Goal: Information Seeking & Learning: Learn about a topic

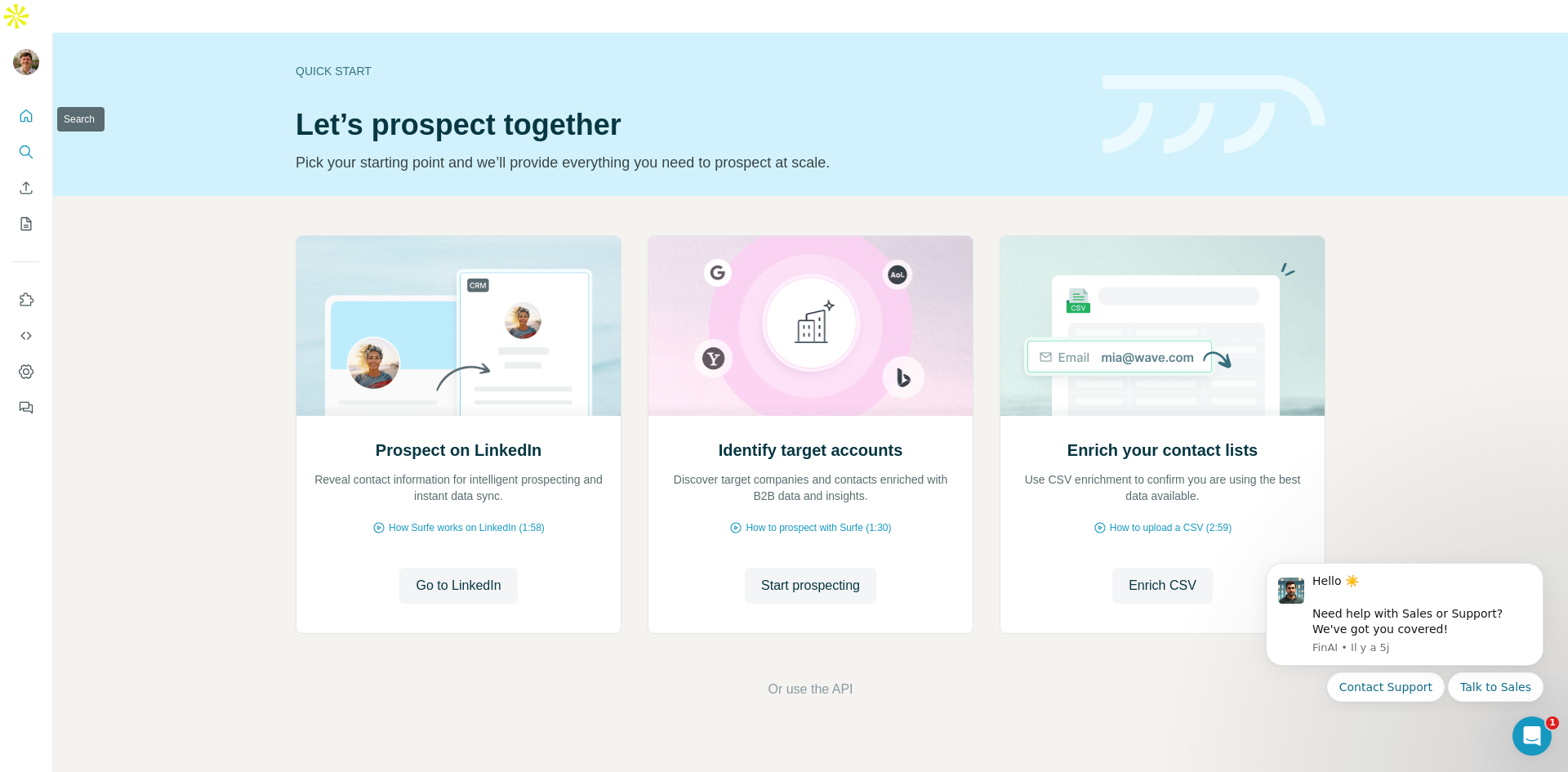
click at [28, 144] on icon "Search" at bounding box center [26, 152] width 16 height 16
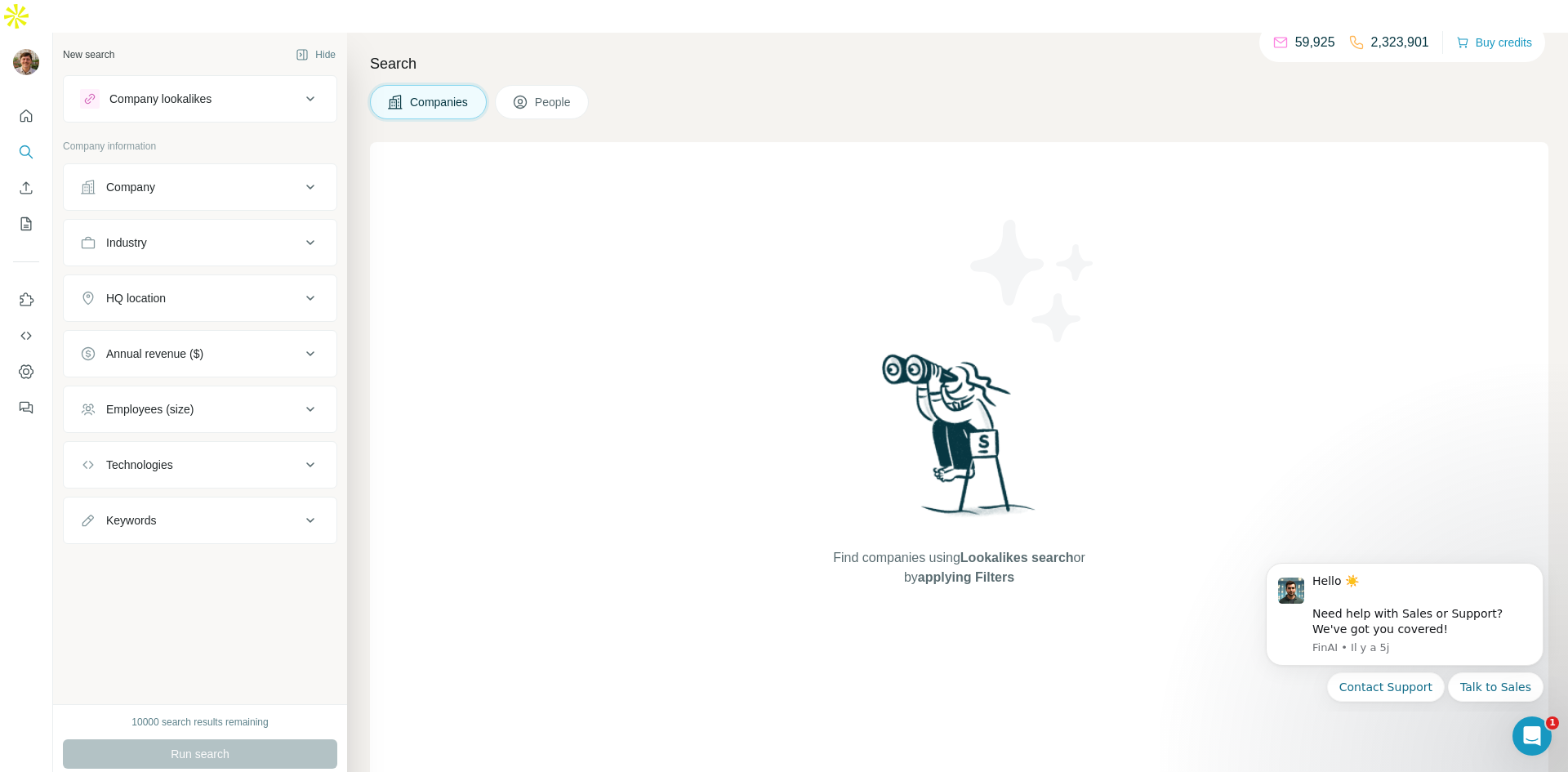
click at [280, 179] on div "Company" at bounding box center [189, 187] width 220 height 16
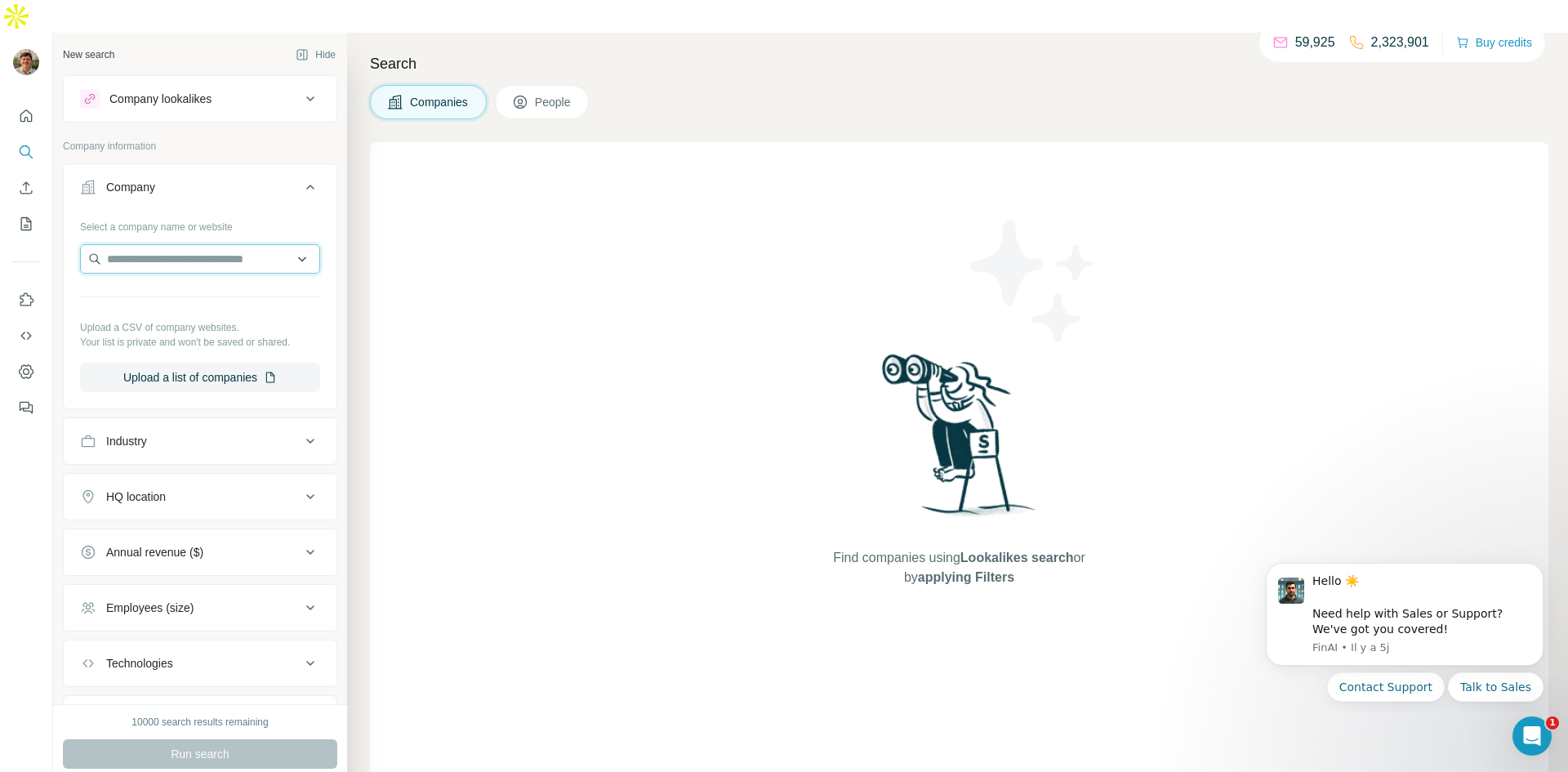
click at [247, 244] on input "text" at bounding box center [200, 259] width 240 height 30
click at [277, 421] on button "Industry" at bounding box center [200, 440] width 273 height 39
click at [218, 473] on input at bounding box center [191, 482] width 202 height 18
click at [235, 516] on div "Aerospace" at bounding box center [200, 515] width 212 height 16
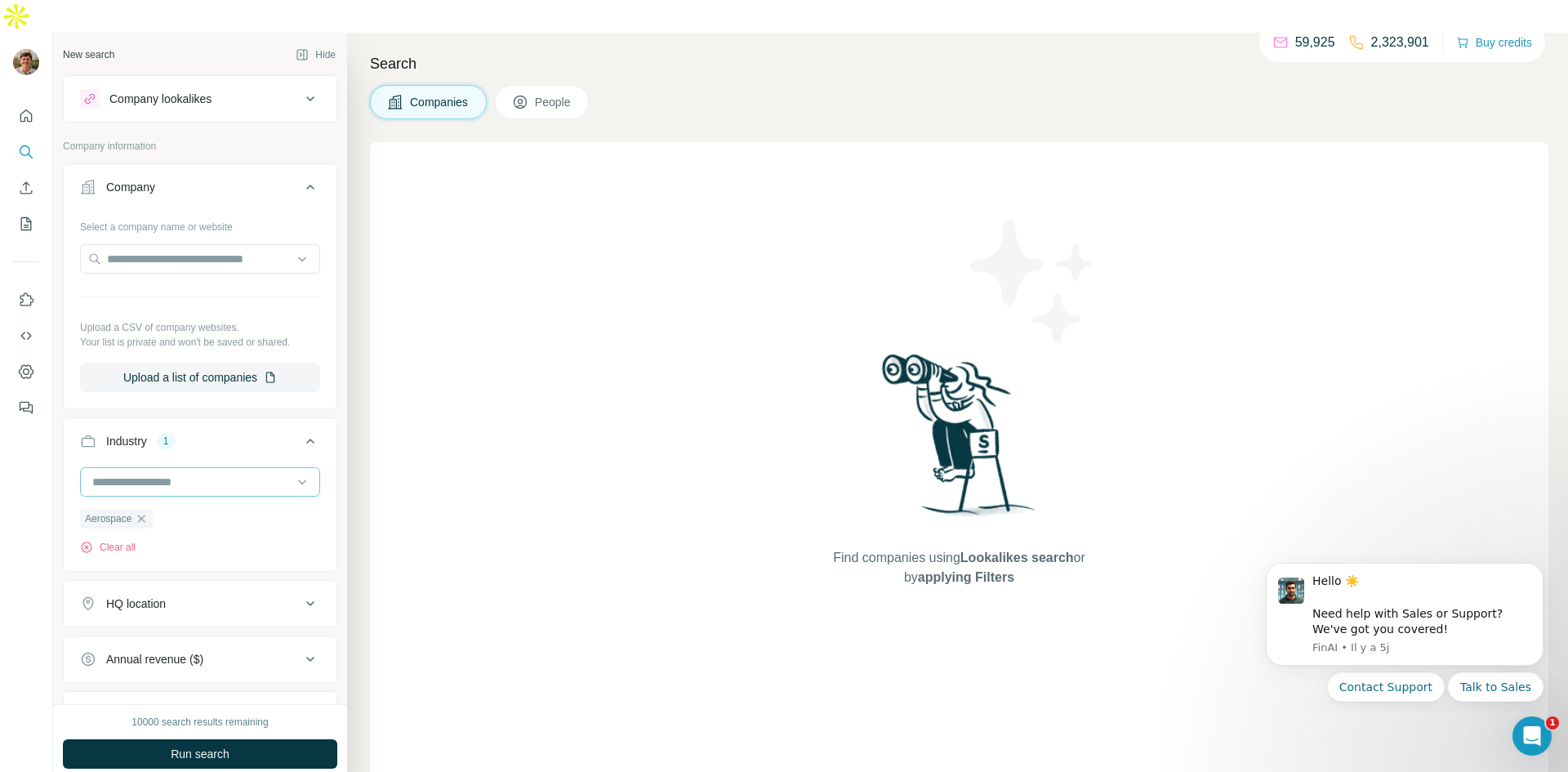
drag, startPoint x: 183, startPoint y: 448, endPoint x: 162, endPoint y: 454, distance: 21.8
click at [183, 473] on input at bounding box center [191, 482] width 202 height 18
click at [151, 497] on div "Big Data" at bounding box center [200, 493] width 212 height 16
click at [171, 473] on input at bounding box center [191, 482] width 202 height 18
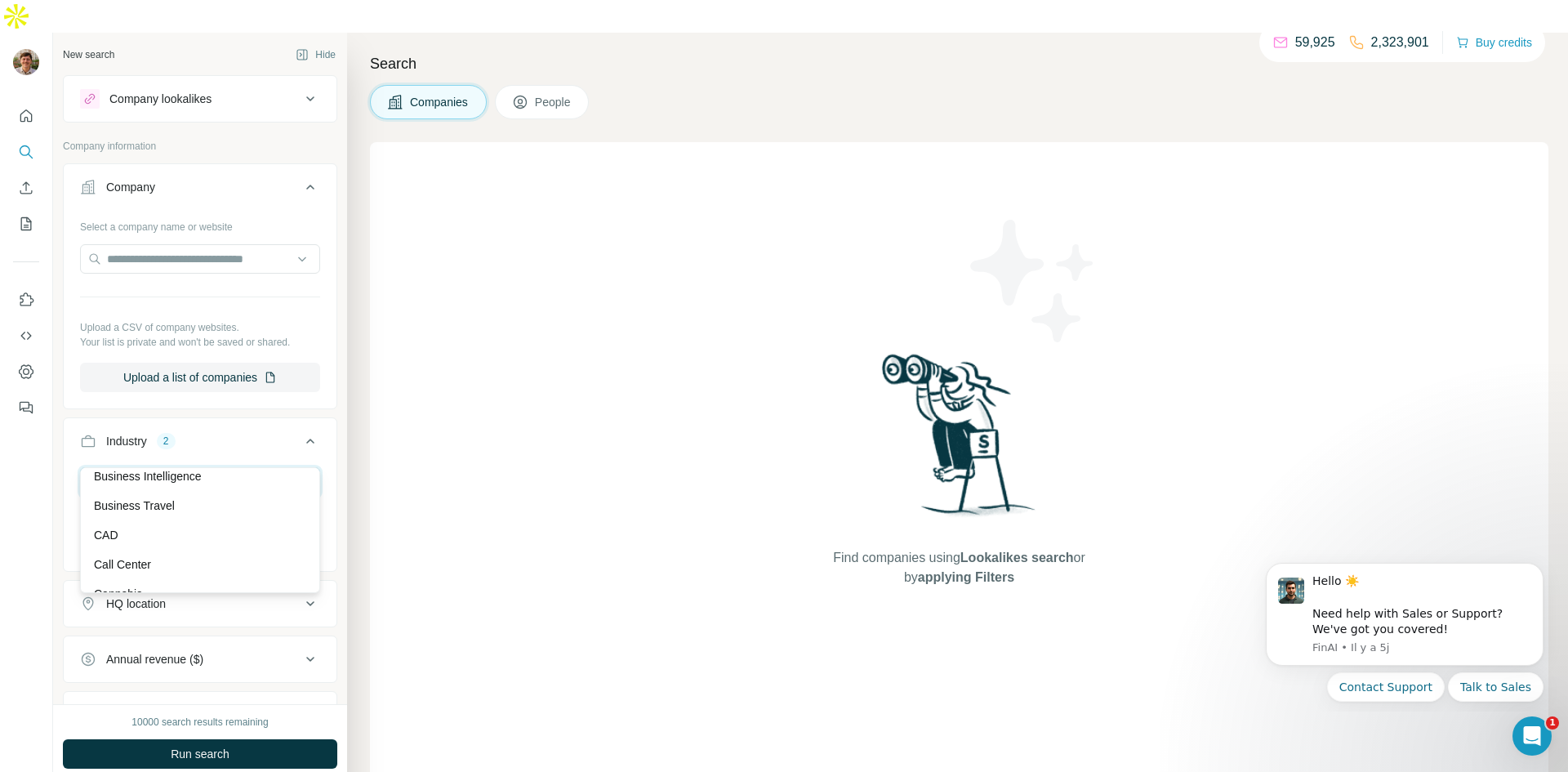
scroll to position [2001, 0]
click at [188, 492] on div "Business Intelligence" at bounding box center [199, 484] width 232 height 30
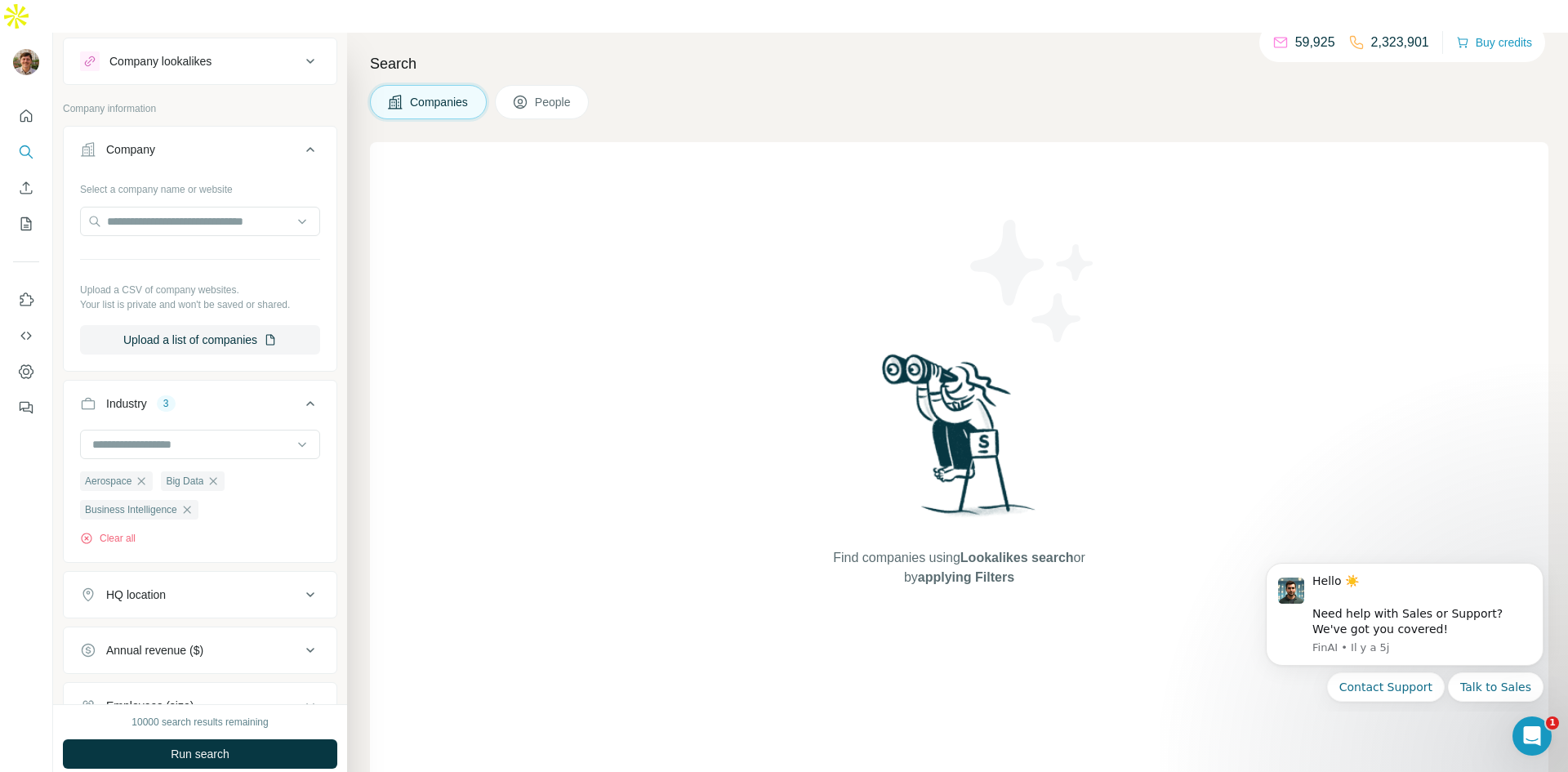
scroll to position [66, 0]
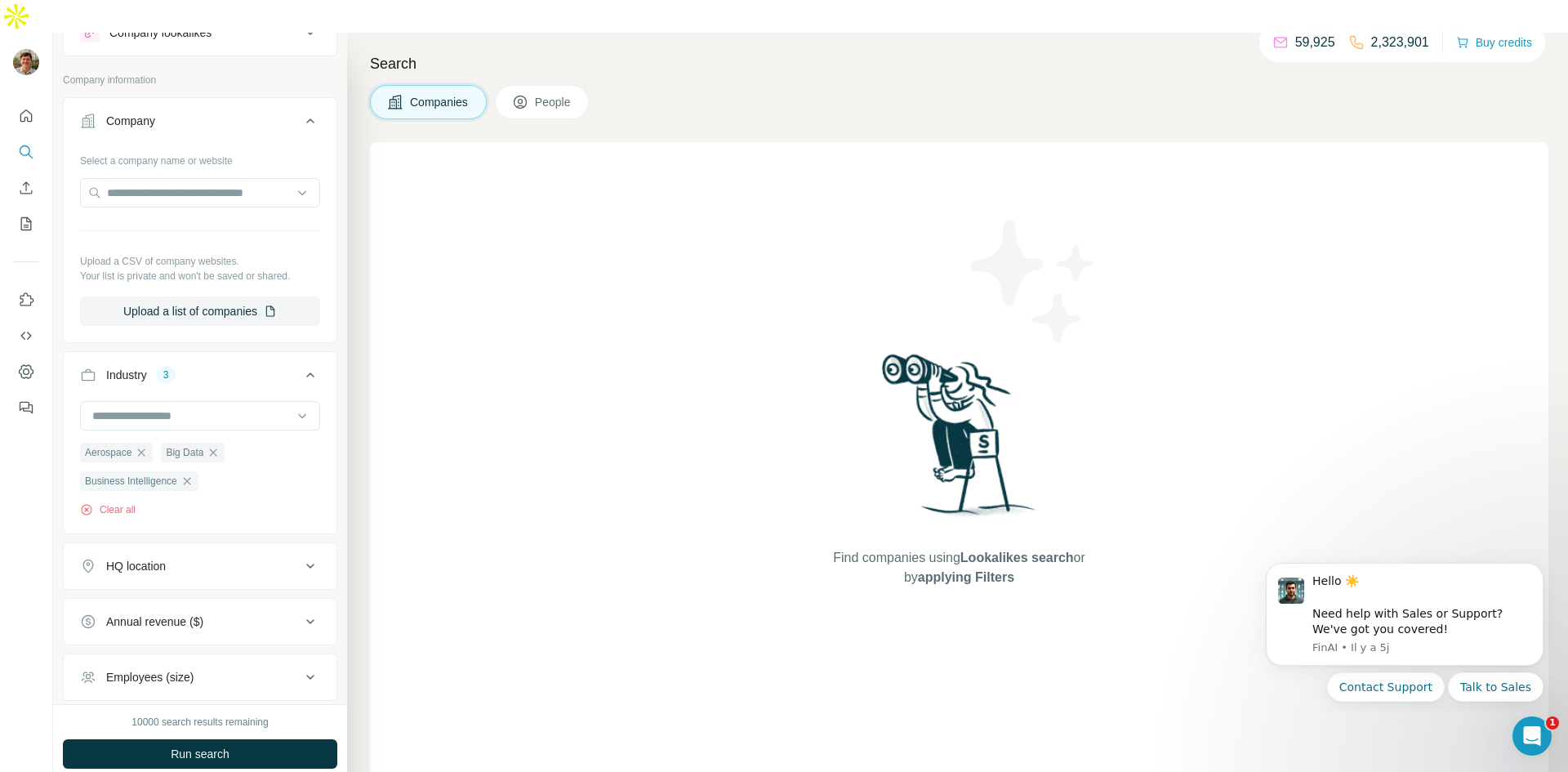
click at [285, 558] on div "HQ location" at bounding box center [189, 565] width 220 height 16
click at [192, 592] on input "text" at bounding box center [200, 607] width 240 height 30
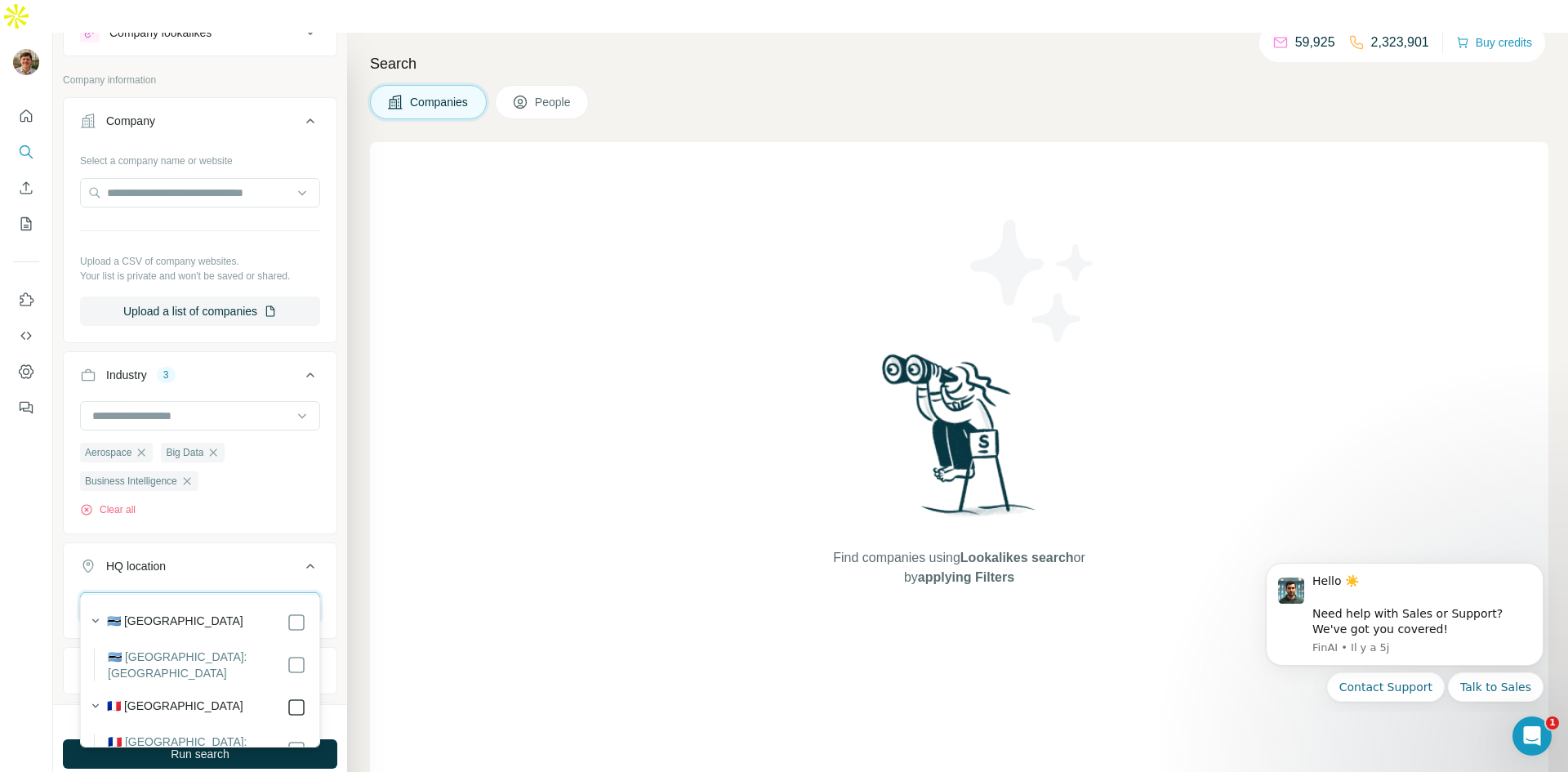
type input "***"
drag, startPoint x: 301, startPoint y: 684, endPoint x: 292, endPoint y: 768, distance: 84.5
click at [301, 697] on icon at bounding box center [296, 707] width 19 height 19
click at [404, 645] on div "Find companies using Lookalikes search or by applying Filters" at bounding box center [959, 468] width 1179 height 653
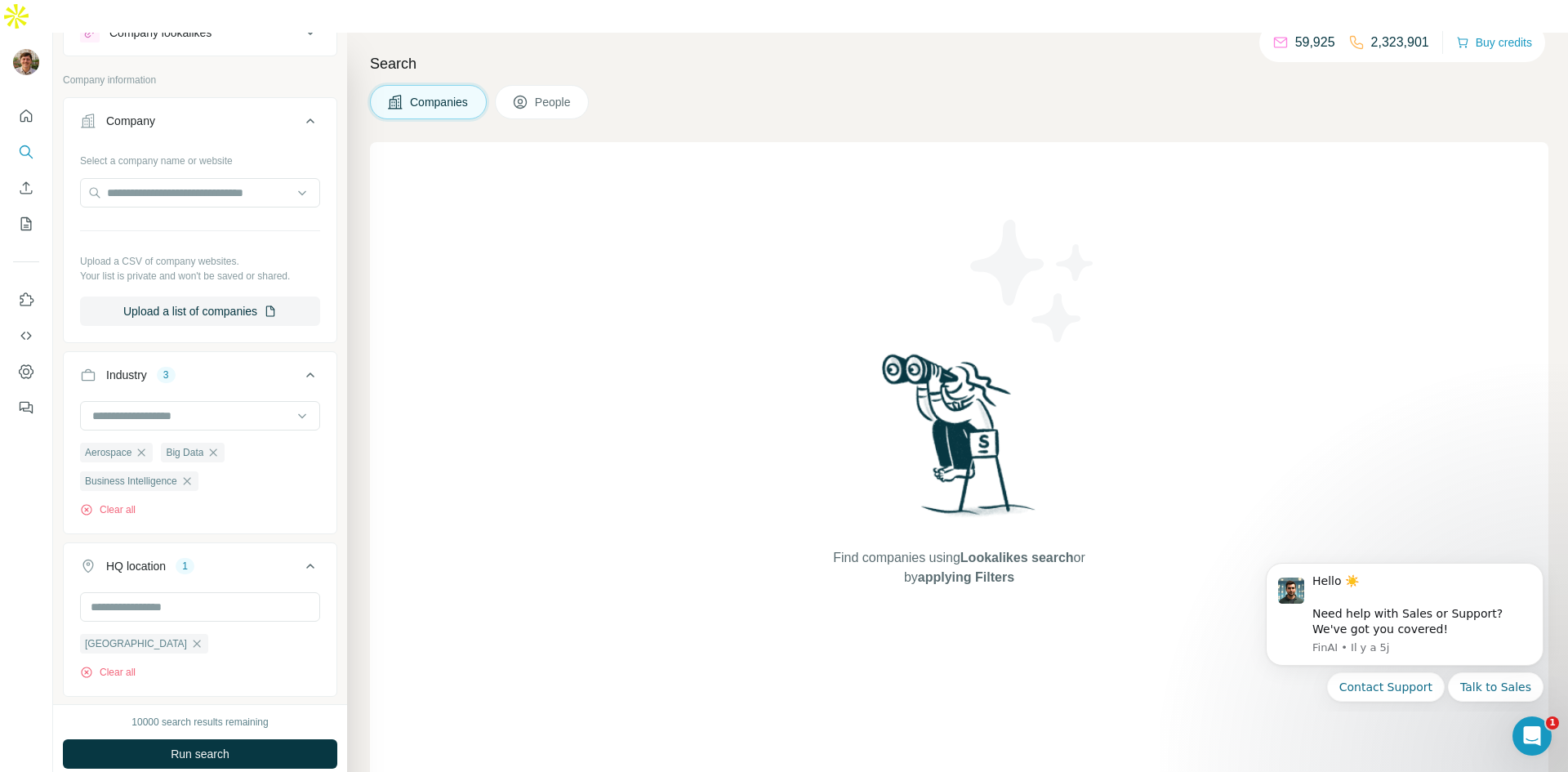
scroll to position [3932, 0]
click at [169, 592] on input "text" at bounding box center [200, 607] width 240 height 30
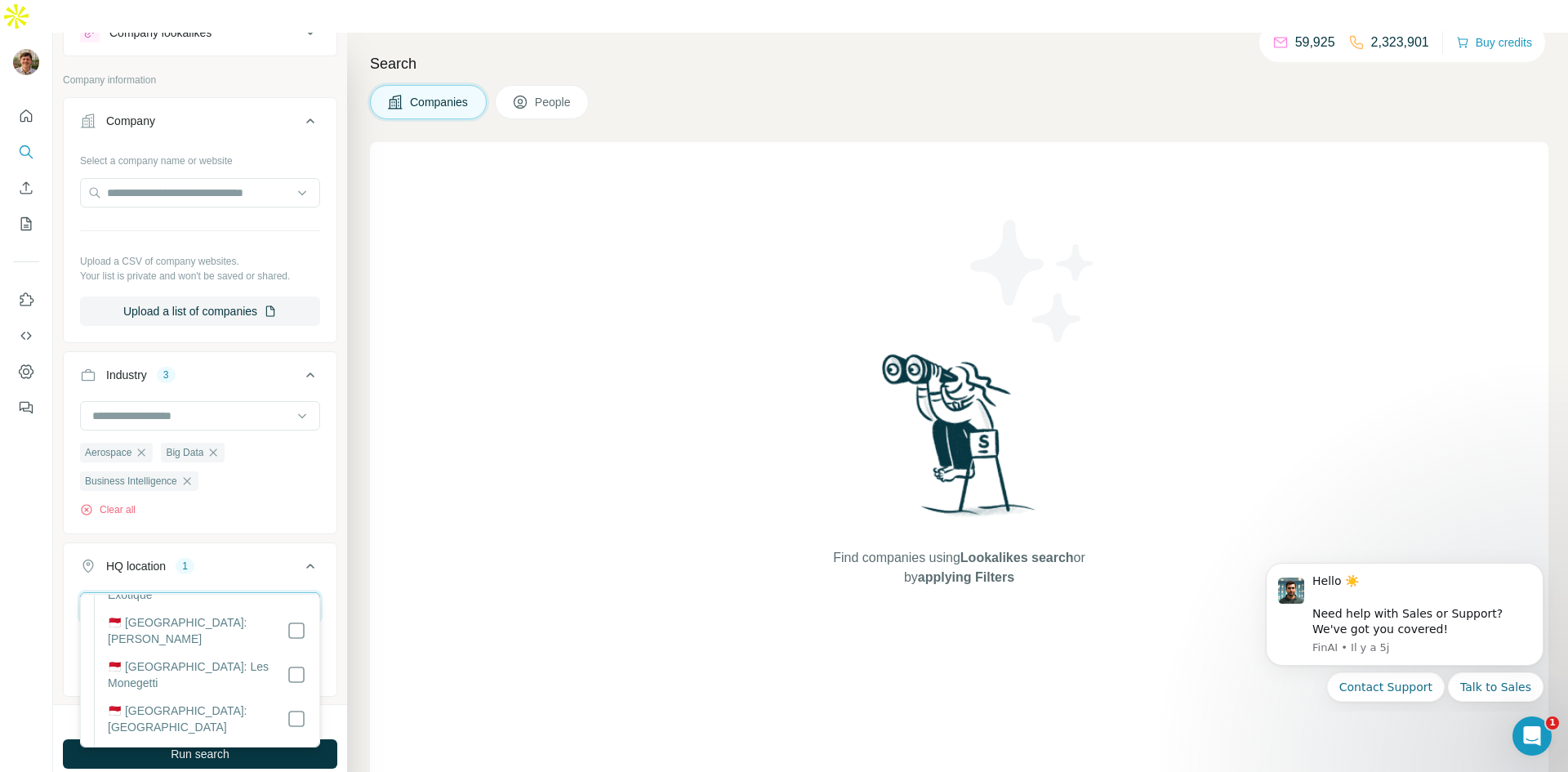
scroll to position [0, 0]
type input "*****"
click at [286, 619] on icon at bounding box center [296, 622] width 19 height 19
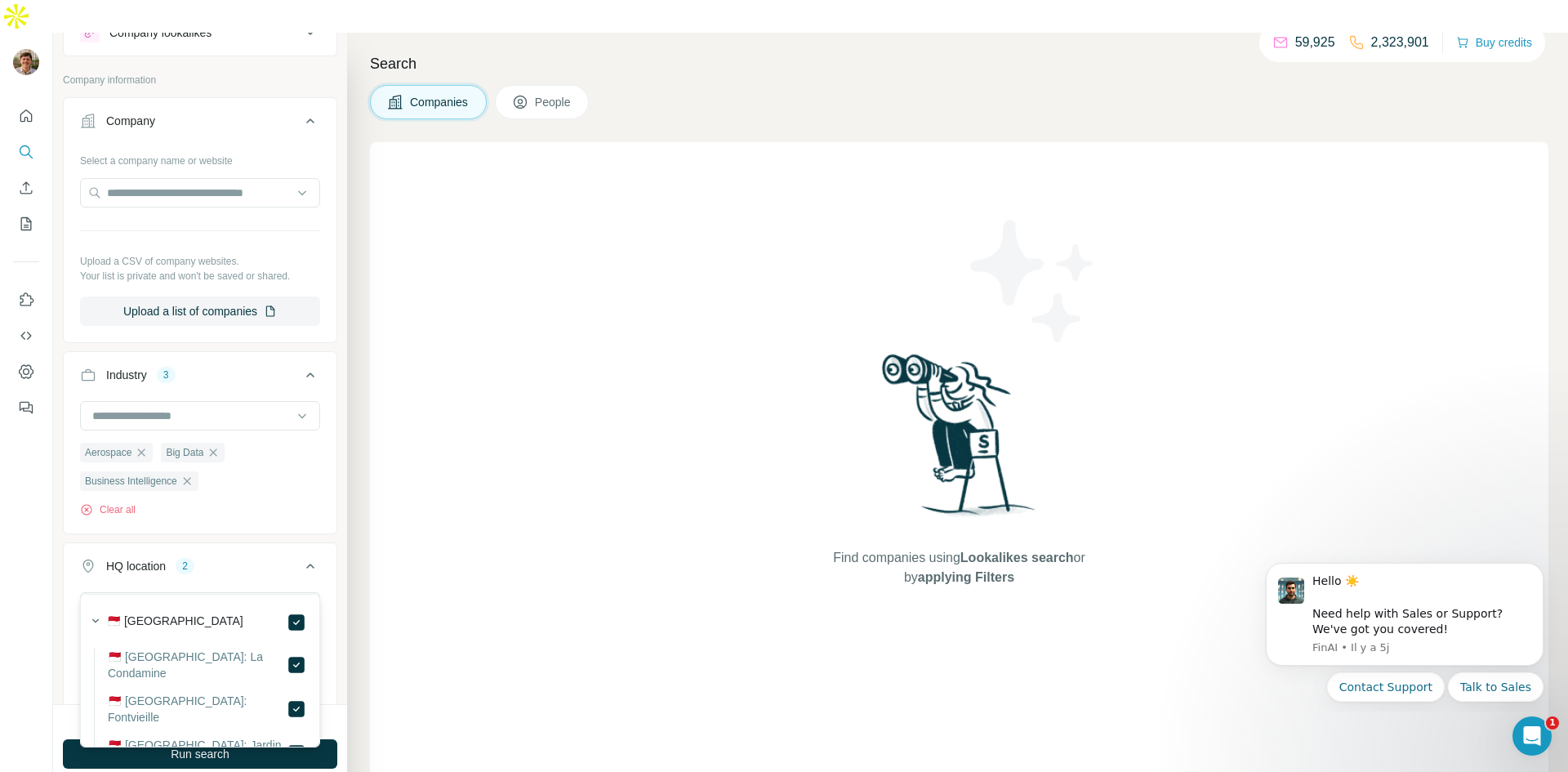
click at [475, 613] on div "Find companies using Lookalikes search or by applying Filters" at bounding box center [959, 468] width 1179 height 653
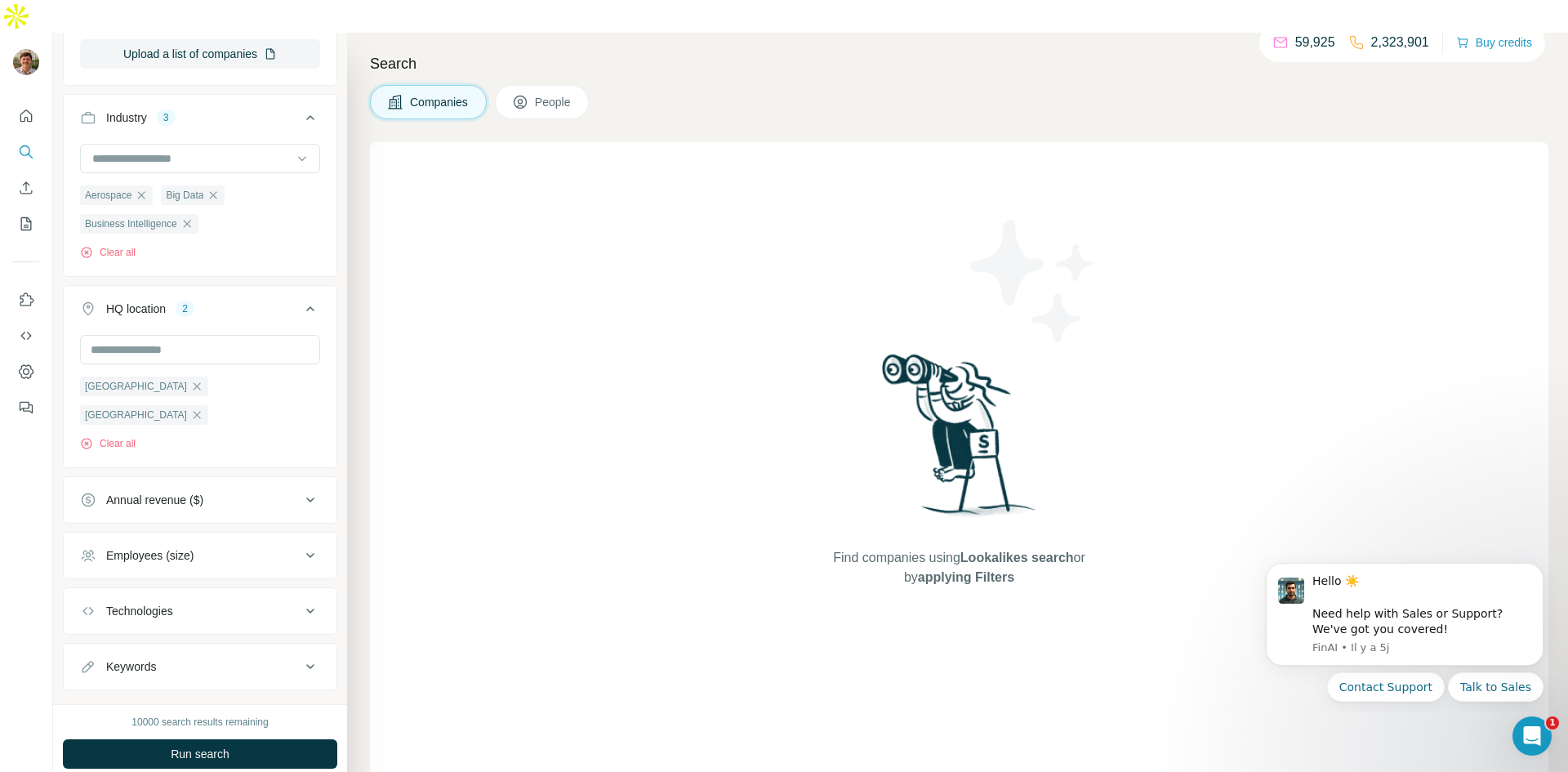
scroll to position [329, 0]
click at [290, 585] on button "Technologies" at bounding box center [200, 605] width 273 height 39
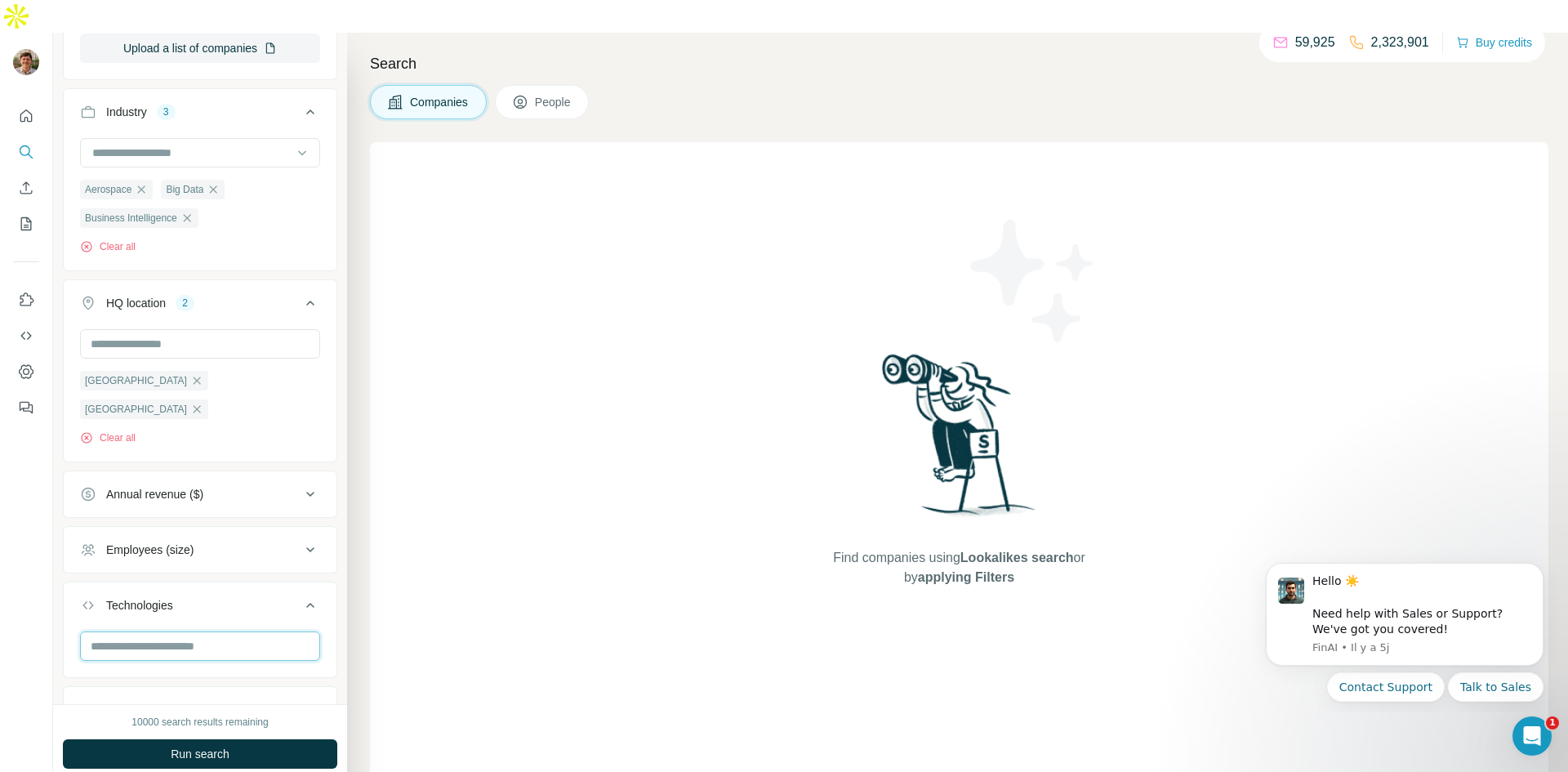
click at [266, 632] on input "text" at bounding box center [200, 646] width 240 height 30
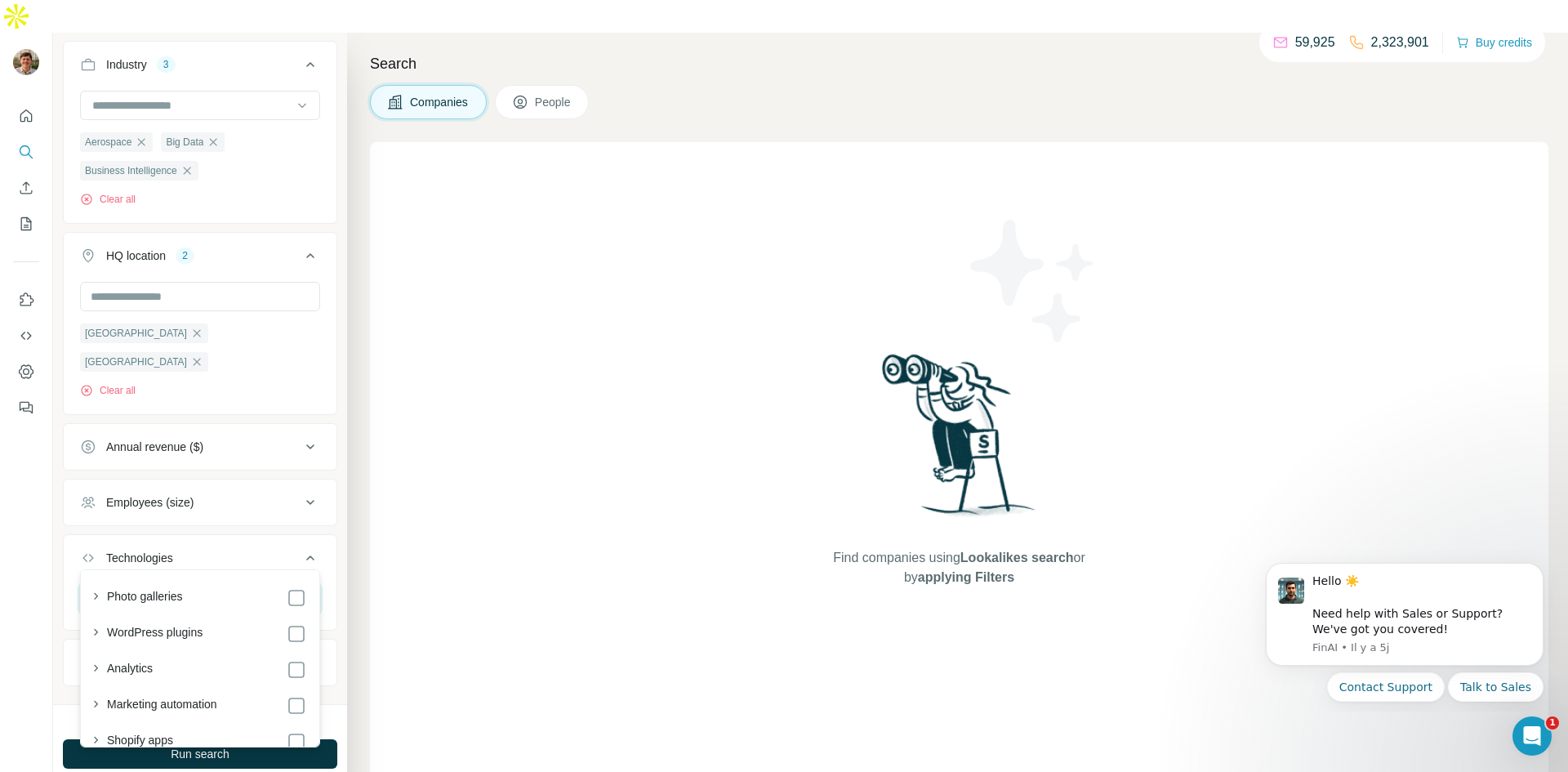
scroll to position [378, 0]
click at [442, 518] on div "Find companies using Lookalikes search or by applying Filters" at bounding box center [959, 468] width 1179 height 653
click at [286, 641] on button "Keywords" at bounding box center [200, 660] width 273 height 39
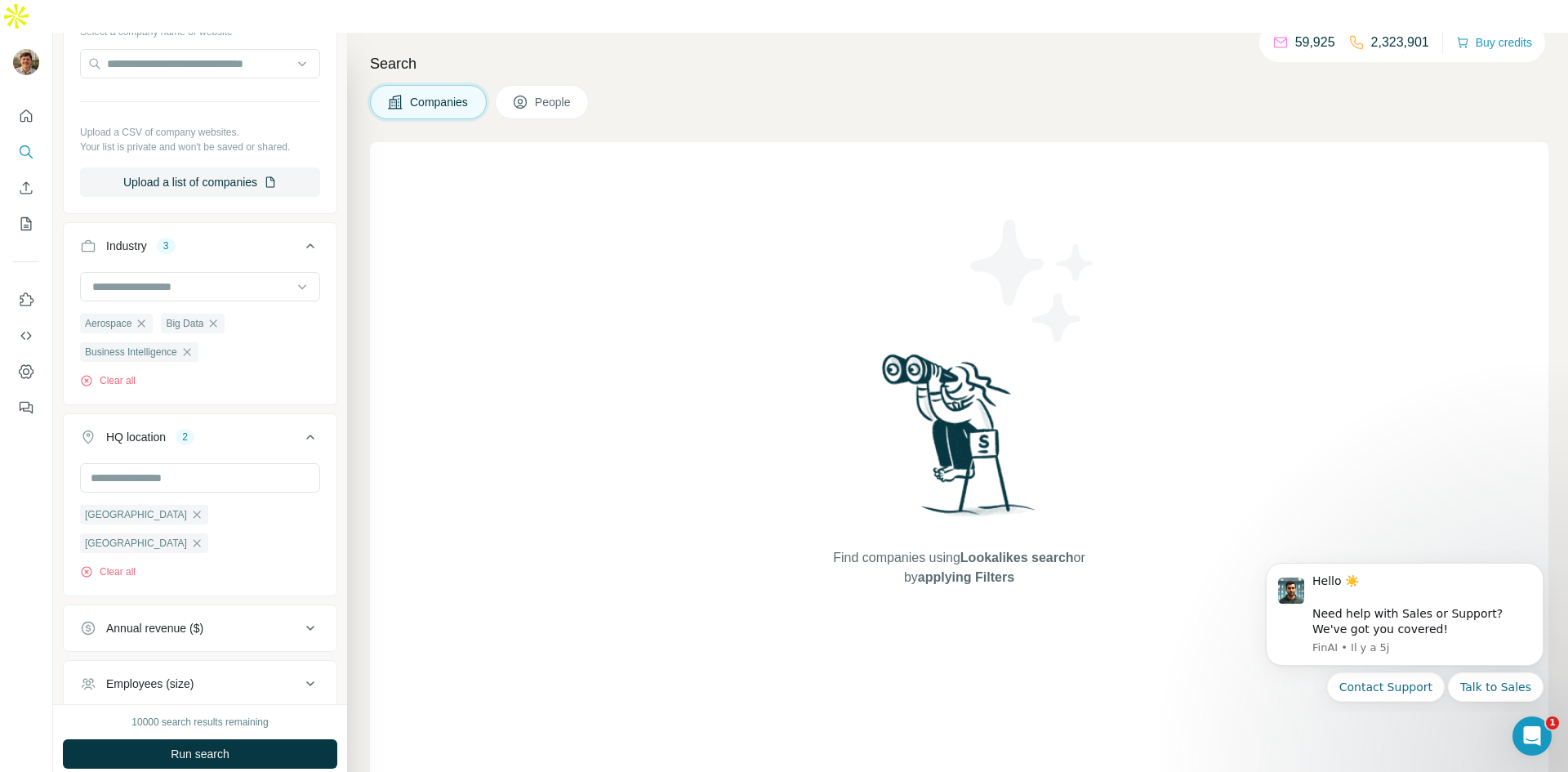
scroll to position [264, 0]
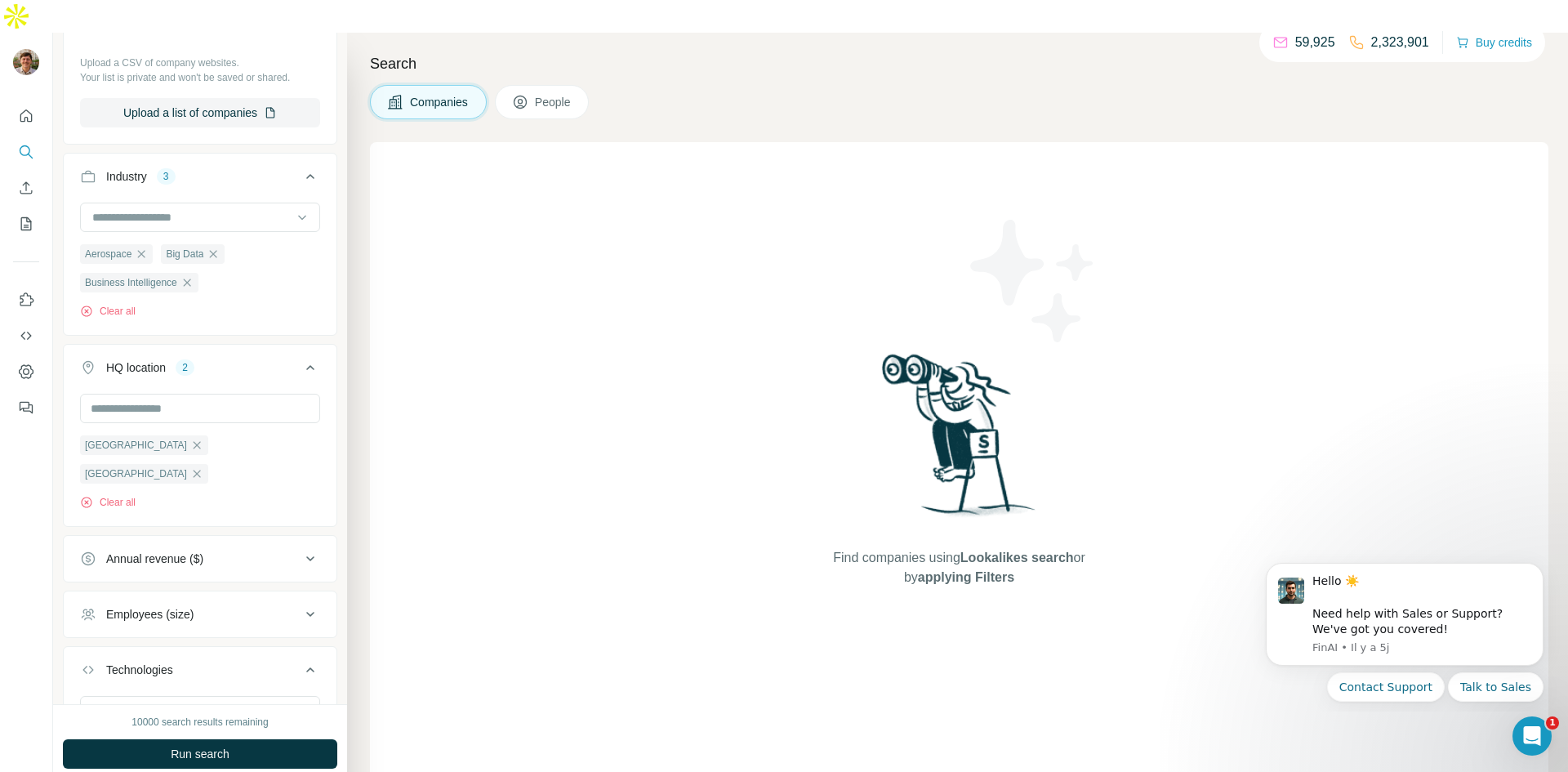
click at [294, 594] on button "Employees (size)" at bounding box center [200, 613] width 273 height 39
click at [92, 640] on icon at bounding box center [89, 650] width 19 height 19
click at [95, 670] on icon at bounding box center [89, 680] width 19 height 19
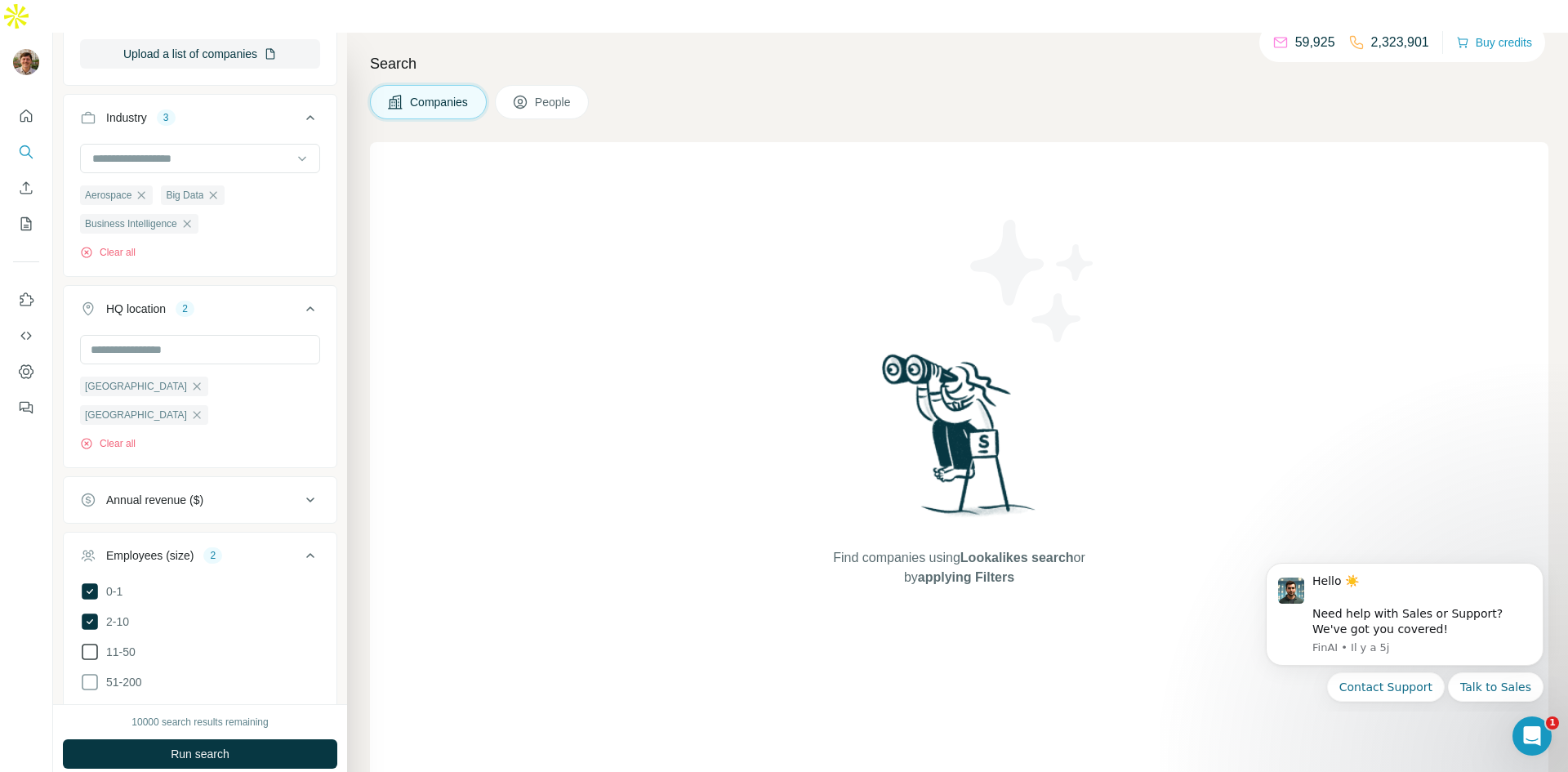
click at [85, 642] on icon at bounding box center [89, 652] width 19 height 19
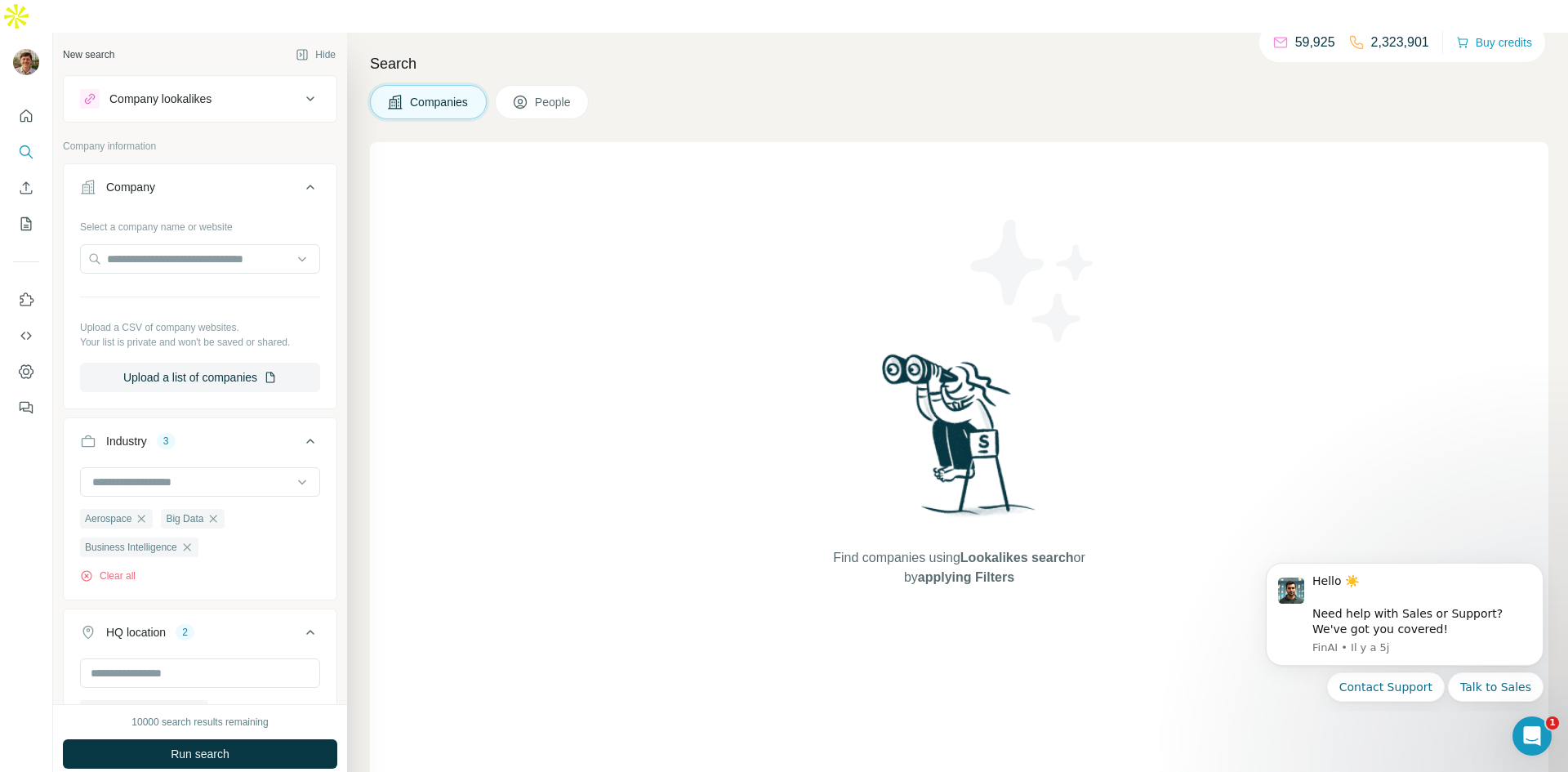
click at [290, 89] on div "Company lookalikes" at bounding box center [189, 99] width 220 height 19
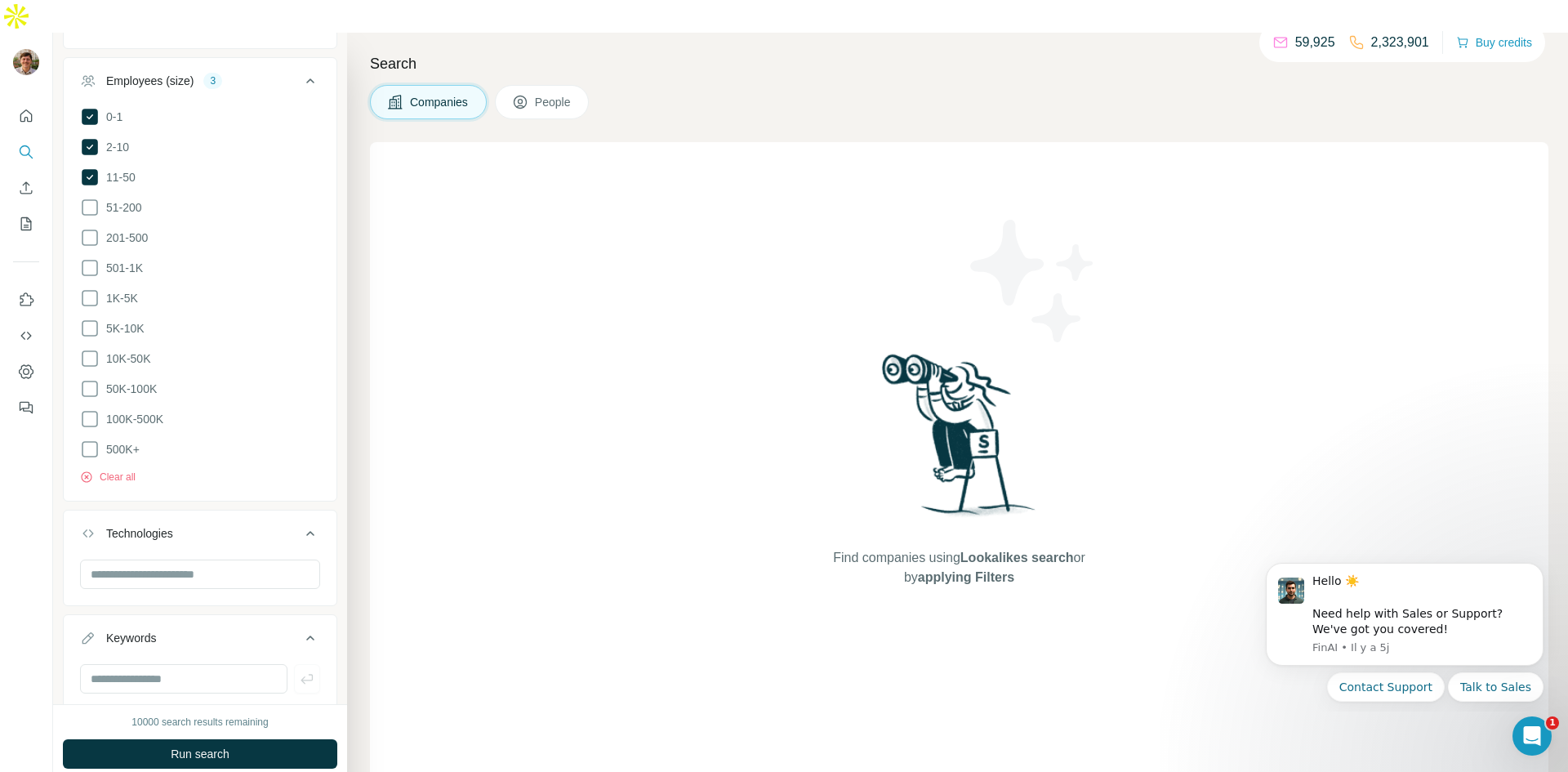
scroll to position [941, 0]
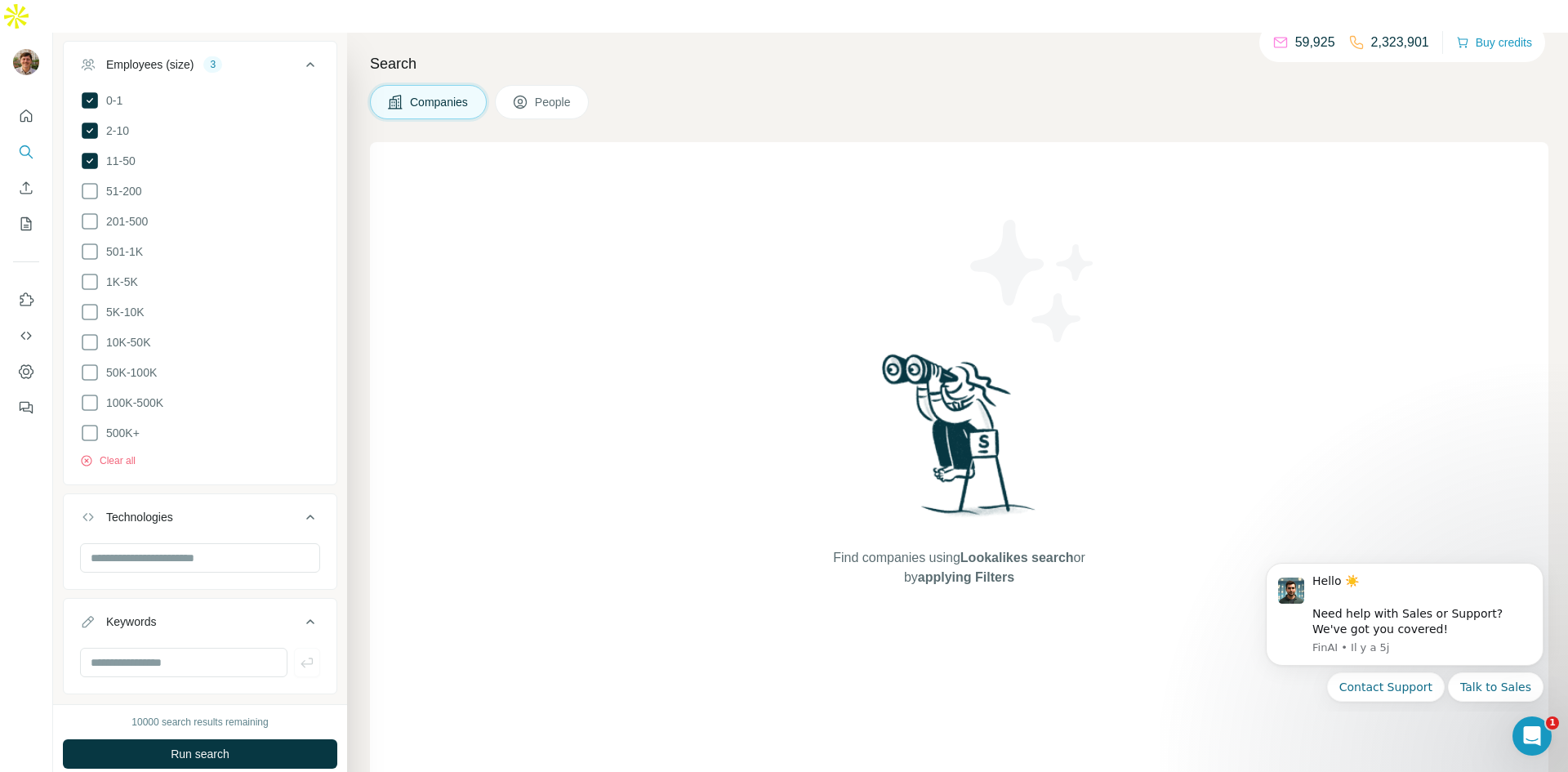
click at [294, 771] on button "Share filters" at bounding box center [297, 786] width 81 height 16
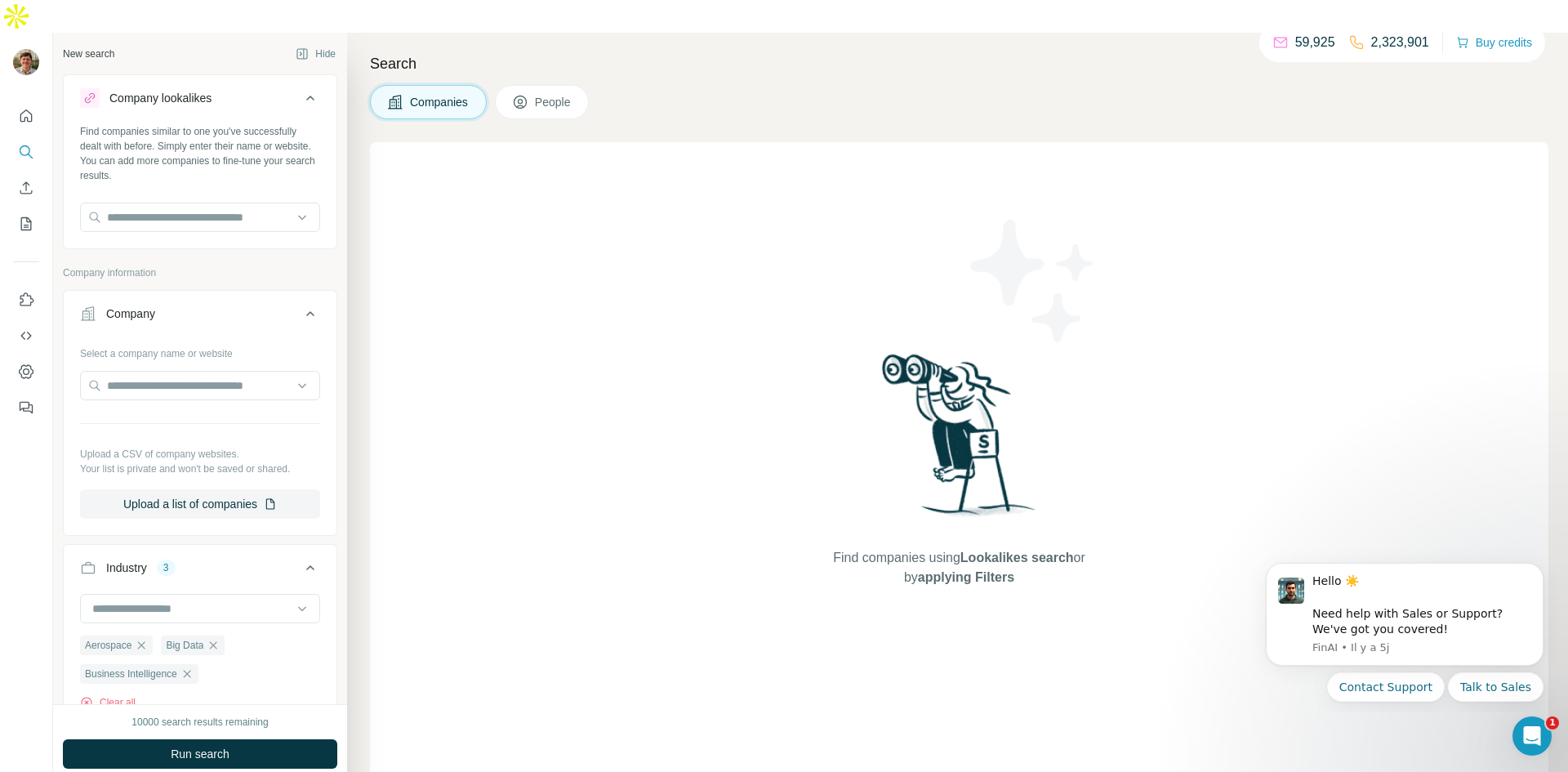
scroll to position [0, 0]
click at [261, 204] on input "text" at bounding box center [200, 218] width 240 height 30
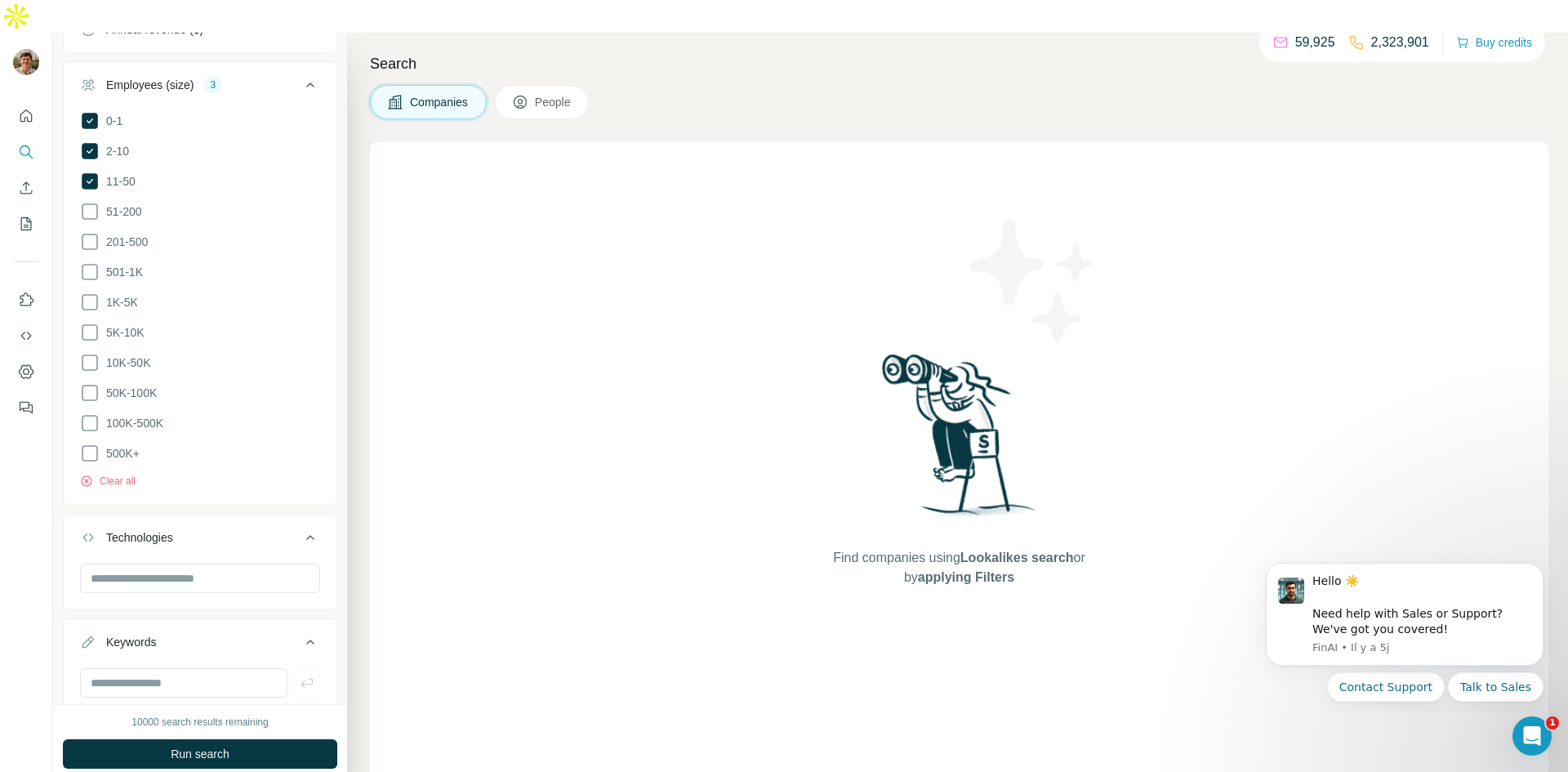
scroll to position [925, 0]
click at [205, 560] on input "text" at bounding box center [200, 574] width 240 height 30
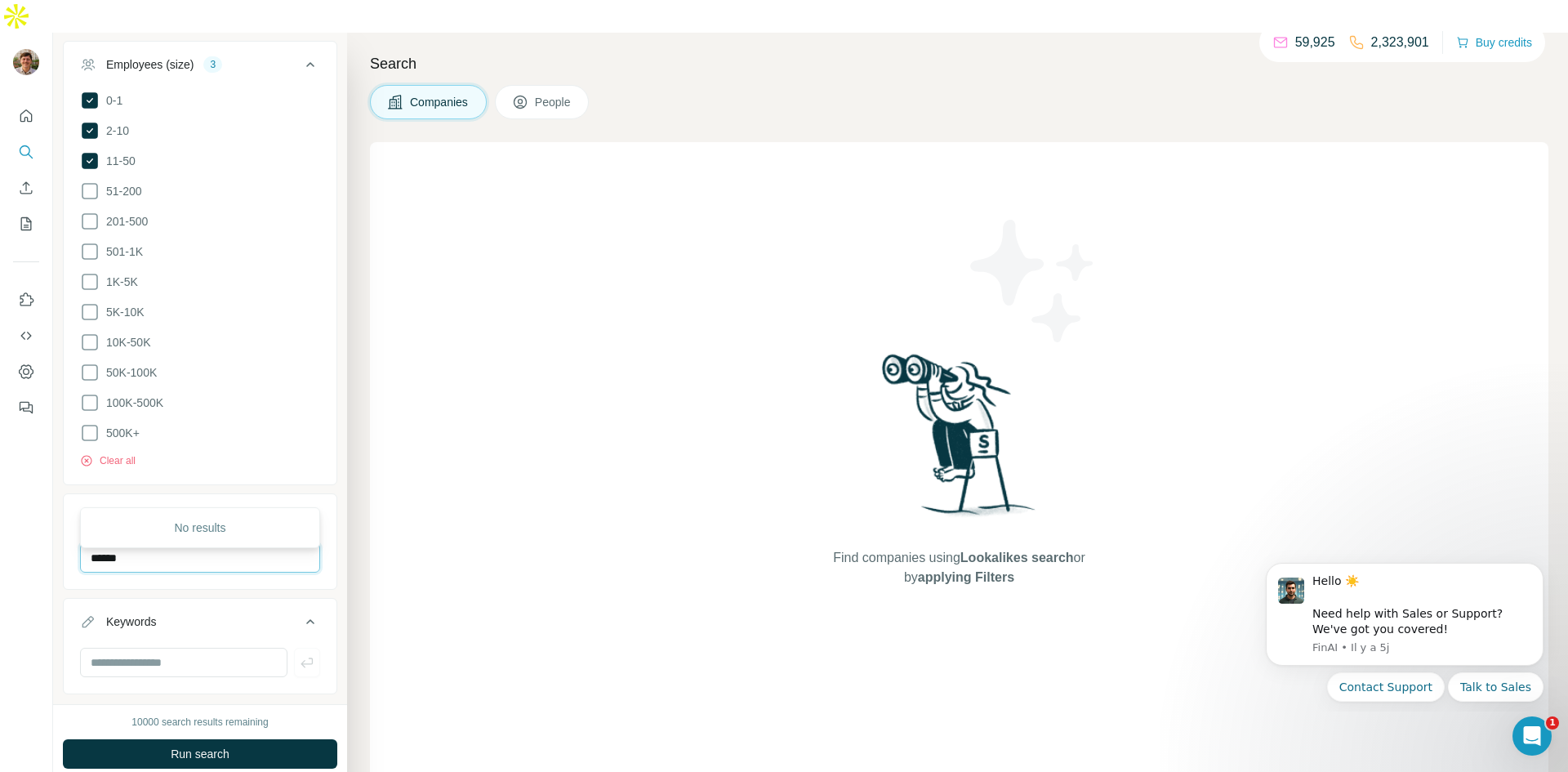
scroll to position [0, 0]
type input "******"
click at [518, 510] on div "Find companies using Lookalikes search or by applying Filters" at bounding box center [959, 468] width 1179 height 653
click at [196, 648] on input "text" at bounding box center [184, 662] width 208 height 30
type input "**********"
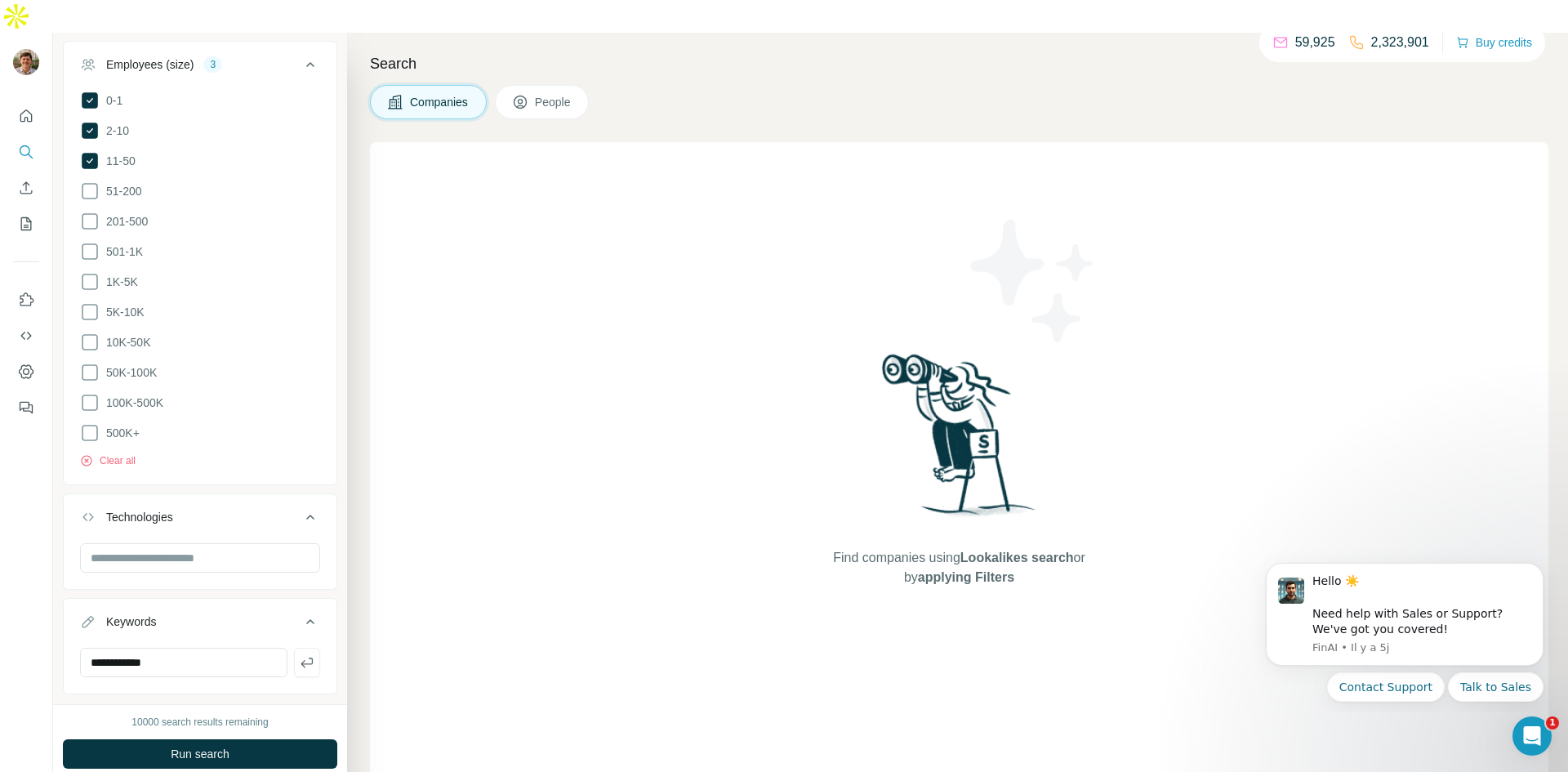
click at [177, 746] on span "Run search" at bounding box center [200, 754] width 59 height 16
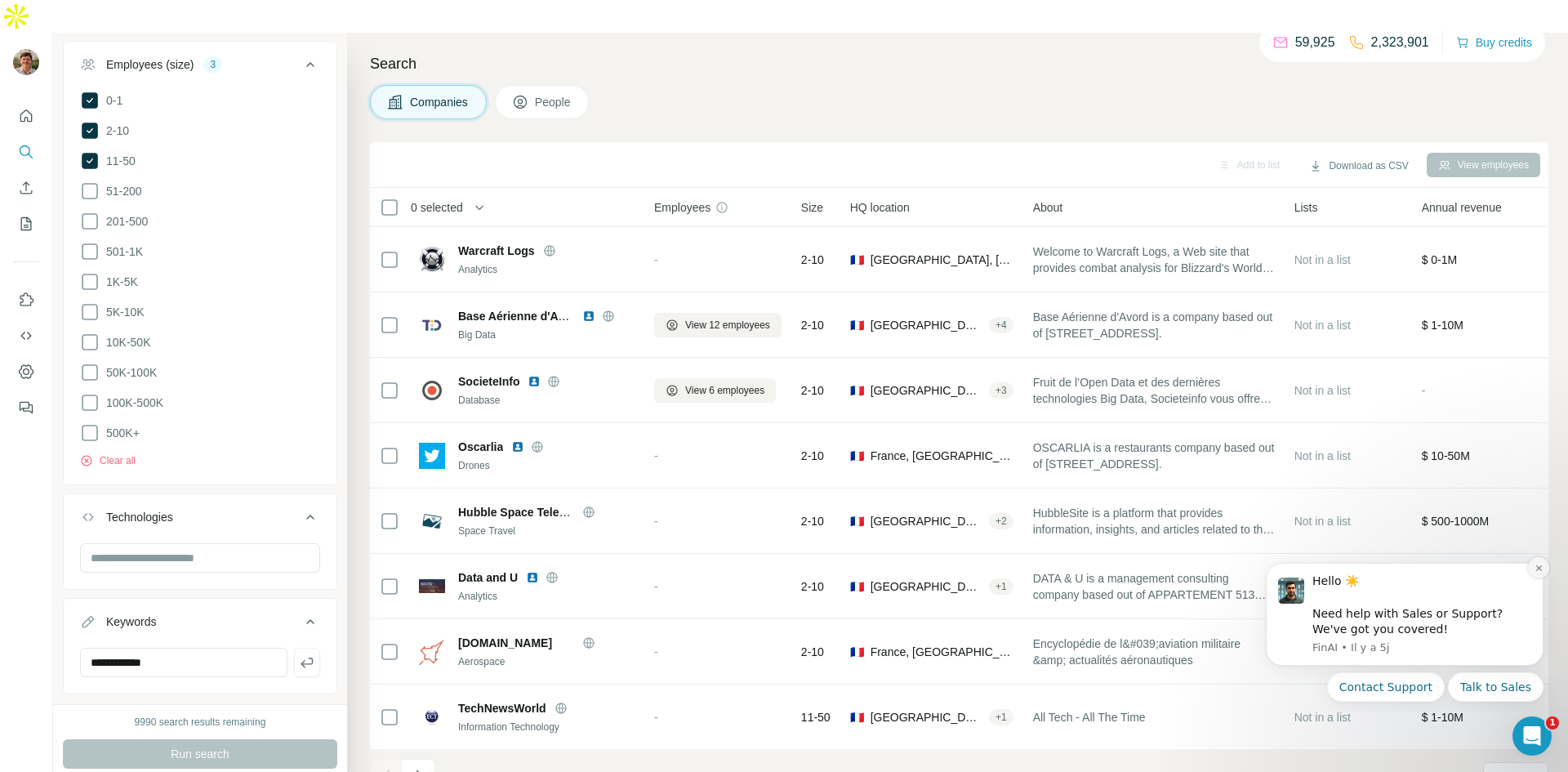
click at [1534, 571] on icon "Dismiss notification" at bounding box center [1538, 567] width 9 height 9
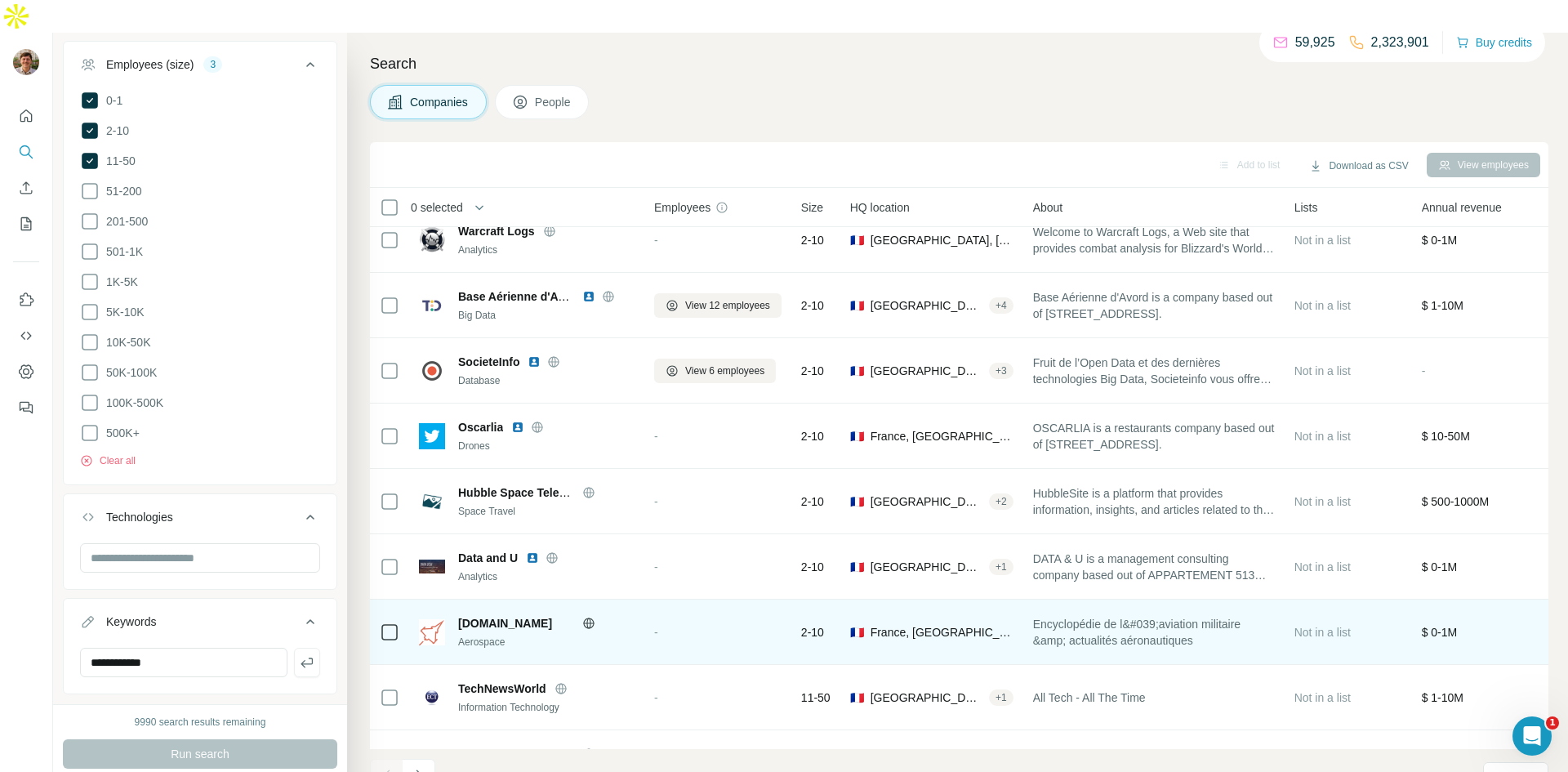
scroll to position [132, 0]
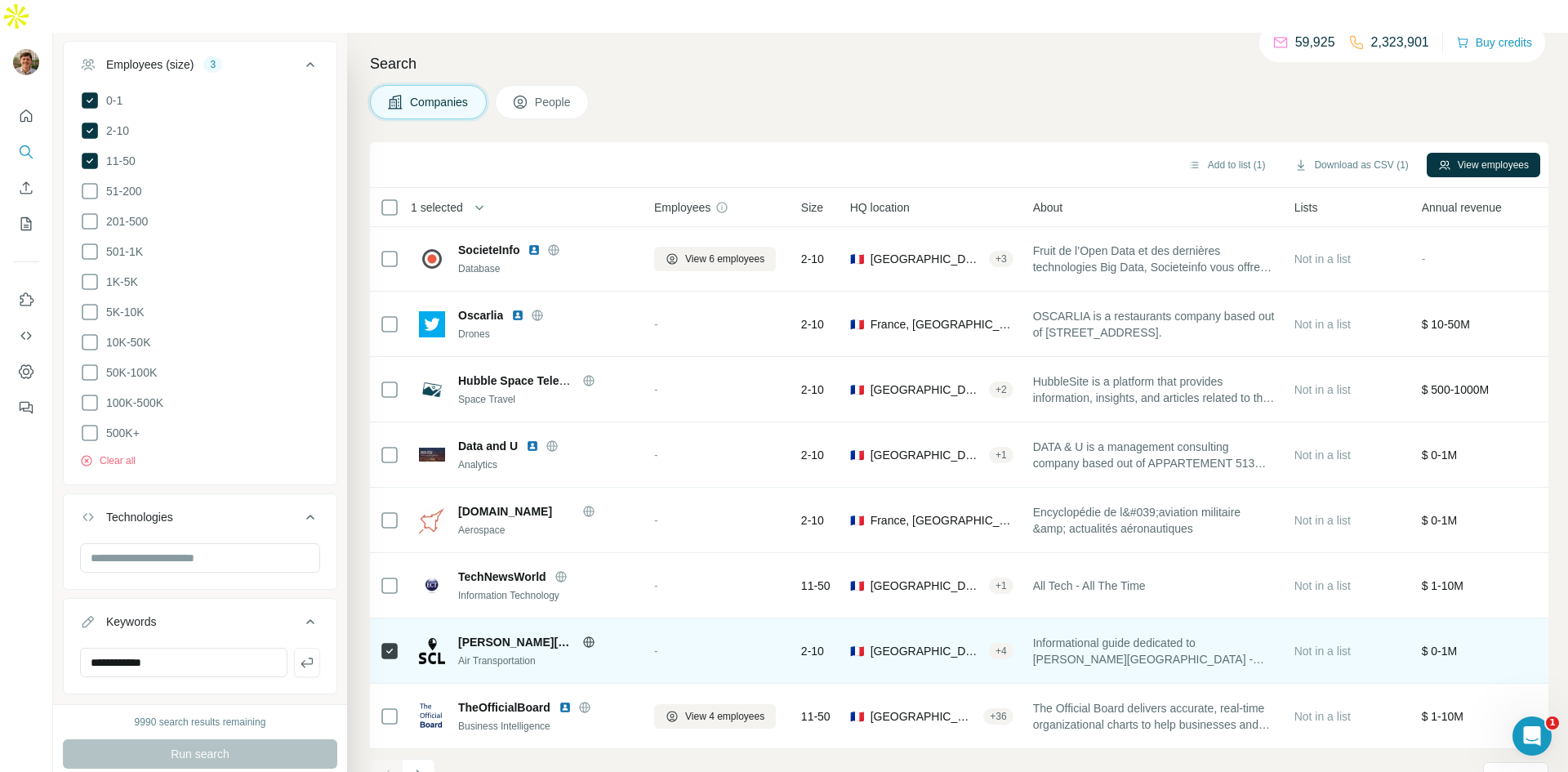
click at [386, 641] on icon at bounding box center [389, 651] width 19 height 19
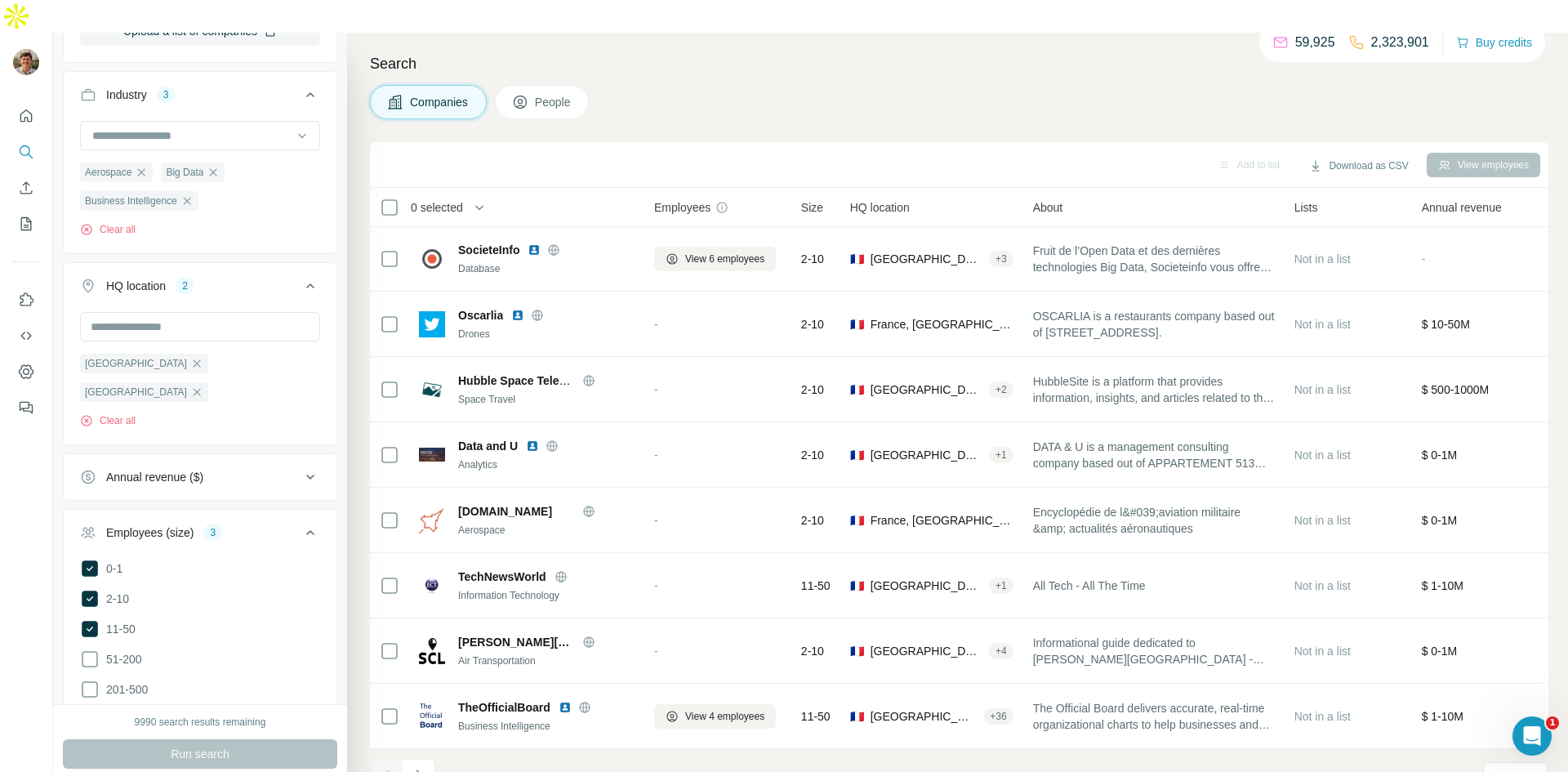
scroll to position [330, 0]
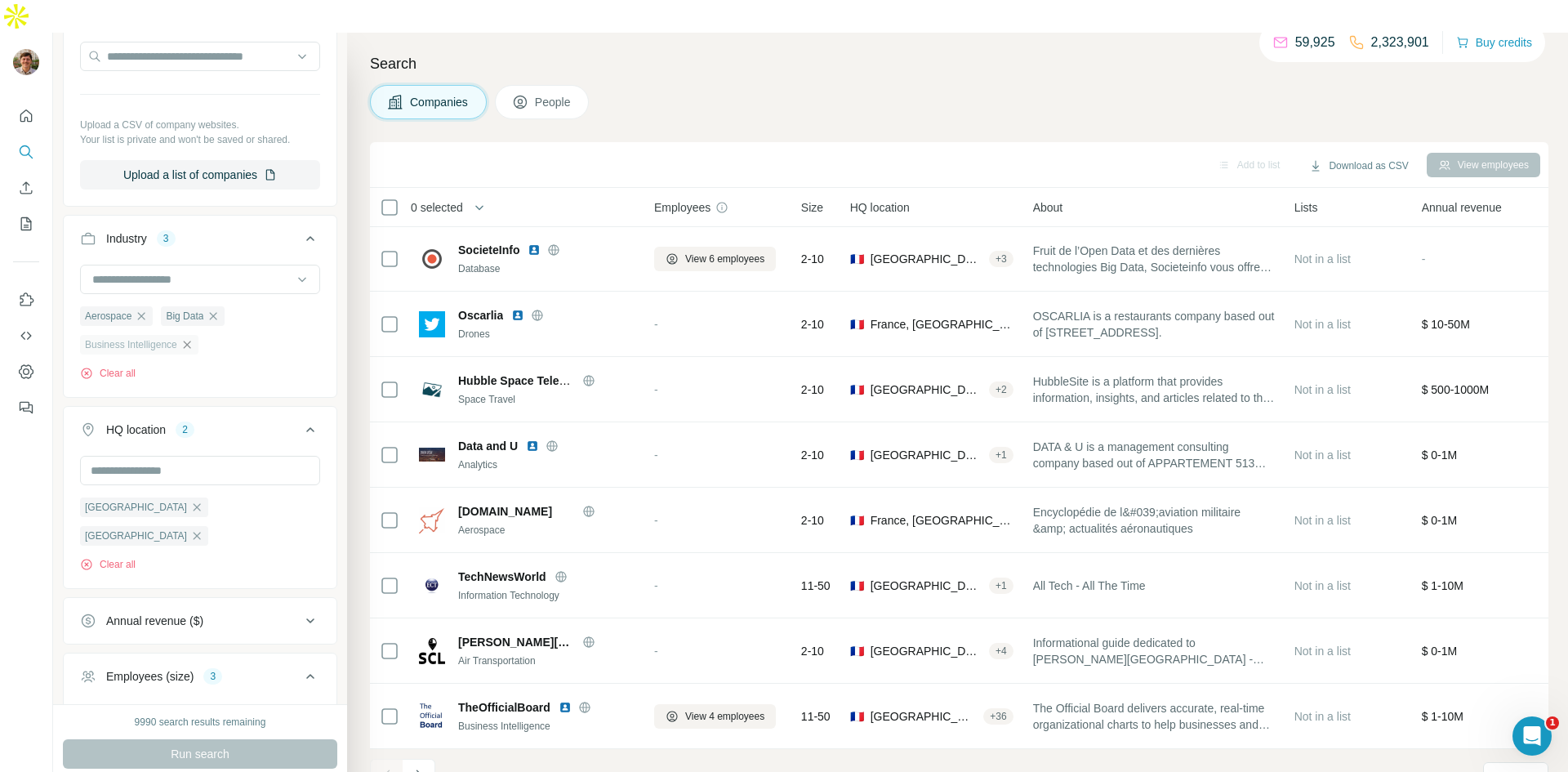
click at [187, 338] on icon "button" at bounding box center [187, 345] width 13 height 13
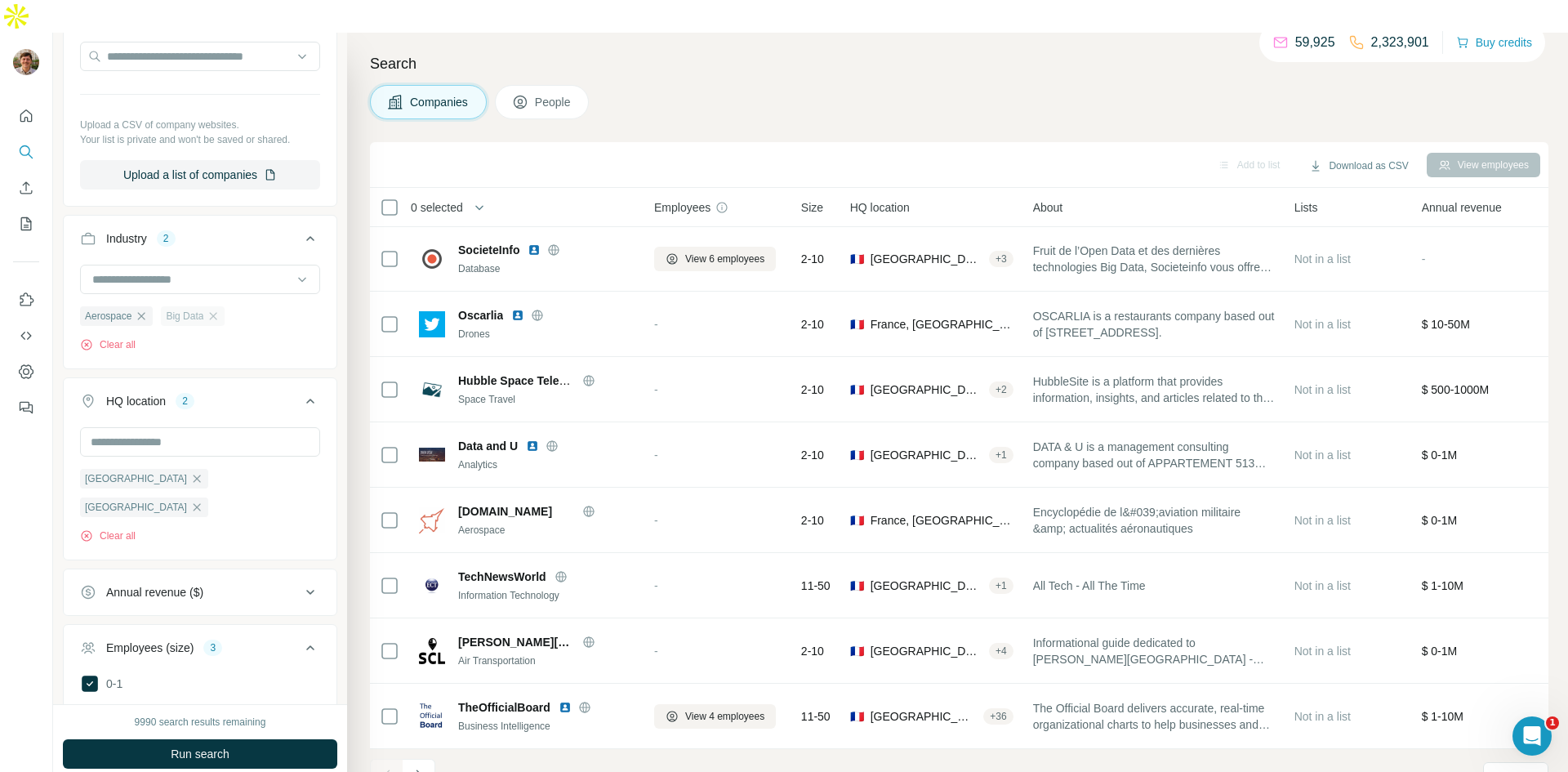
click at [209, 307] on div "Big Data" at bounding box center [192, 316] width 63 height 19
click at [144, 312] on icon "button" at bounding box center [142, 316] width 8 height 8
click at [133, 312] on icon "button" at bounding box center [133, 316] width 8 height 8
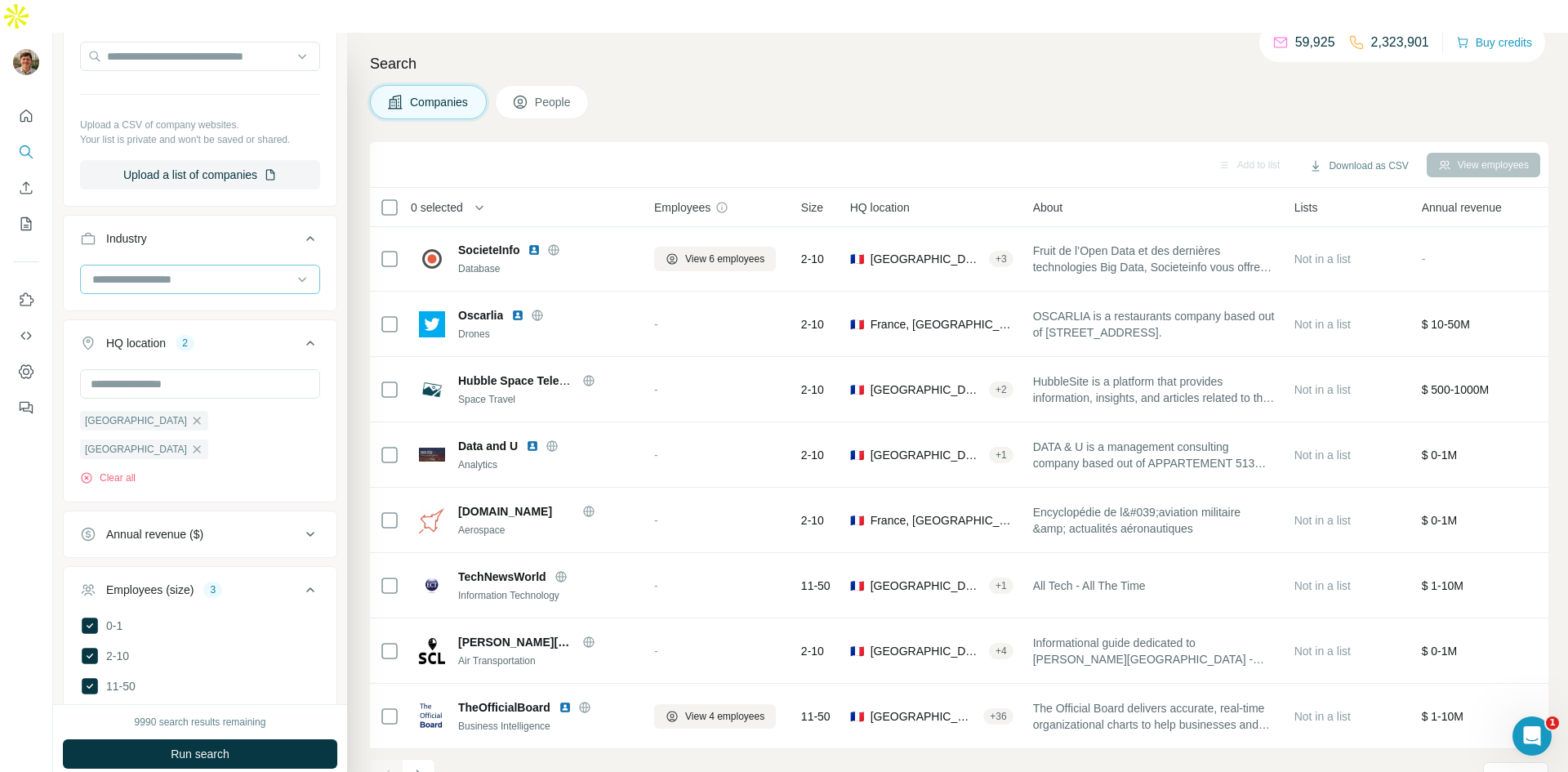
click at [137, 270] on input at bounding box center [191, 279] width 202 height 18
type input "***"
click at [157, 283] on div "Agriculture" at bounding box center [200, 283] width 212 height 16
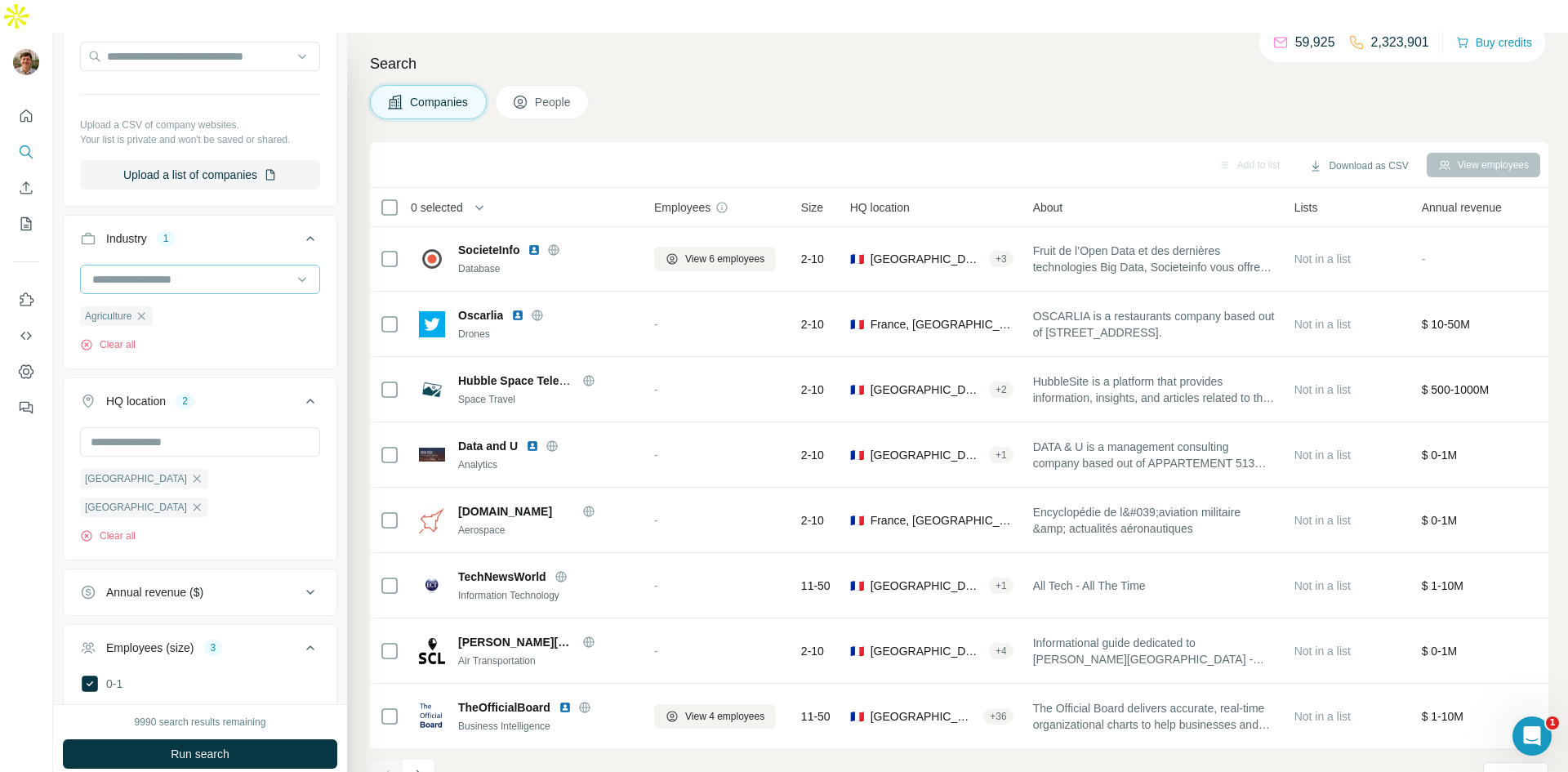
click at [187, 270] on input at bounding box center [191, 279] width 202 height 18
click at [329, 171] on div "Company Select a company name or website Upload a CSV of company websites. Your…" at bounding box center [199, 84] width 274 height 246
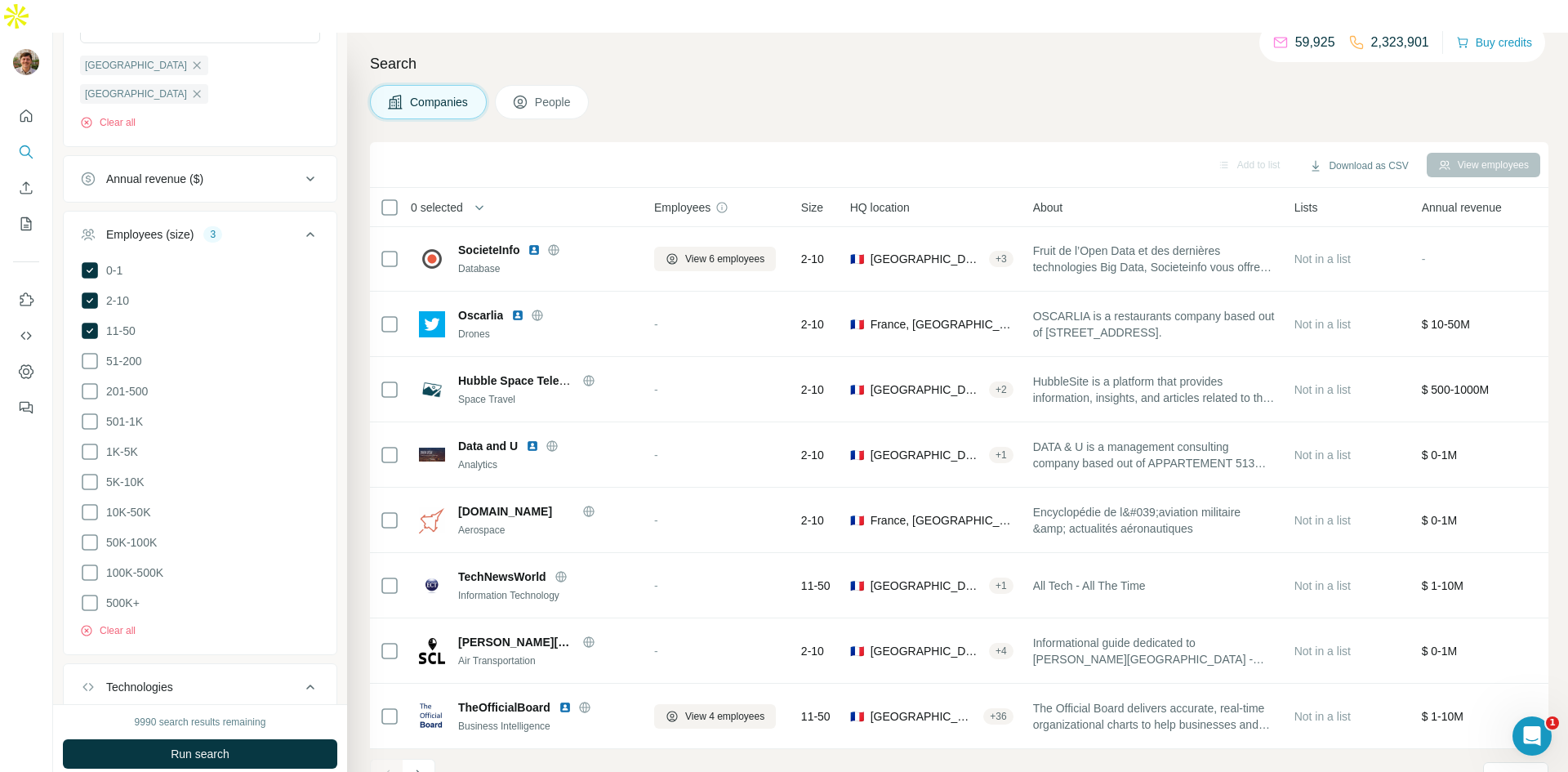
scroll to position [845, 0]
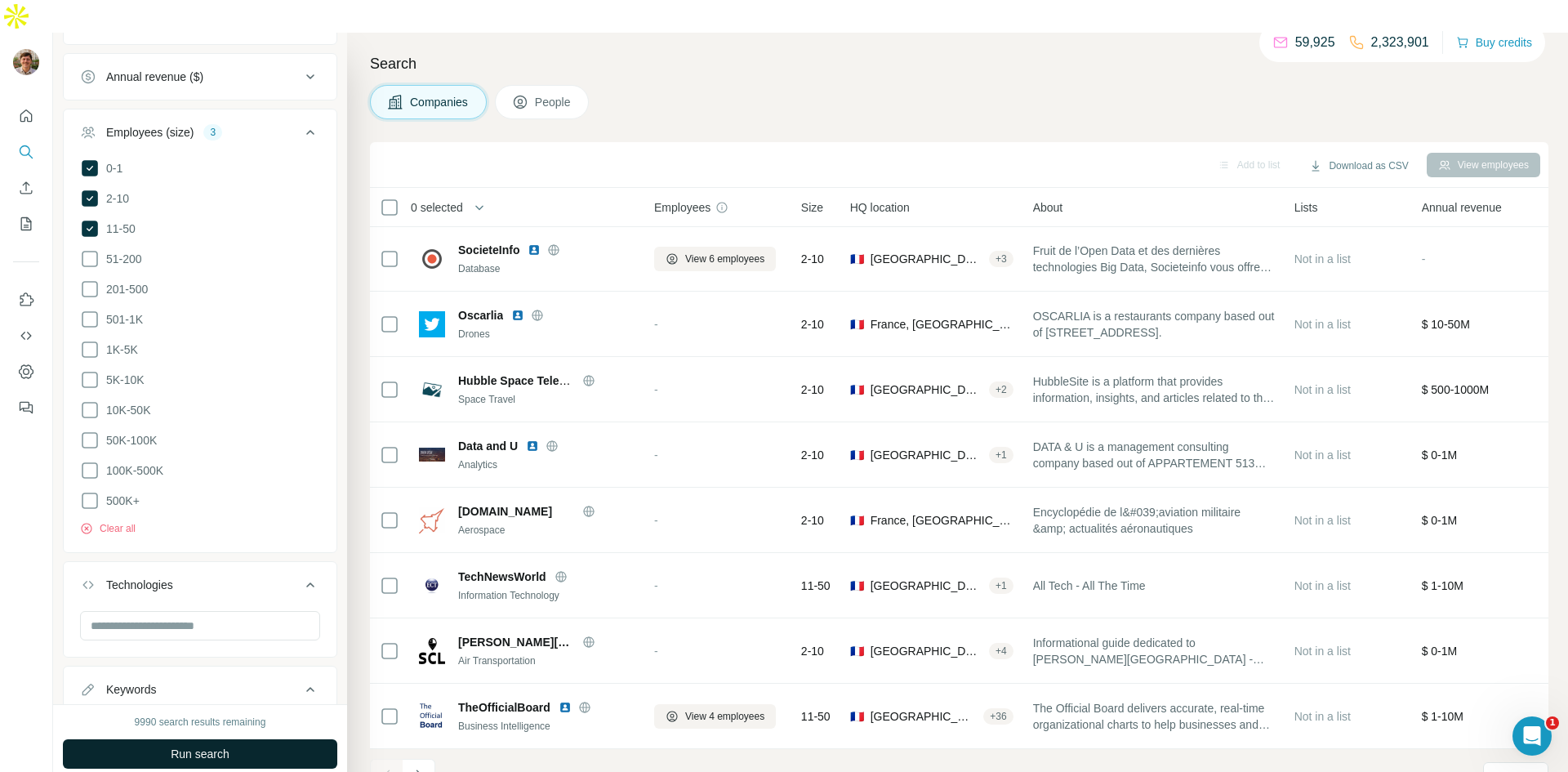
click at [208, 746] on span "Run search" at bounding box center [200, 754] width 59 height 16
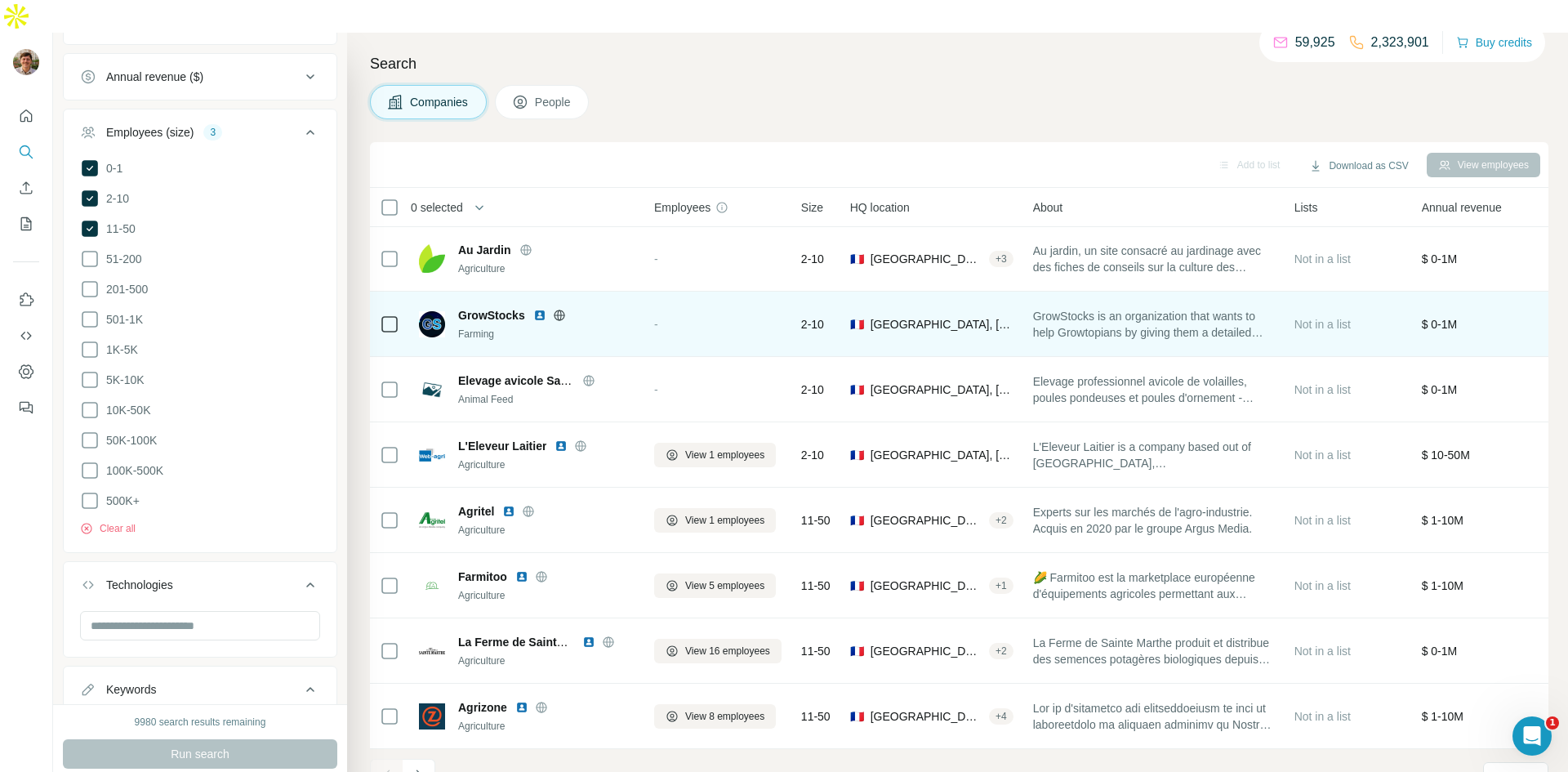
click at [1229, 310] on div "GrowStocks is an organization that wants to help Growtopians by giving them a d…" at bounding box center [1154, 323] width 241 height 45
click at [1230, 308] on span "GrowStocks is an organization that wants to help Growtopians by giving them a d…" at bounding box center [1154, 324] width 241 height 33
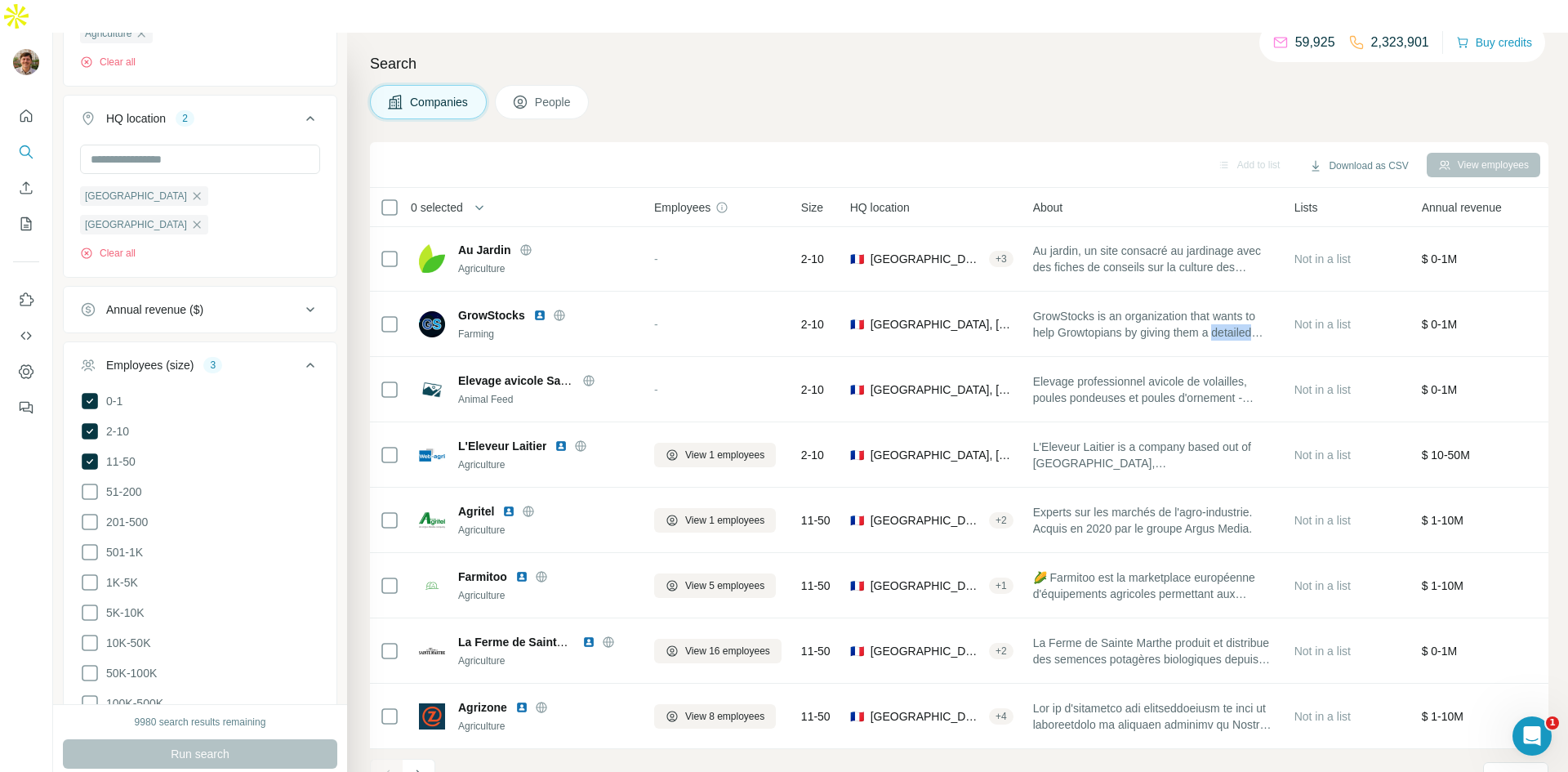
scroll to position [609, 0]
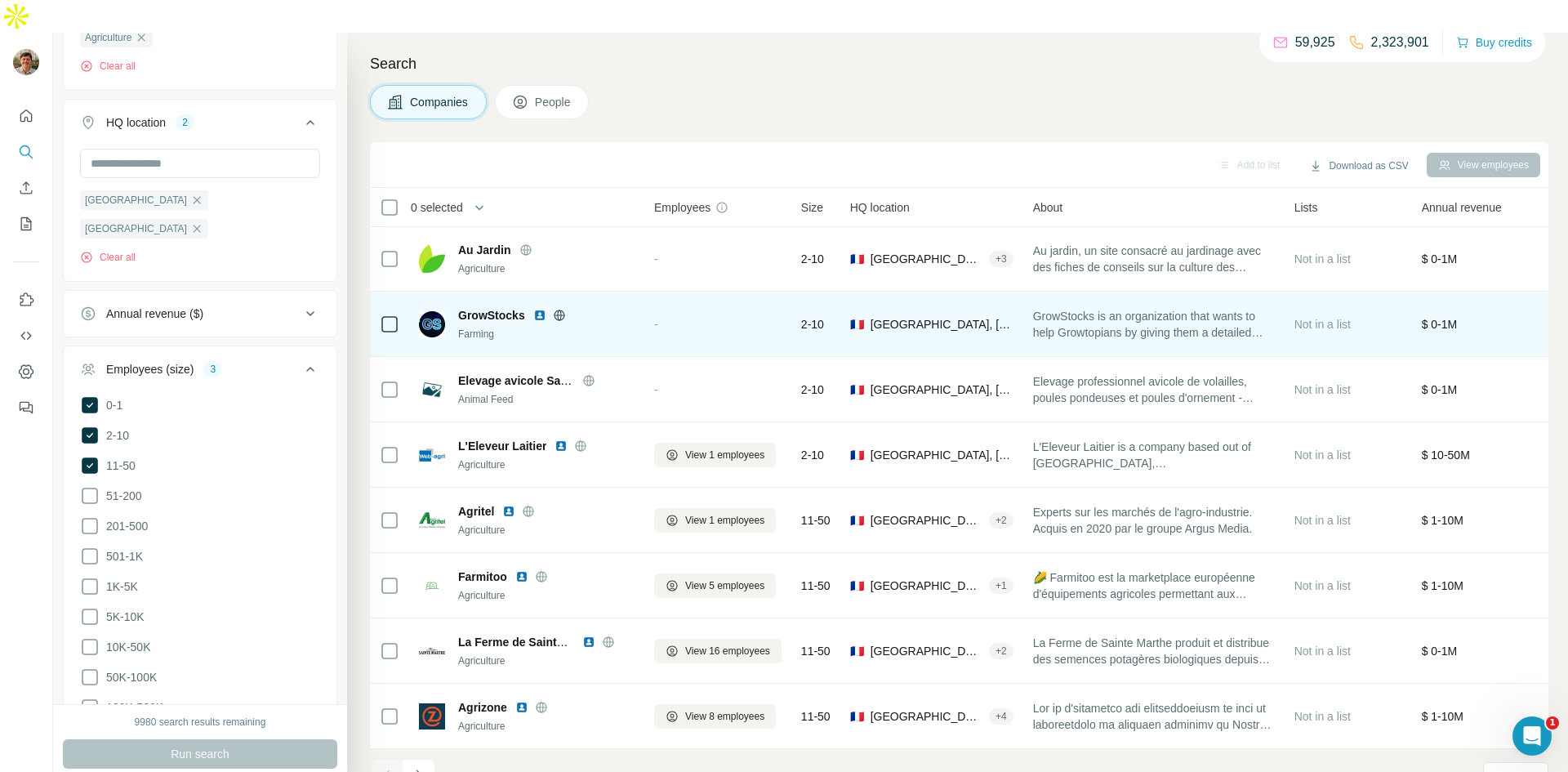
click at [1056, 308] on span "GrowStocks is an organization that wants to help Growtopians by giving them a d…" at bounding box center [1154, 324] width 241 height 33
drag, startPoint x: 1037, startPoint y: 282, endPoint x: 1267, endPoint y: 311, distance: 231.8
click at [1267, 311] on div "GrowStocks is an organization that wants to help Growtopians by giving them a d…" at bounding box center [1154, 323] width 241 height 45
drag, startPoint x: 457, startPoint y: 280, endPoint x: 524, endPoint y: 277, distance: 67.1
click at [523, 307] on div "GrowStocks Farming" at bounding box center [527, 324] width 215 height 35
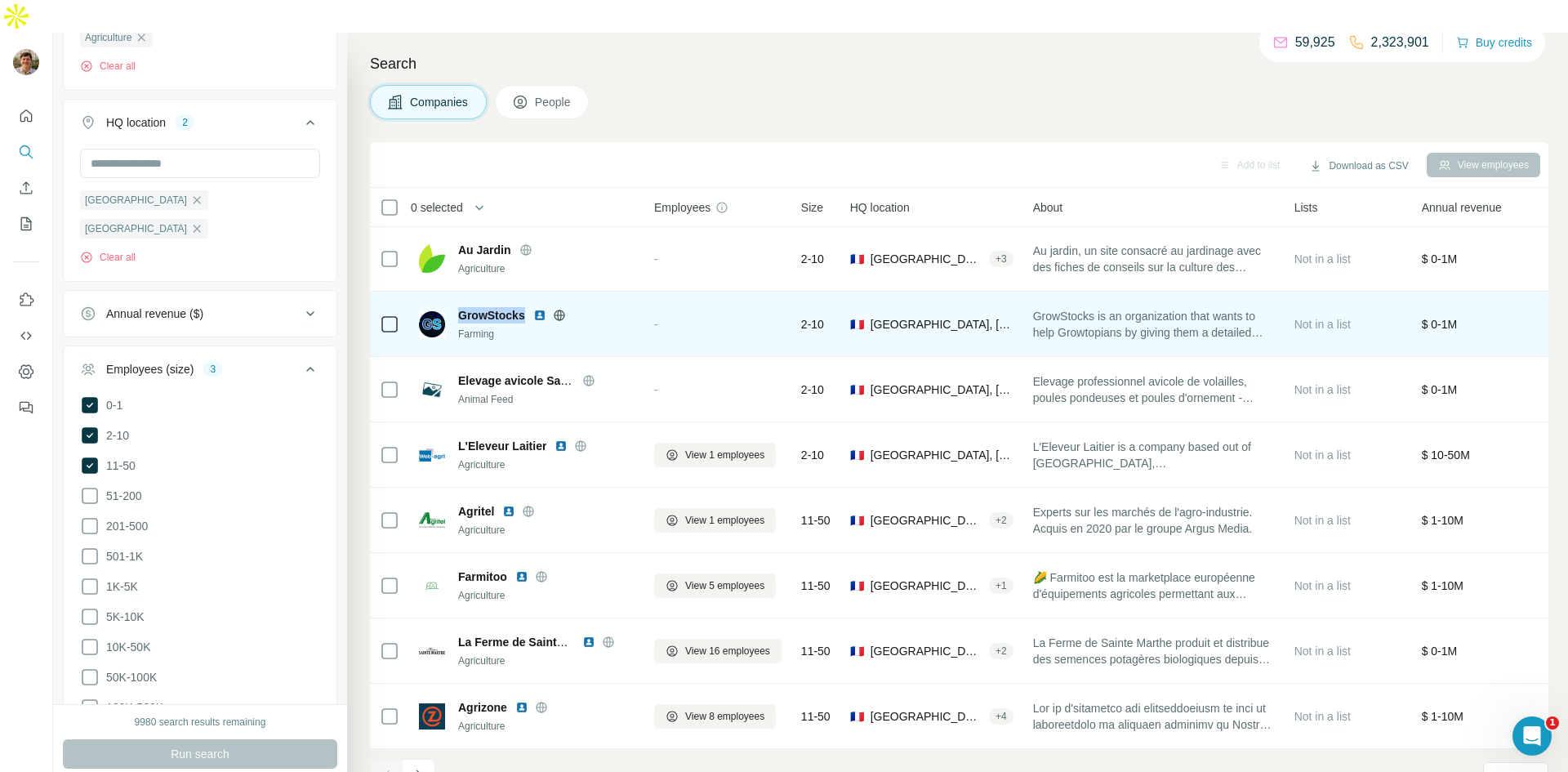
click at [538, 309] on img at bounding box center [540, 315] width 13 height 13
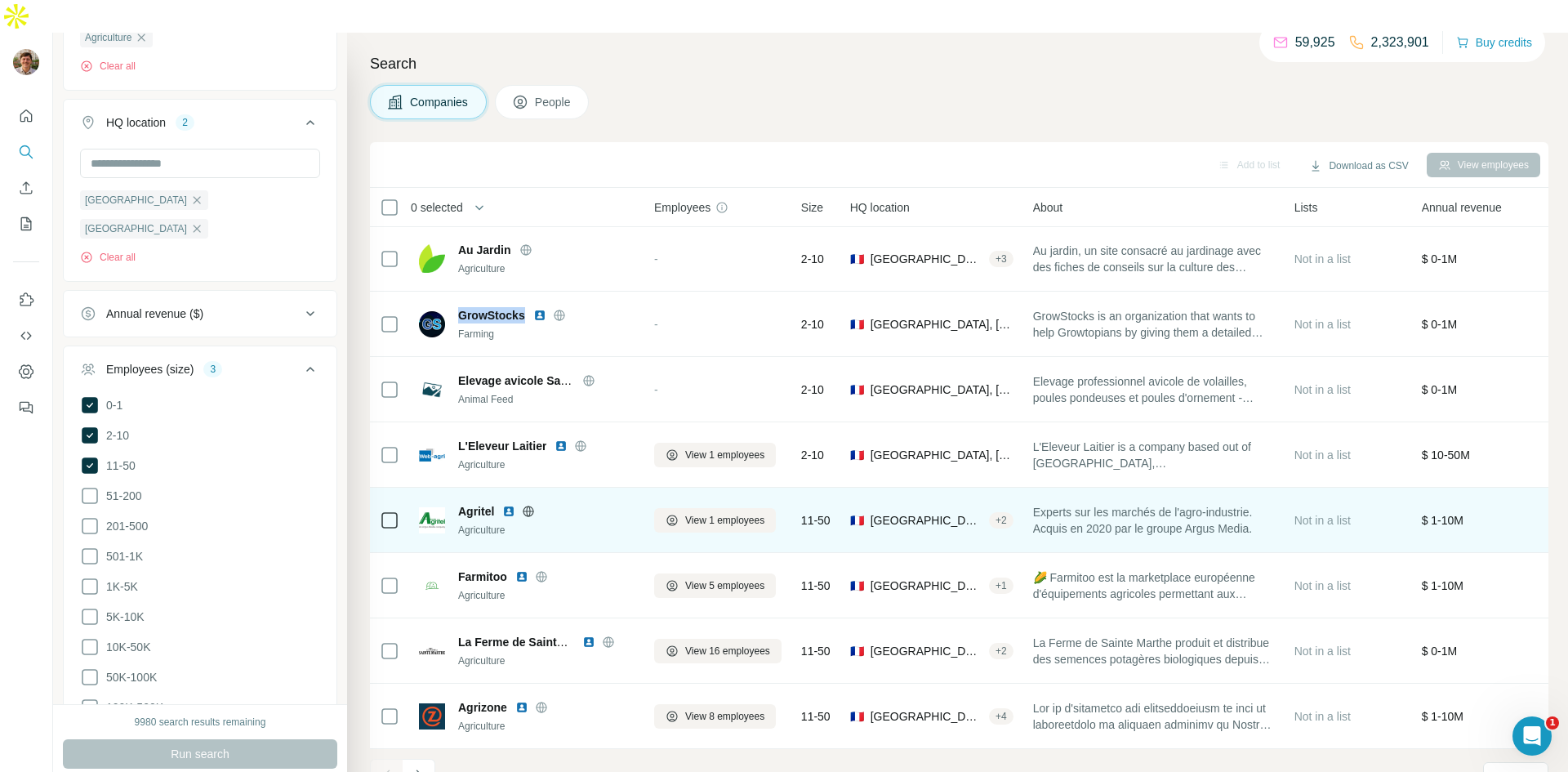
click at [511, 505] on img at bounding box center [509, 511] width 13 height 13
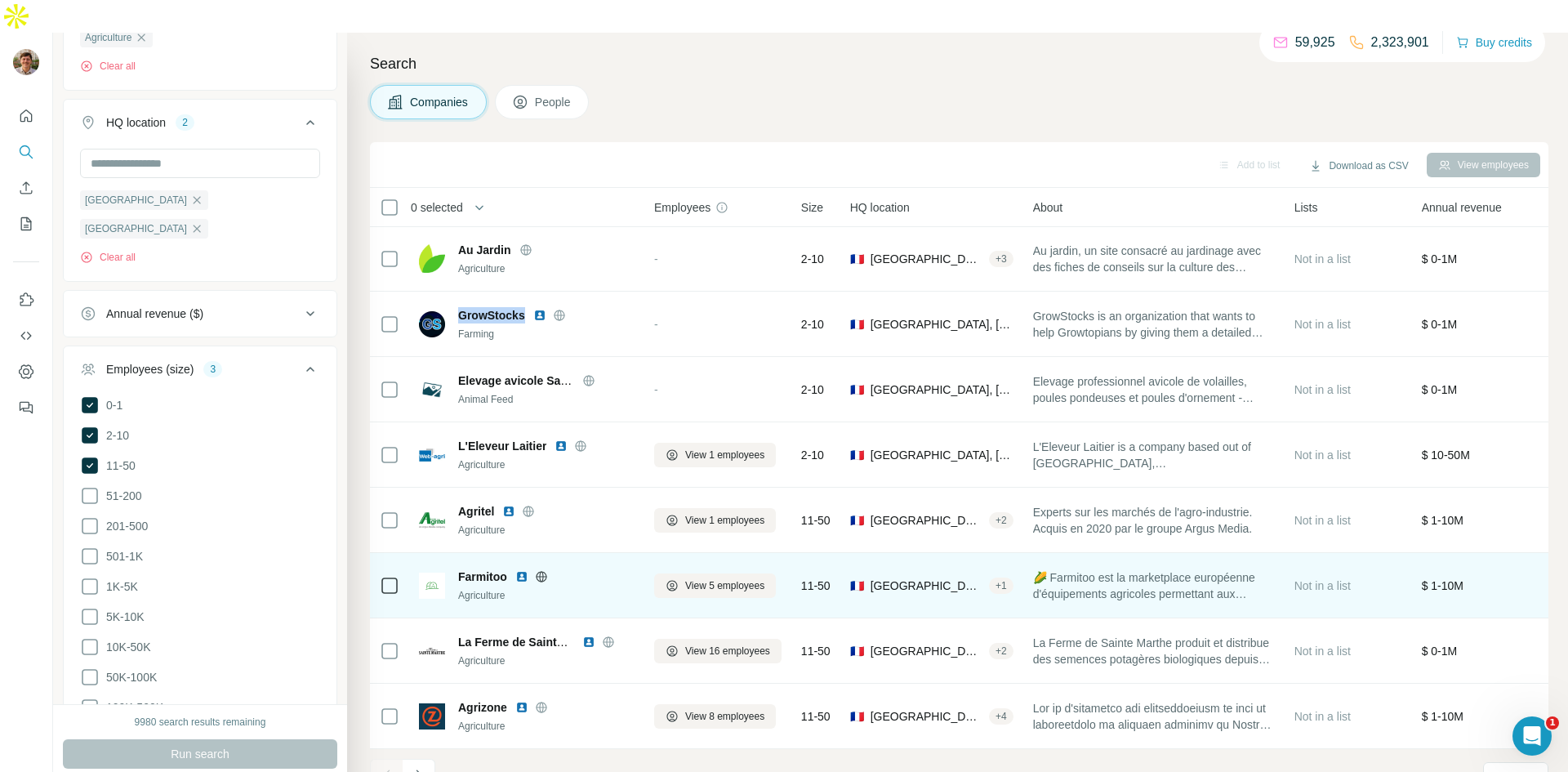
scroll to position [616, 0]
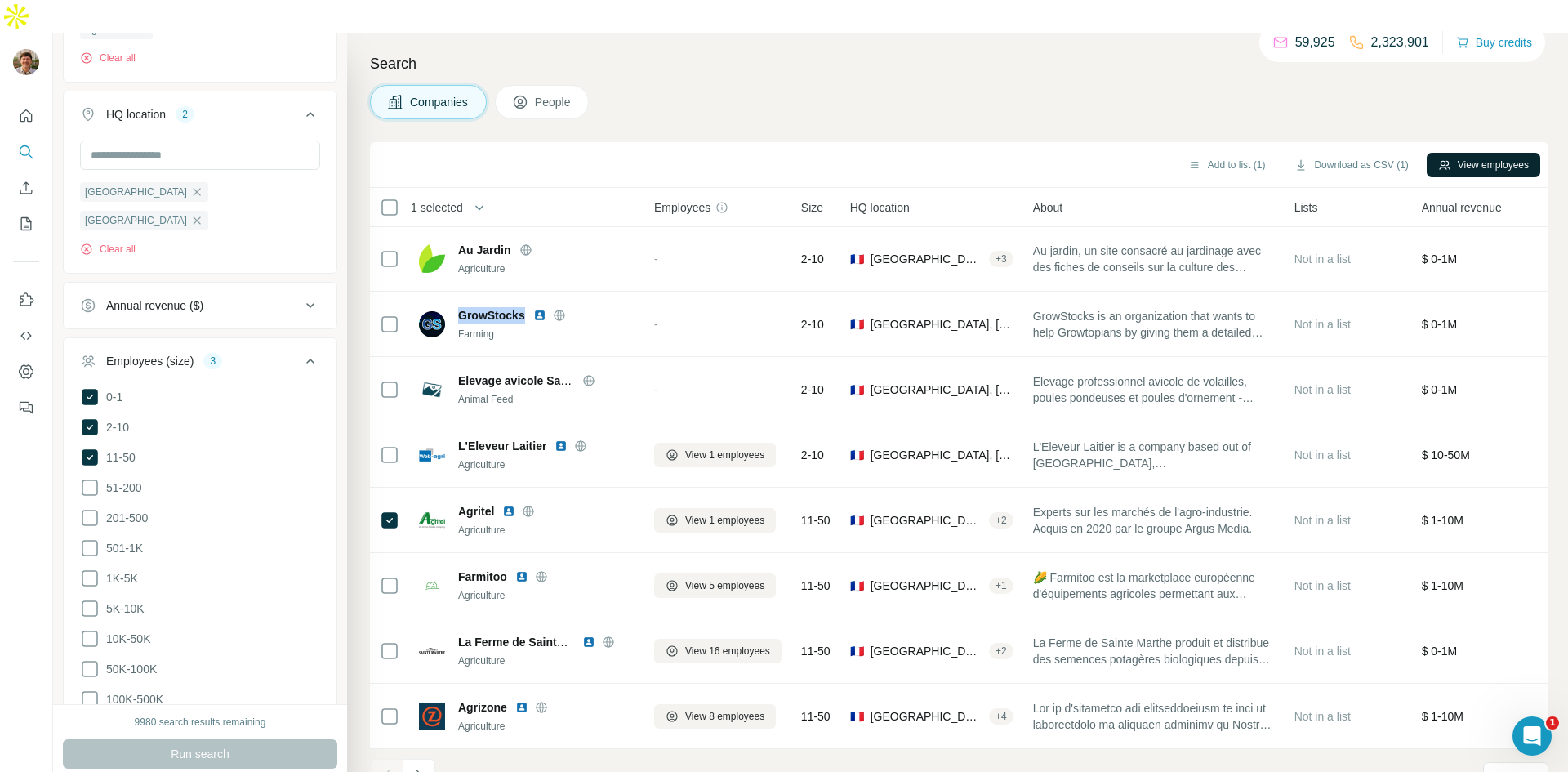
click at [1454, 153] on button "View employees" at bounding box center [1483, 164] width 113 height 24
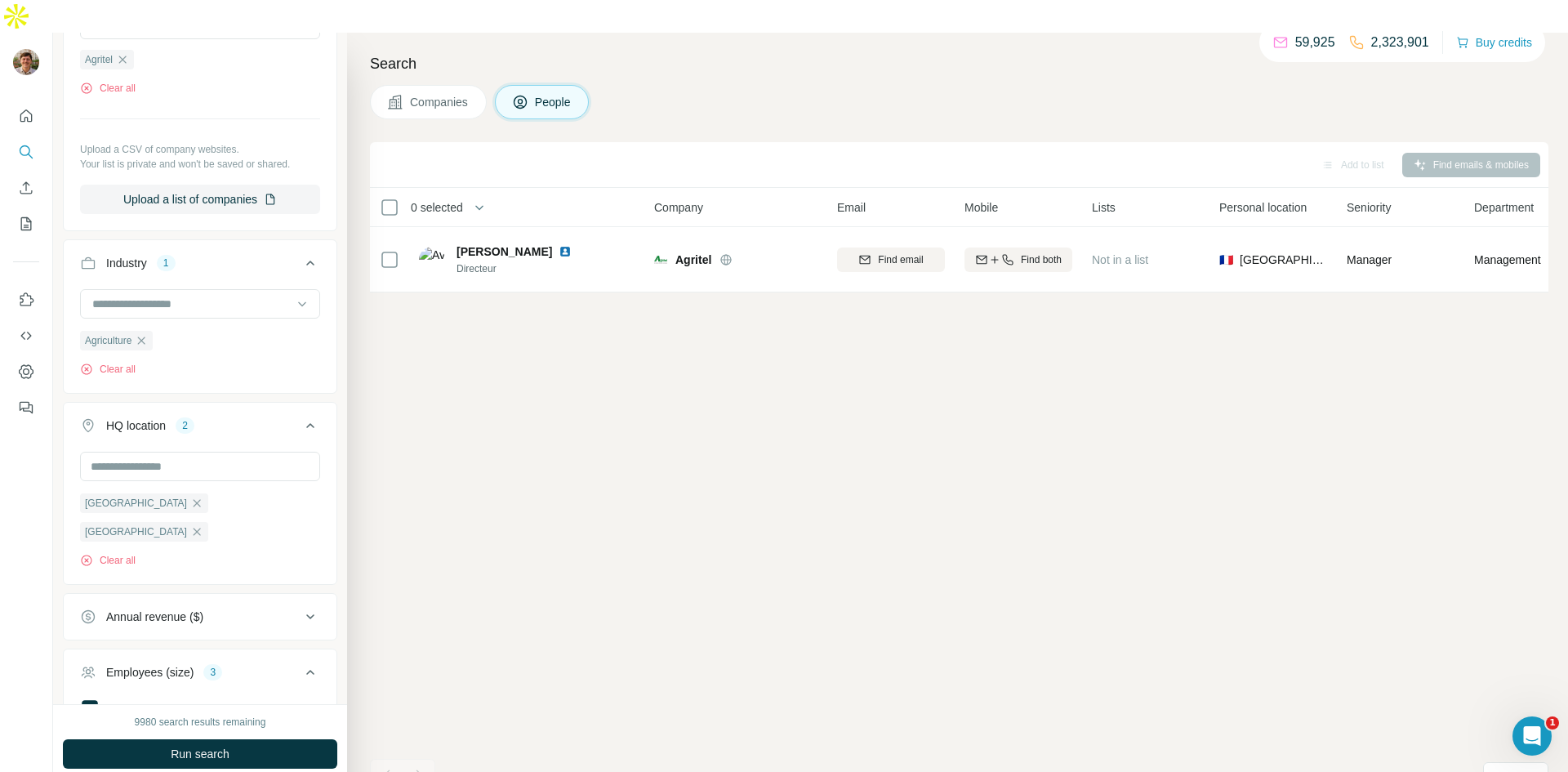
scroll to position [0, 0]
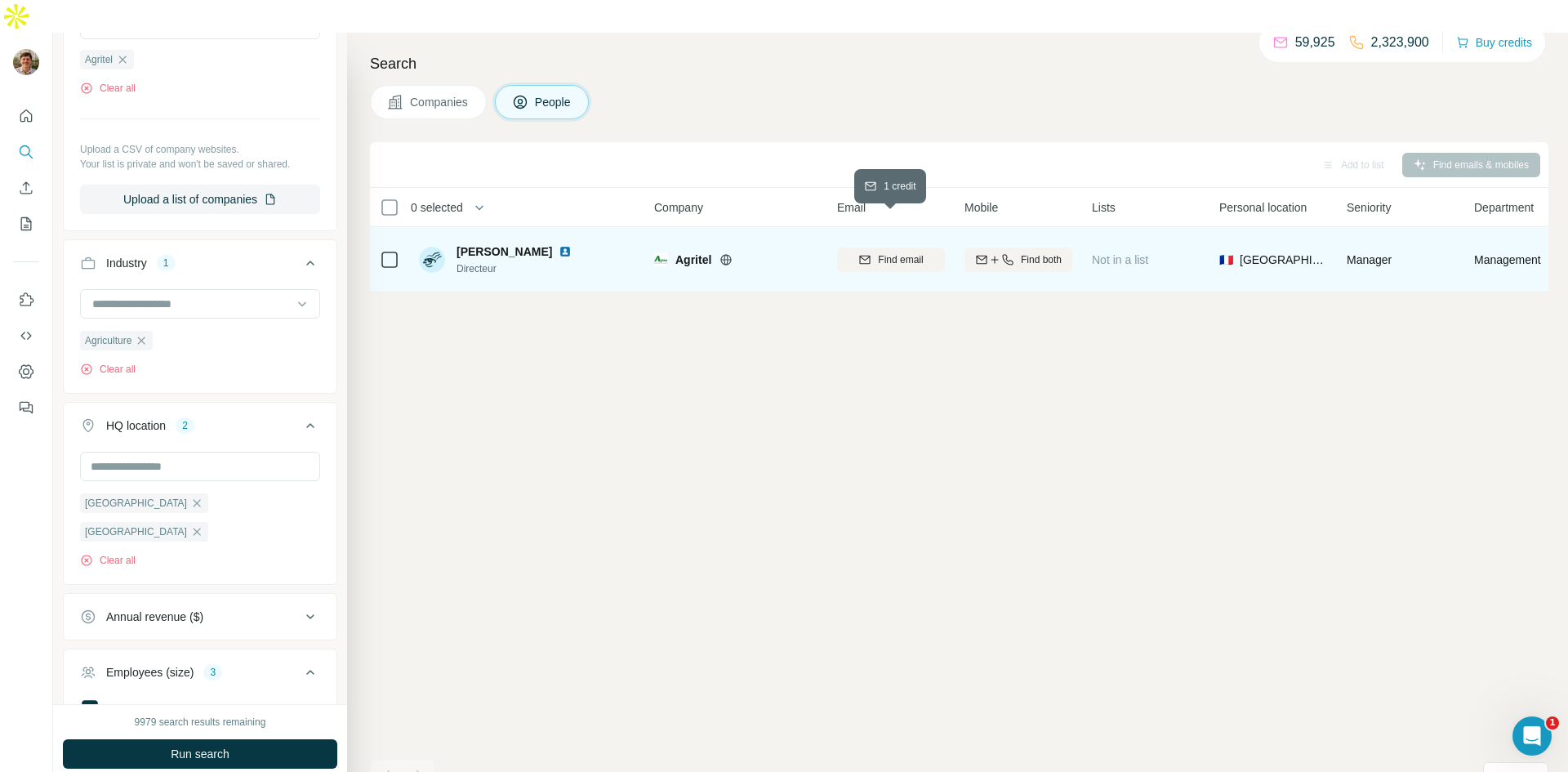
click at [882, 252] on span "Find email" at bounding box center [900, 259] width 45 height 14
click at [1013, 252] on div "Find both" at bounding box center [1018, 259] width 108 height 14
click at [1017, 252] on div "Find both" at bounding box center [1018, 259] width 108 height 14
click at [25, 215] on icon "My lists" at bounding box center [26, 223] width 16 height 16
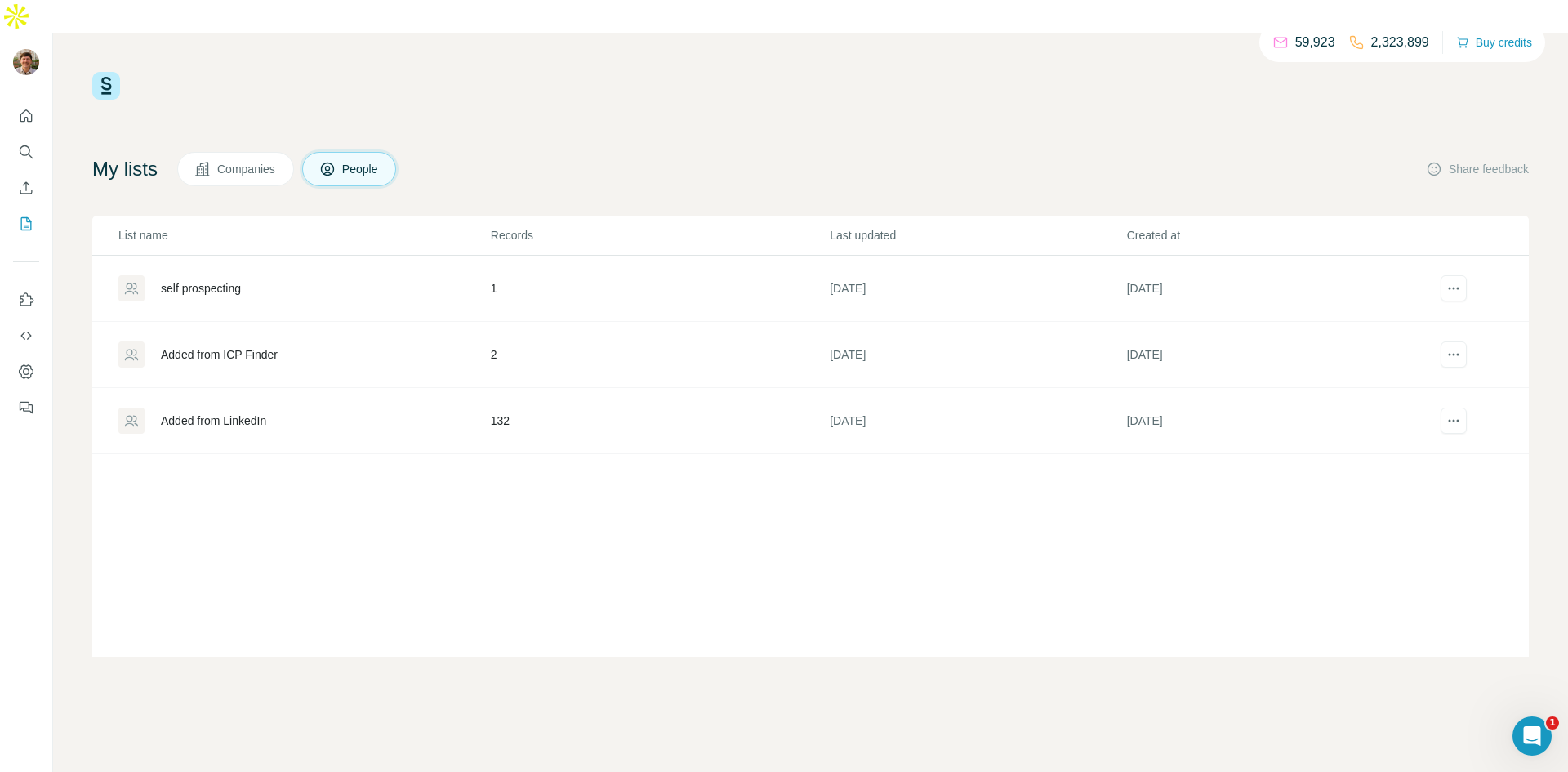
click at [229, 280] on div "self prospecting" at bounding box center [200, 287] width 80 height 16
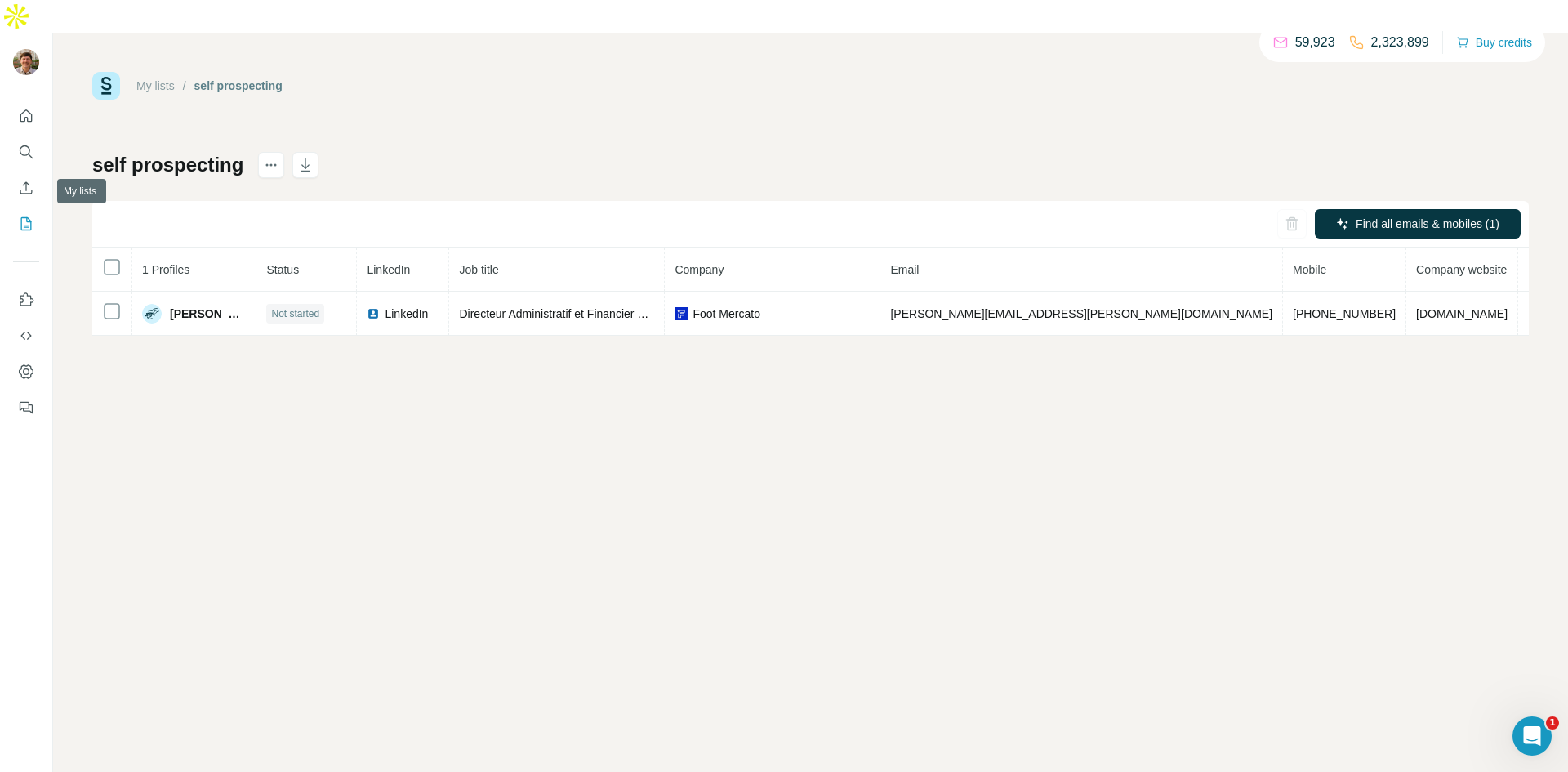
click at [32, 209] on button "My lists" at bounding box center [26, 223] width 26 height 30
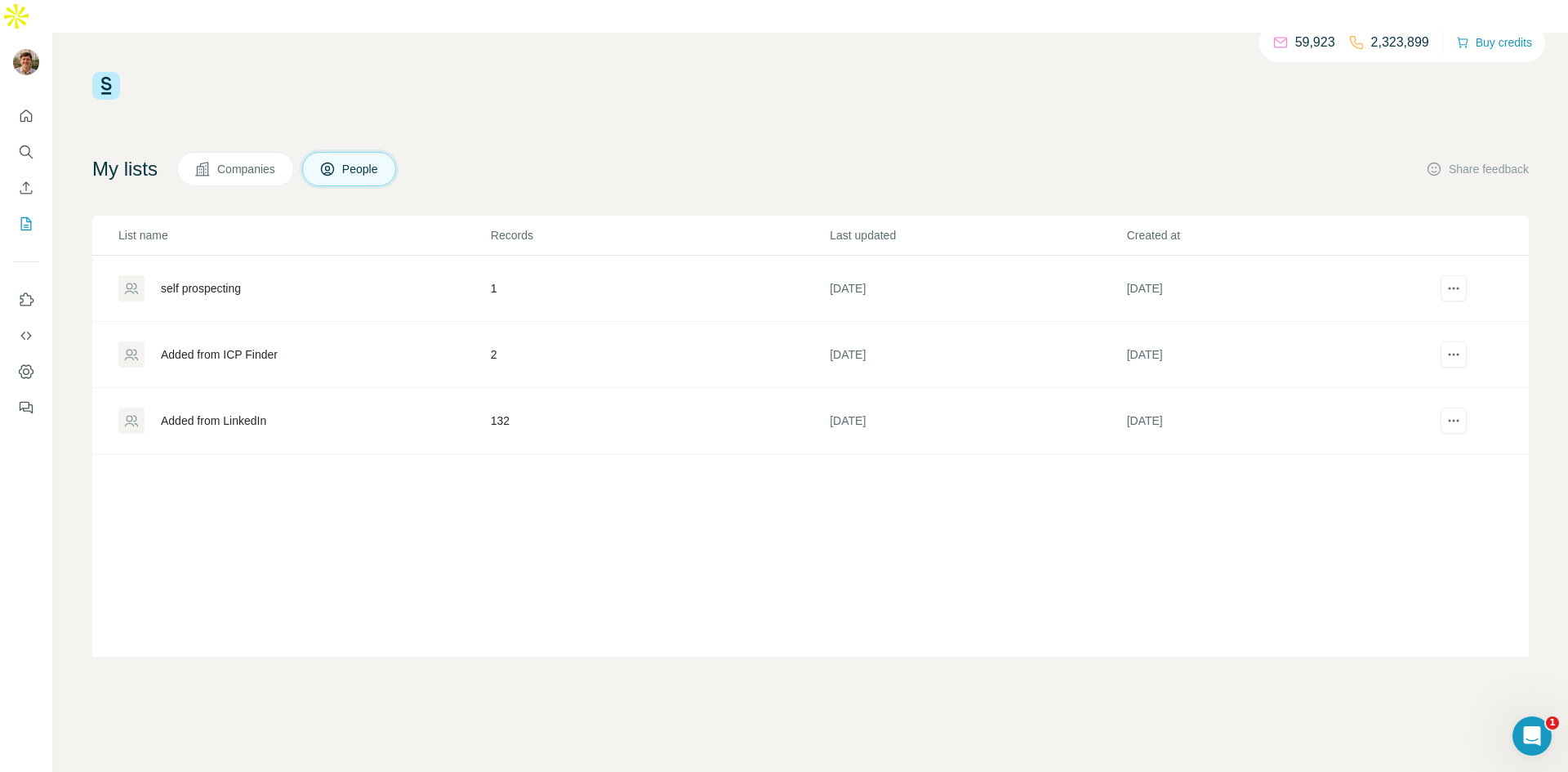
click at [272, 341] on div "Added from ICP Finder" at bounding box center [304, 354] width 371 height 26
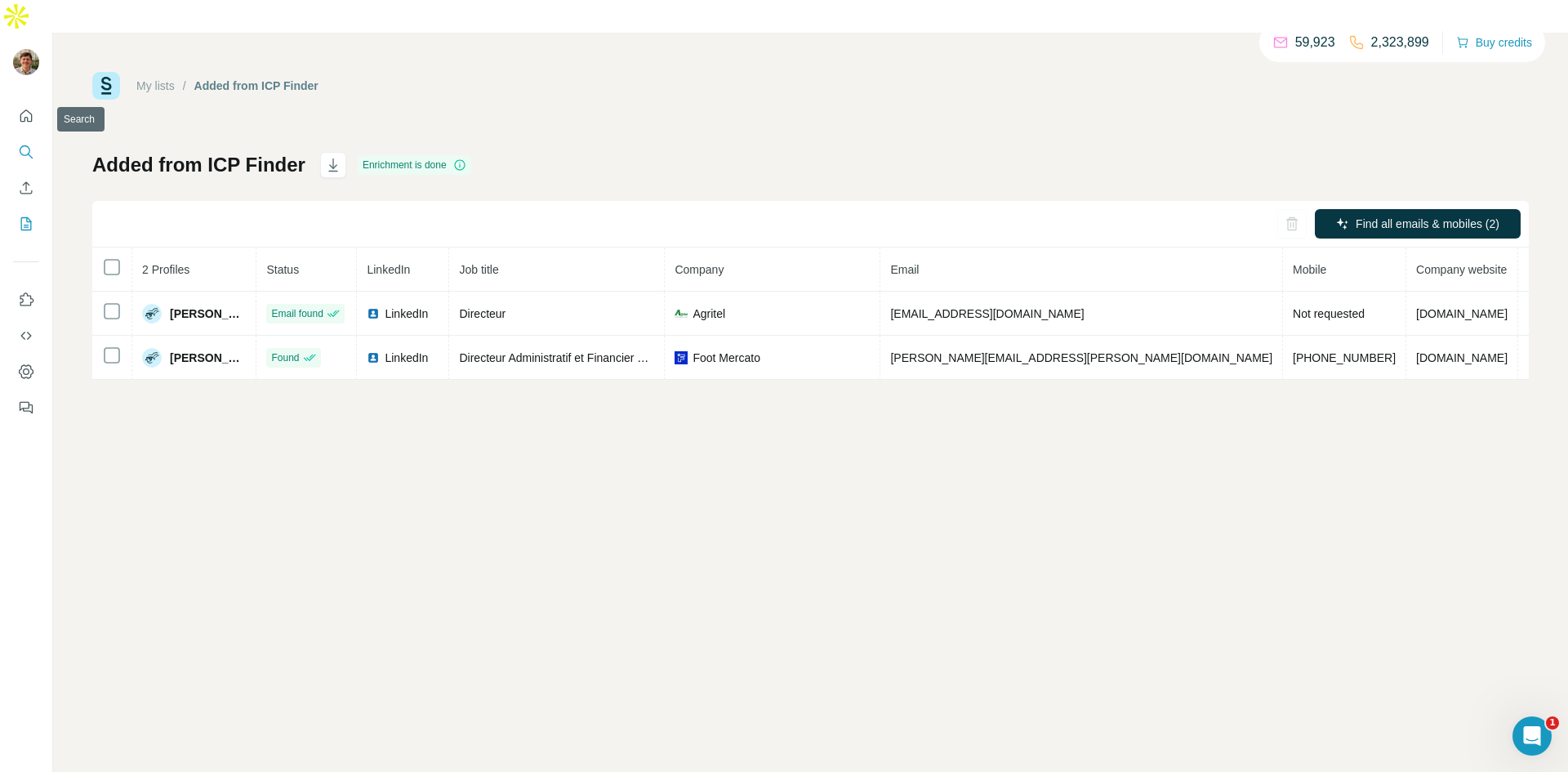
click at [28, 144] on icon "Search" at bounding box center [26, 152] width 16 height 16
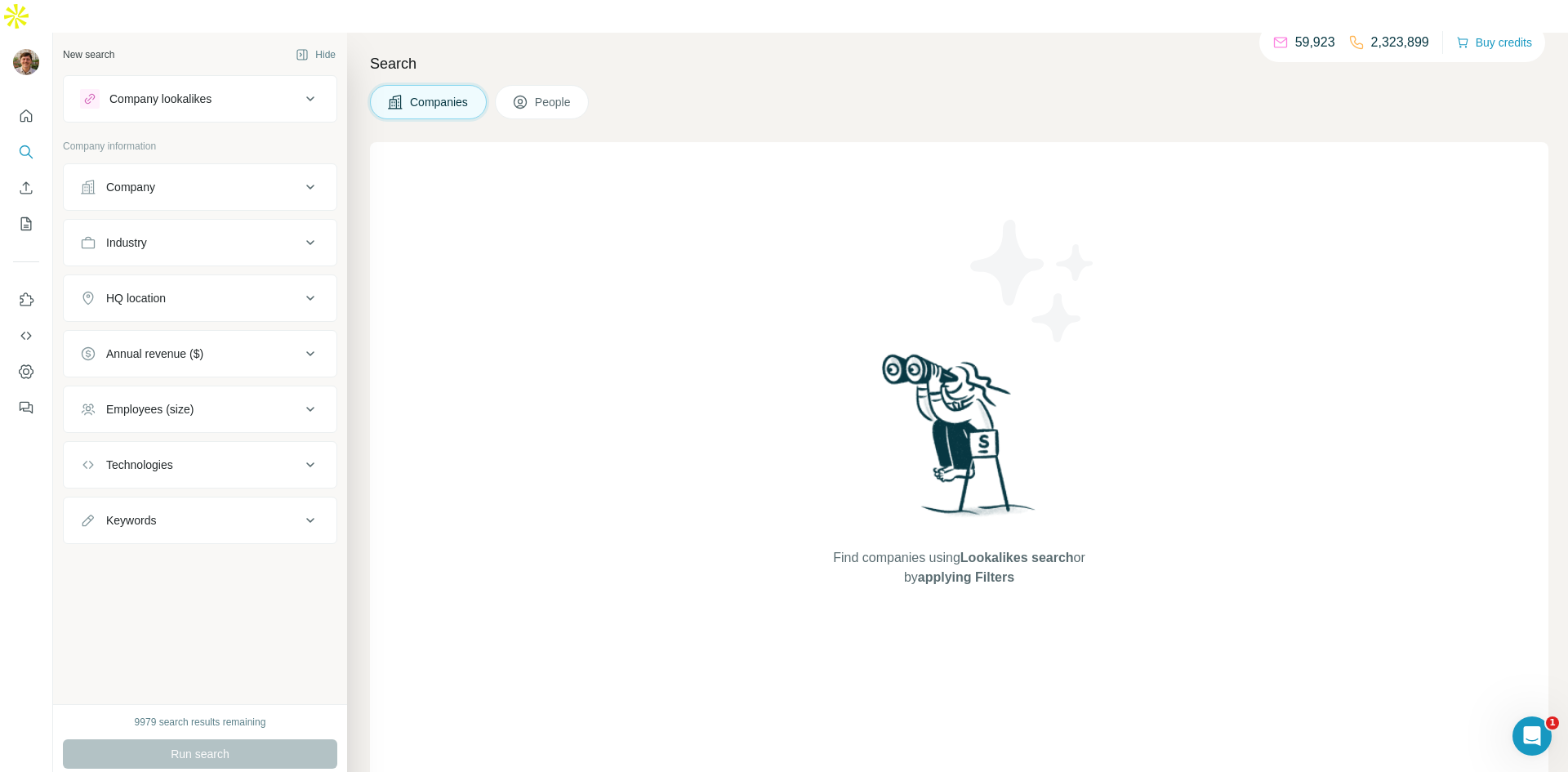
click at [248, 89] on div "Company lookalikes" at bounding box center [189, 99] width 220 height 19
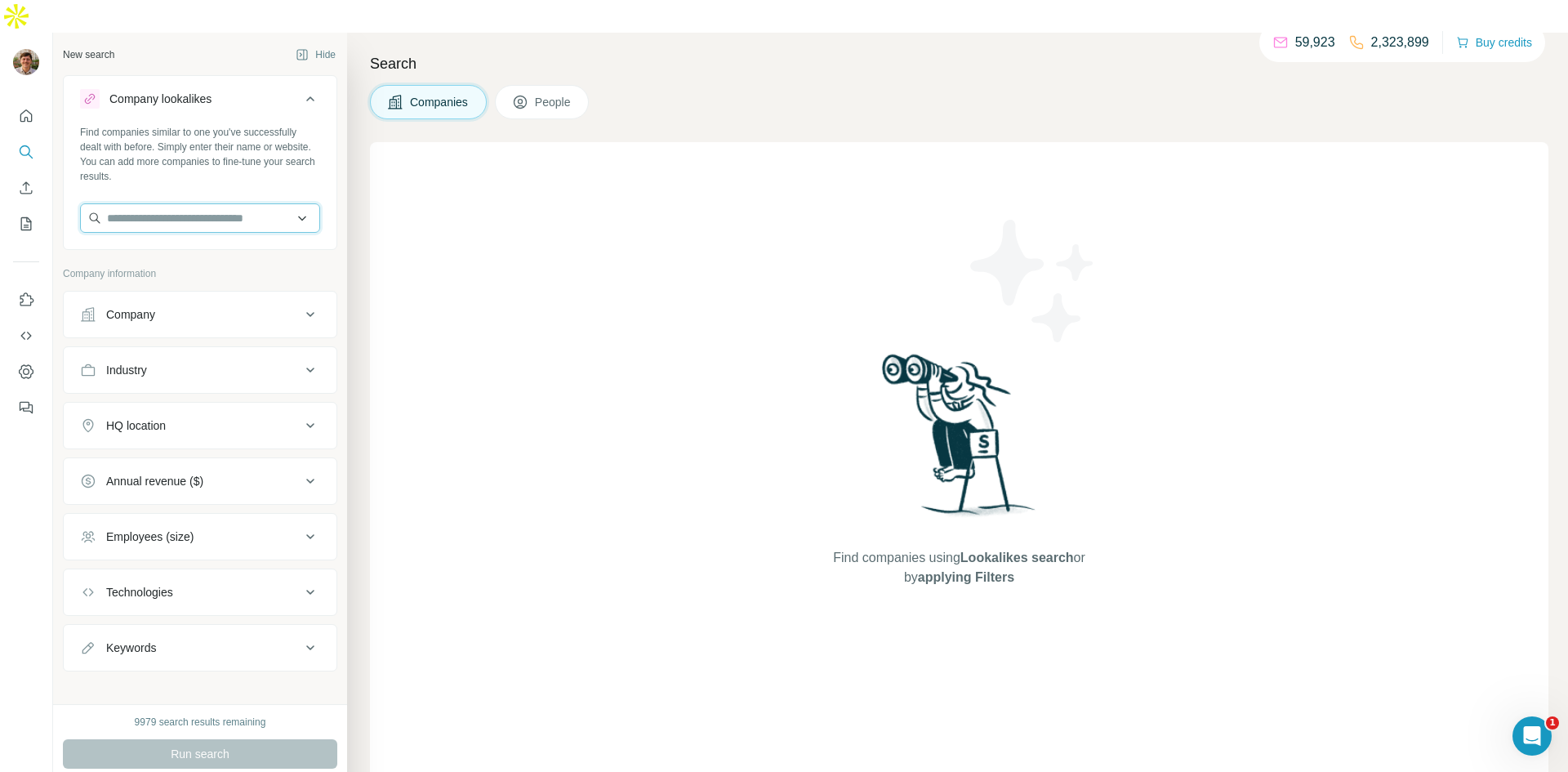
click at [162, 204] on input "text" at bounding box center [200, 218] width 240 height 30
paste input "**********"
type input "**********"
click at [220, 231] on div "Agritel agritel.com" at bounding box center [199, 230] width 232 height 44
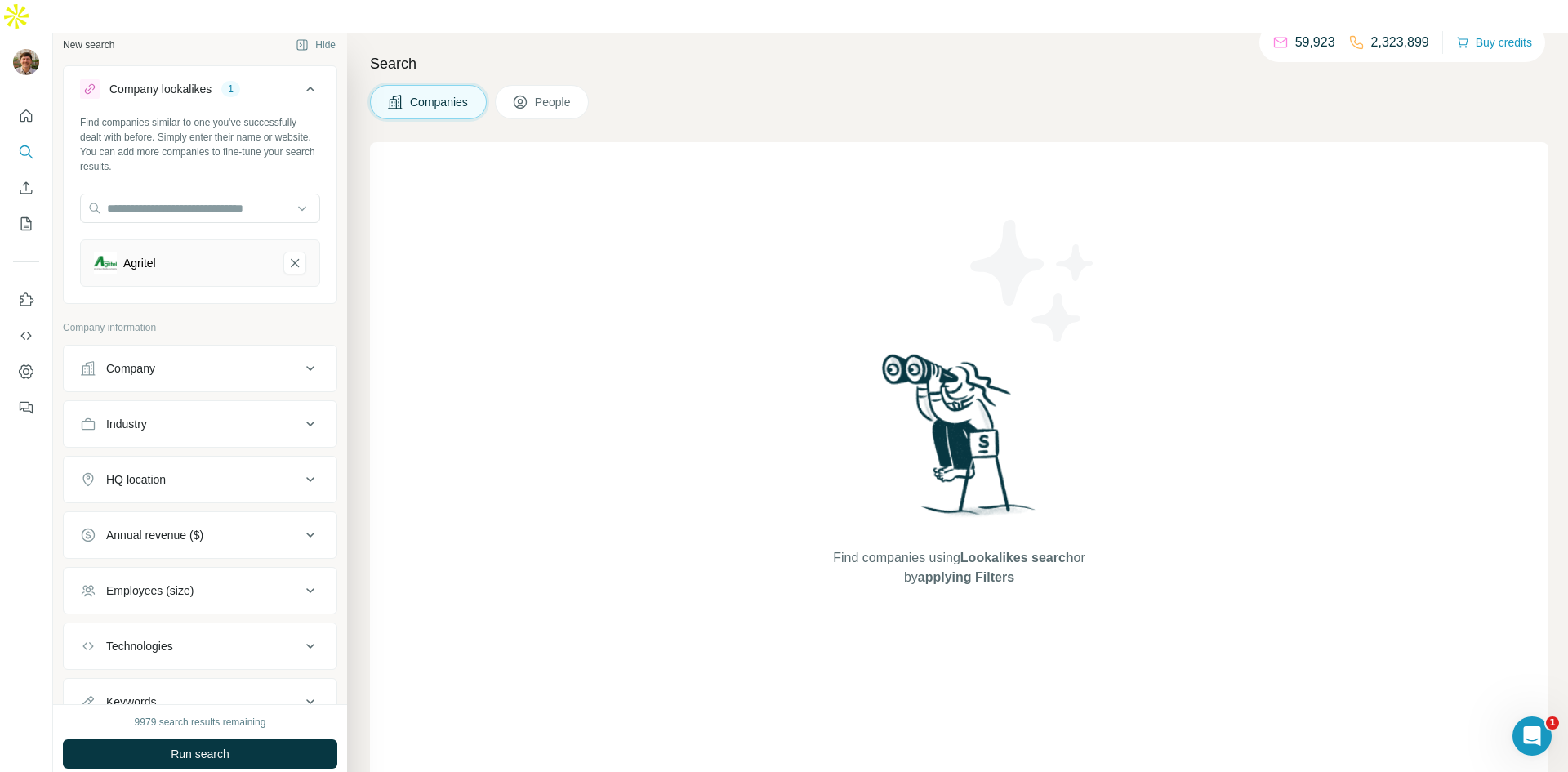
scroll to position [77, 0]
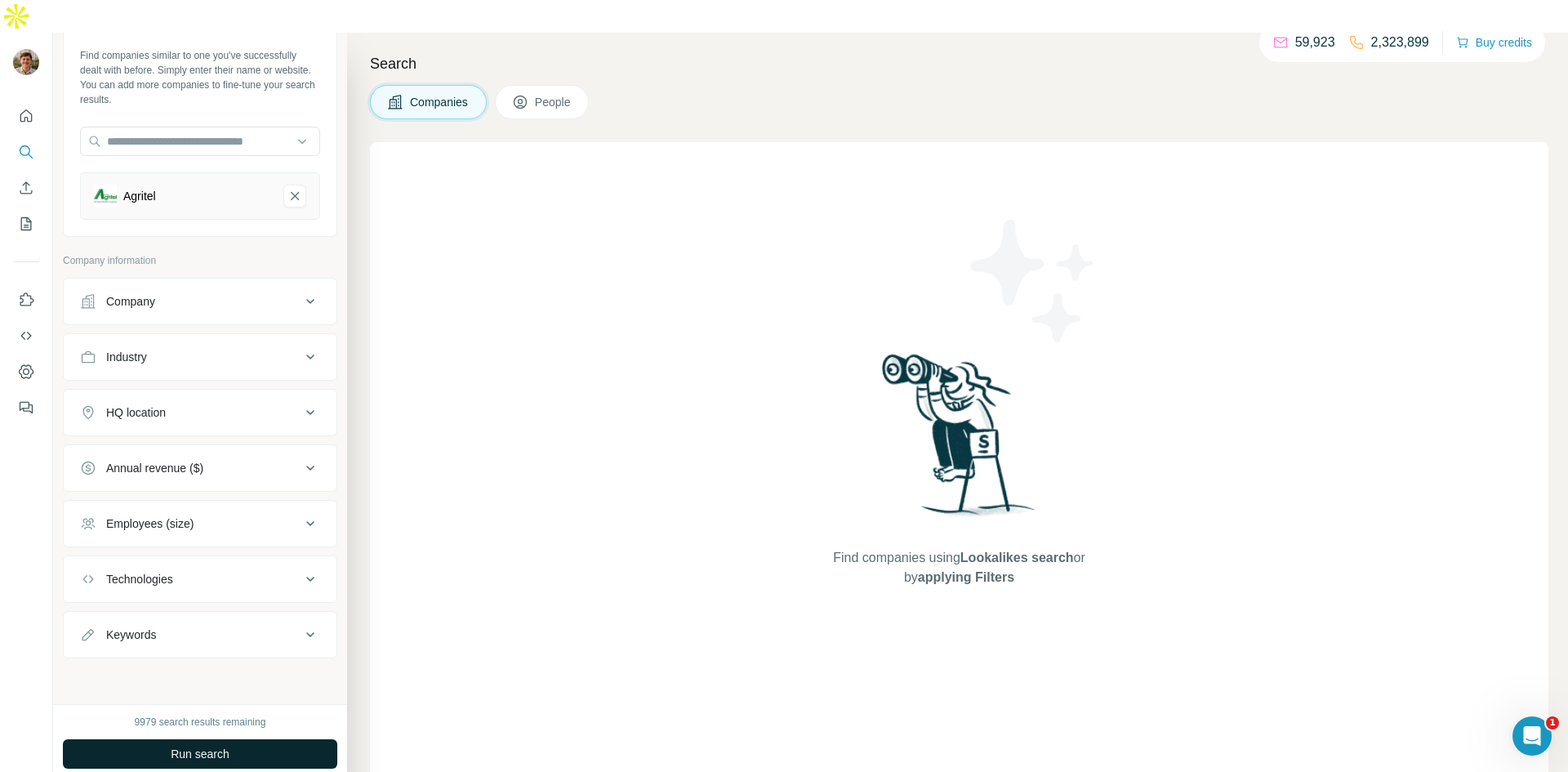
click at [220, 746] on span "Run search" at bounding box center [200, 754] width 59 height 16
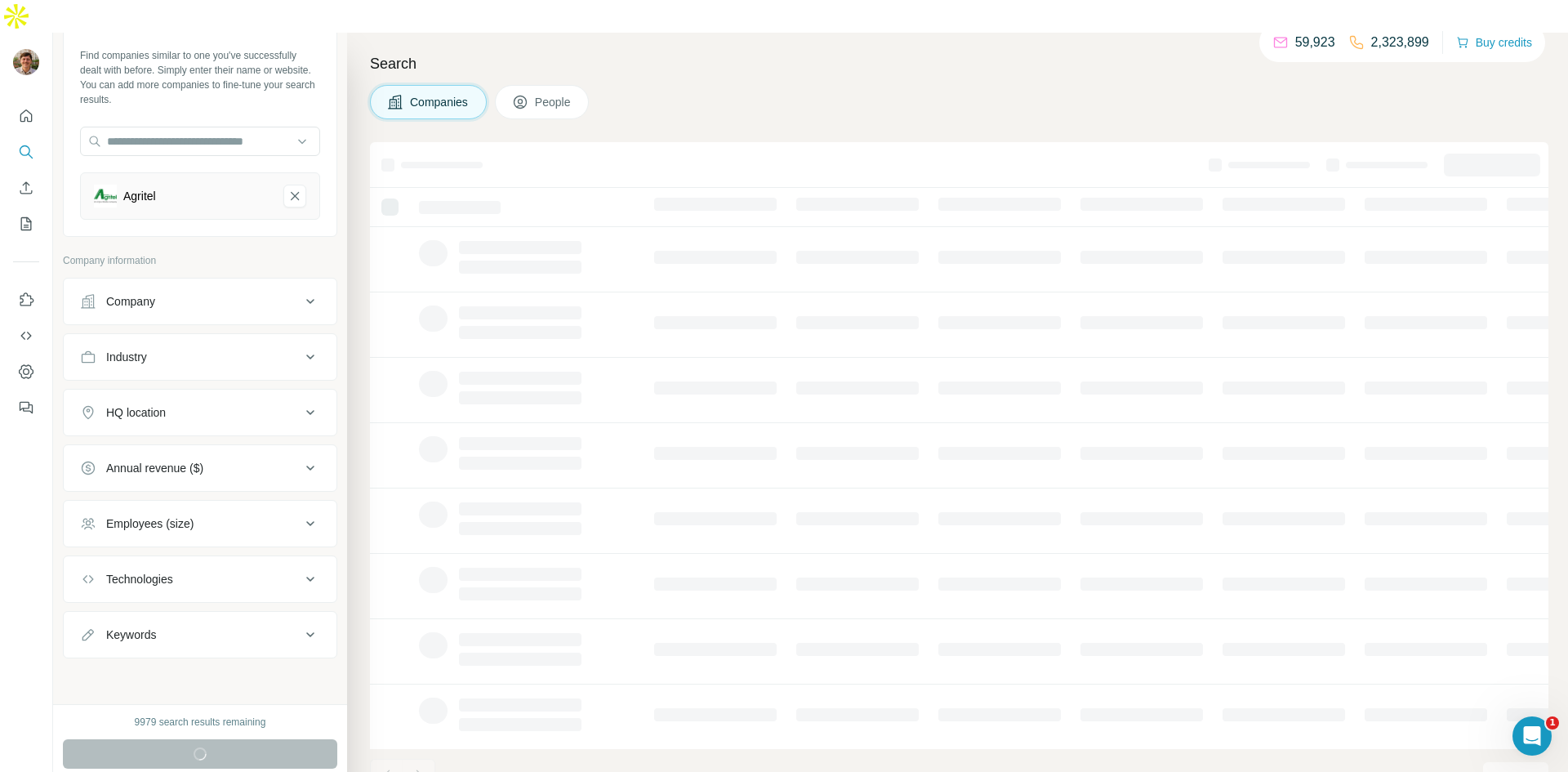
click at [311, 403] on icon at bounding box center [311, 412] width 19 height 19
click at [234, 438] on input "text" at bounding box center [200, 453] width 240 height 30
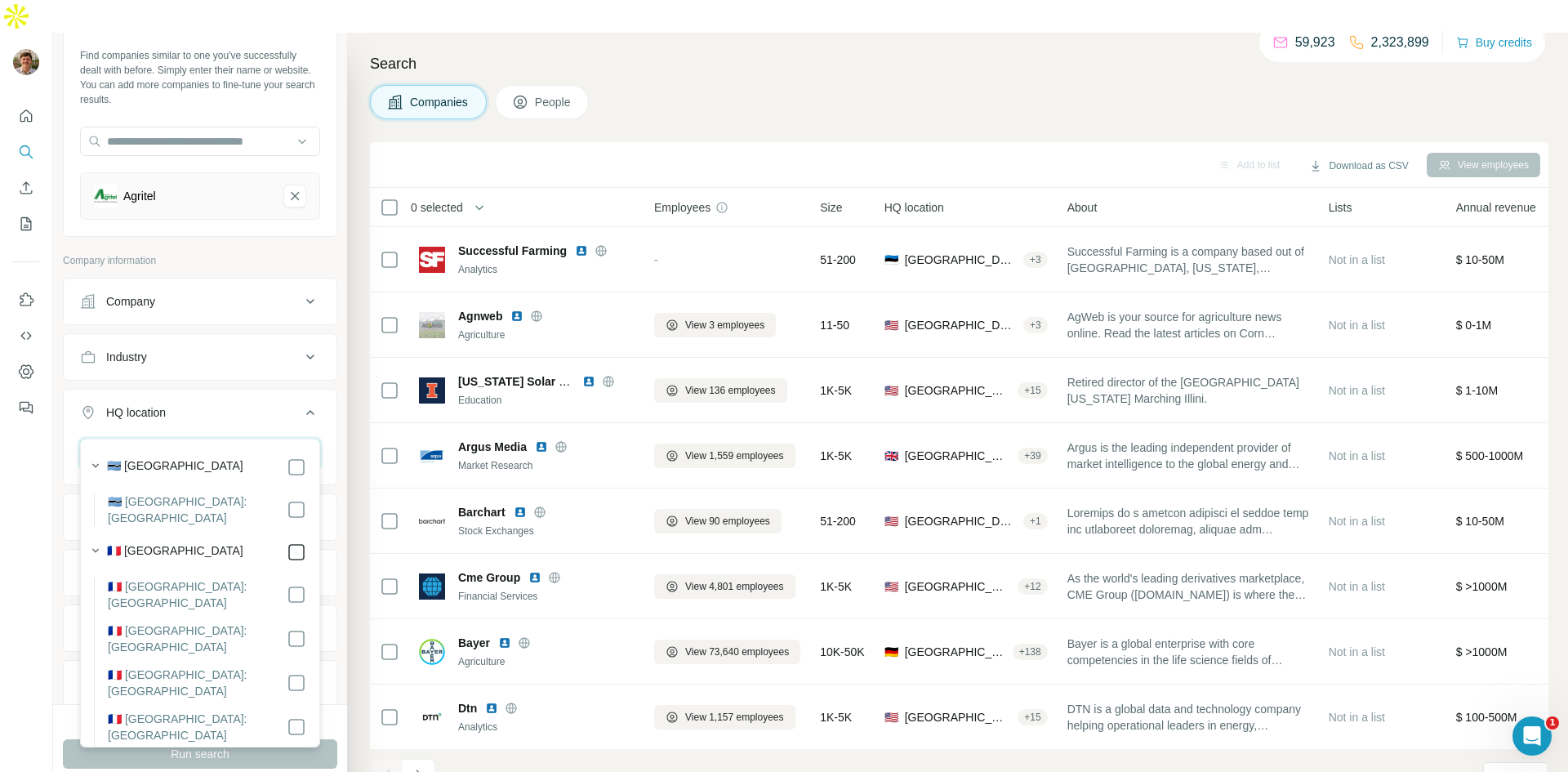
type input "*****"
click at [294, 547] on icon at bounding box center [296, 552] width 19 height 19
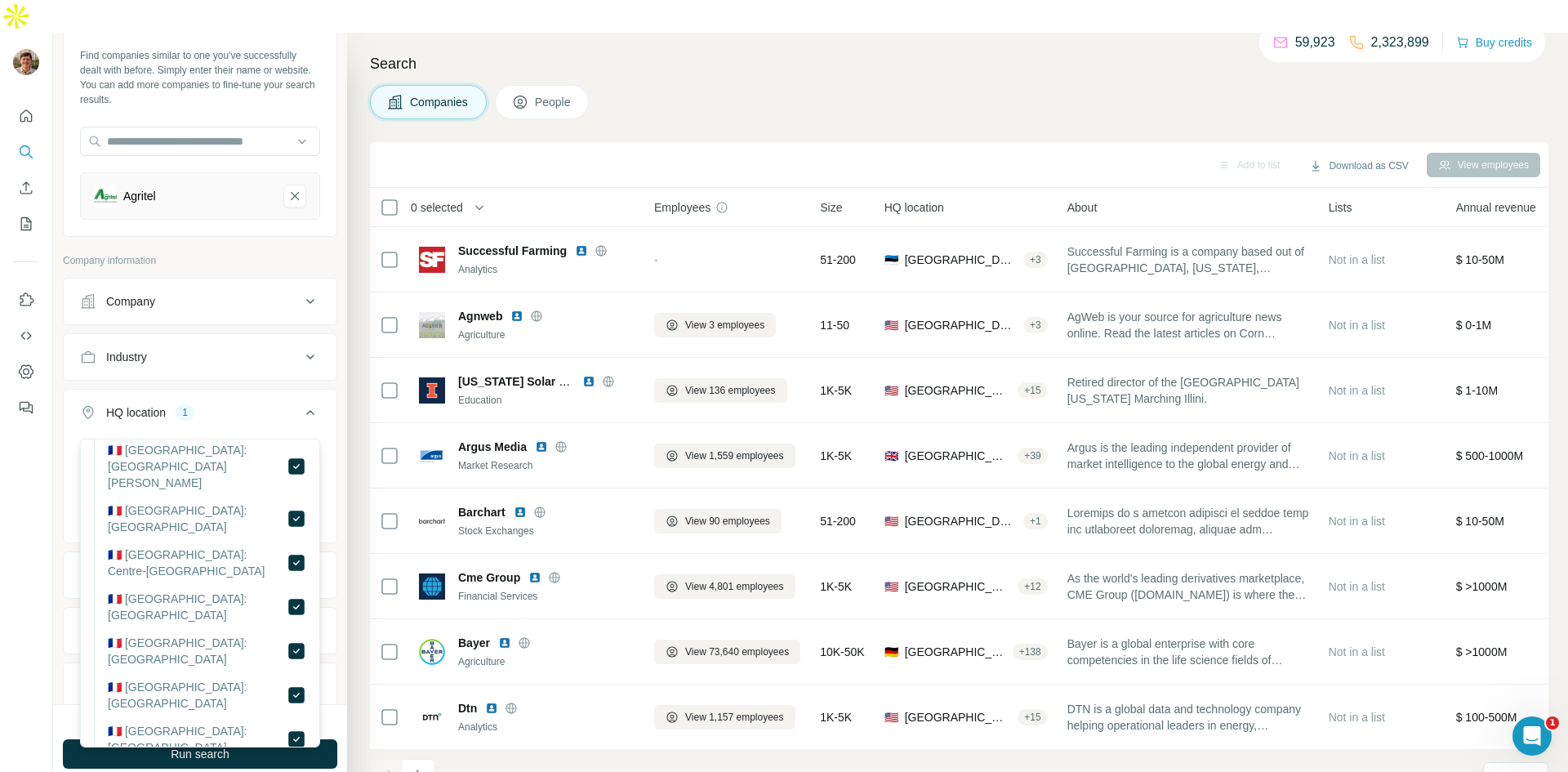
click at [61, 570] on div "New search Hide Company lookalikes 1 Find companies similar to one you've succe…" at bounding box center [200, 368] width 294 height 671
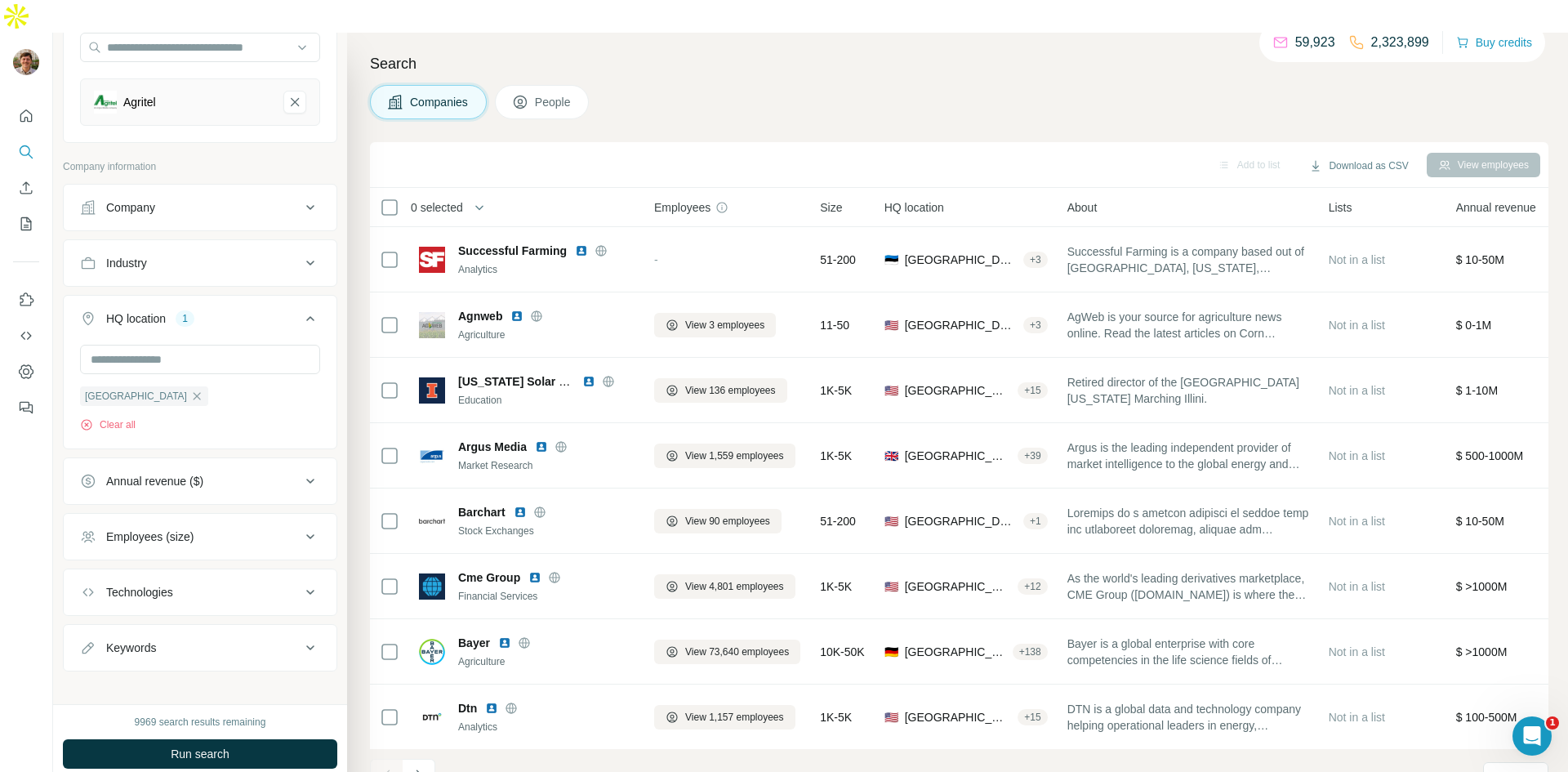
scroll to position [185, 0]
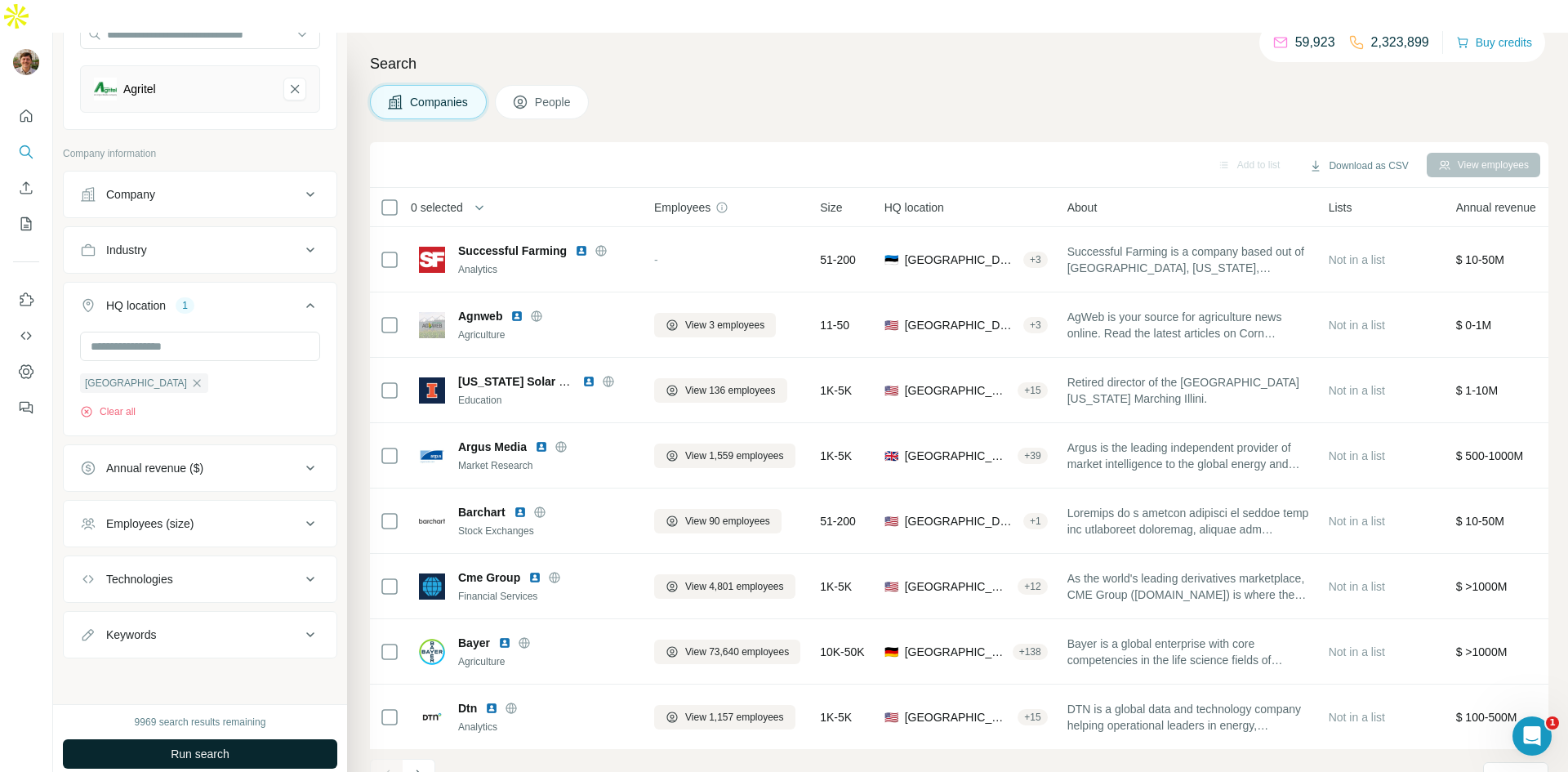
click at [215, 739] on button "Run search" at bounding box center [199, 754] width 274 height 30
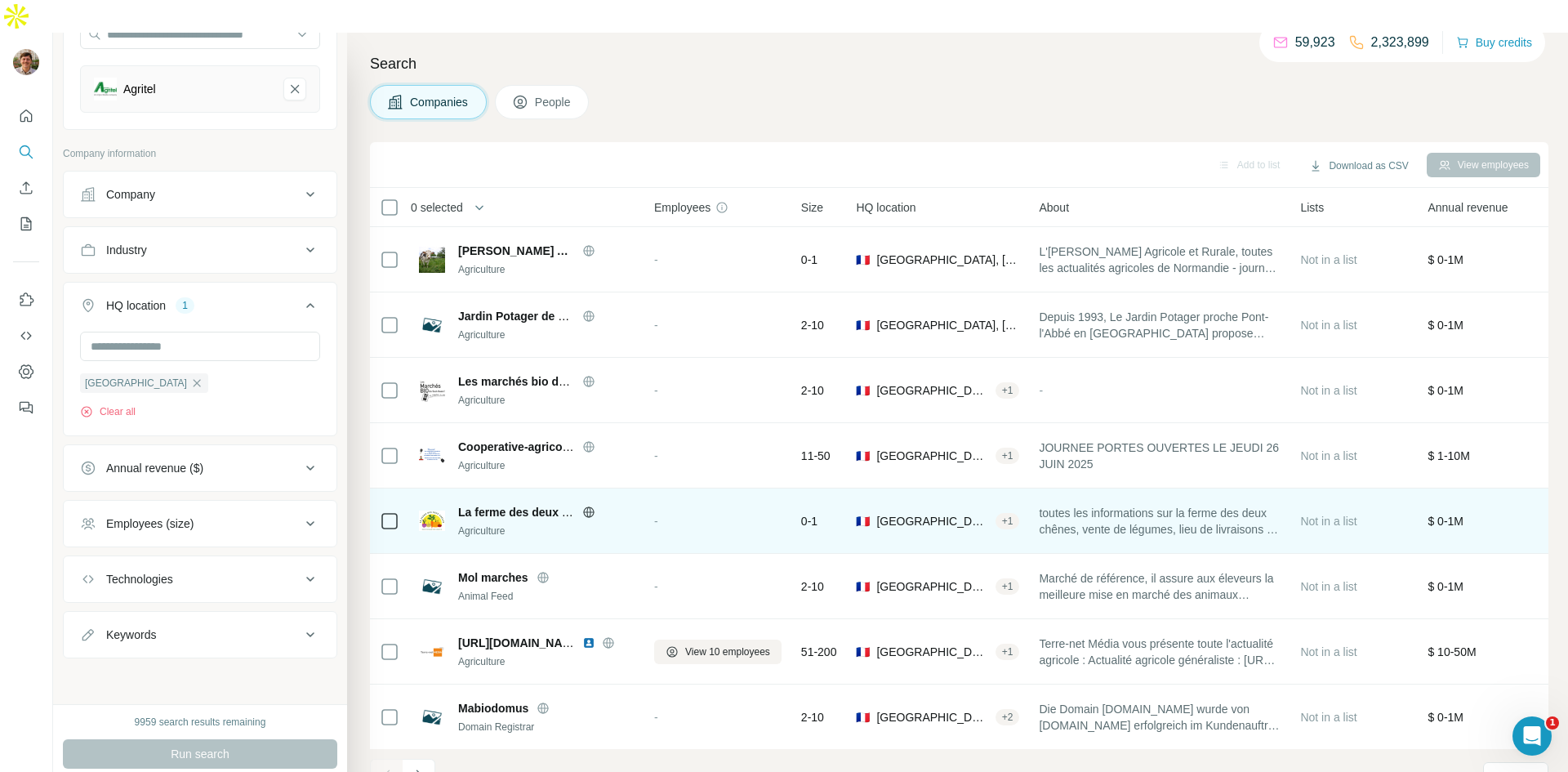
scroll to position [132, 0]
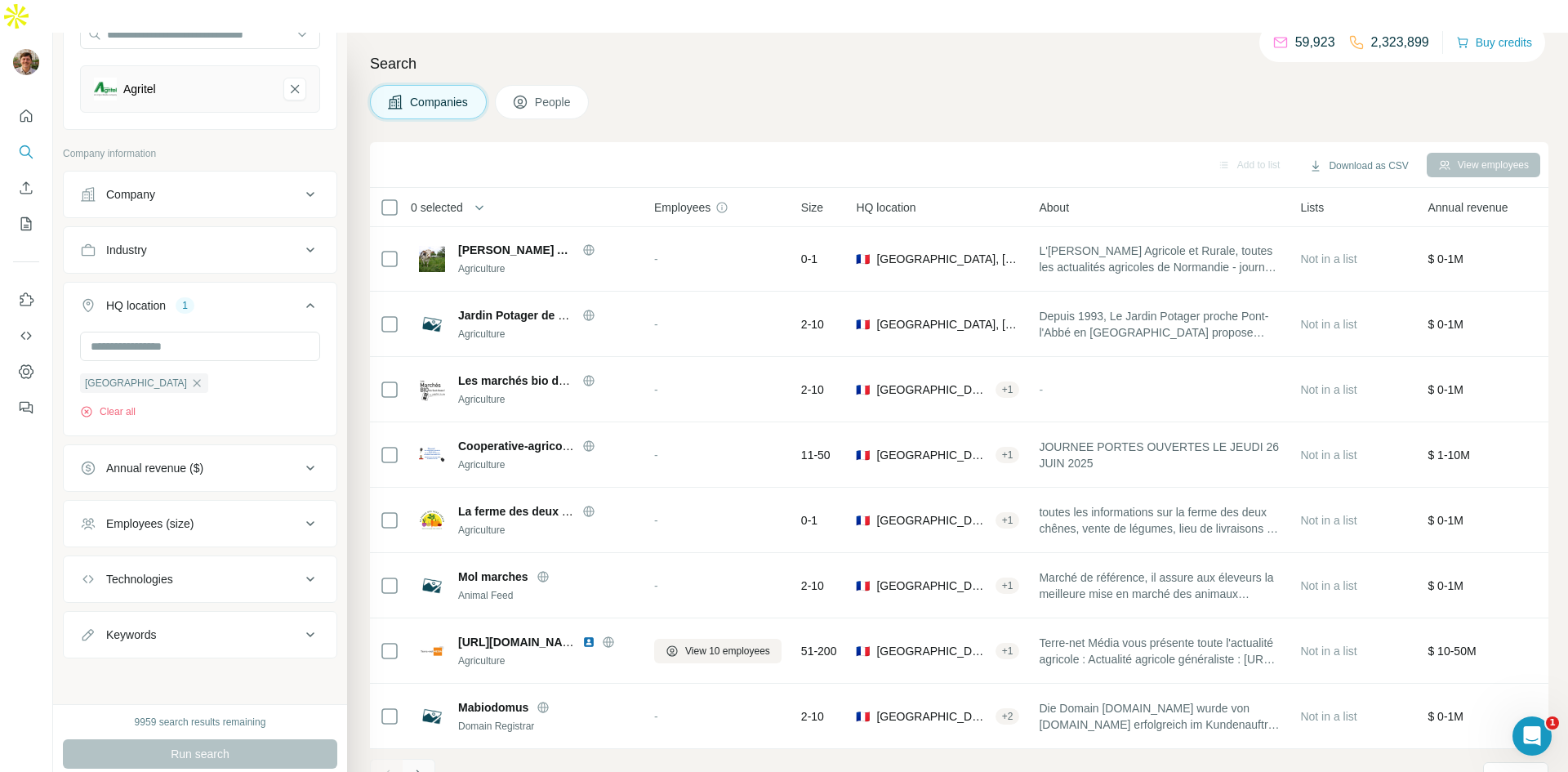
click at [415, 767] on icon "Navigate to next page" at bounding box center [418, 775] width 16 height 16
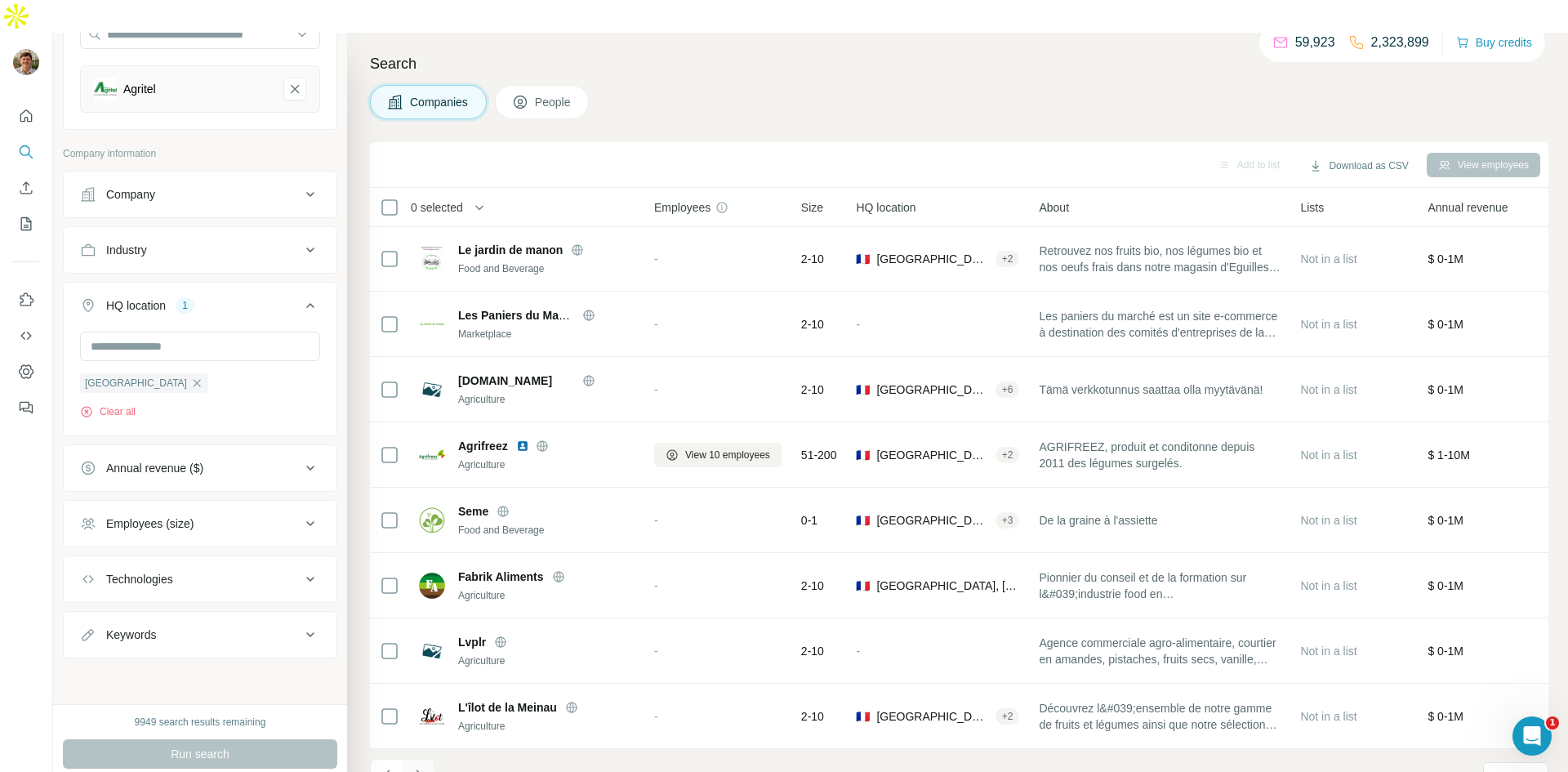
click at [422, 767] on icon "Navigate to next page" at bounding box center [418, 775] width 16 height 16
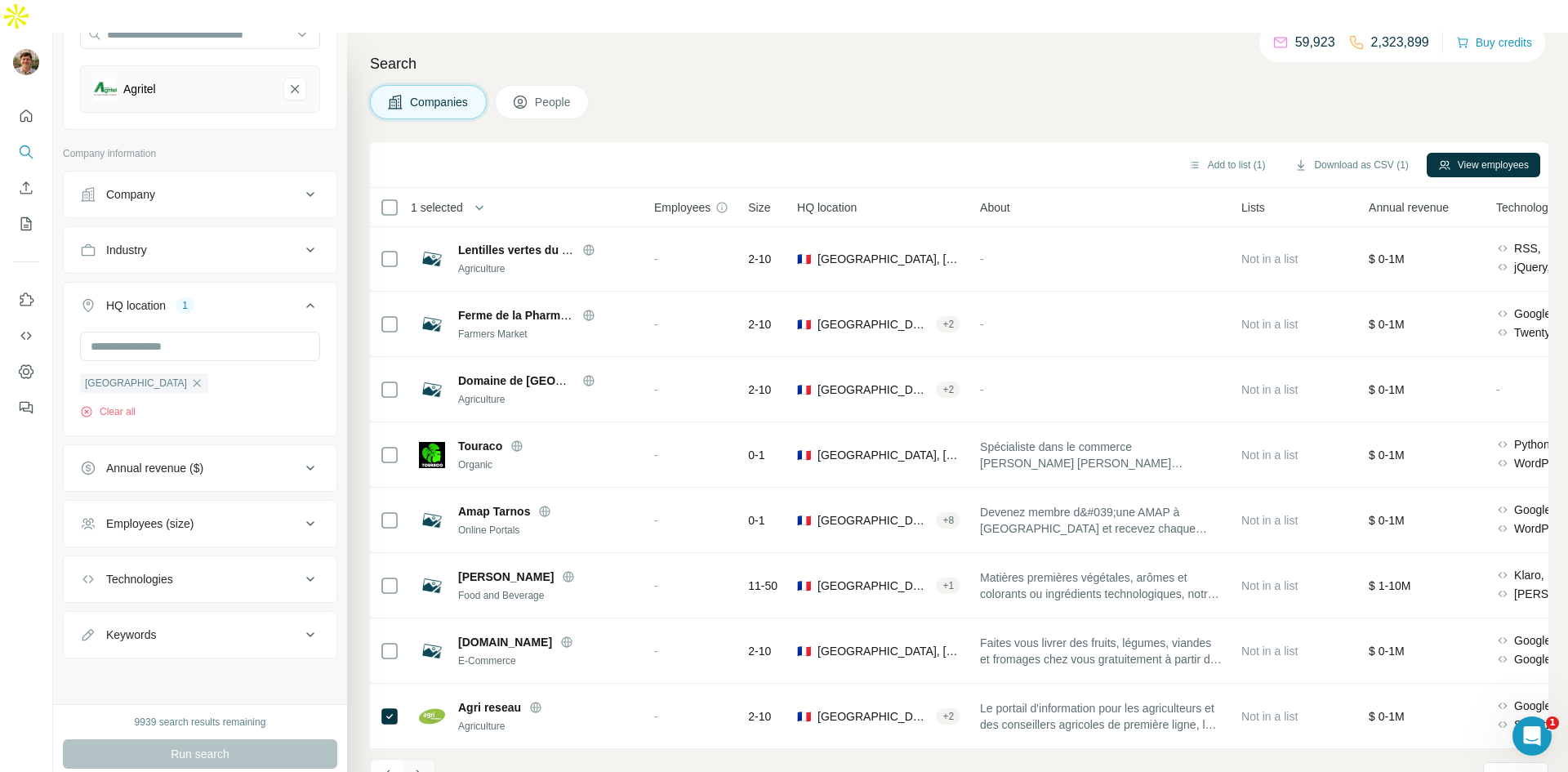
click at [415, 767] on icon "Navigate to next page" at bounding box center [418, 775] width 16 height 16
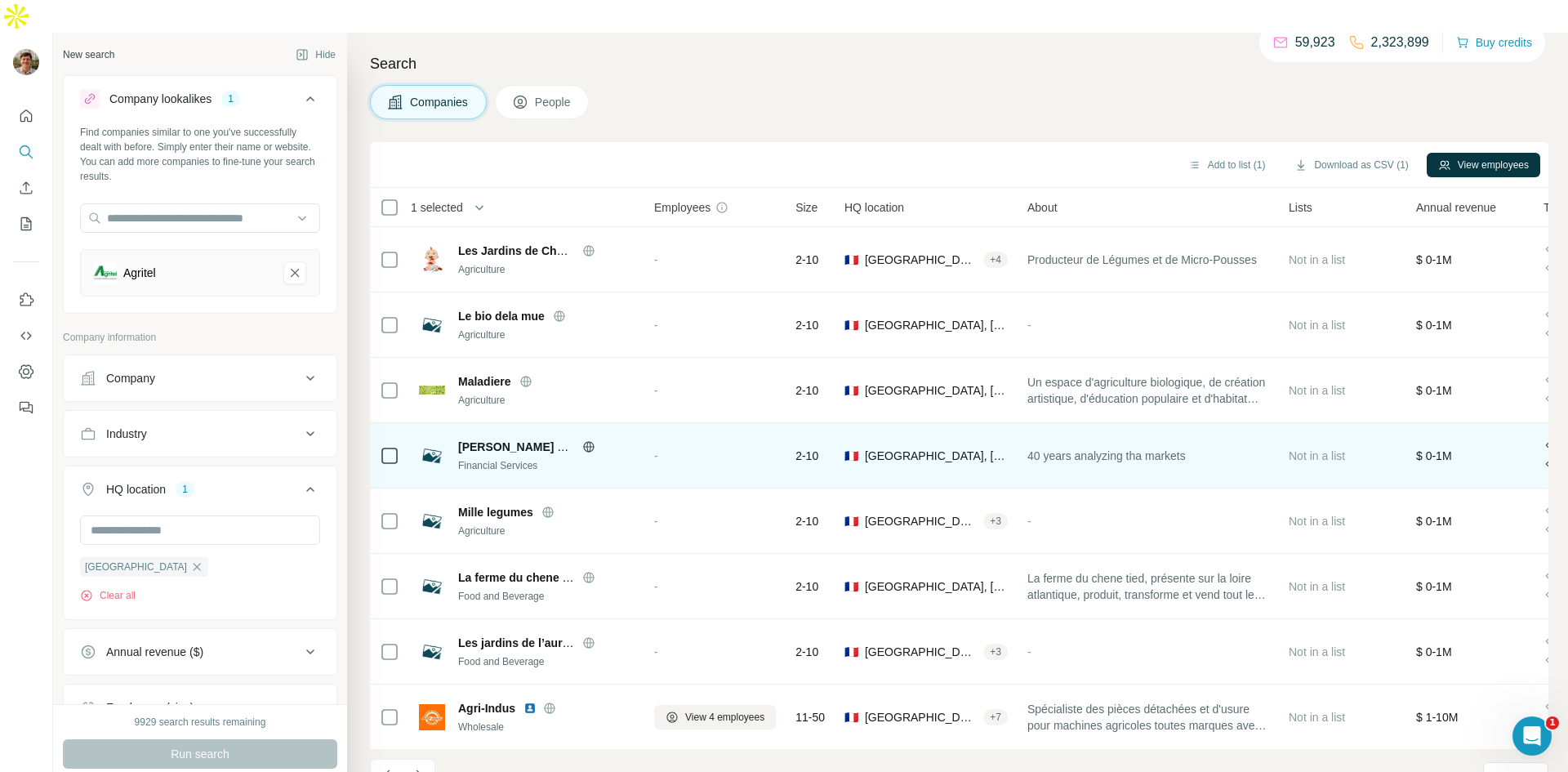
scroll to position [1528, 0]
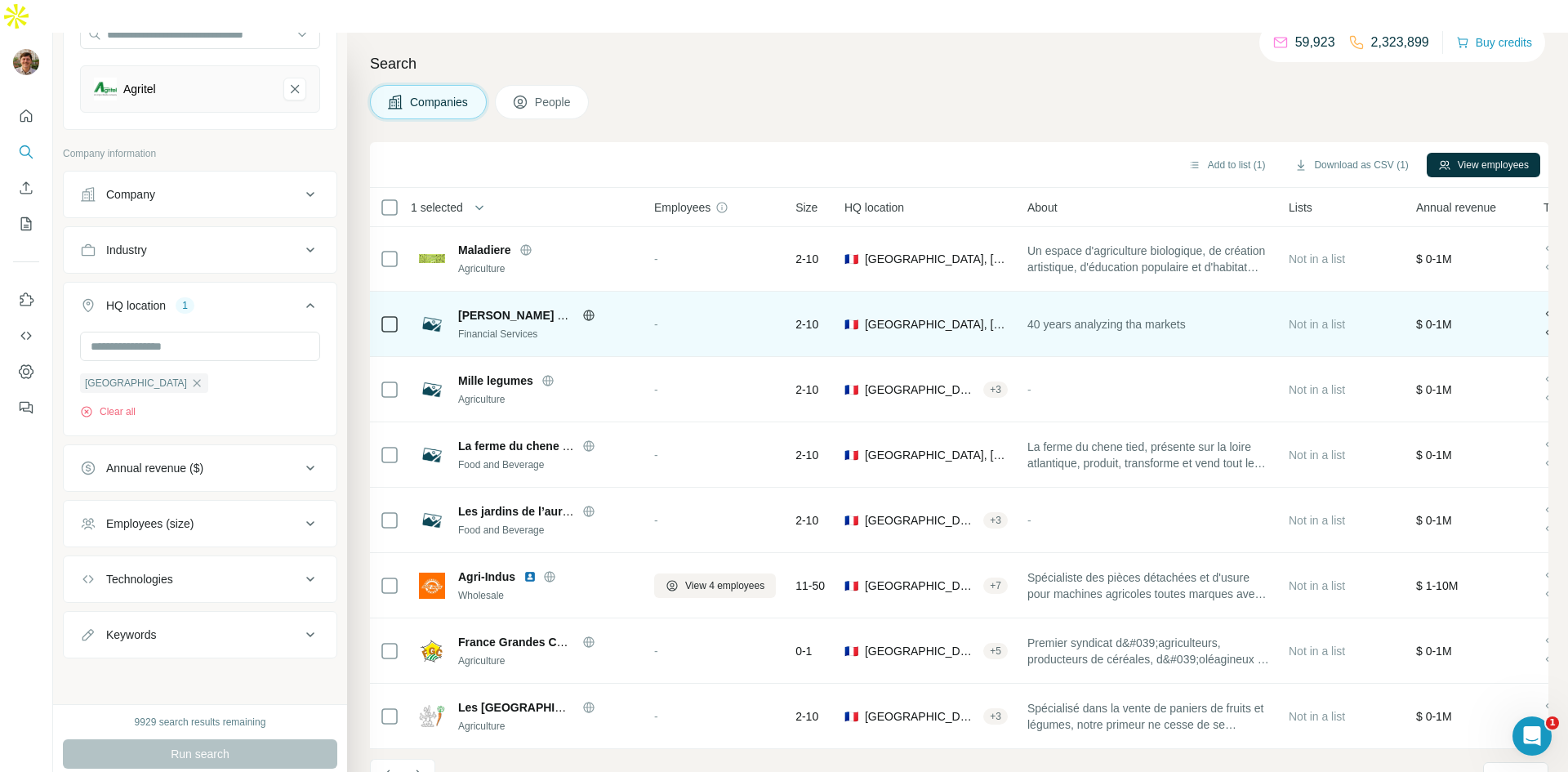
click at [380, 314] on icon at bounding box center [389, 324] width 19 height 19
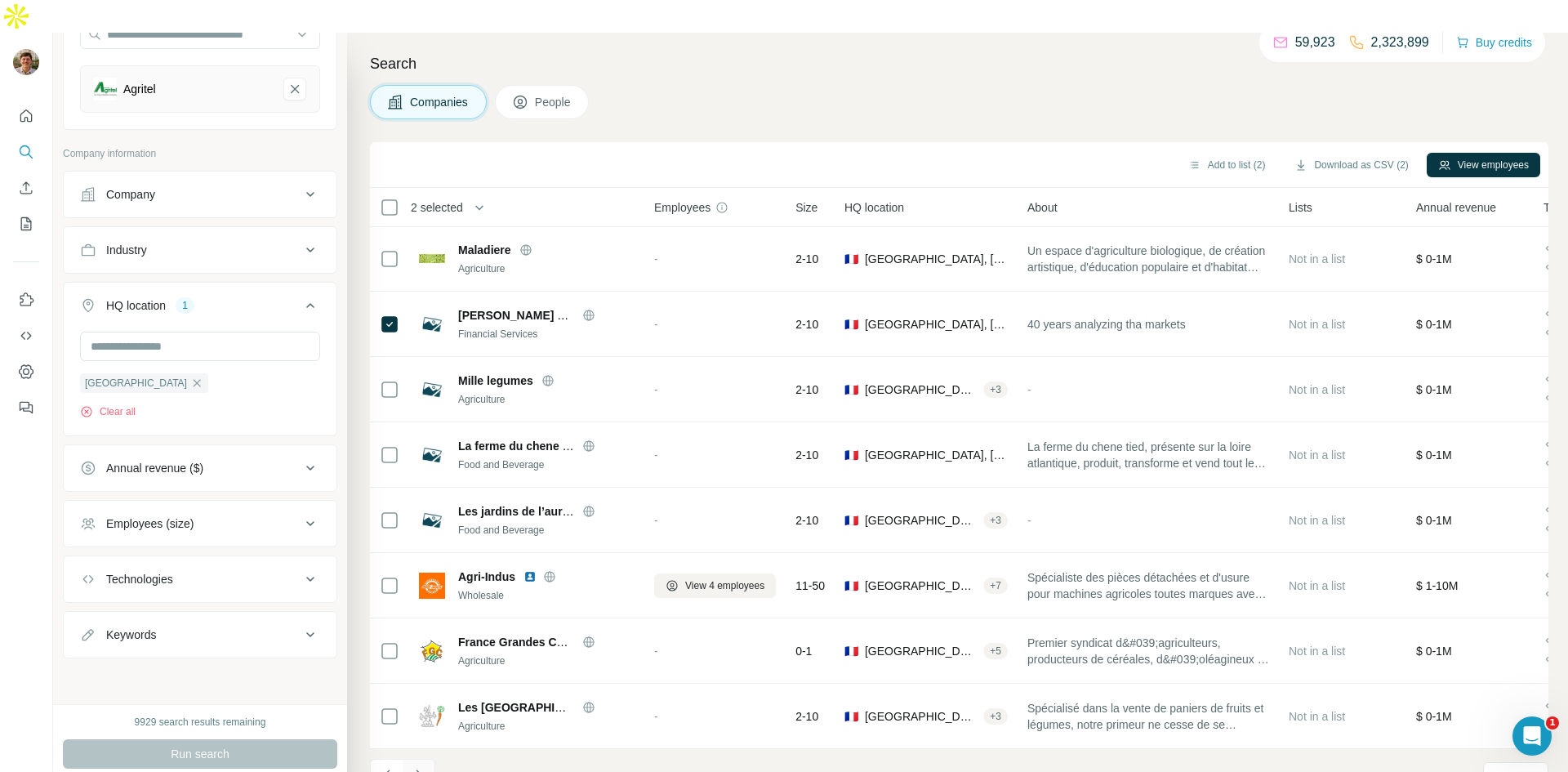
click at [415, 767] on icon "Navigate to next page" at bounding box center [418, 775] width 16 height 16
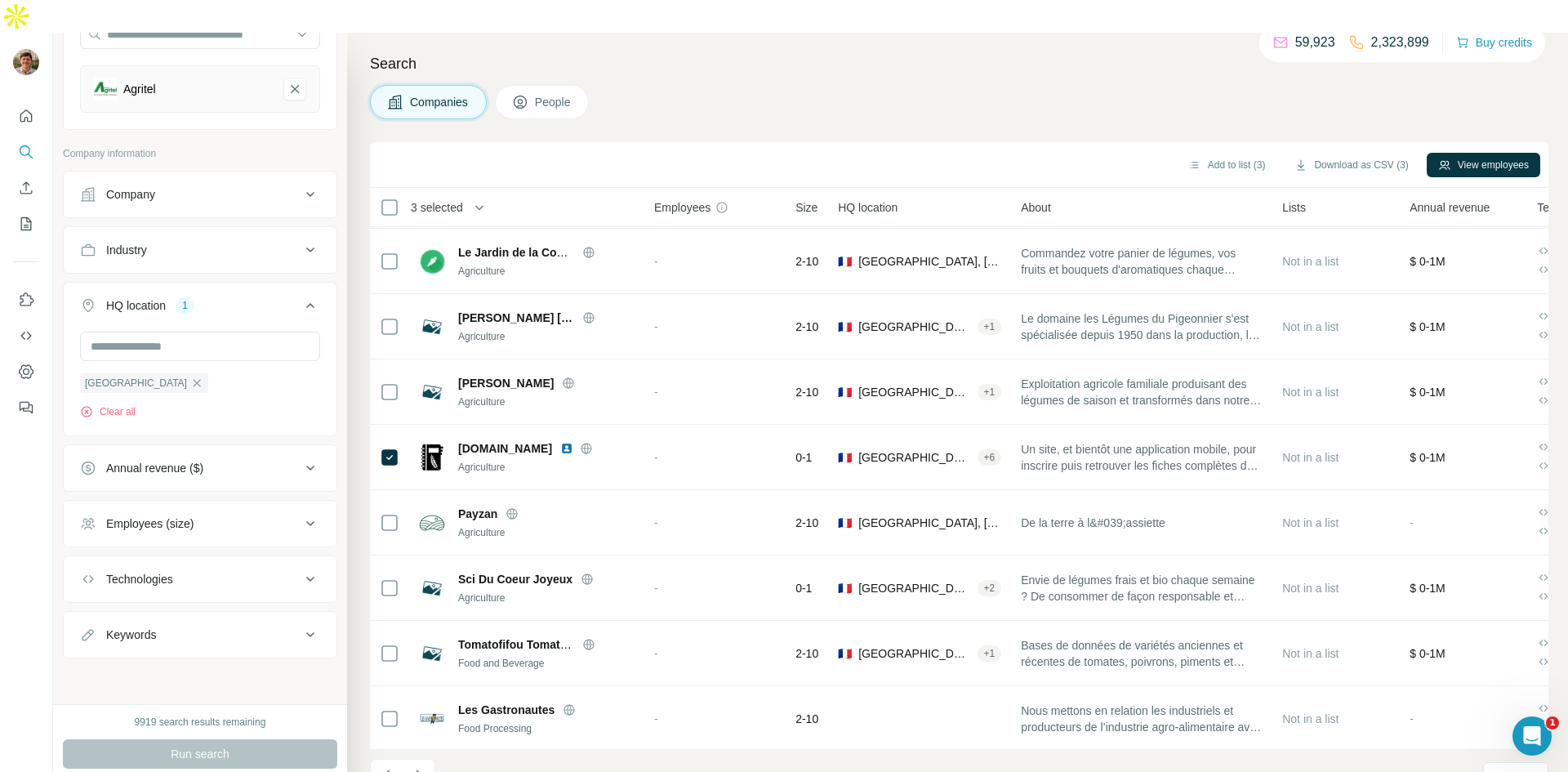
scroll to position [132, 0]
click at [420, 767] on icon "Navigate to next page" at bounding box center [418, 775] width 16 height 16
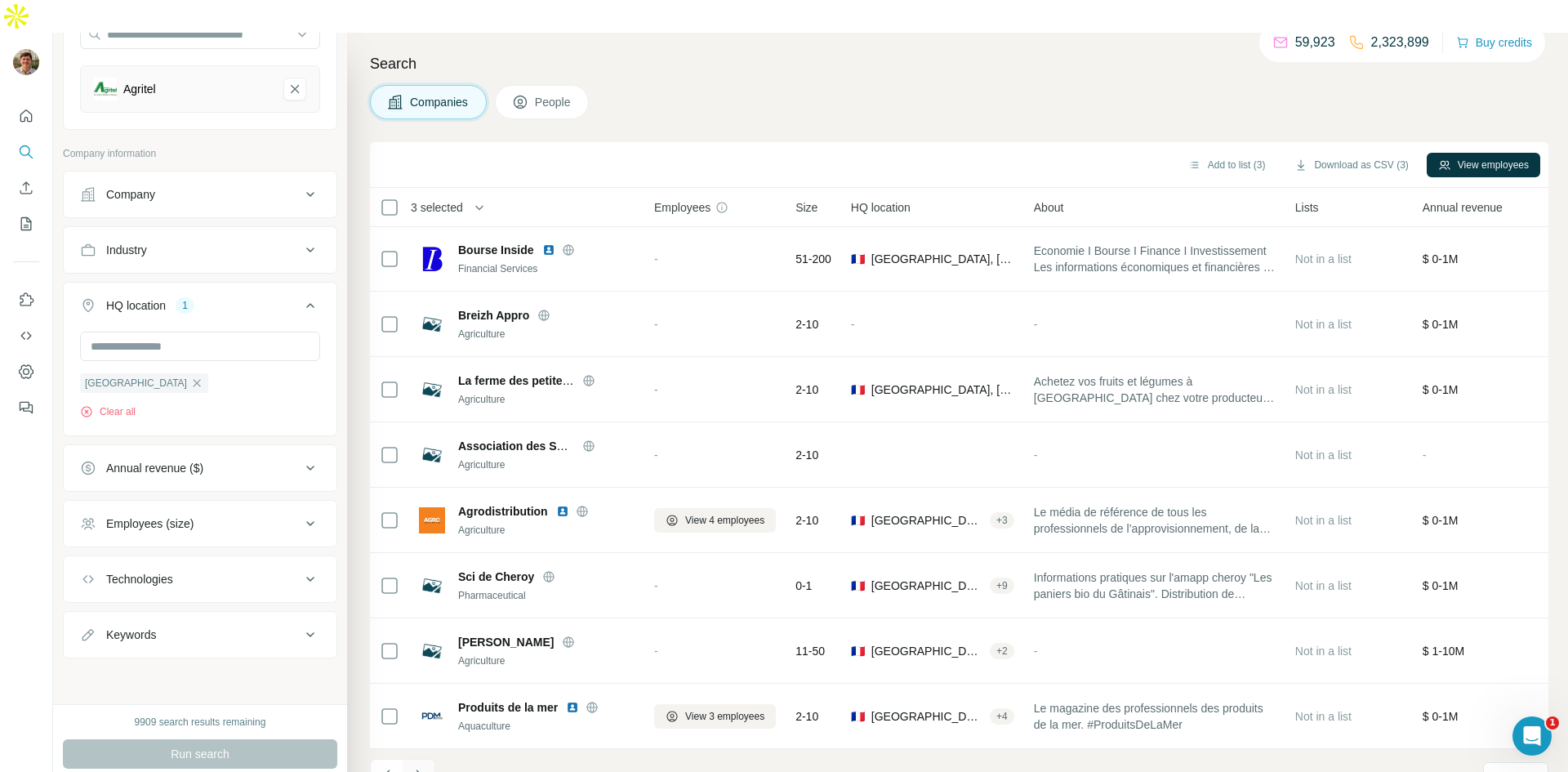
click at [426, 767] on icon "Navigate to next page" at bounding box center [418, 775] width 16 height 16
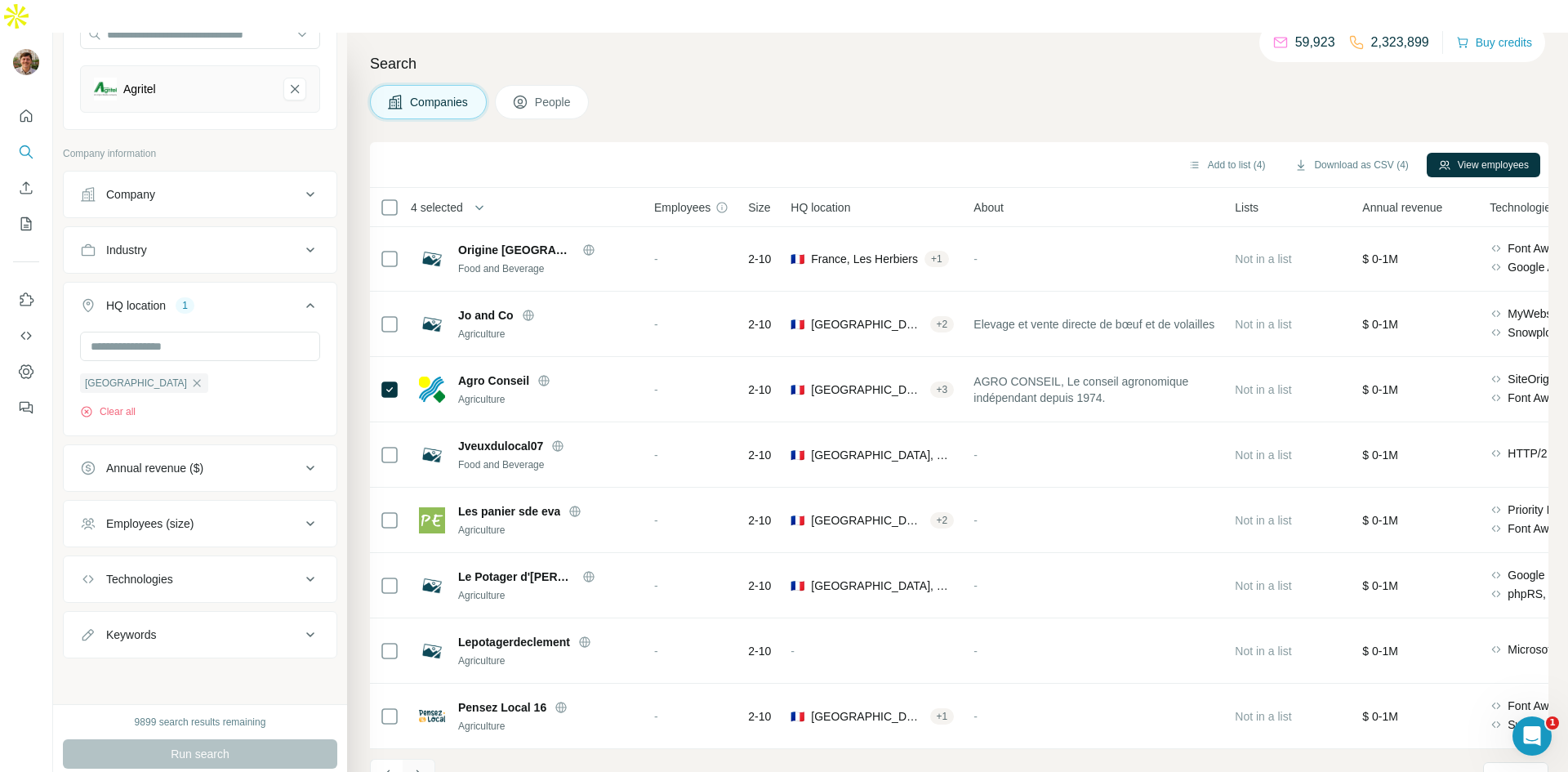
click at [418, 767] on icon "Navigate to next page" at bounding box center [418, 775] width 16 height 16
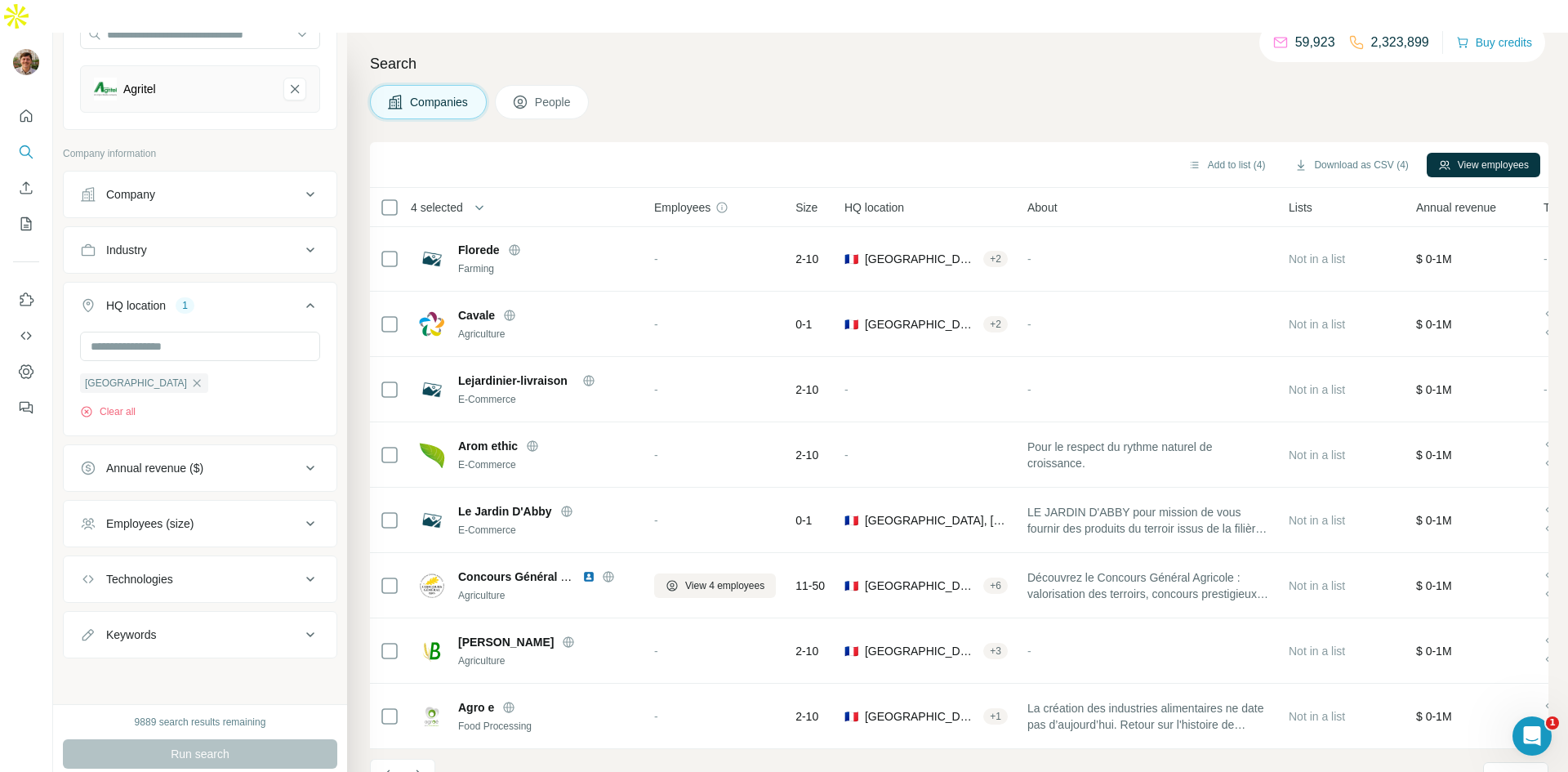
click at [280, 460] on div "Annual revenue ($)" at bounding box center [189, 467] width 220 height 16
click at [92, 524] on icon at bounding box center [89, 534] width 19 height 19
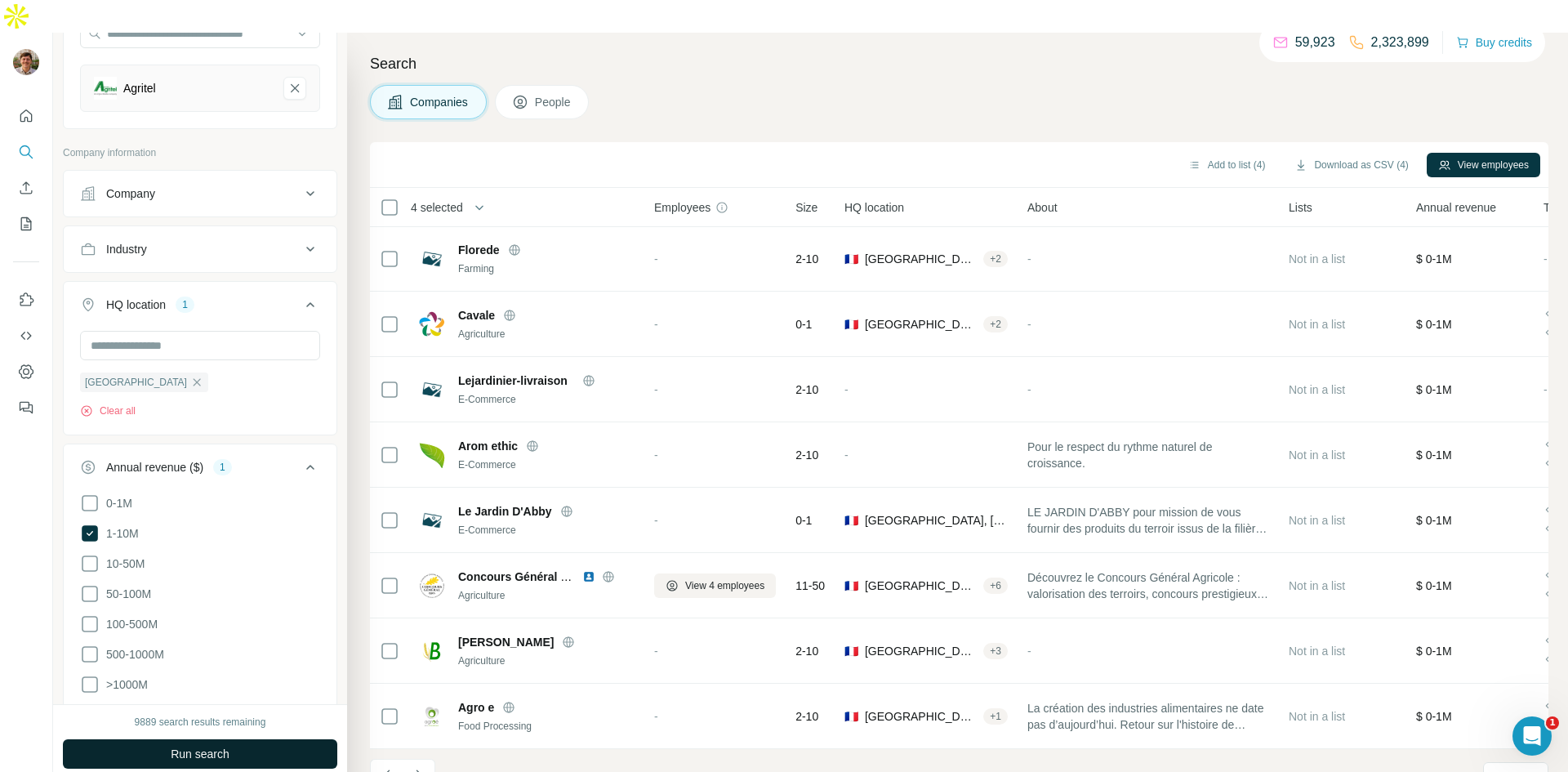
click at [243, 739] on button "Run search" at bounding box center [199, 754] width 274 height 30
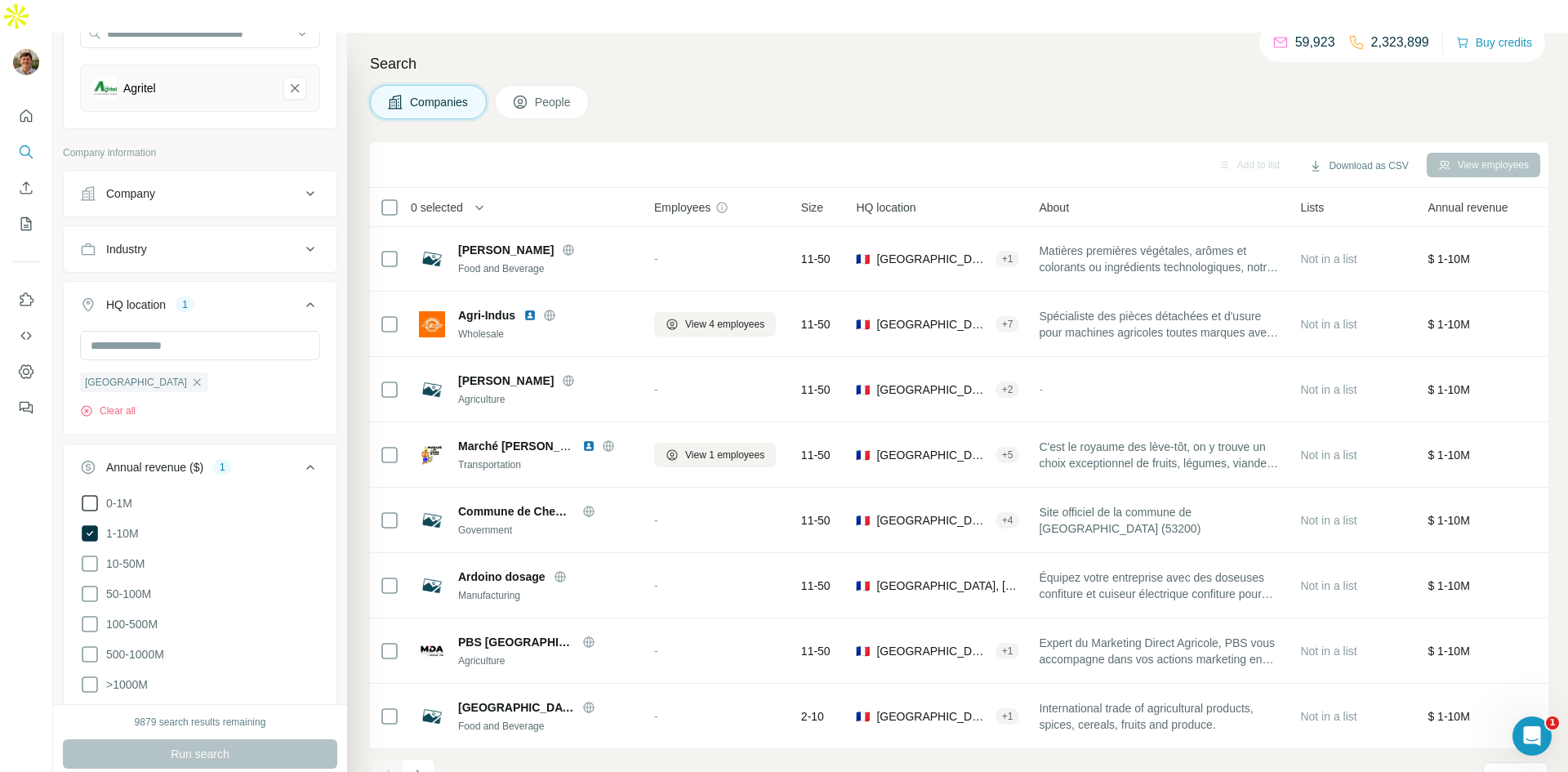
click at [94, 493] on icon at bounding box center [89, 503] width 19 height 19
click at [296, 739] on button "Run search" at bounding box center [199, 754] width 274 height 30
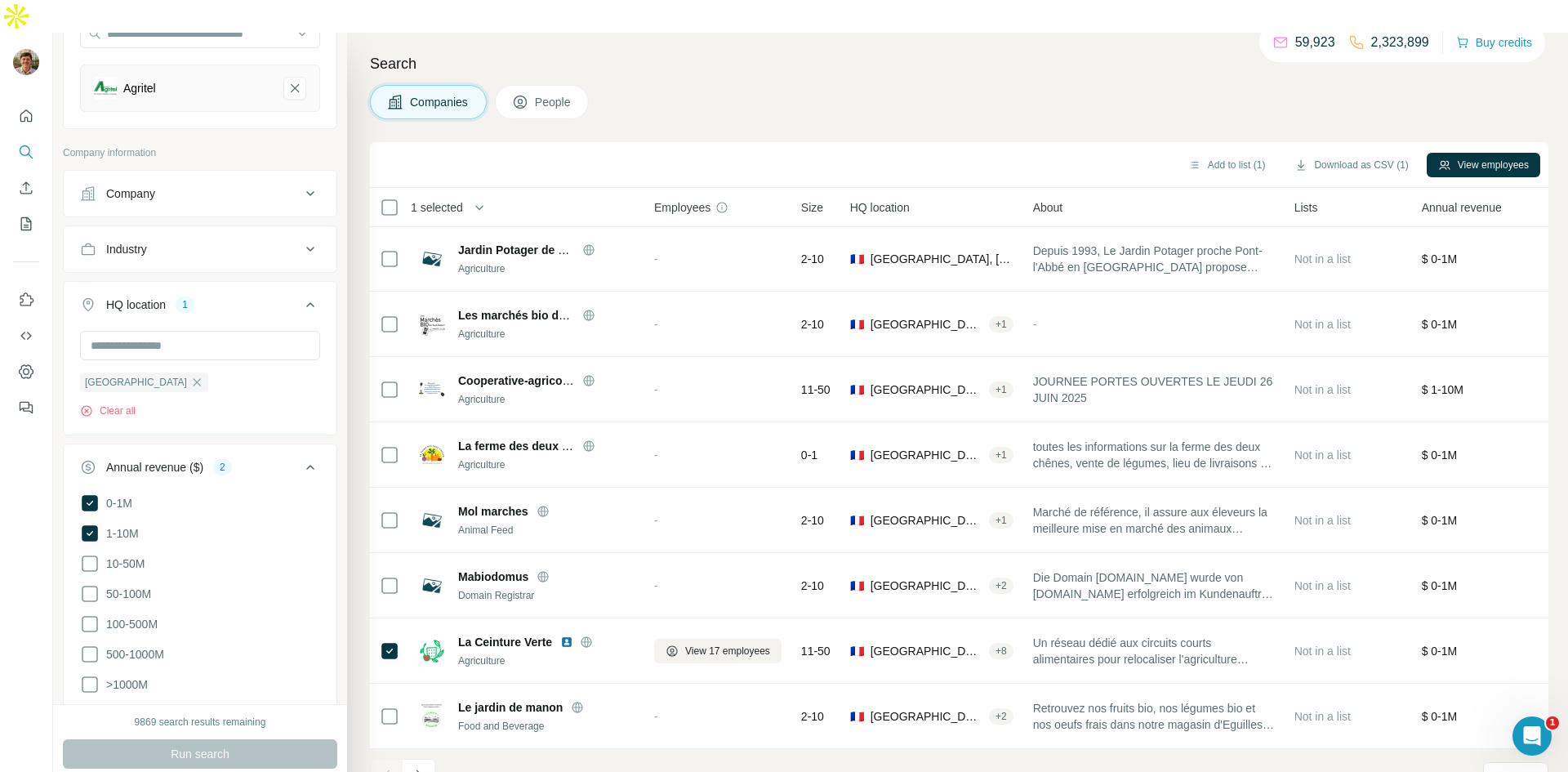
click at [416, 767] on icon "Navigate to next page" at bounding box center [418, 775] width 16 height 16
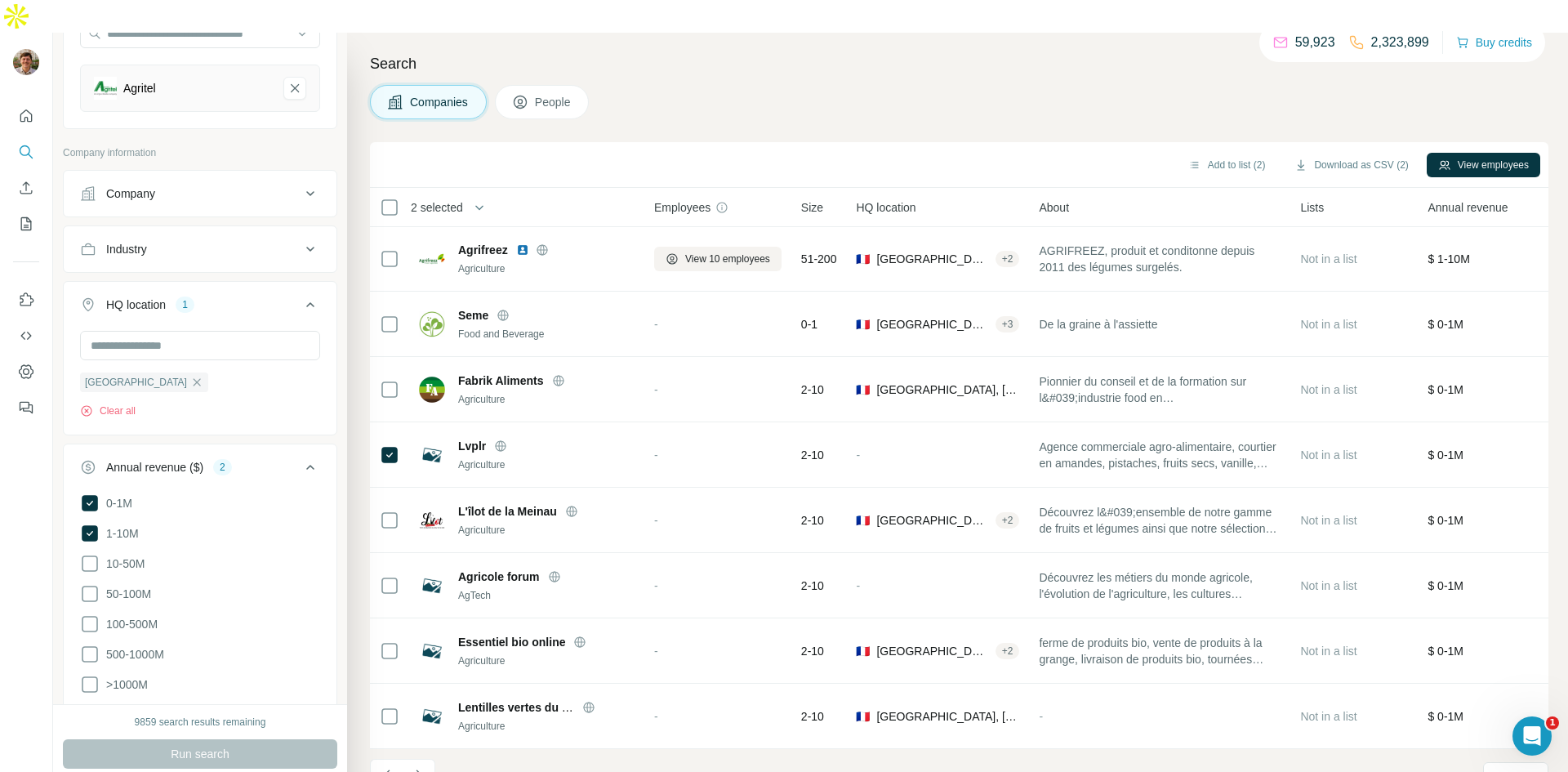
drag, startPoint x: 420, startPoint y: 748, endPoint x: 412, endPoint y: 744, distance: 8.9
click at [415, 767] on icon "Navigate to next page" at bounding box center [418, 775] width 16 height 16
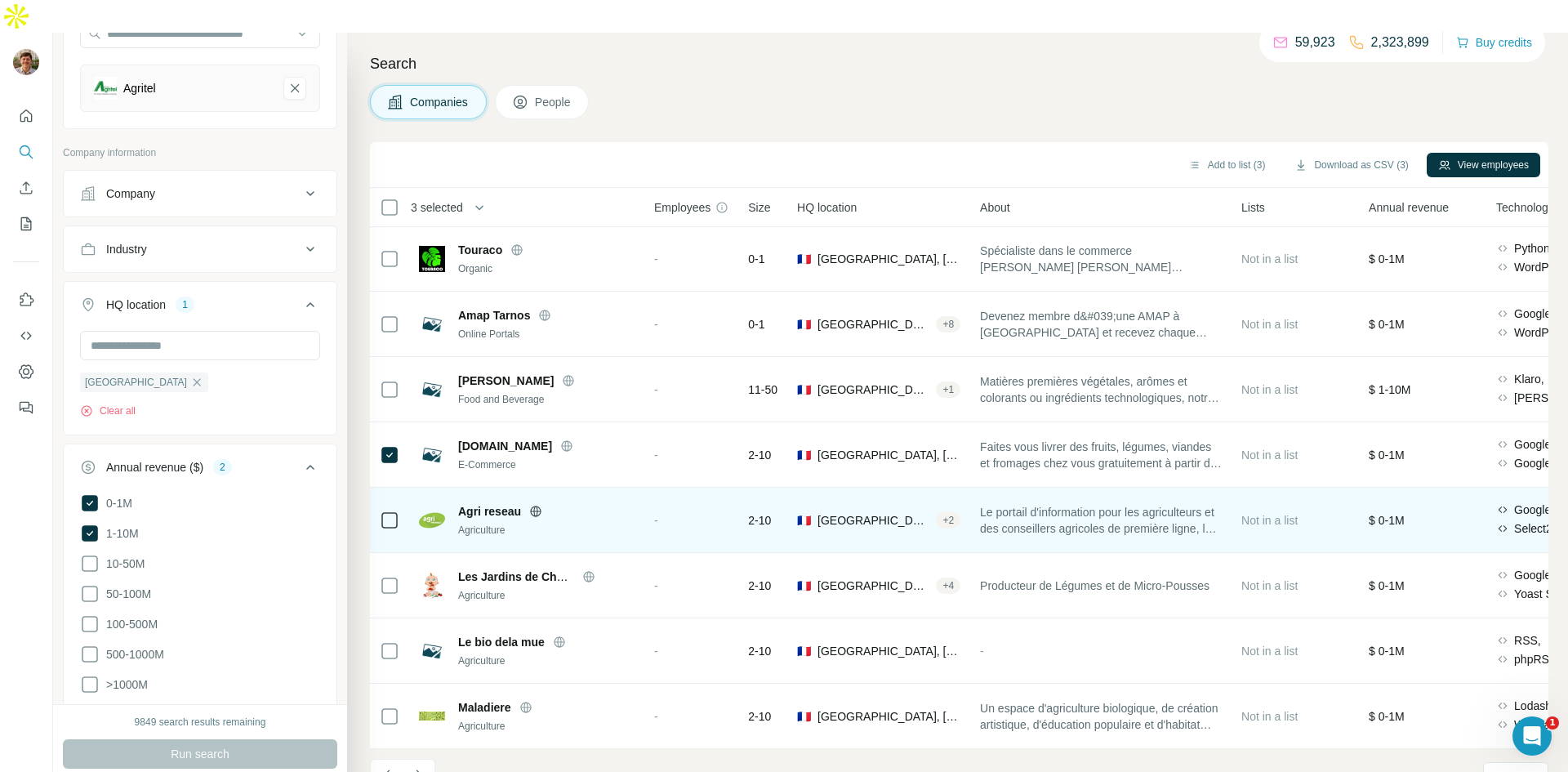
click at [384, 511] on icon at bounding box center [389, 520] width 19 height 19
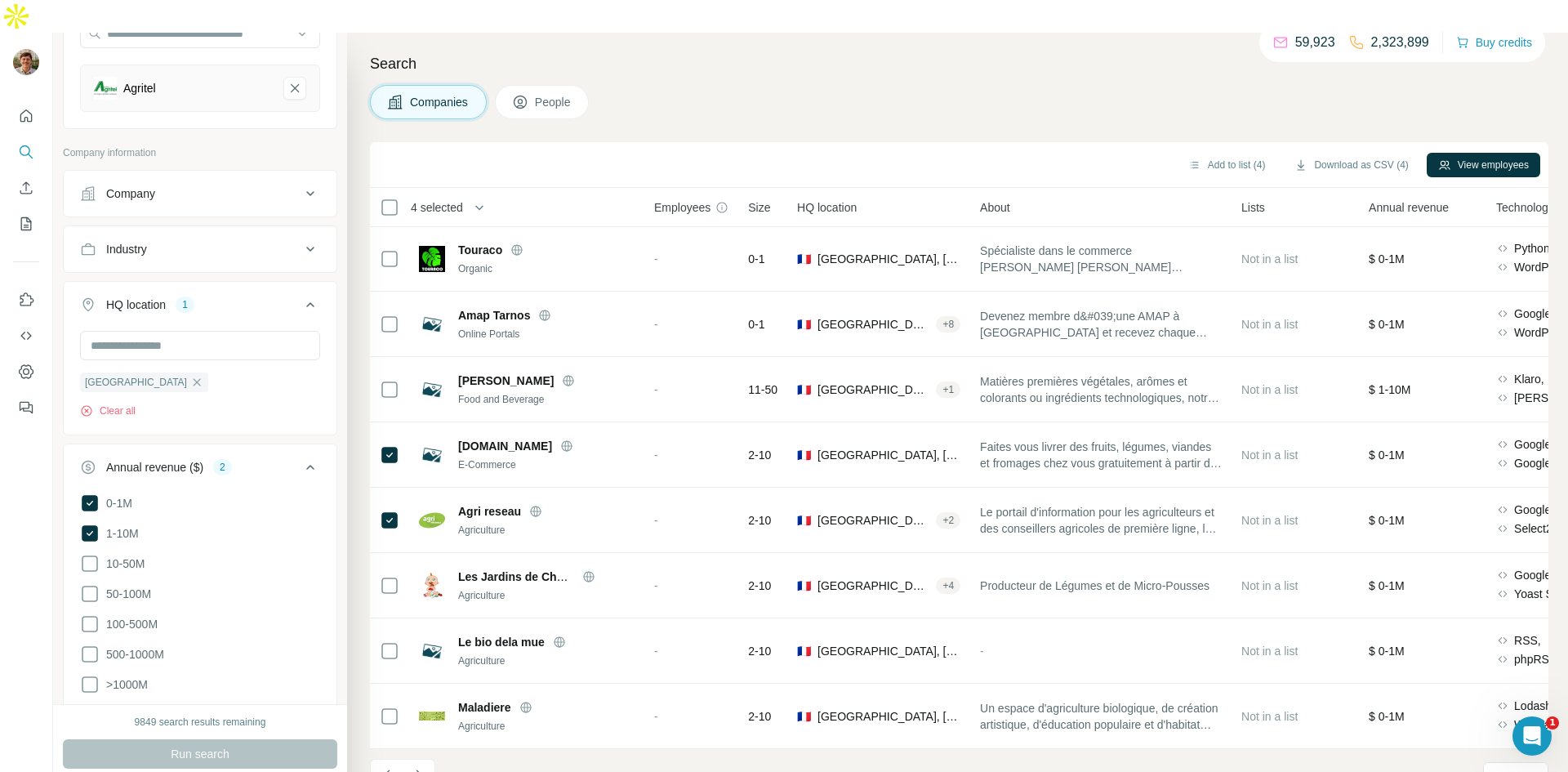
click at [430, 759] on button "Navigate to next page" at bounding box center [419, 775] width 33 height 33
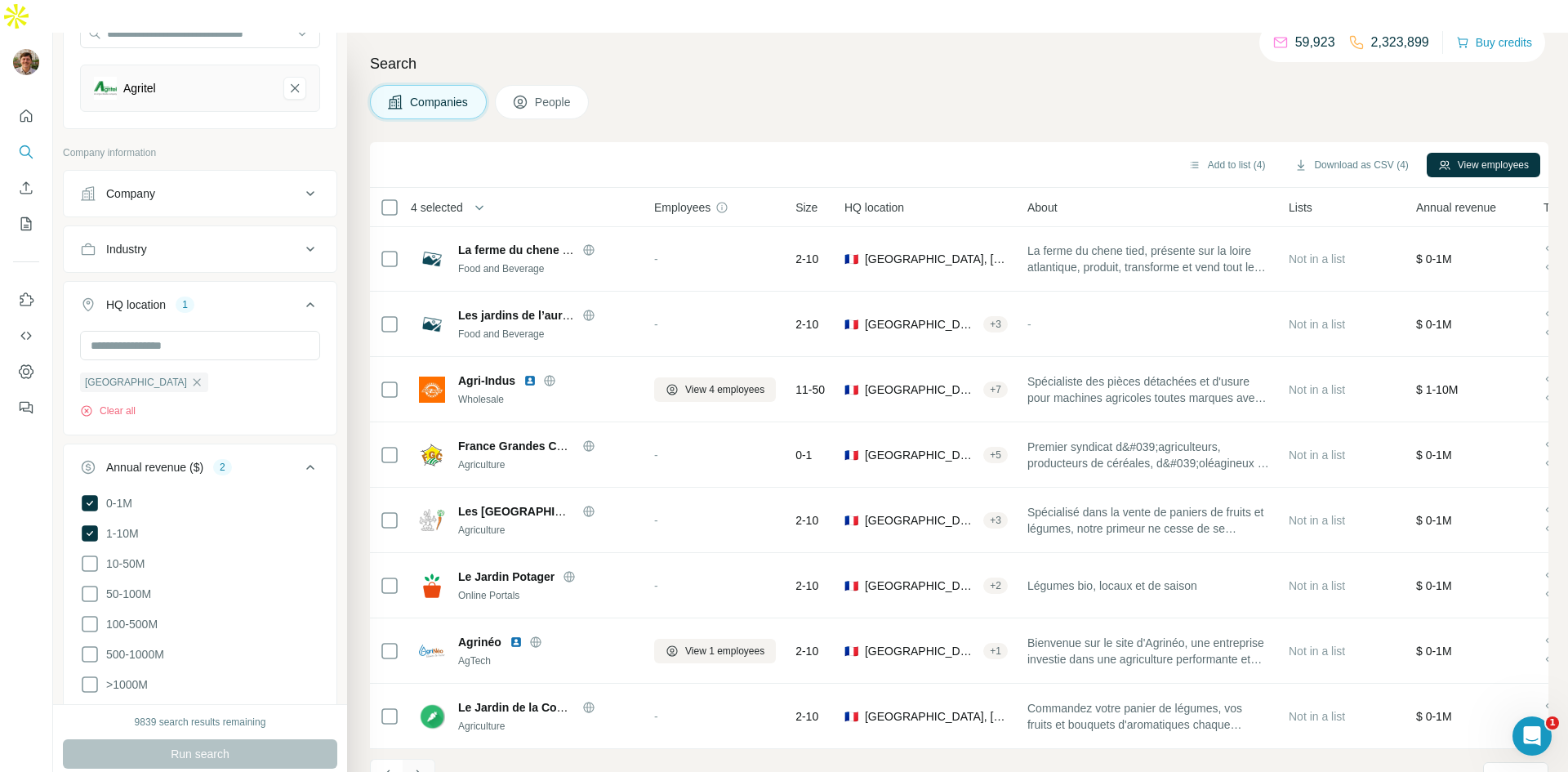
click at [416, 767] on icon "Navigate to next page" at bounding box center [418, 775] width 16 height 16
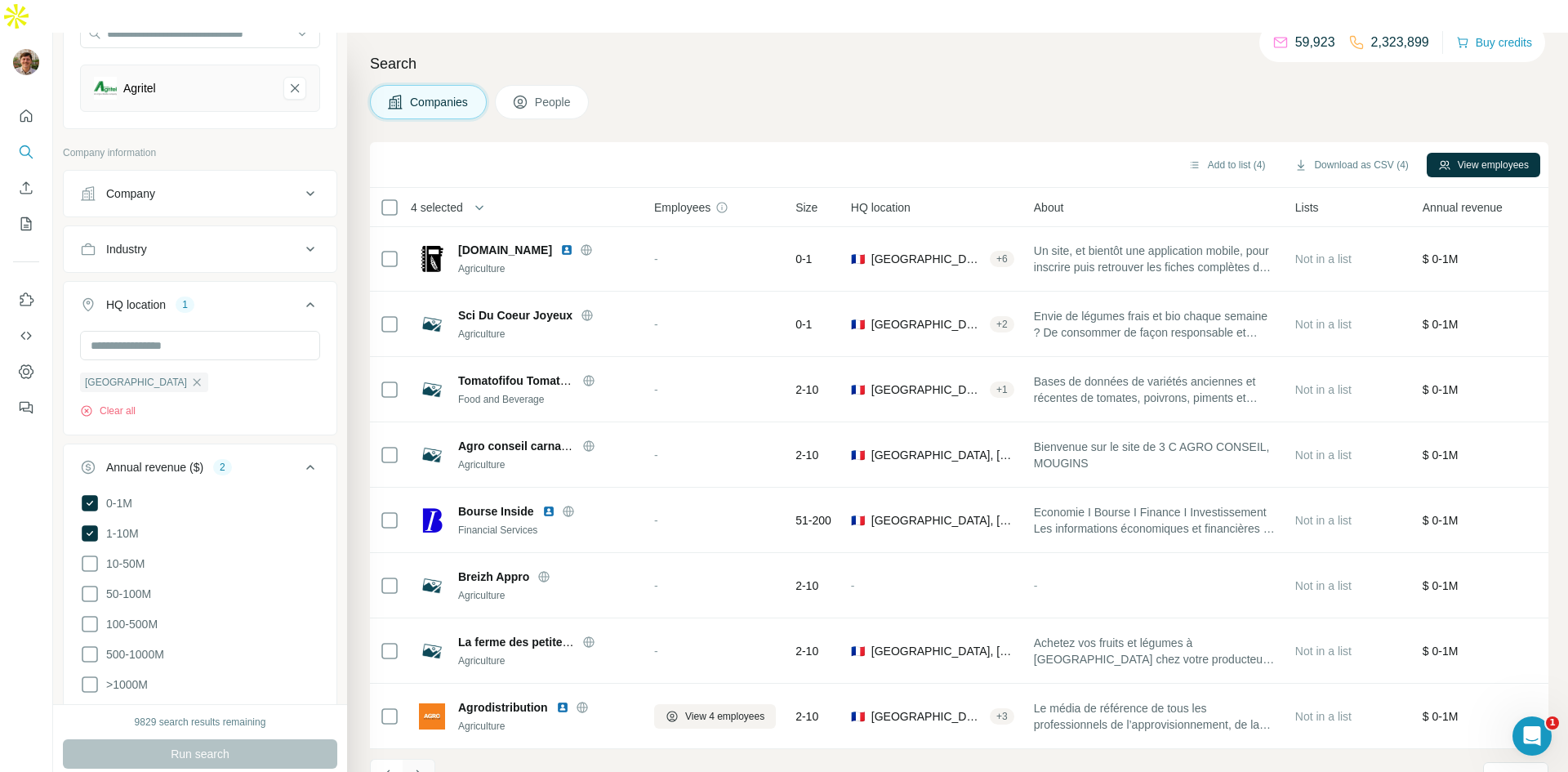
click at [413, 767] on icon "Navigate to next page" at bounding box center [418, 775] width 16 height 16
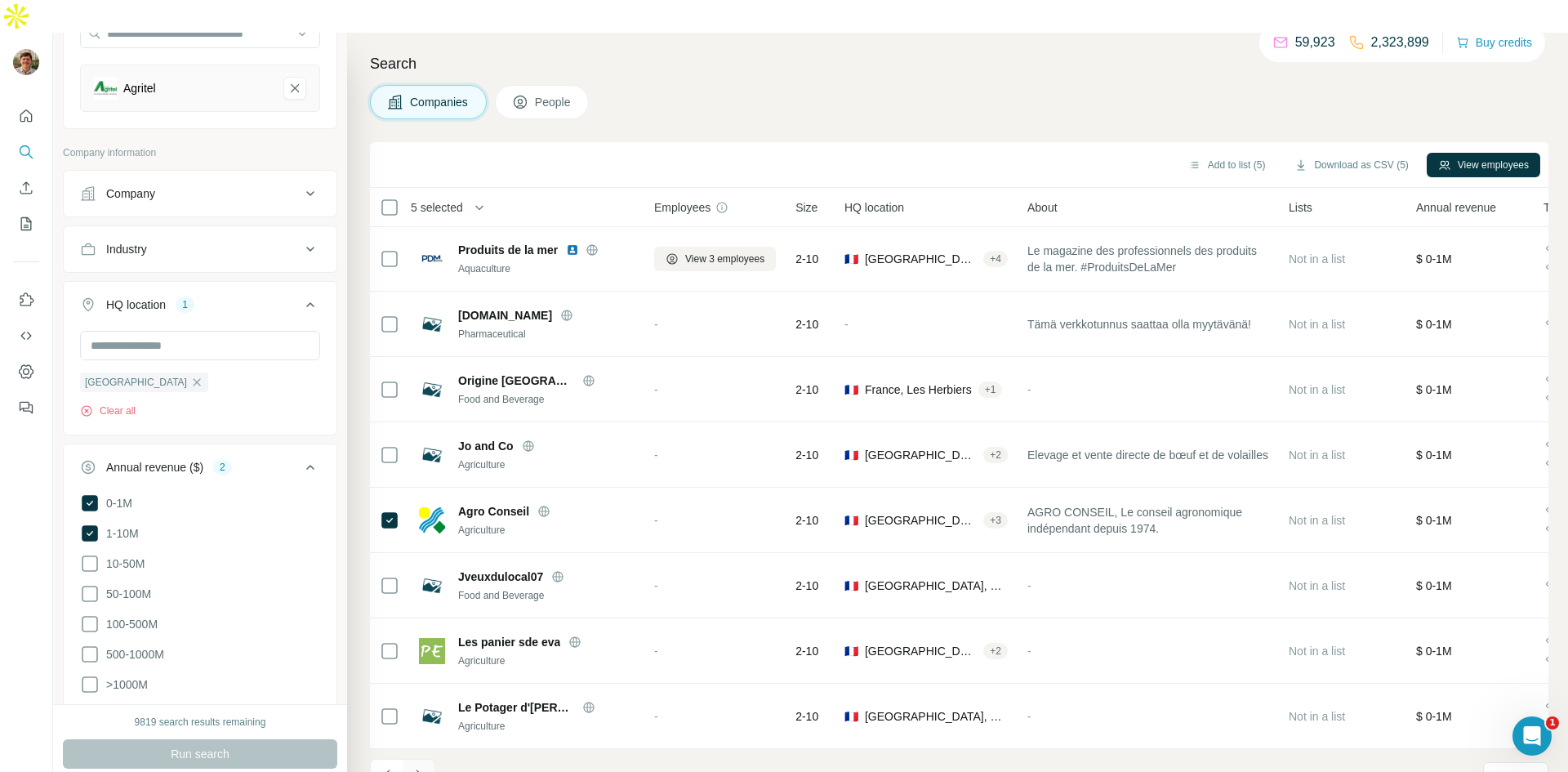
click at [425, 767] on icon "Navigate to next page" at bounding box center [418, 775] width 16 height 16
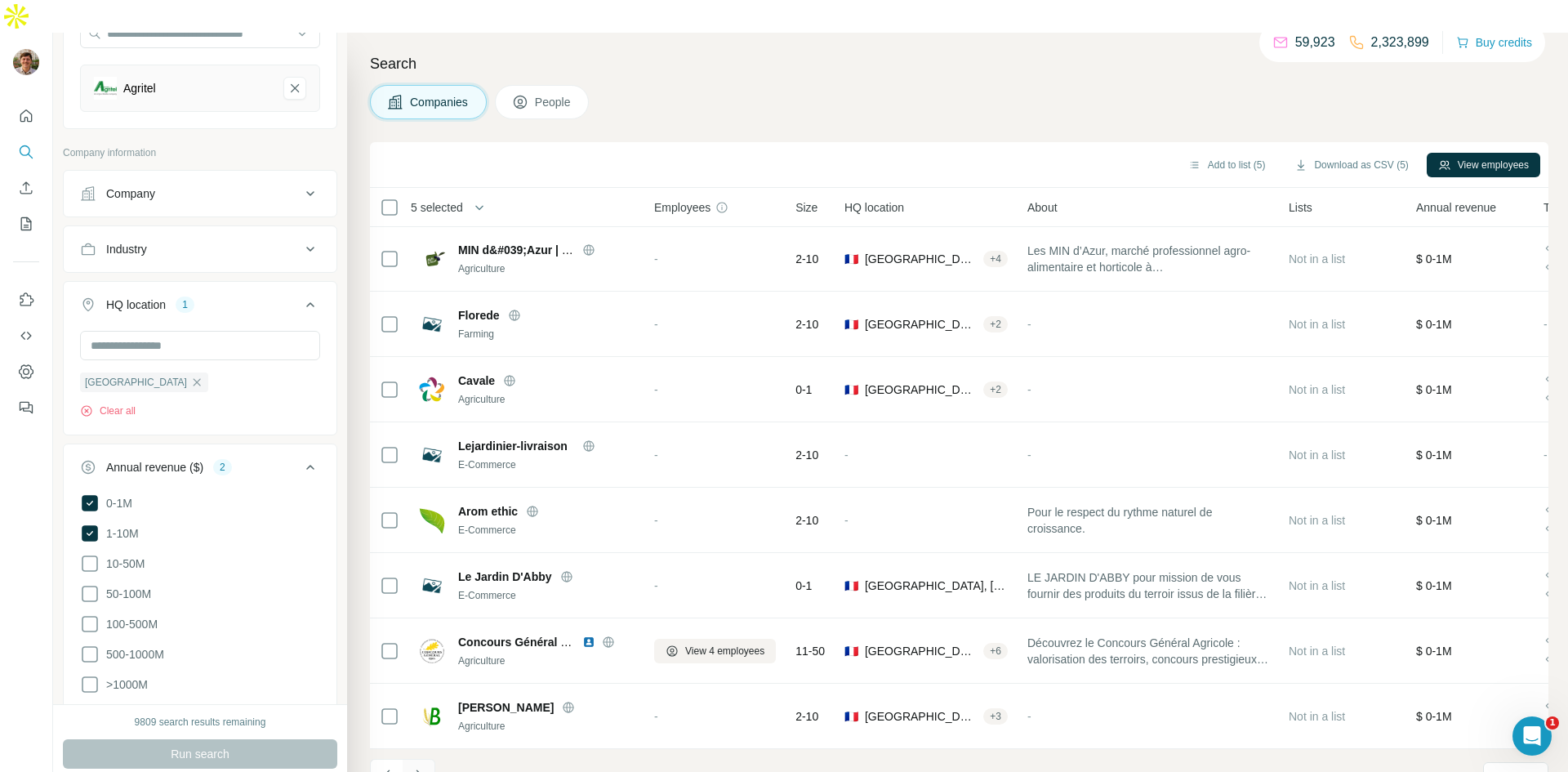
click at [420, 767] on icon "Navigate to next page" at bounding box center [418, 775] width 16 height 16
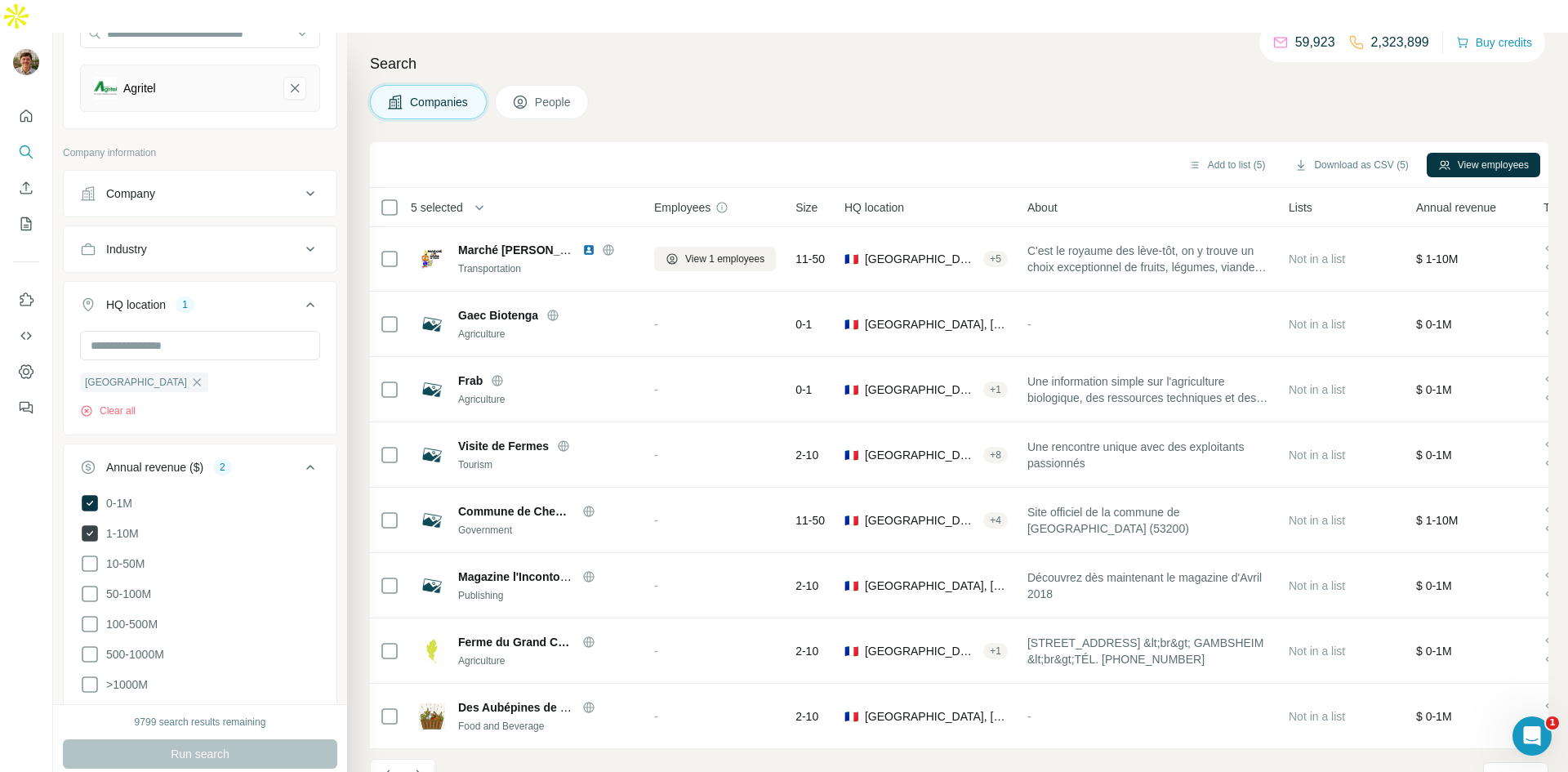
click at [86, 525] on icon at bounding box center [89, 533] width 16 height 16
click at [97, 495] on icon at bounding box center [89, 503] width 16 height 16
click at [93, 524] on icon at bounding box center [89, 534] width 19 height 19
click at [92, 493] on icon at bounding box center [89, 503] width 19 height 19
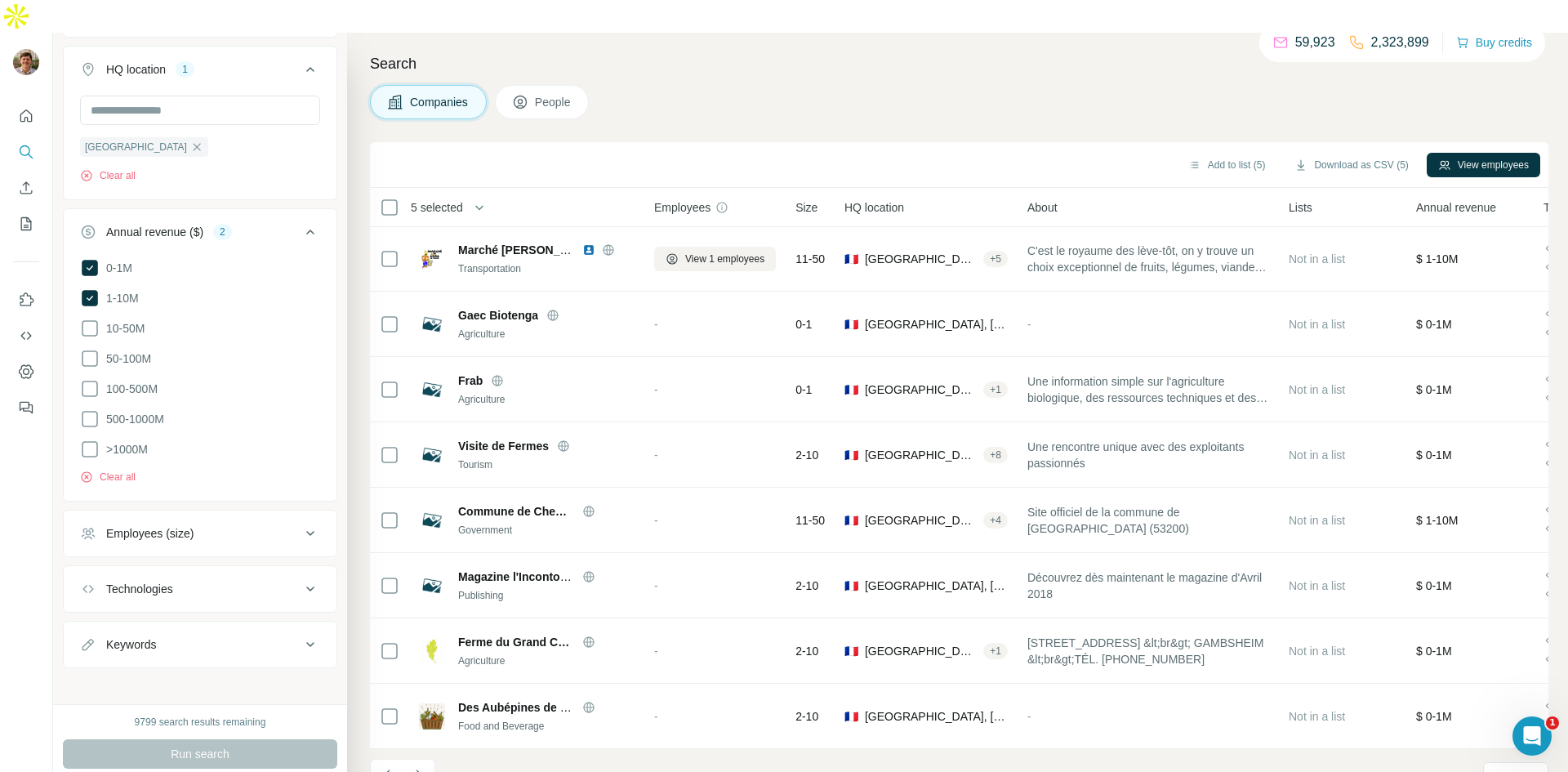
scroll to position [425, 0]
click at [263, 520] on div "Employees (size)" at bounding box center [189, 528] width 220 height 16
click at [87, 555] on icon at bounding box center [89, 564] width 19 height 19
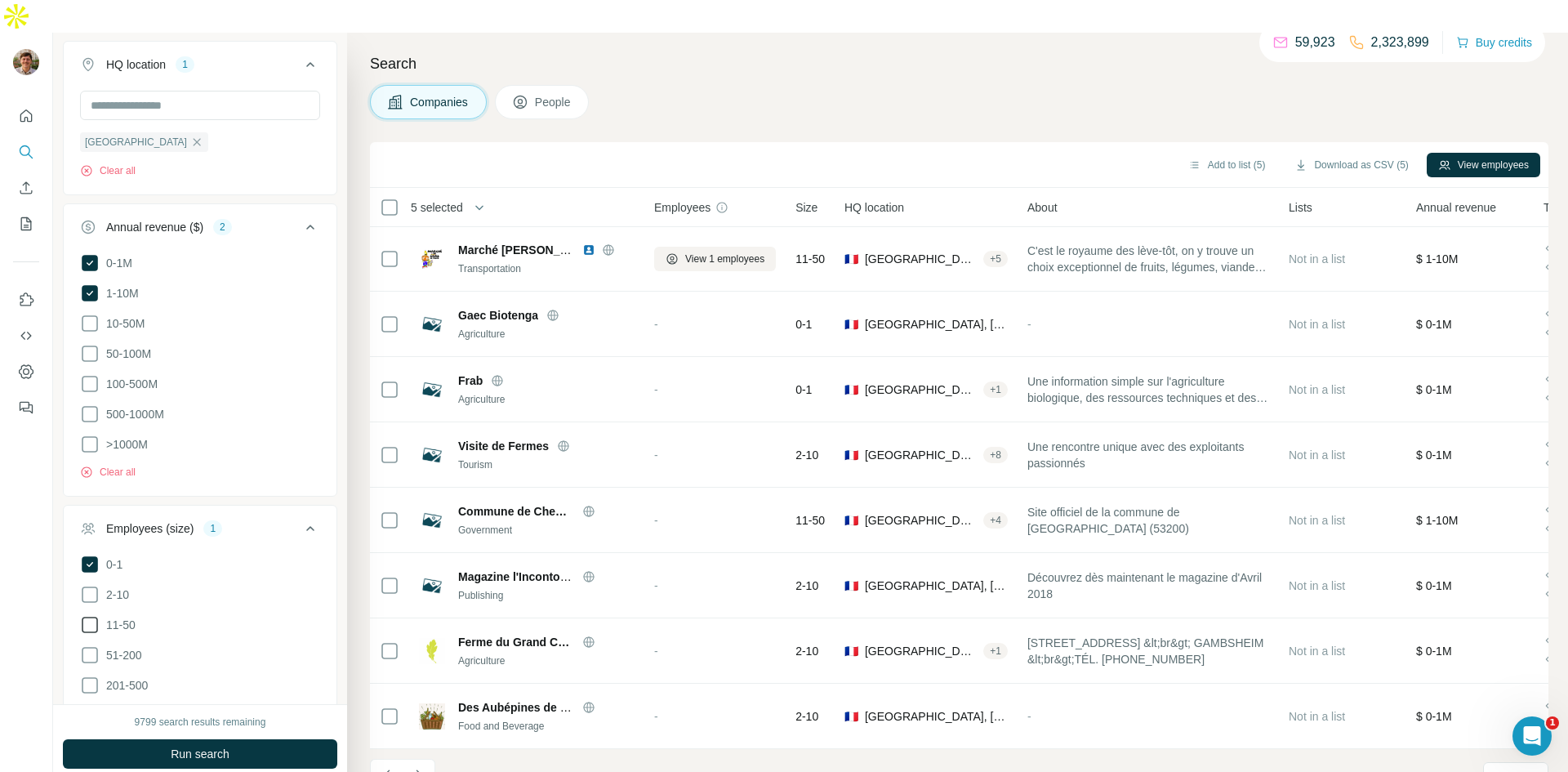
drag, startPoint x: 95, startPoint y: 557, endPoint x: 84, endPoint y: 586, distance: 31.0
click at [92, 585] on icon at bounding box center [89, 594] width 19 height 19
click at [79, 603] on div "0-1 2-10 11-50 [PHONE_NUMBER] 501-1K 1K-5K 5K-10K 10K-50K 50K-100K 100K-500K 50…" at bounding box center [200, 750] width 273 height 390
click at [86, 615] on icon at bounding box center [89, 625] width 19 height 19
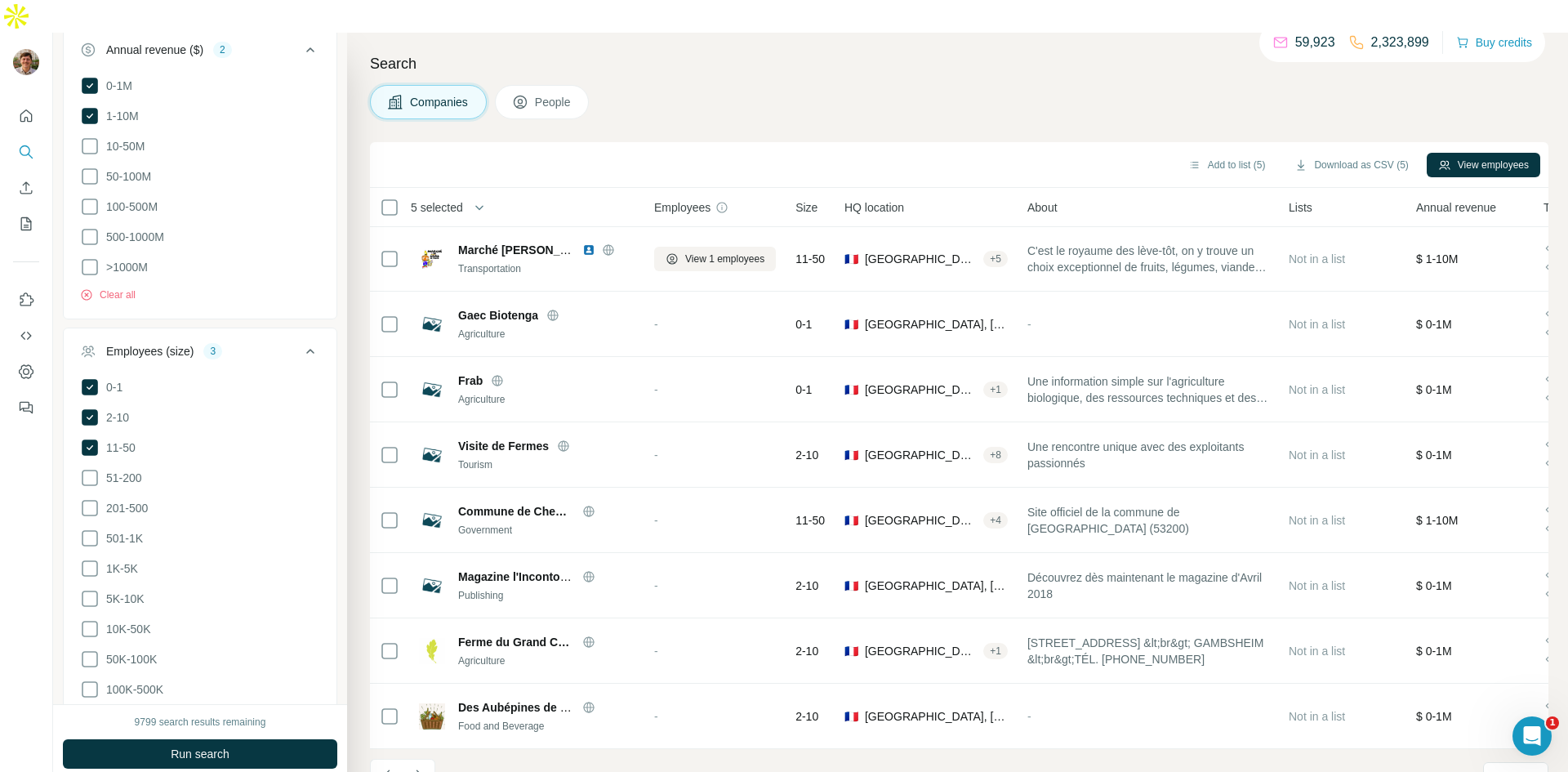
scroll to position [811, 0]
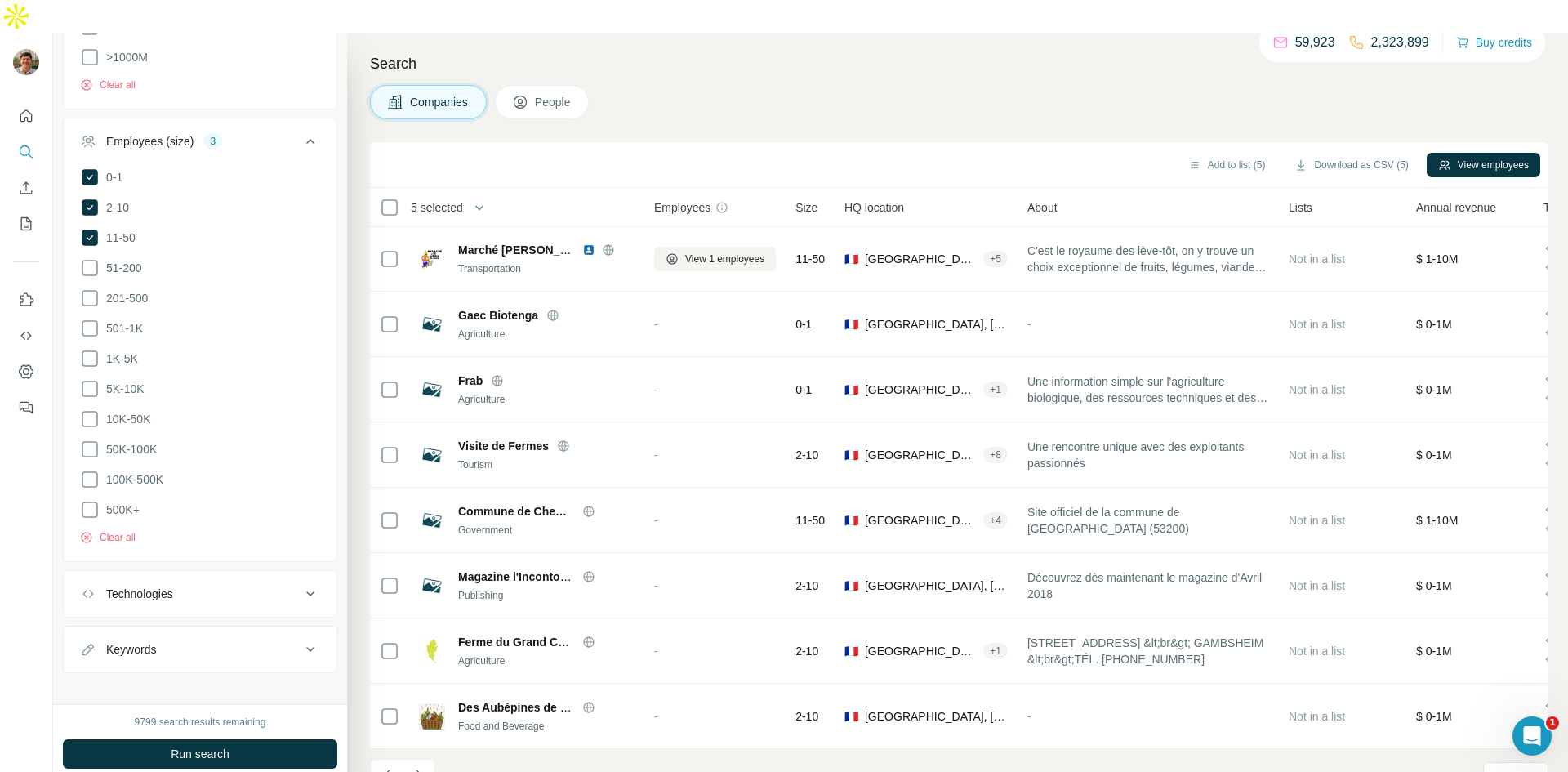
click at [228, 585] on div "Technologies" at bounding box center [189, 593] width 220 height 16
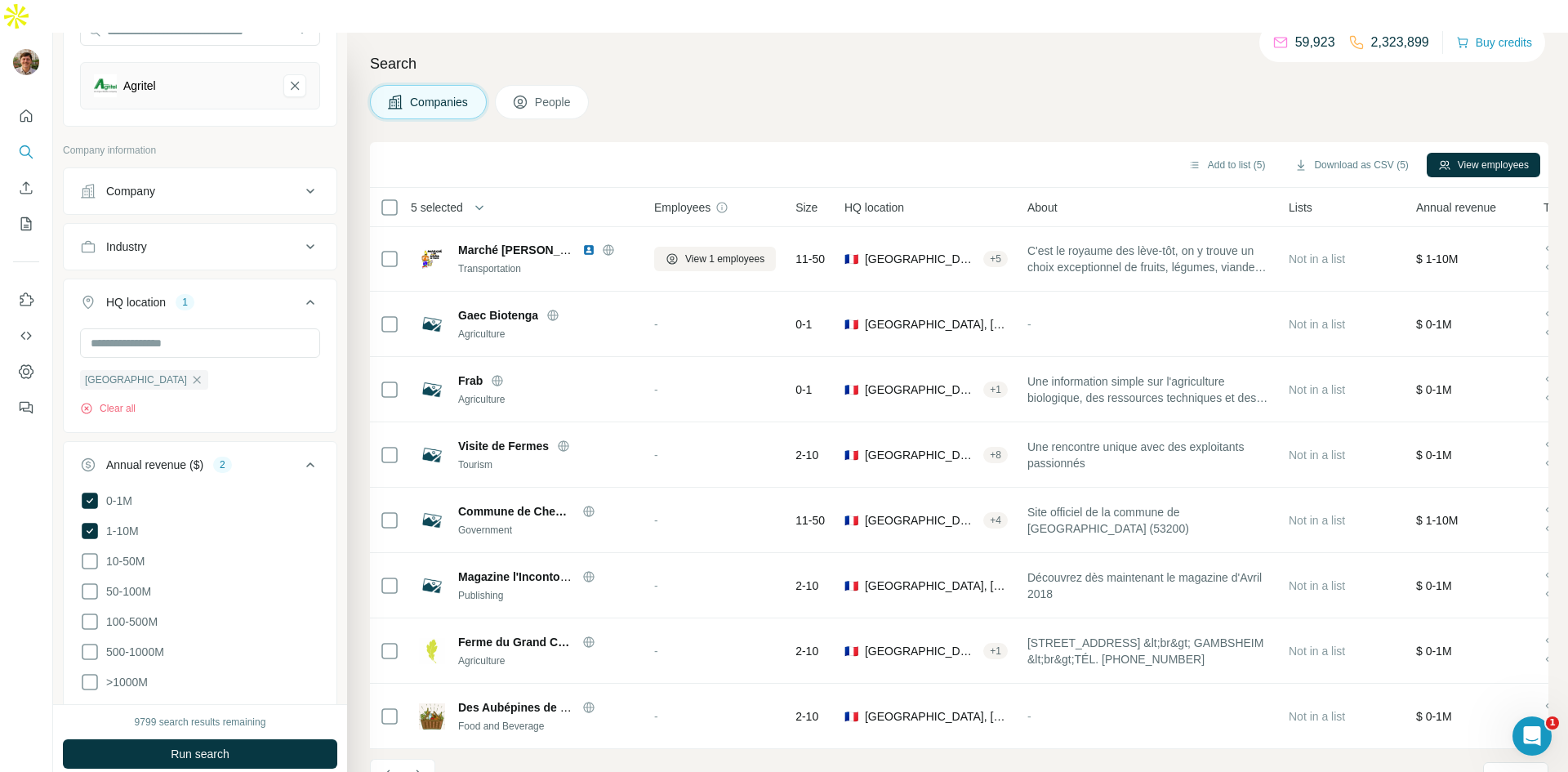
scroll to position [175, 0]
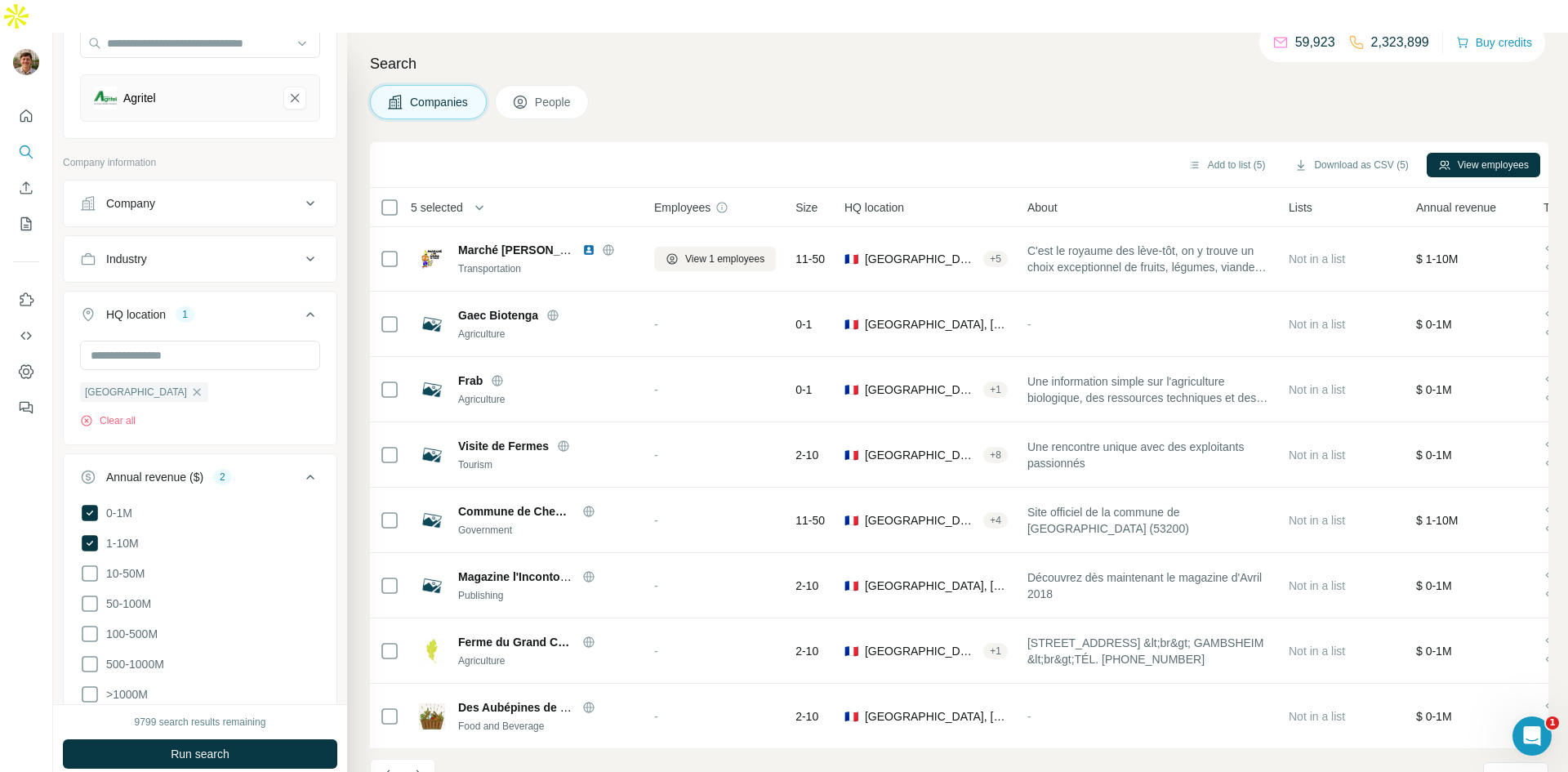
click at [263, 251] on div "Industry" at bounding box center [189, 259] width 220 height 16
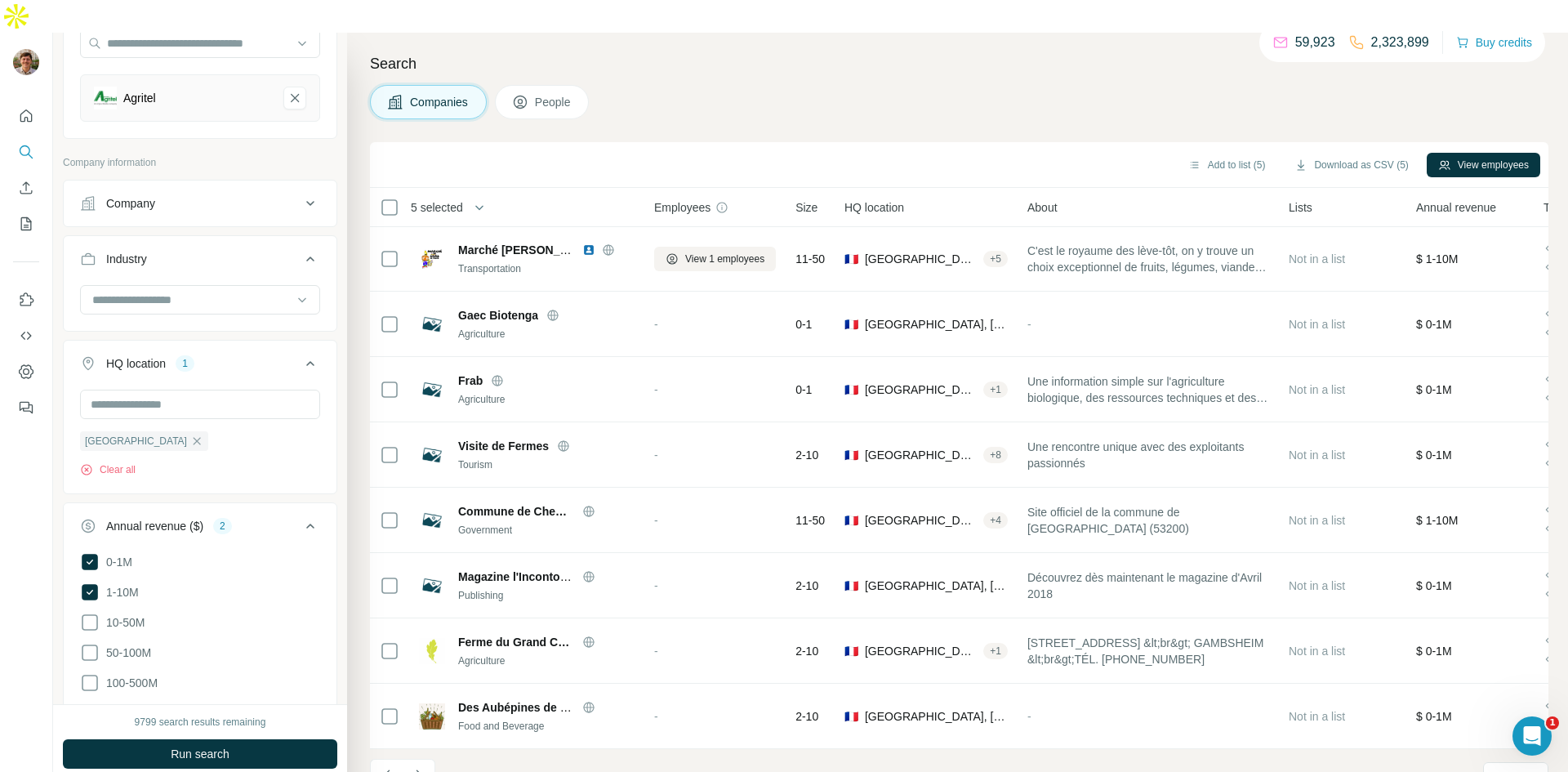
click at [237, 286] on div at bounding box center [200, 306] width 273 height 42
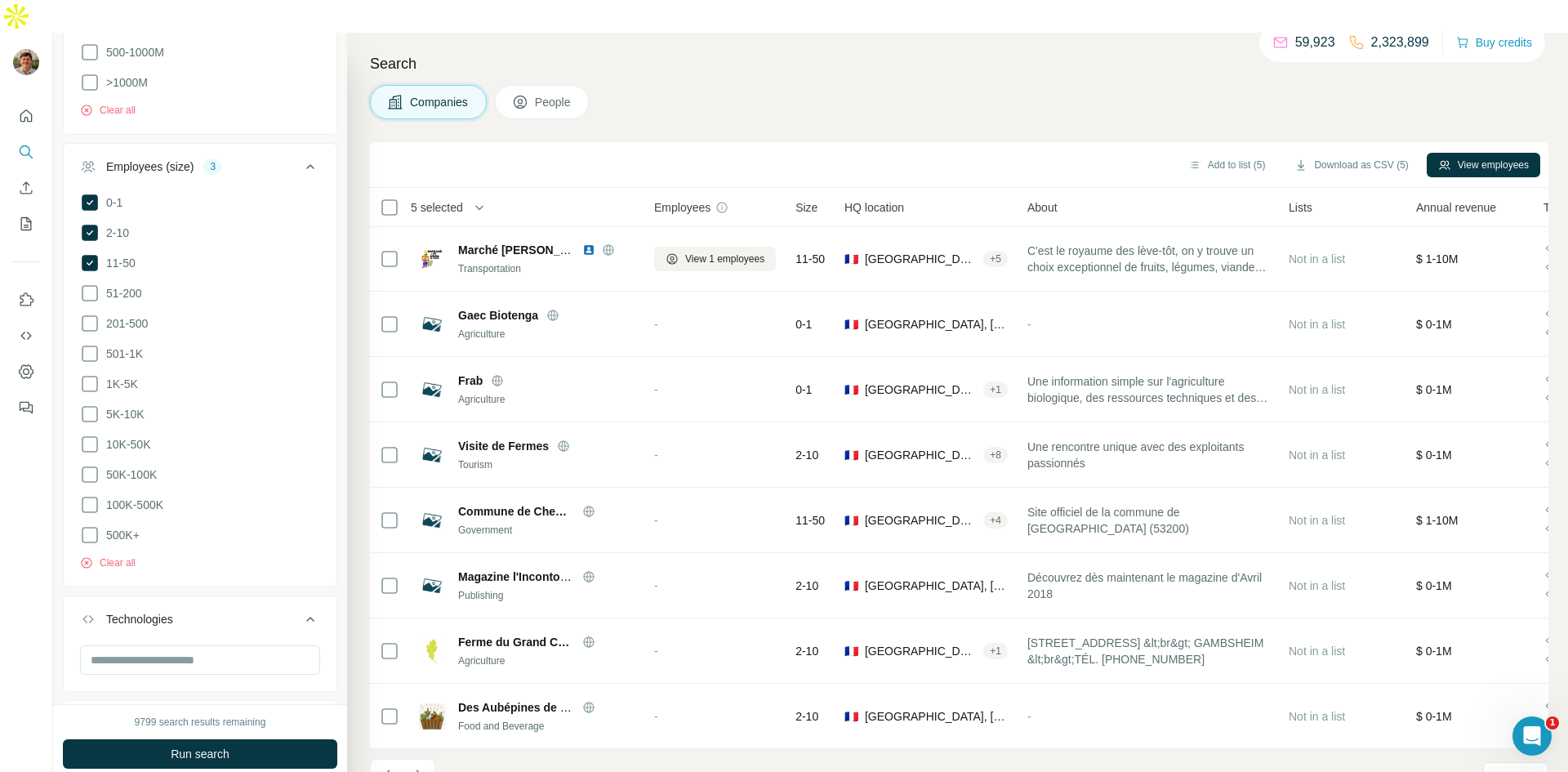
scroll to position [909, 0]
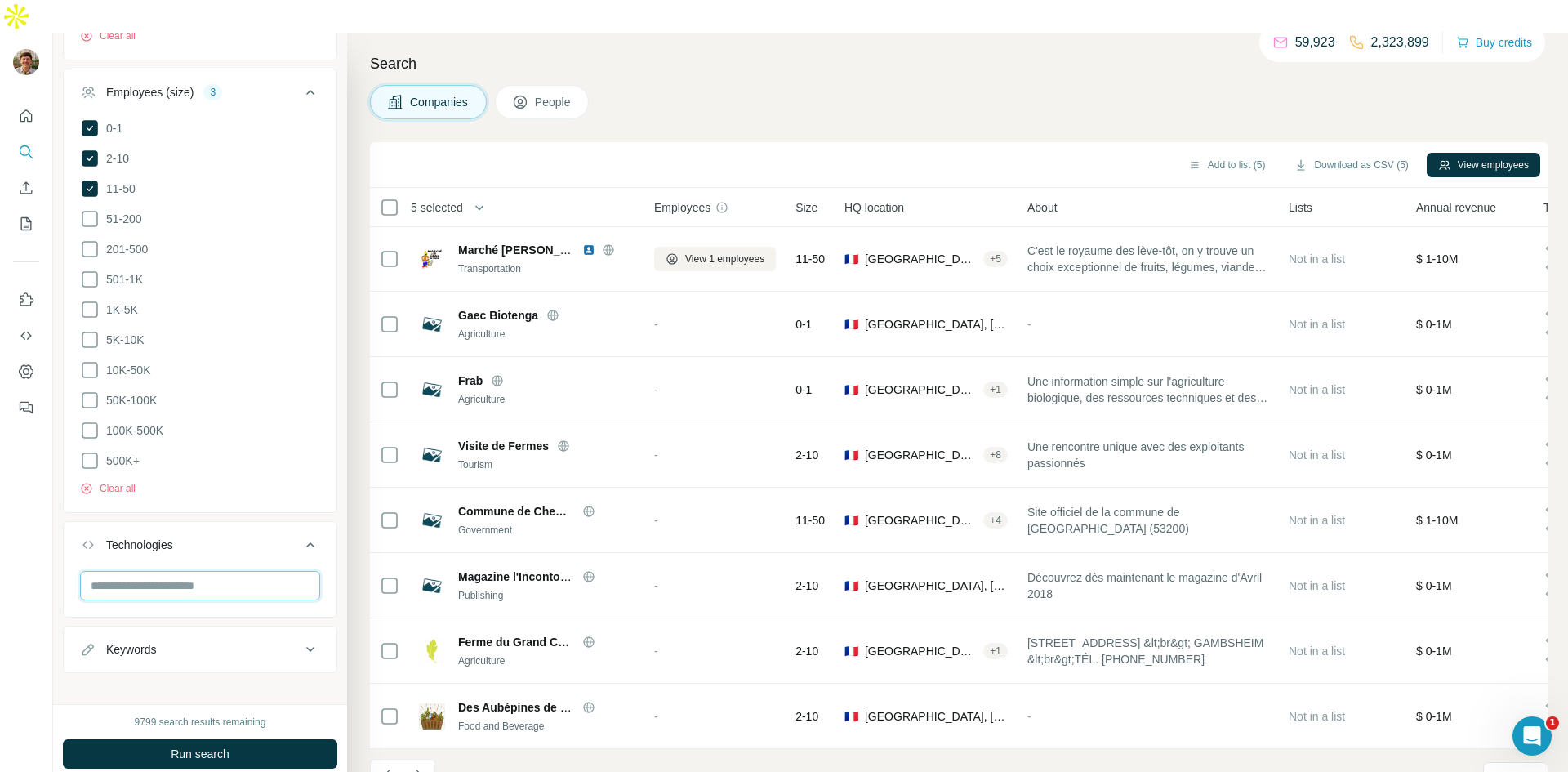
click at [184, 571] on input "text" at bounding box center [200, 585] width 240 height 30
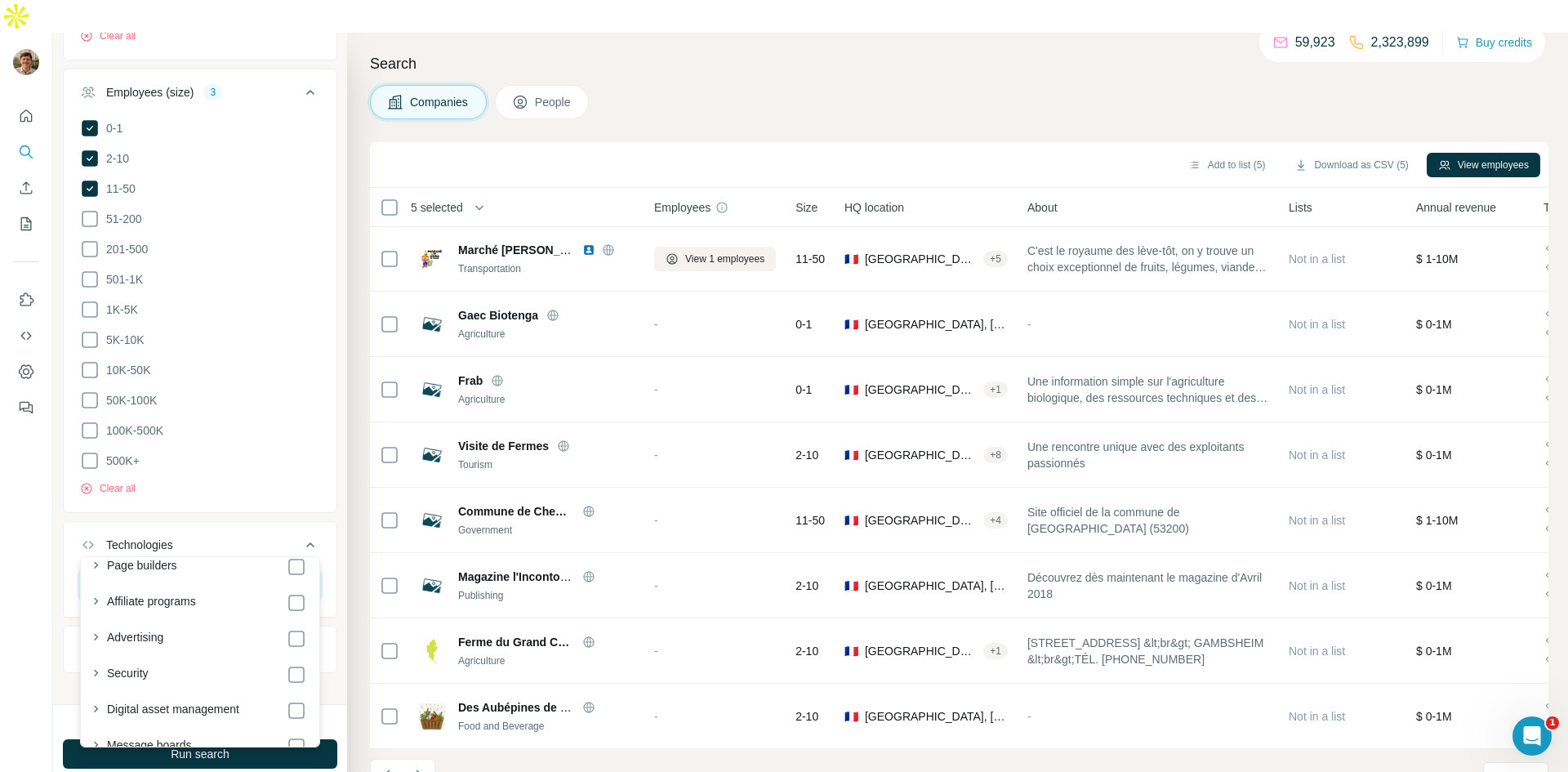
scroll to position [650, 0]
click at [280, 330] on li "5K-10K" at bounding box center [200, 339] width 240 height 20
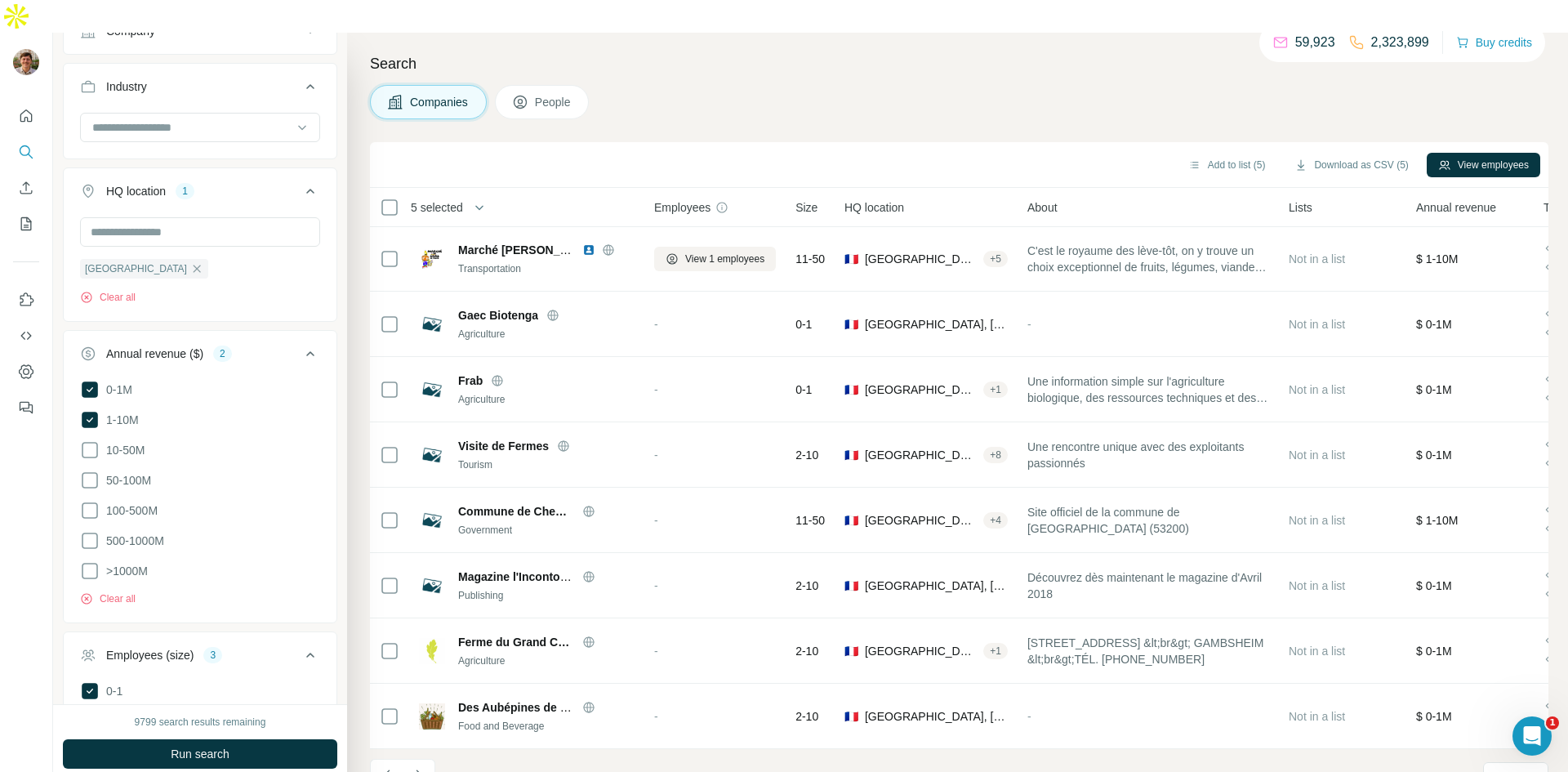
scroll to position [106, 0]
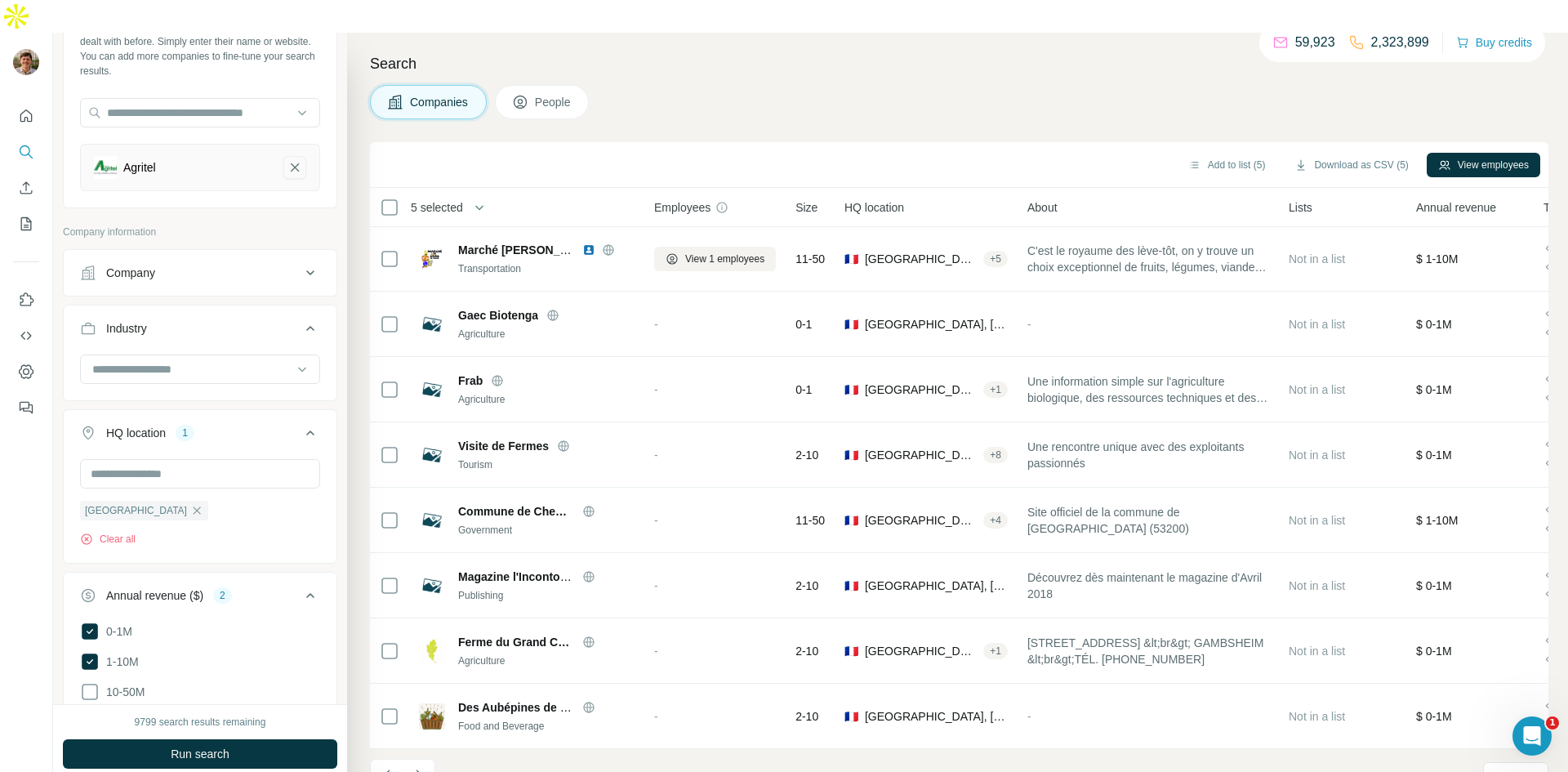
click at [294, 160] on icon "Agritel-remove-button" at bounding box center [294, 167] width 14 height 16
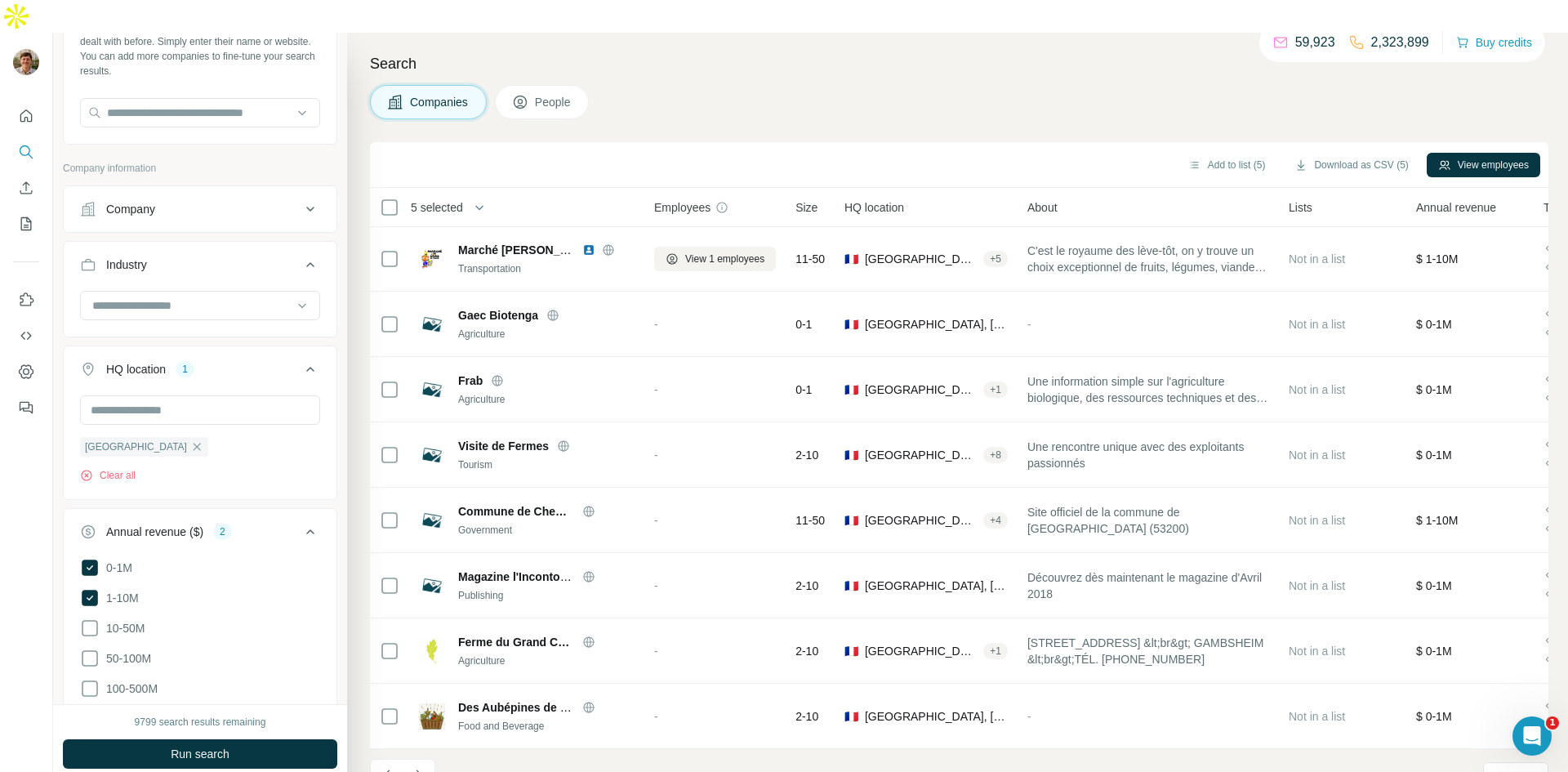
click at [274, 290] on div at bounding box center [200, 311] width 273 height 42
click at [275, 296] on input at bounding box center [191, 305] width 202 height 18
type input "****"
click at [195, 296] on div "Aerospace" at bounding box center [199, 310] width 232 height 30
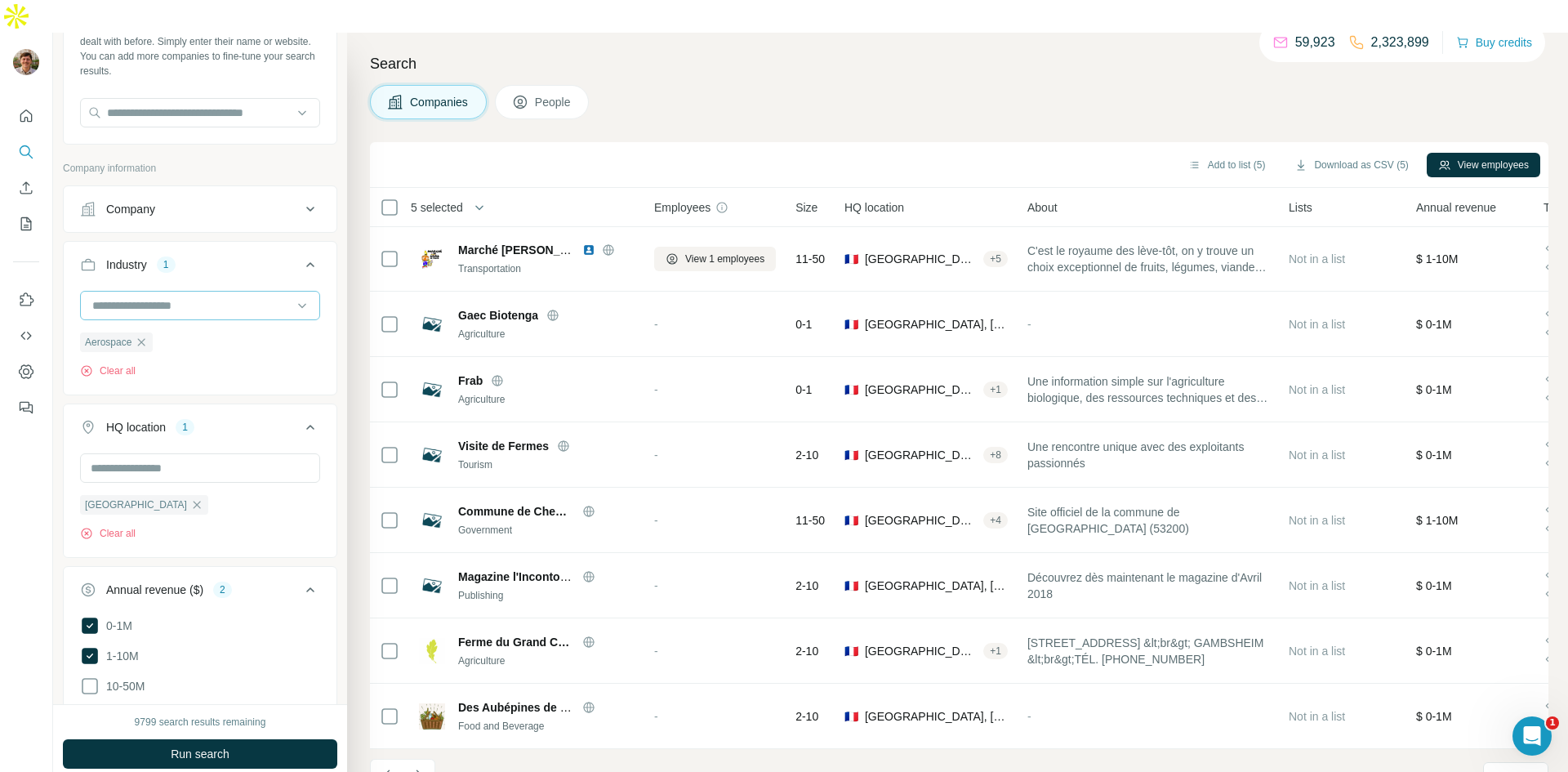
click at [197, 296] on input at bounding box center [191, 305] width 202 height 18
click at [286, 739] on button "Run search" at bounding box center [199, 754] width 274 height 30
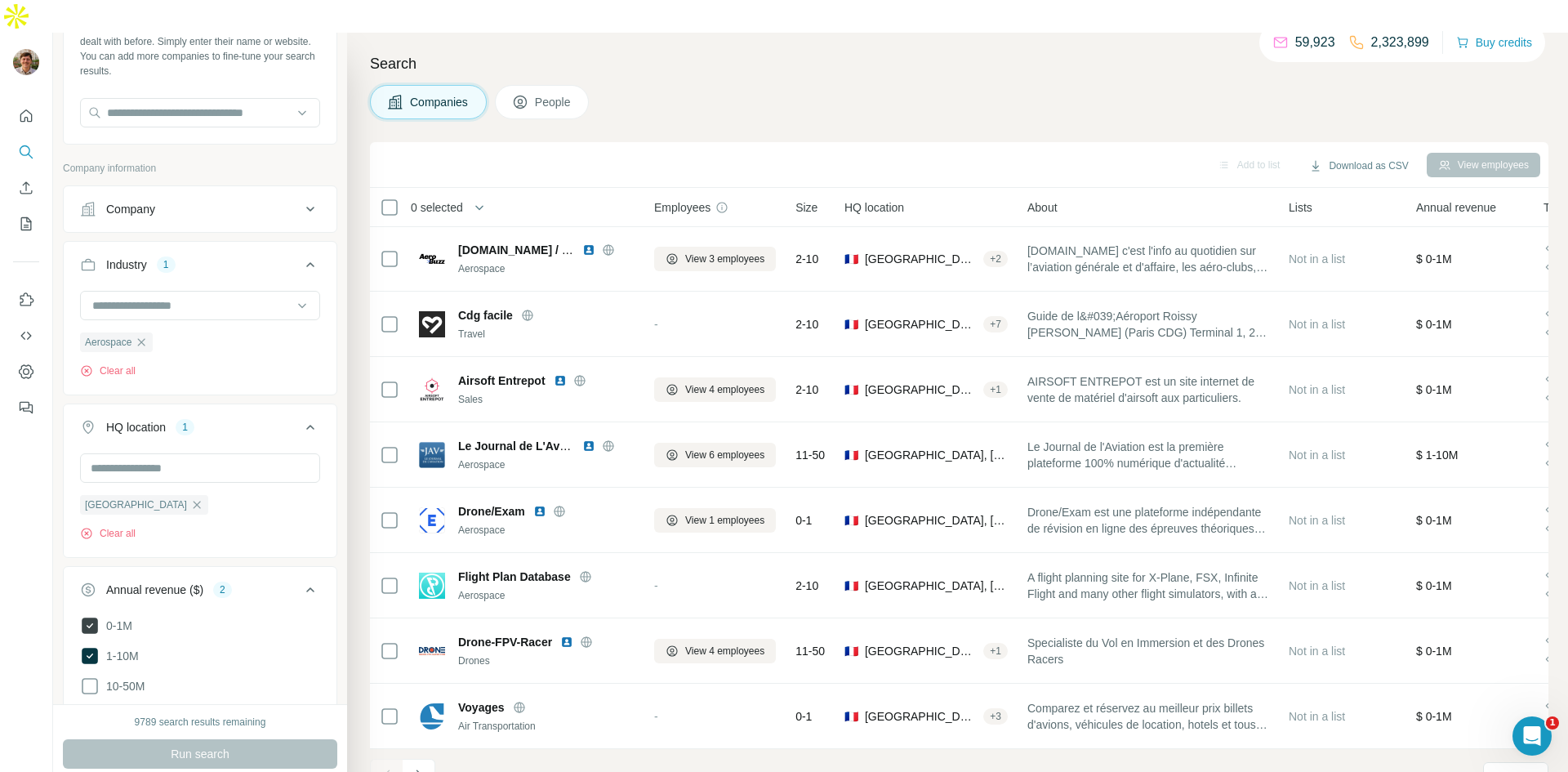
click at [88, 617] on icon at bounding box center [89, 625] width 16 height 16
click at [89, 616] on icon at bounding box center [89, 626] width 19 height 19
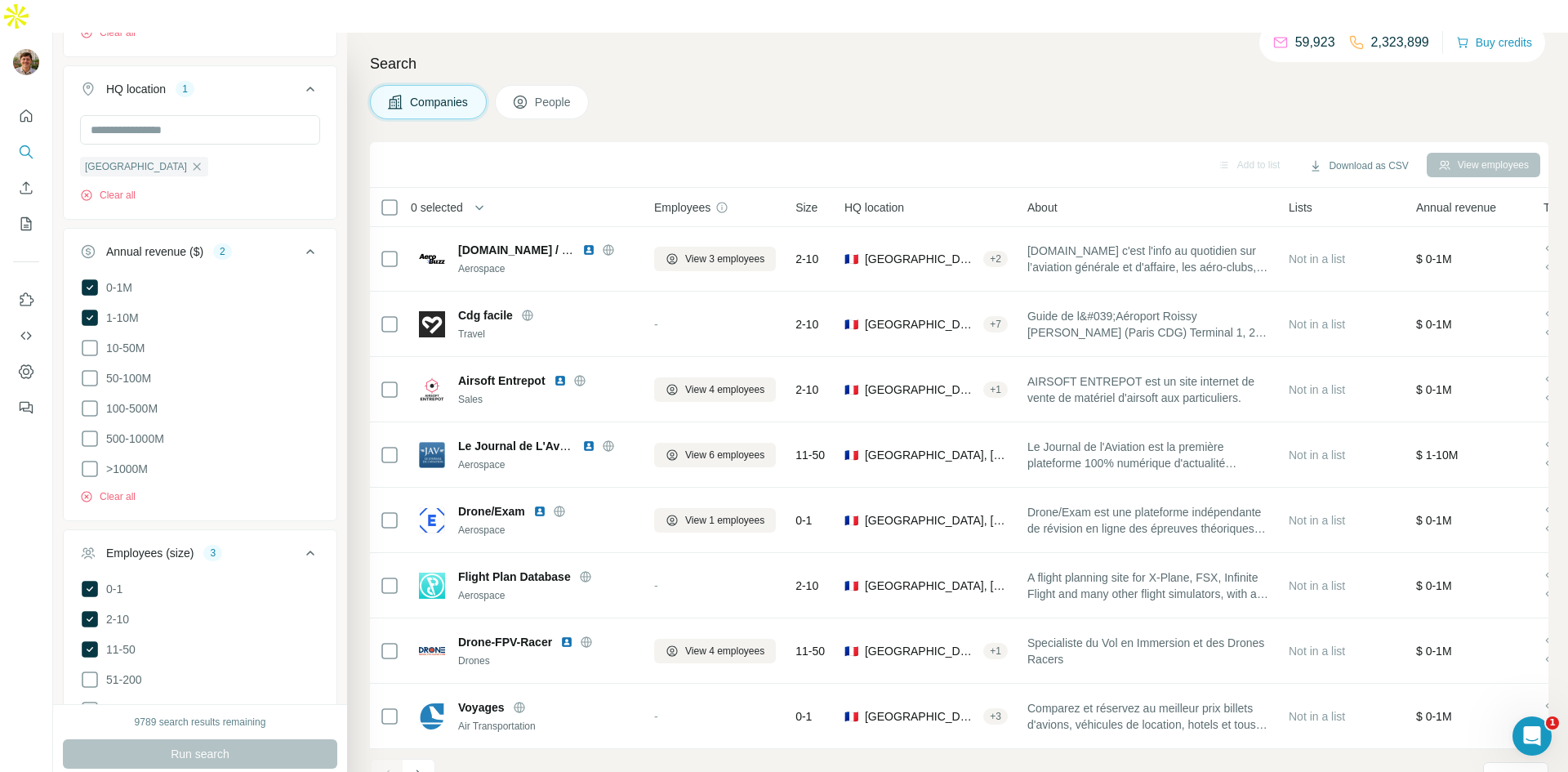
scroll to position [469, 0]
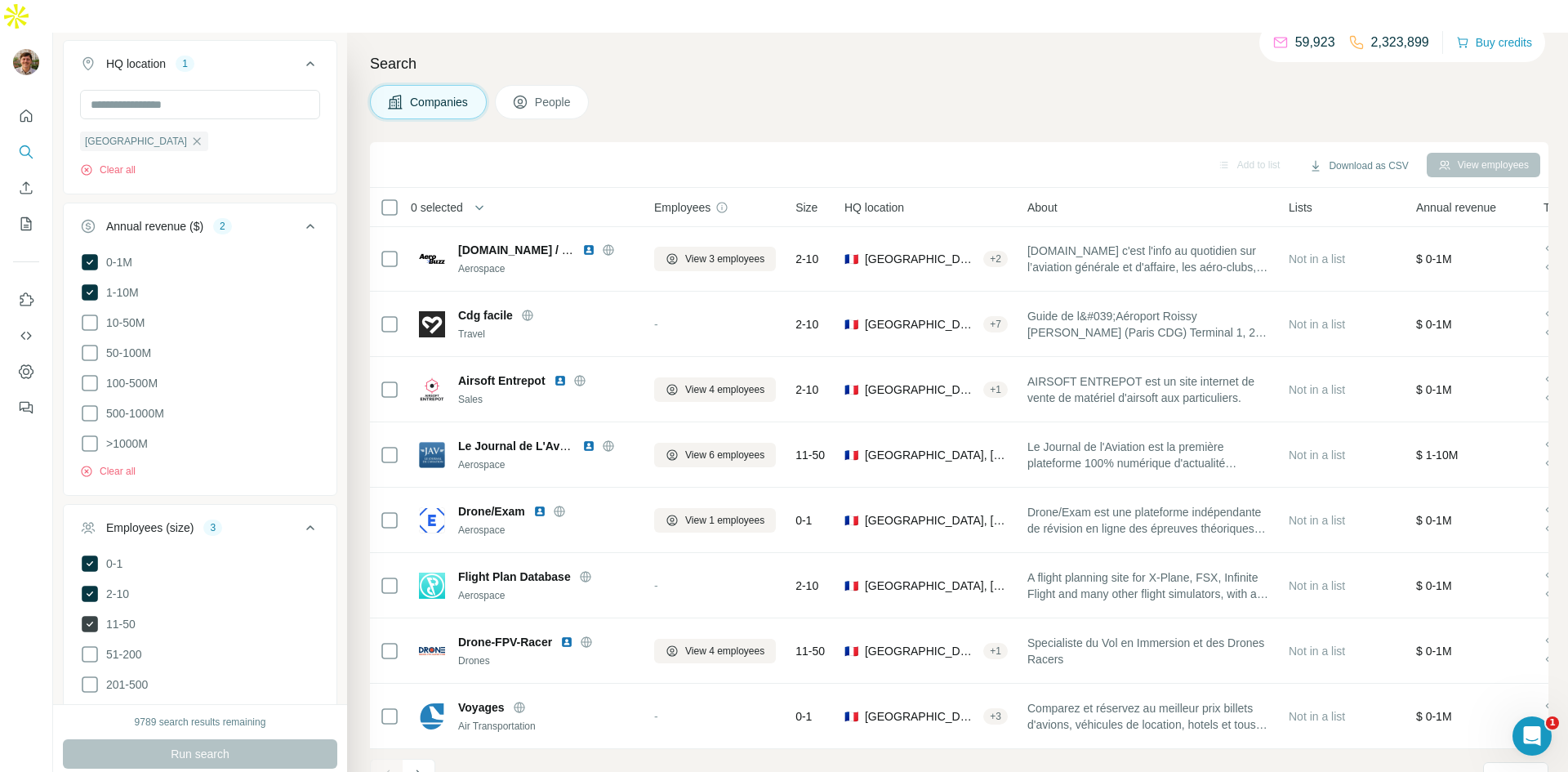
click at [87, 556] on icon at bounding box center [89, 563] width 16 height 16
click at [210, 746] on span "Run search" at bounding box center [200, 754] width 59 height 16
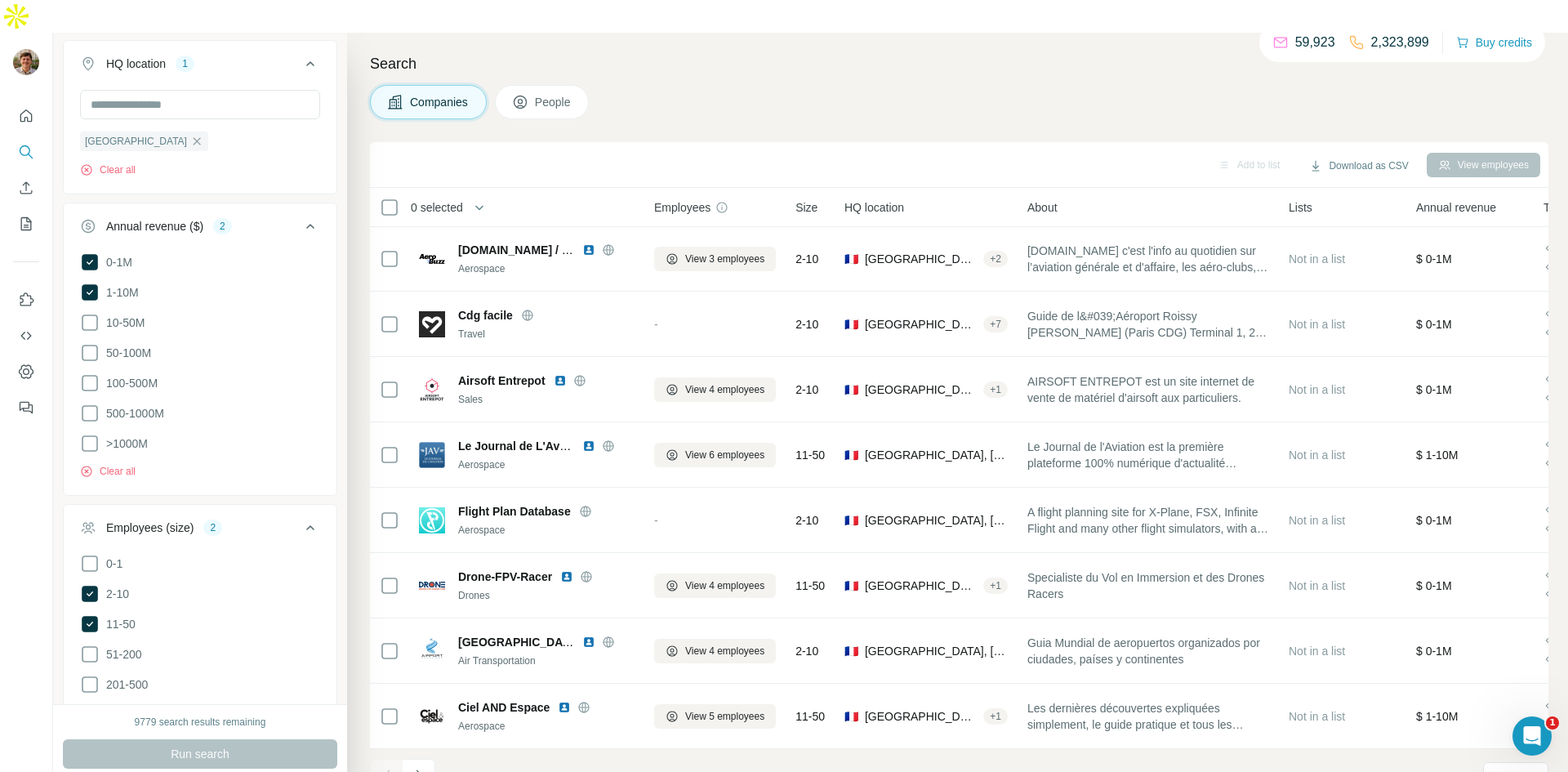
drag, startPoint x: 87, startPoint y: 554, endPoint x: 160, endPoint y: 670, distance: 137.1
click at [87, 585] on icon at bounding box center [89, 593] width 16 height 16
click at [196, 746] on span "Run search" at bounding box center [200, 754] width 59 height 16
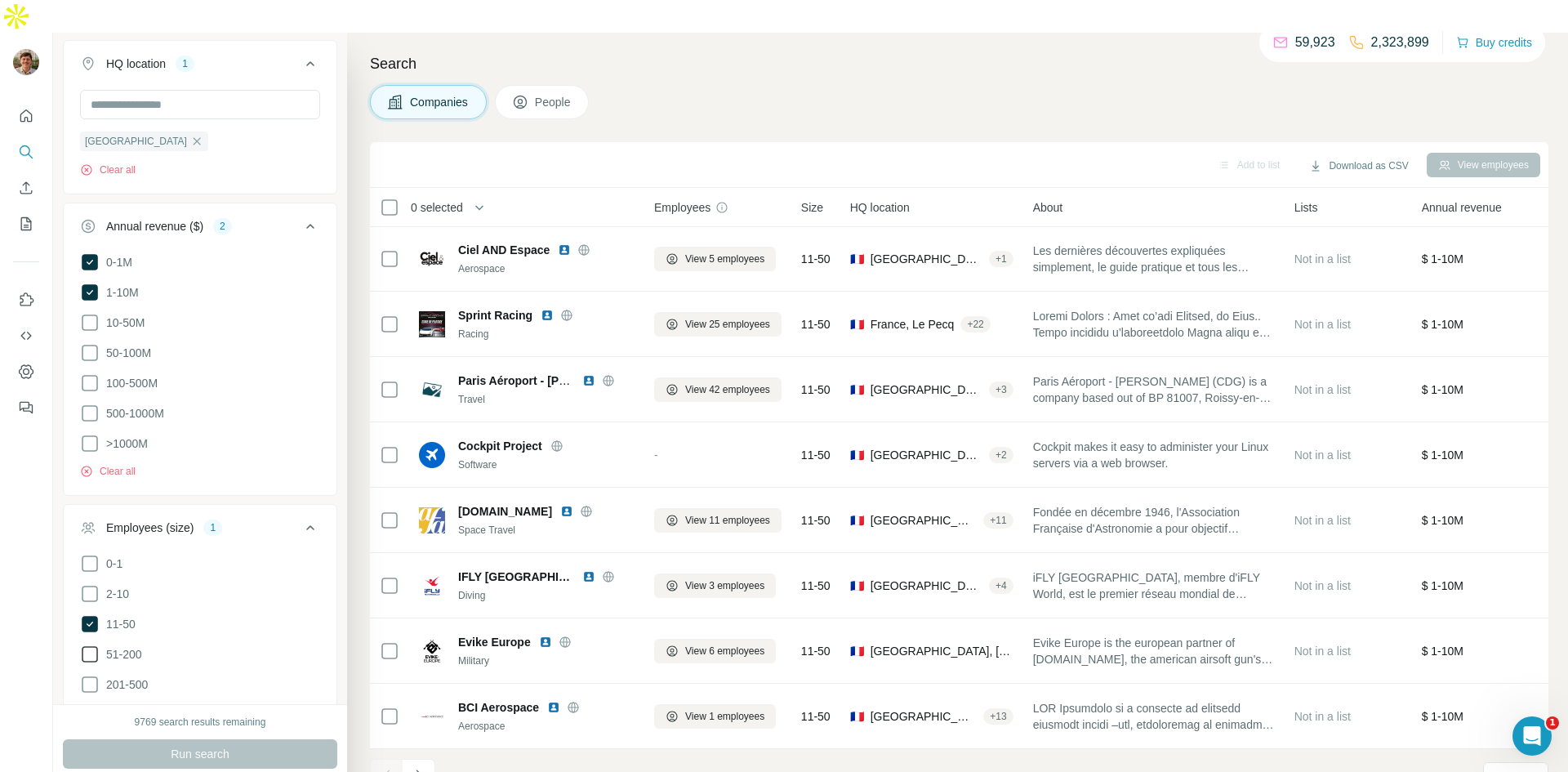
click at [84, 644] on icon at bounding box center [89, 654] width 19 height 19
click at [206, 746] on span "Run search" at bounding box center [200, 754] width 59 height 16
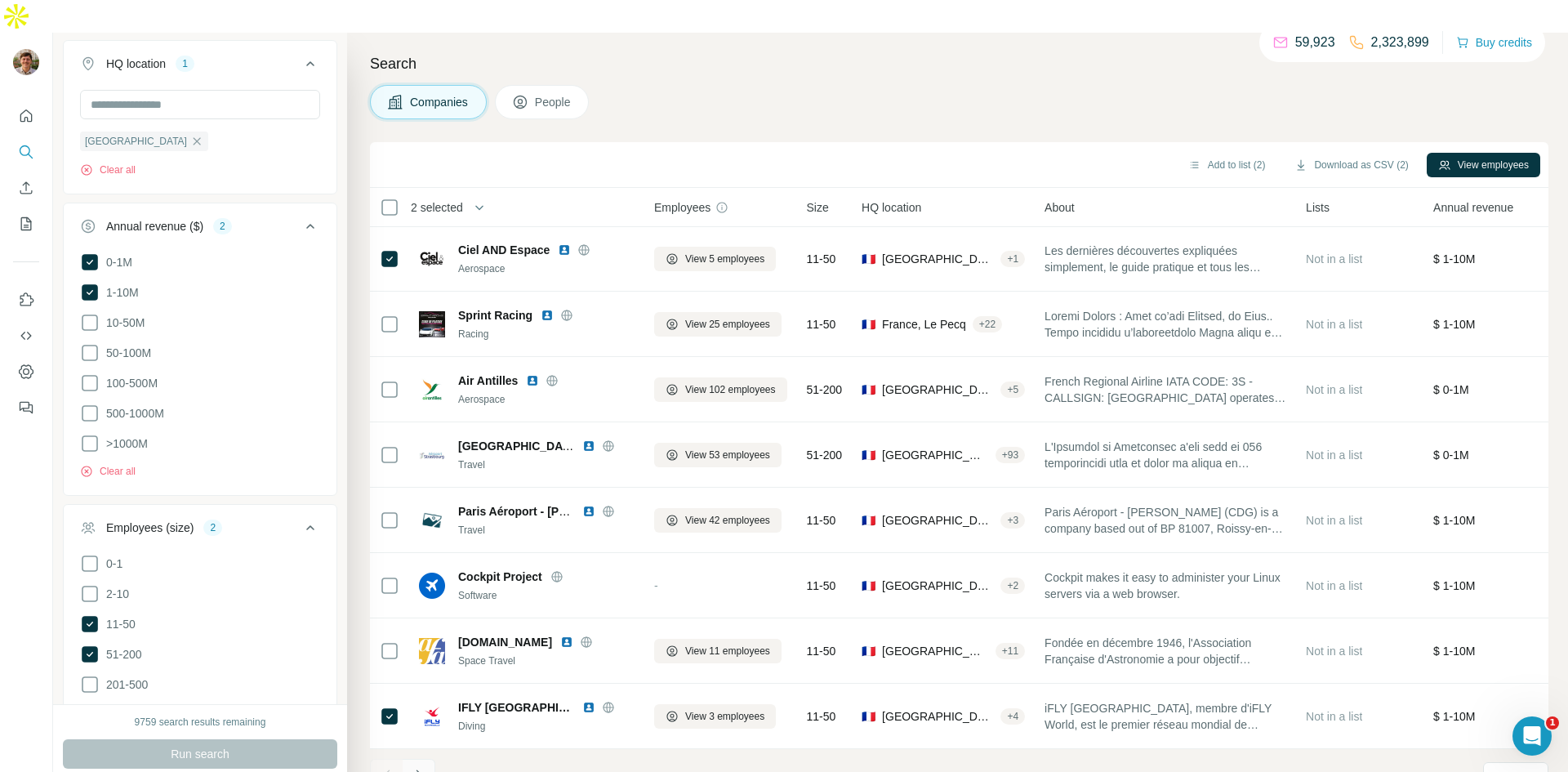
click at [419, 767] on icon "Navigate to next page" at bounding box center [418, 775] width 16 height 16
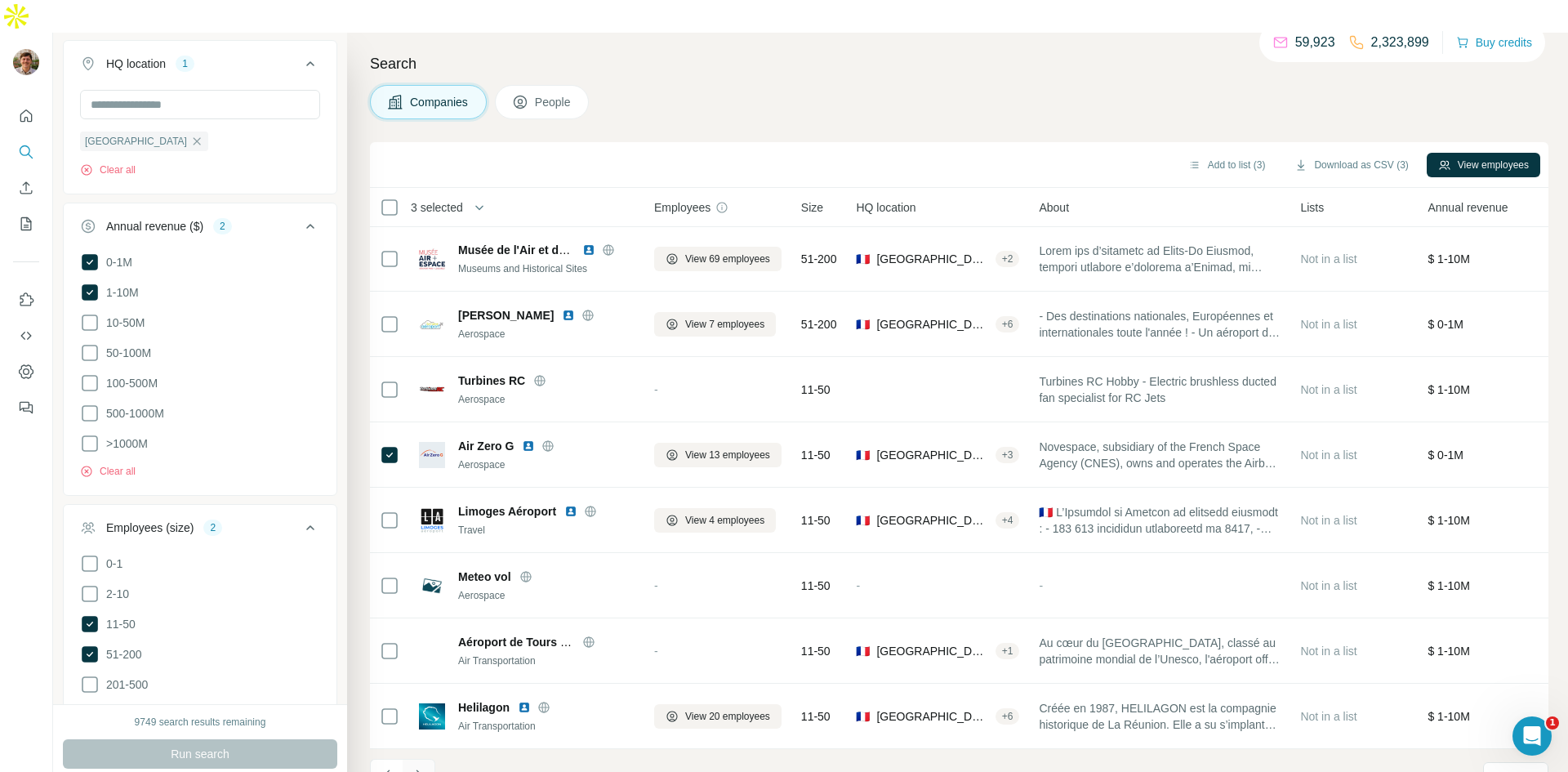
click at [419, 767] on icon "Navigate to next page" at bounding box center [418, 775] width 16 height 16
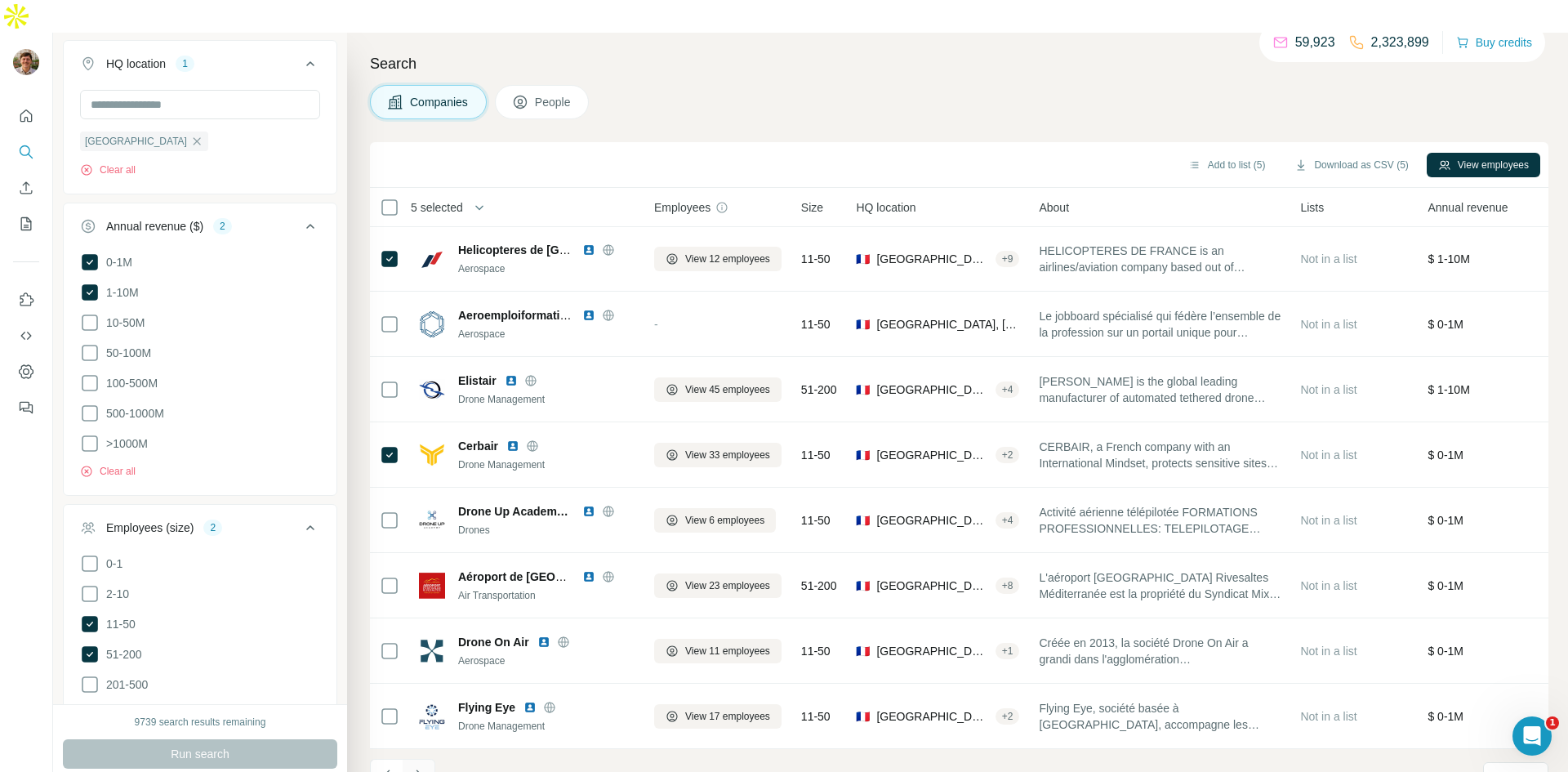
click at [425, 767] on icon "Navigate to next page" at bounding box center [418, 775] width 16 height 16
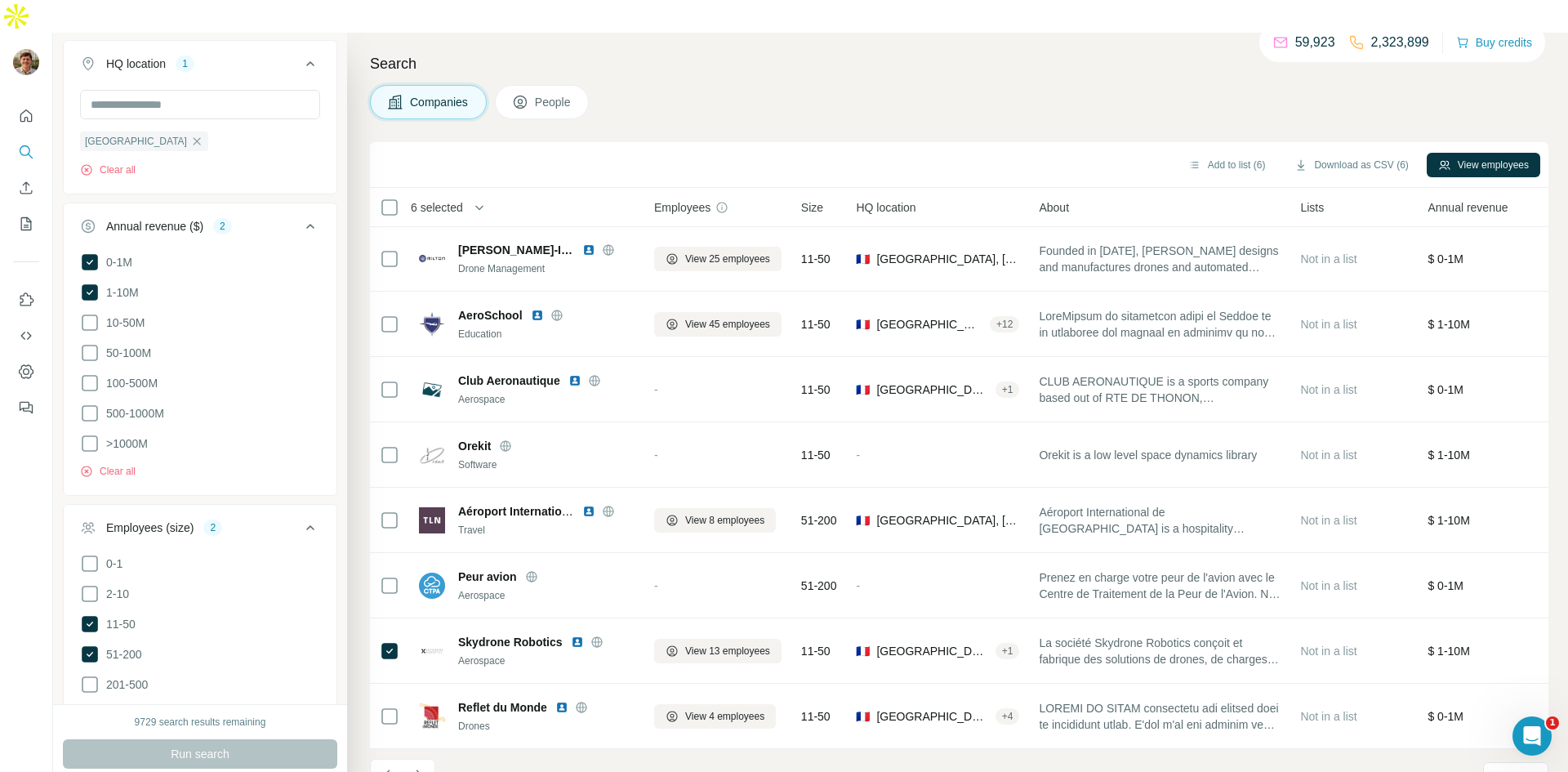
click at [420, 767] on icon "Navigate to next page" at bounding box center [418, 775] width 16 height 16
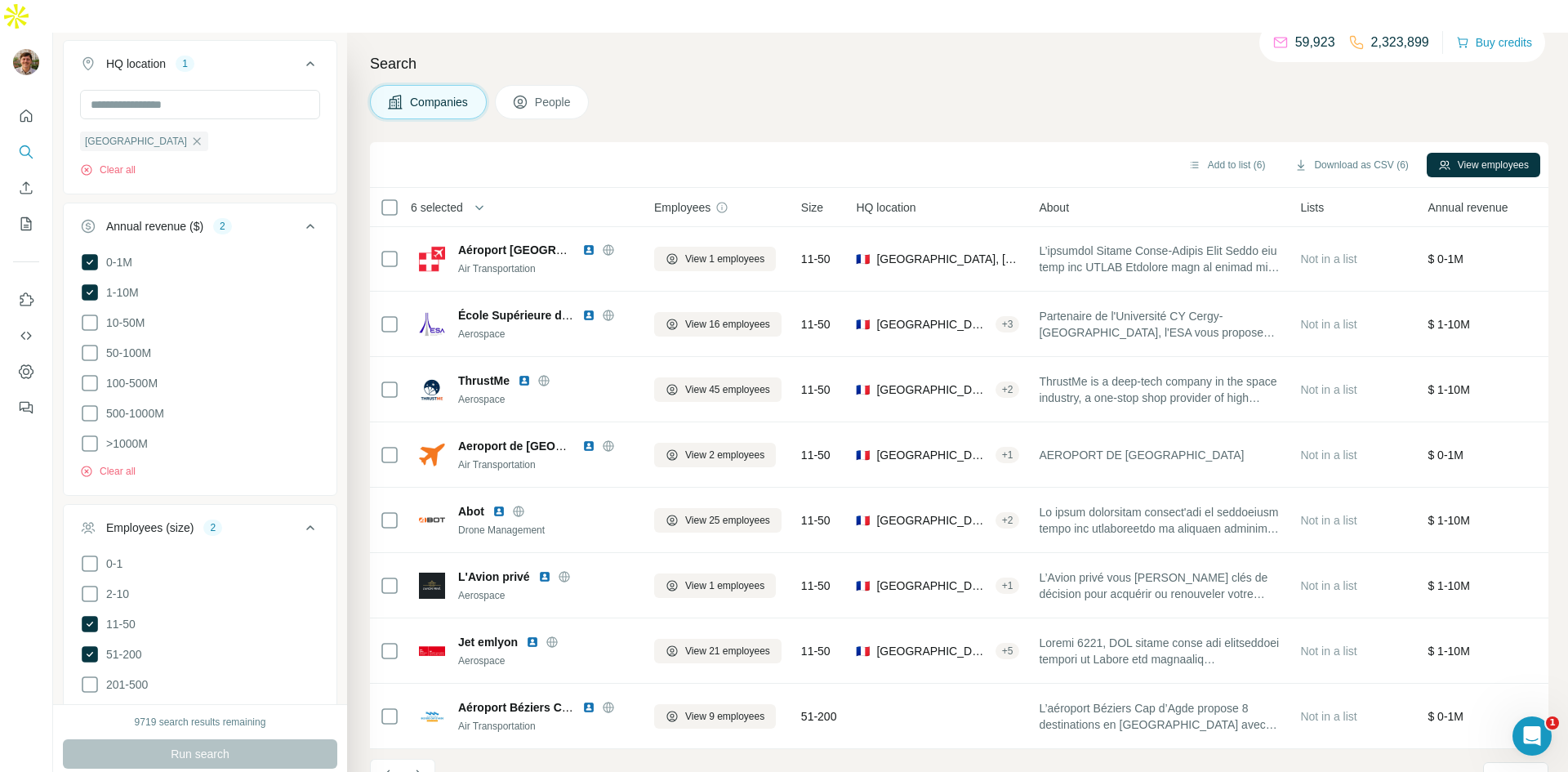
click at [415, 767] on icon "Navigate to next page" at bounding box center [418, 775] width 16 height 16
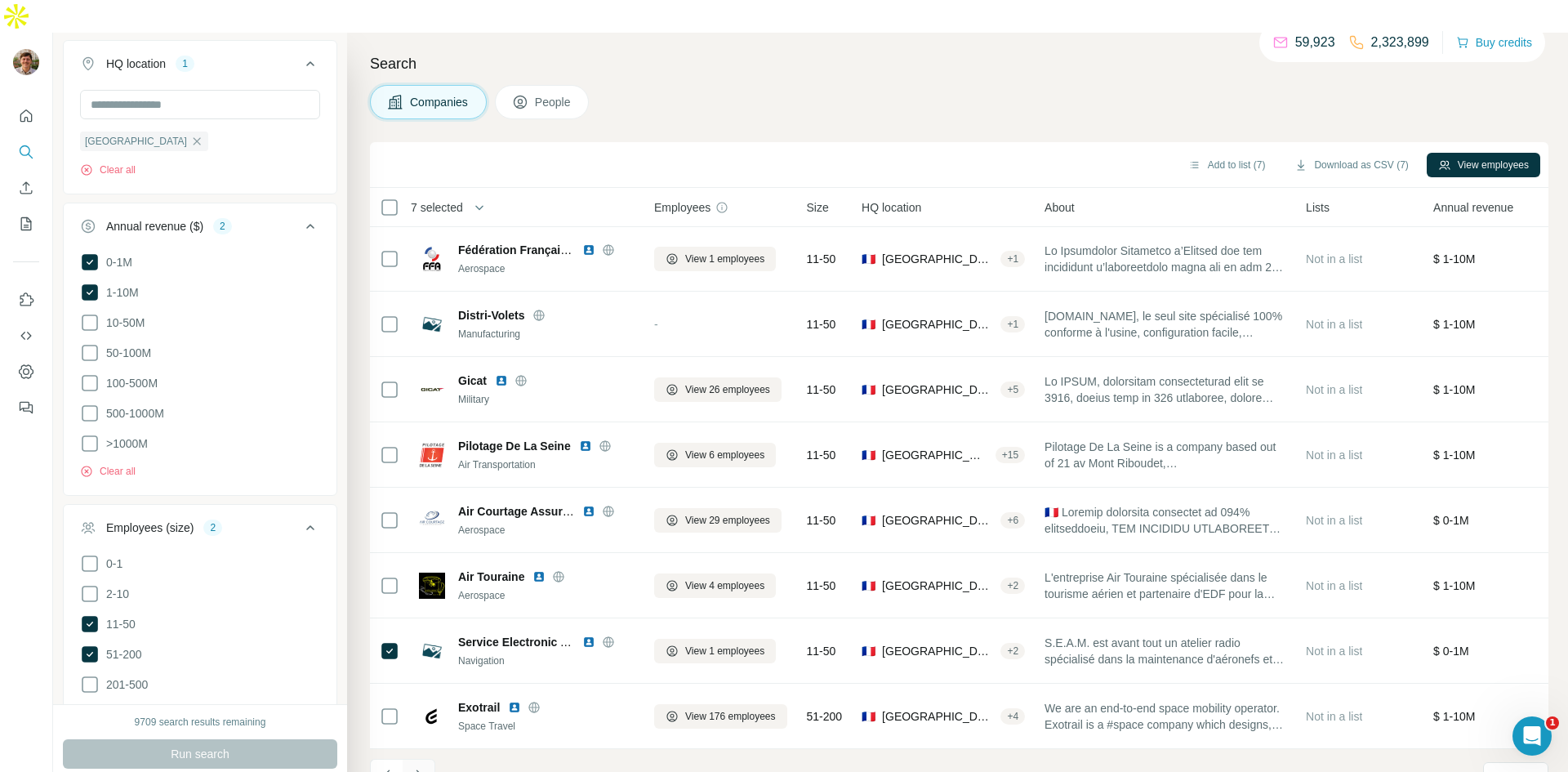
click at [427, 759] on button "Navigate to next page" at bounding box center [419, 775] width 33 height 33
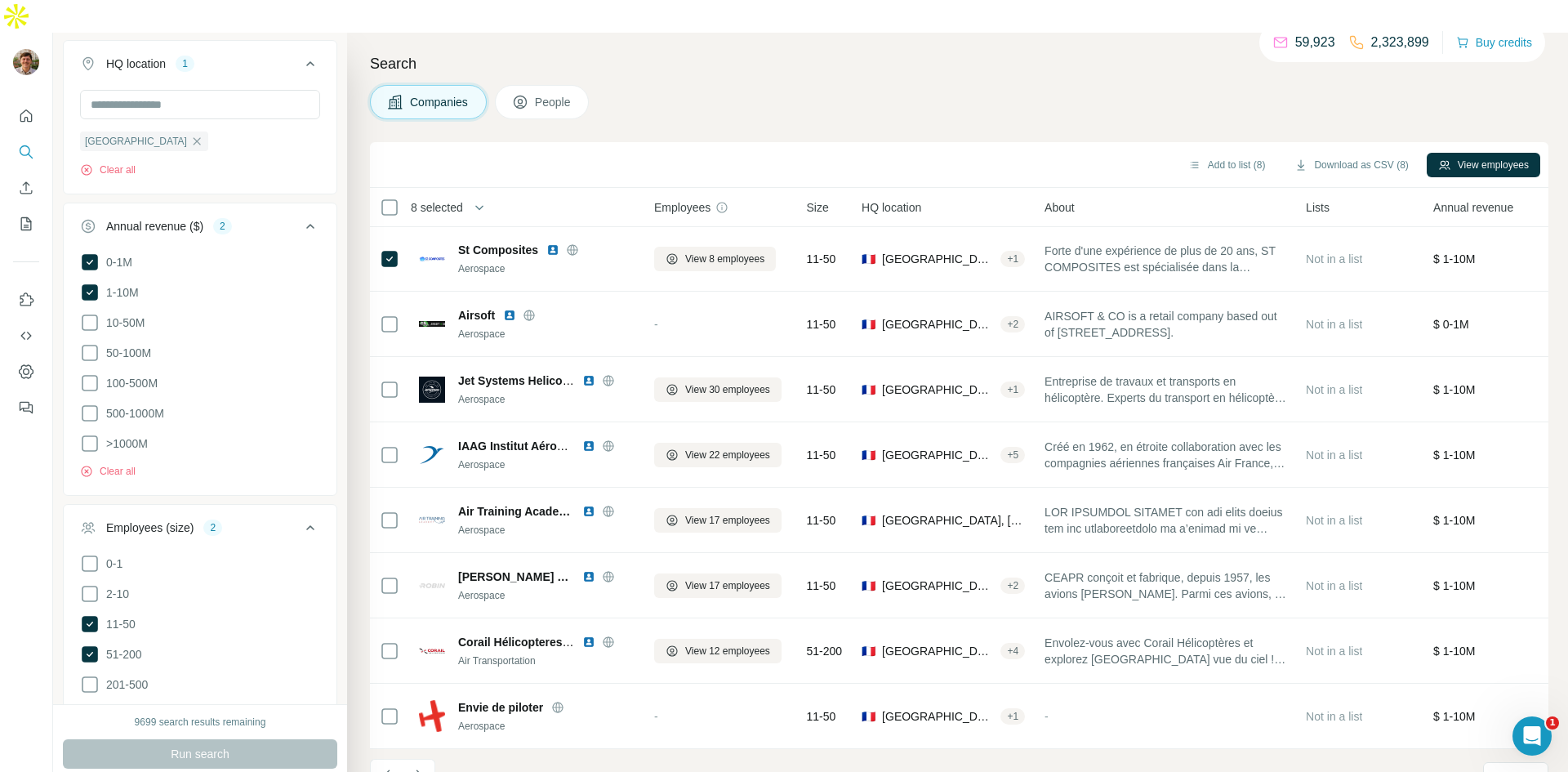
click at [416, 767] on icon "Navigate to next page" at bounding box center [418, 775] width 16 height 16
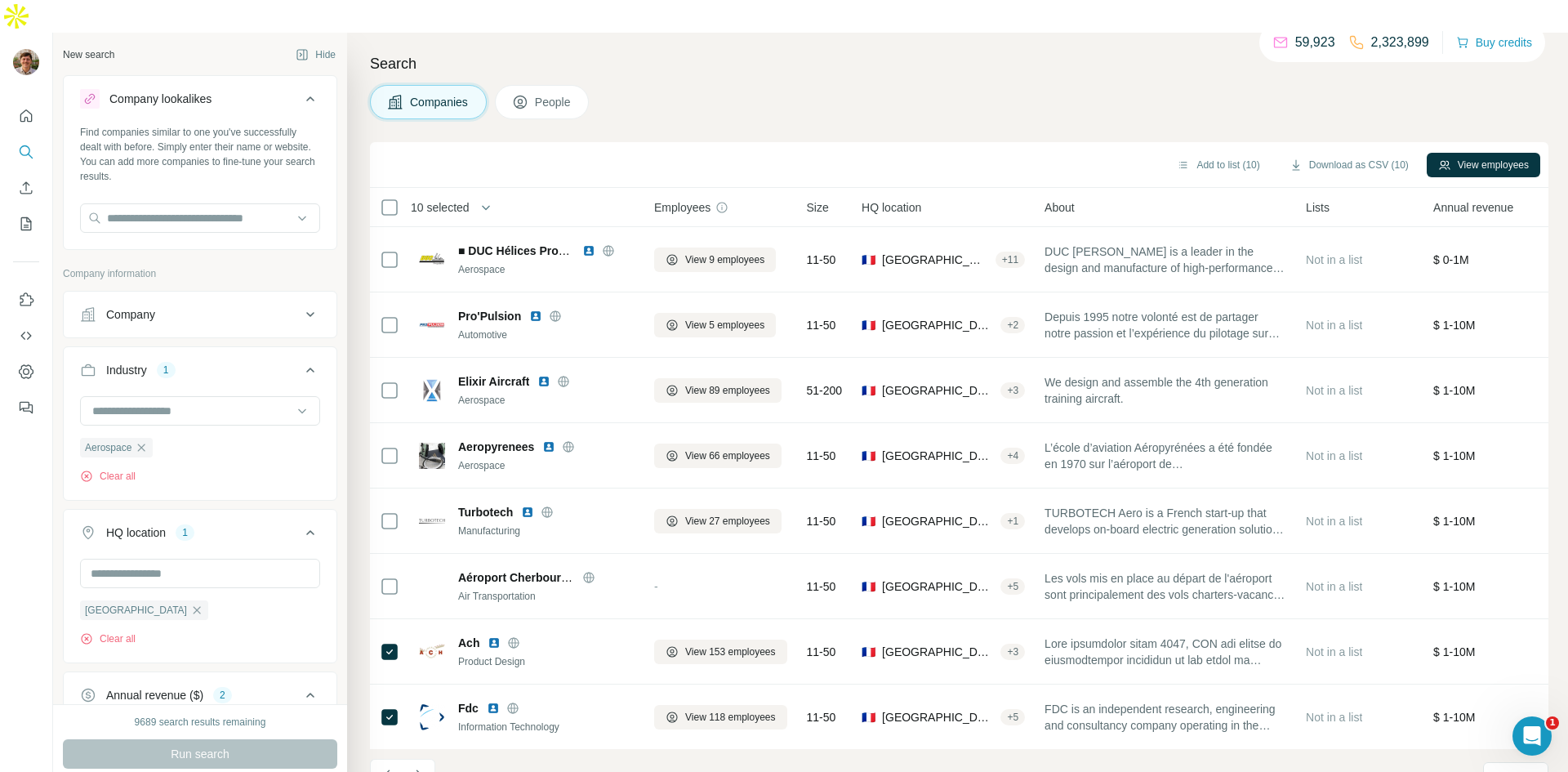
scroll to position [650, 0]
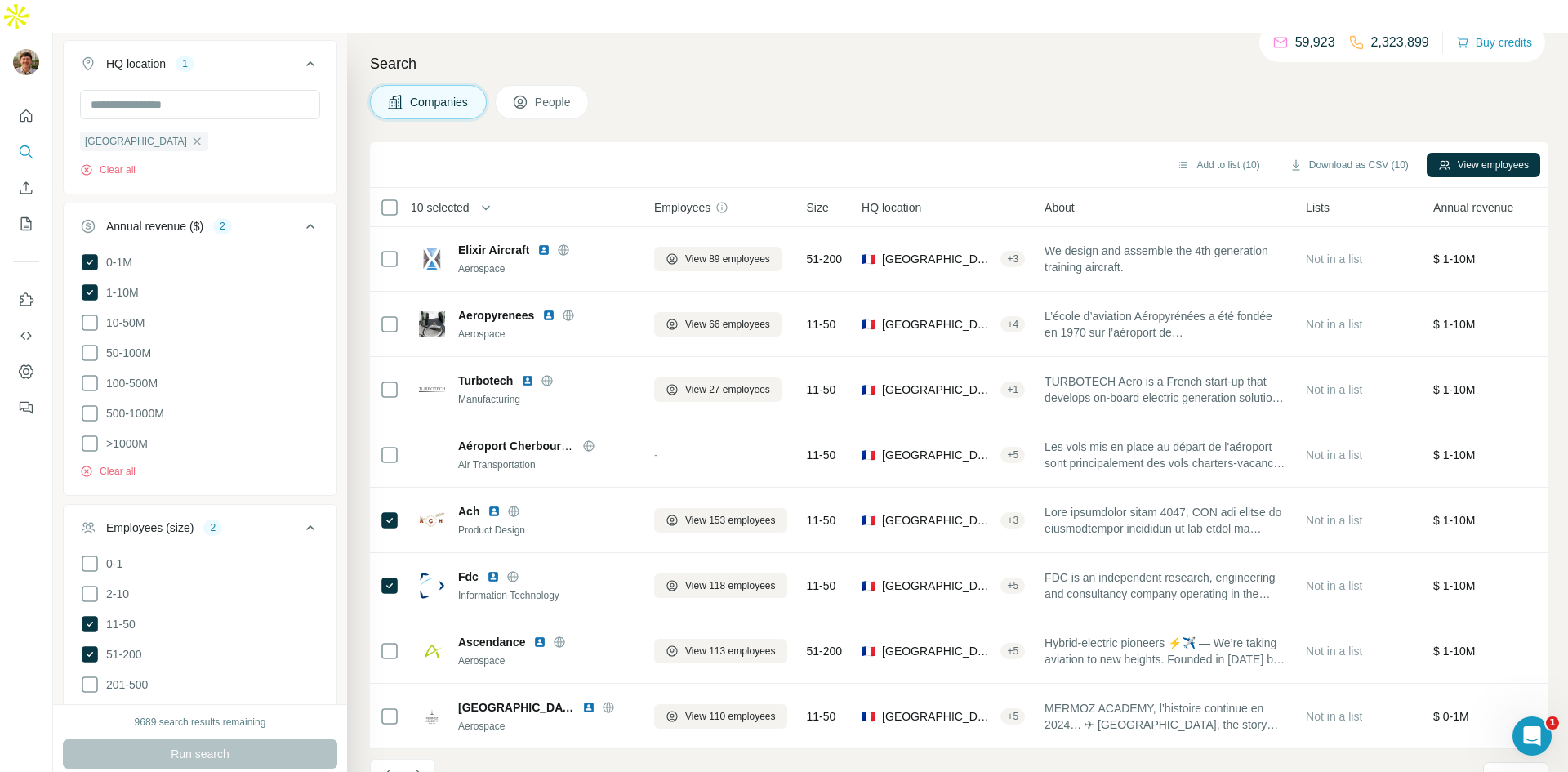
click at [424, 767] on icon "Navigate to next page" at bounding box center [418, 775] width 16 height 16
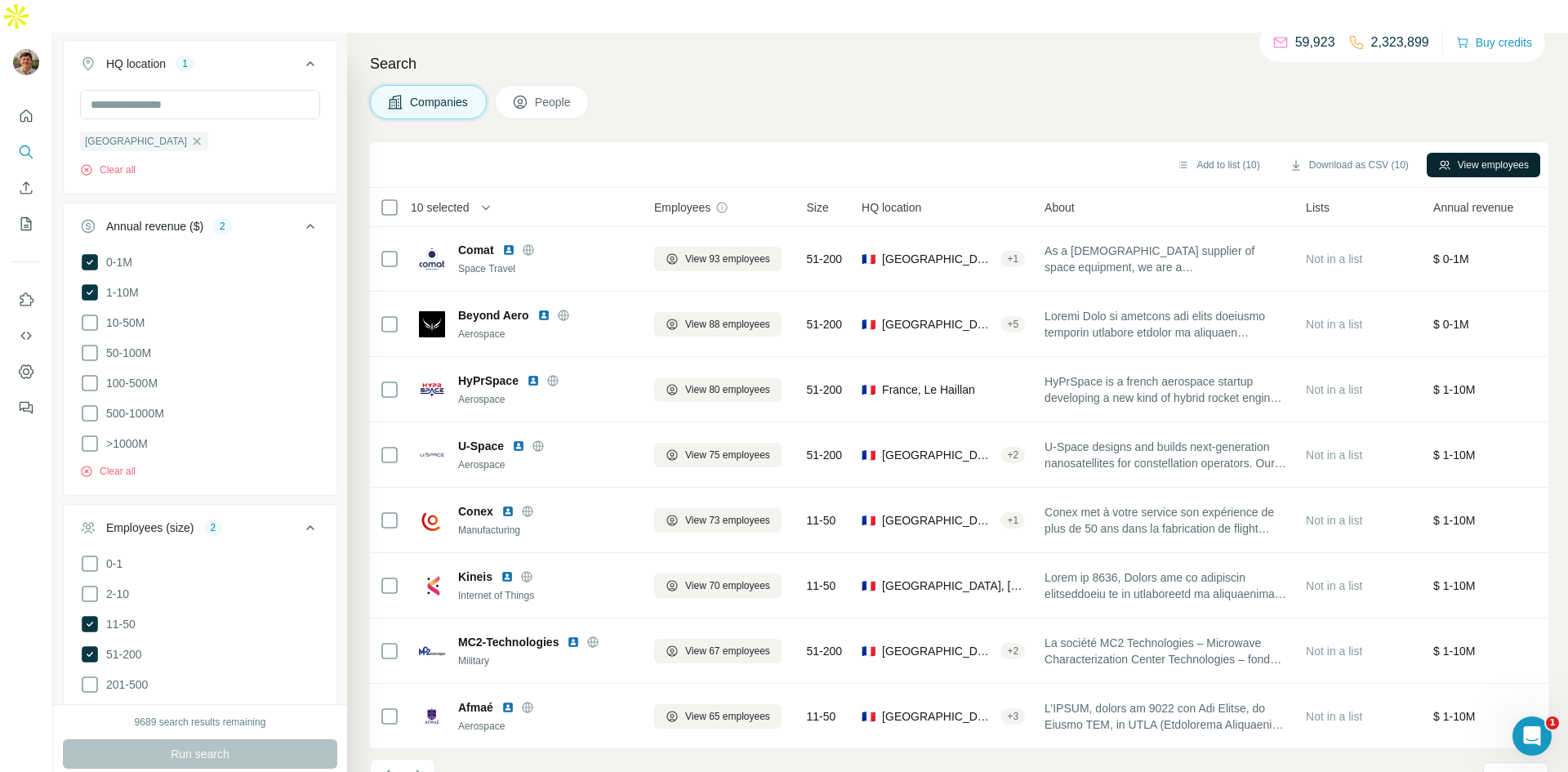
click at [1451, 153] on button "View employees" at bounding box center [1483, 164] width 113 height 24
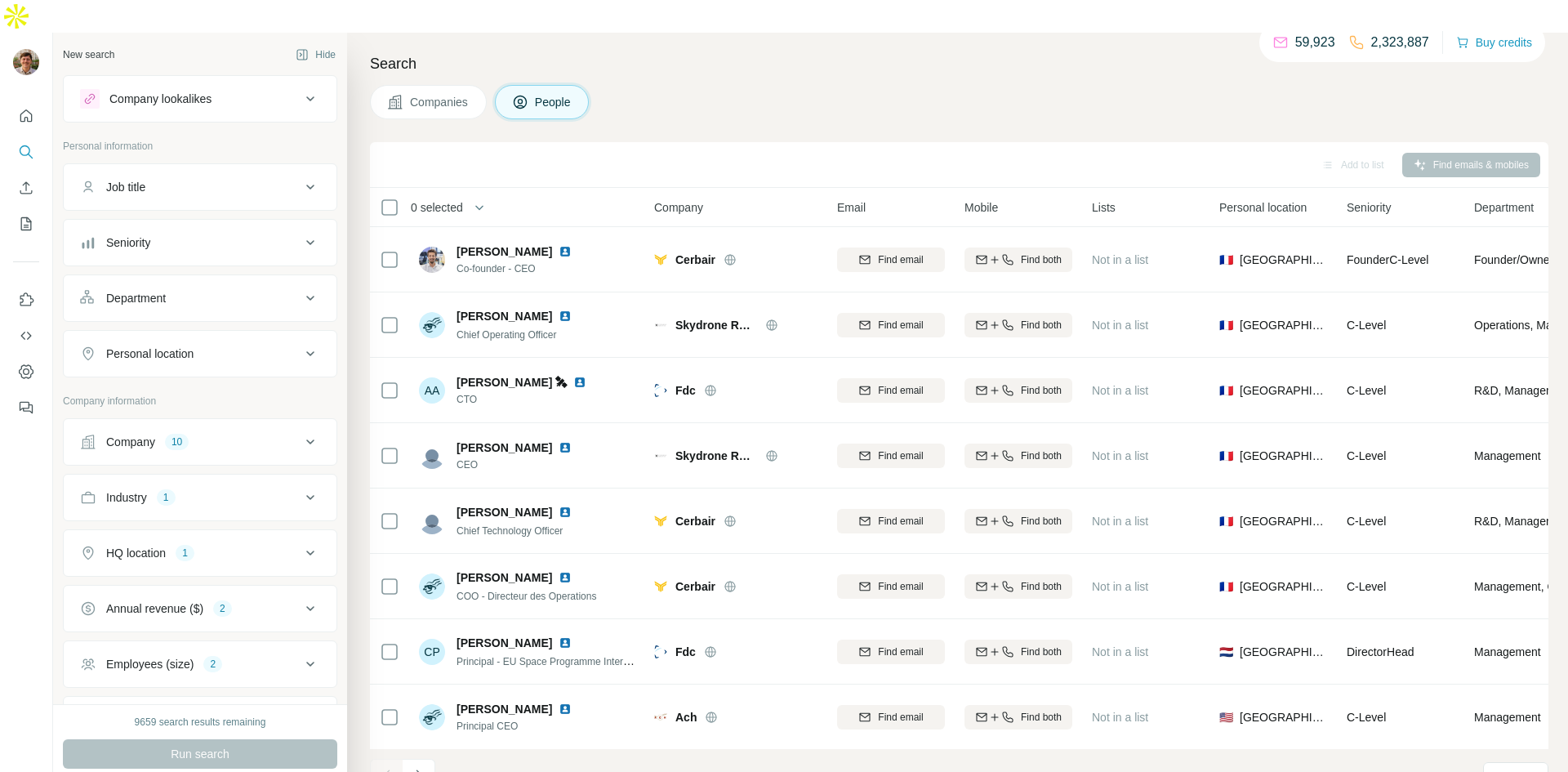
click at [391, 187] on th "0 selected" at bounding box center [501, 207] width 261 height 39
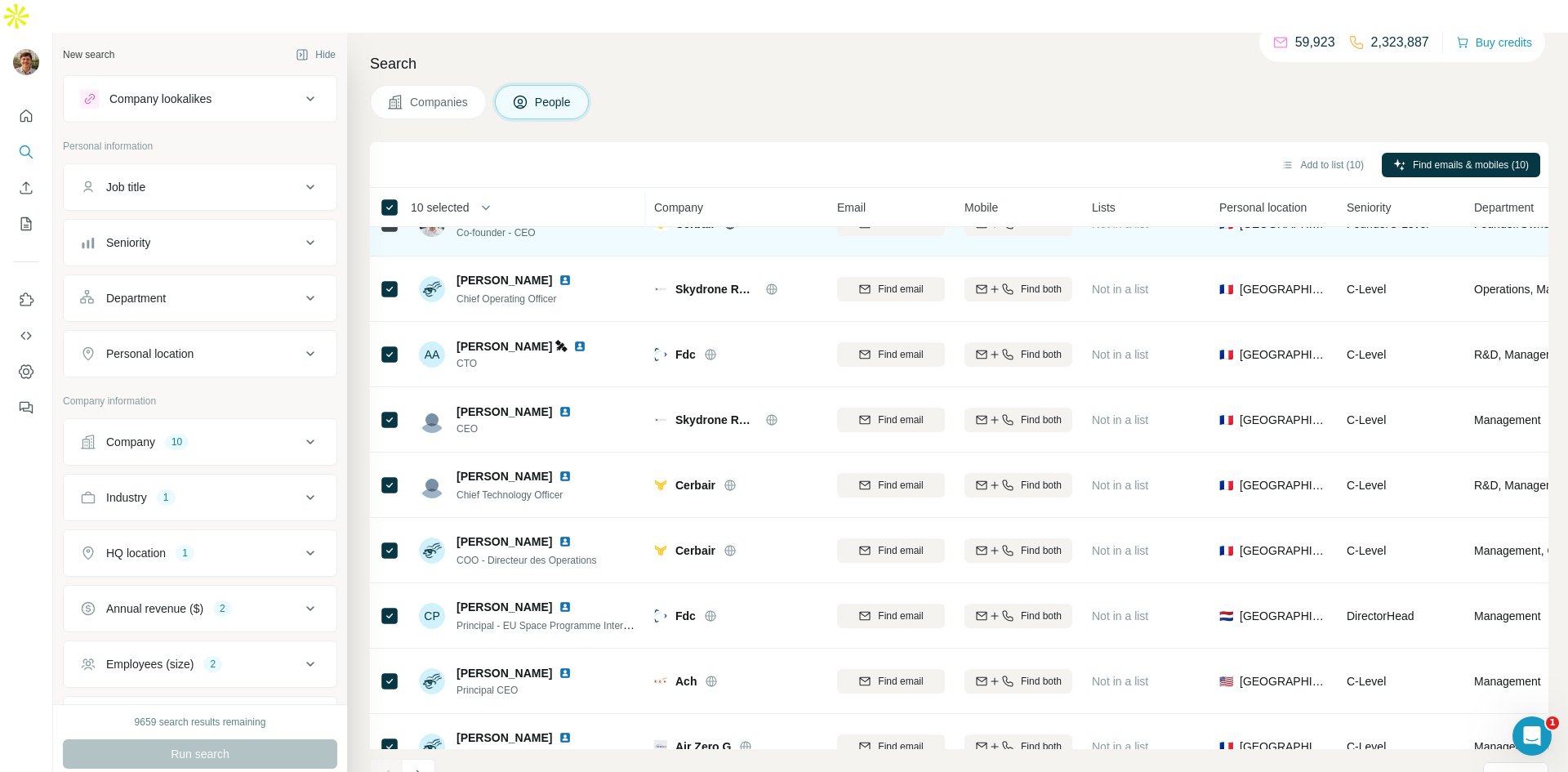
scroll to position [33, 0]
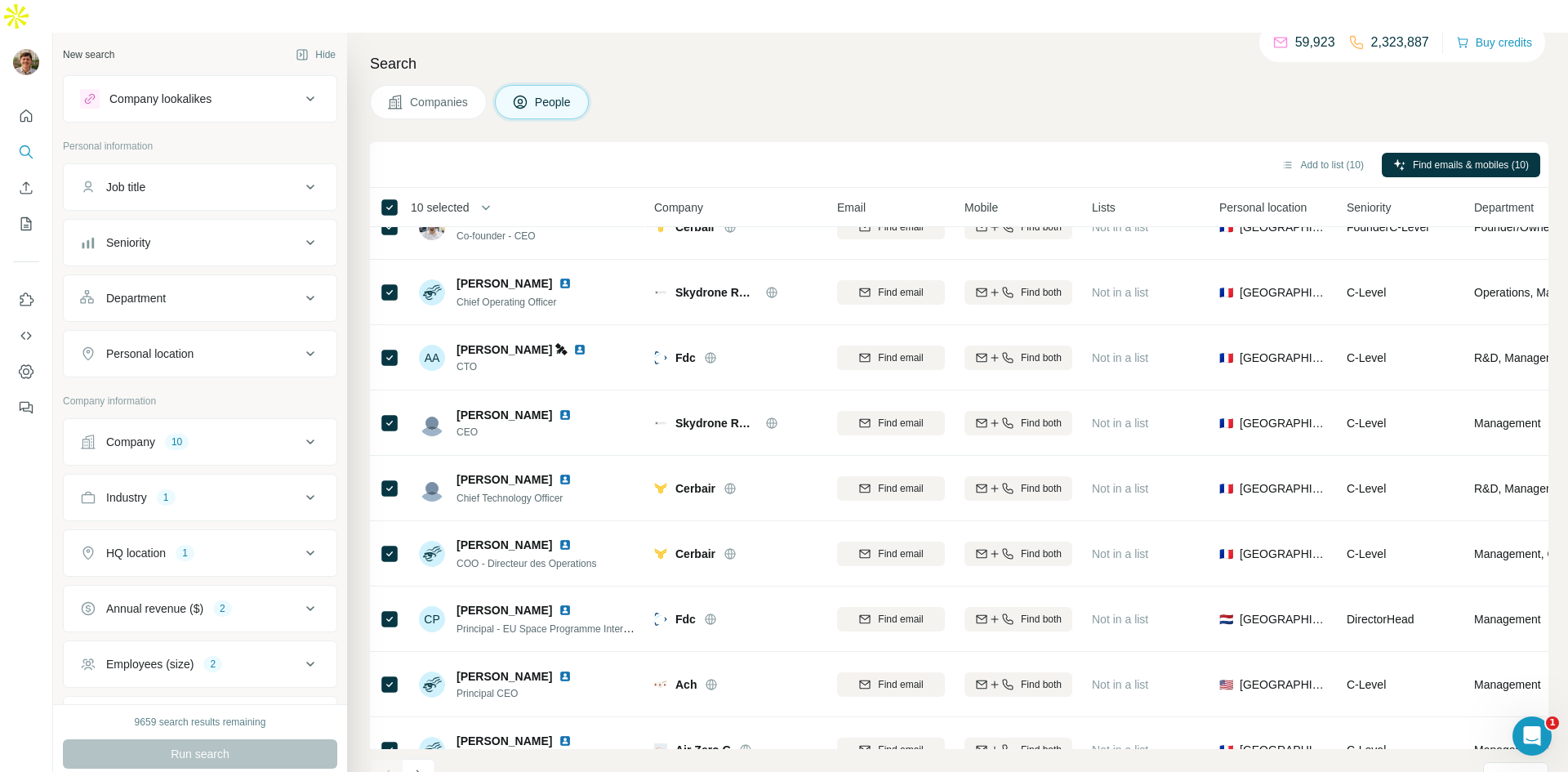
click at [1252, 199] on span "Personal location" at bounding box center [1262, 207] width 87 height 16
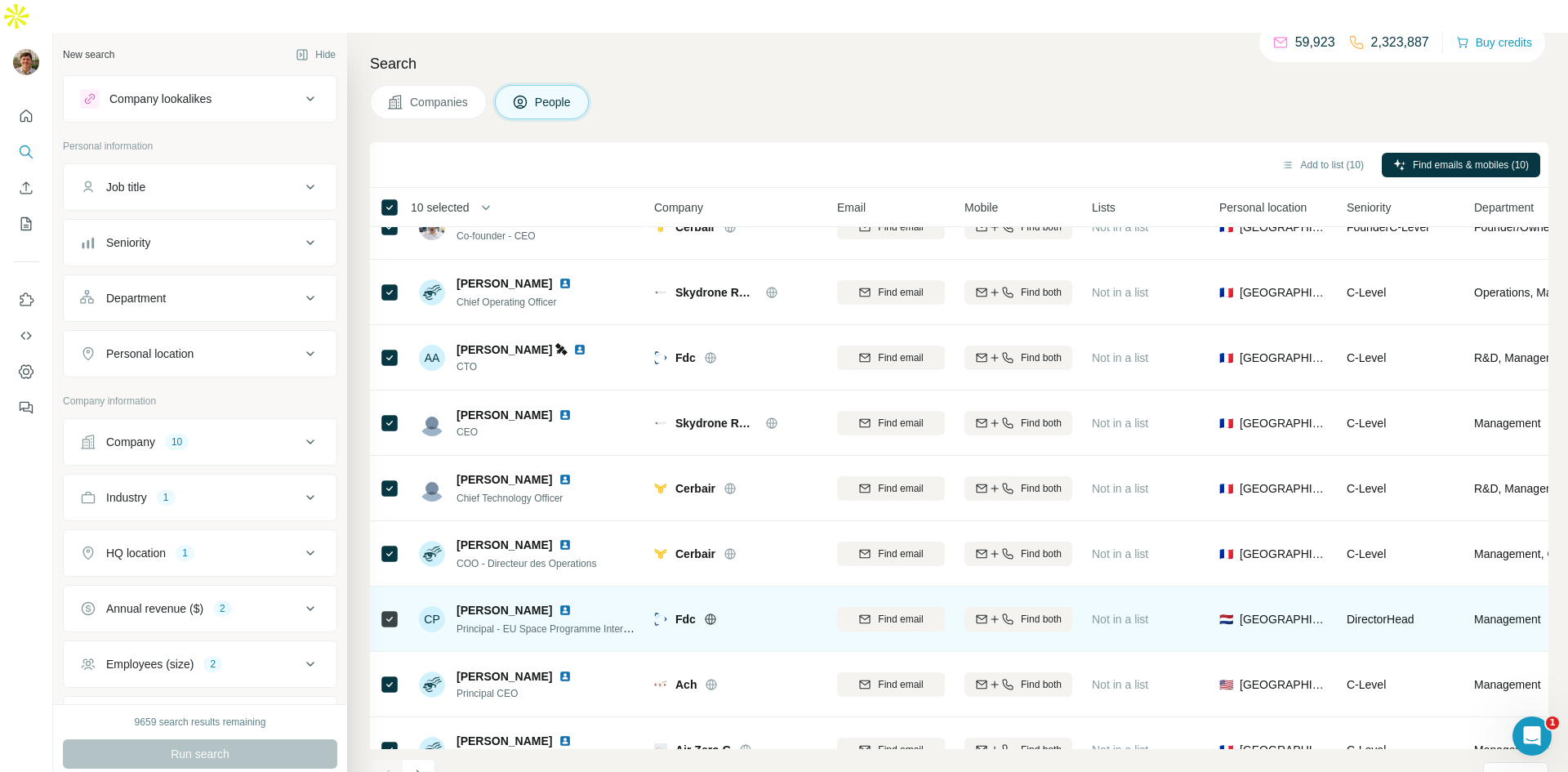
click at [393, 597] on div at bounding box center [389, 618] width 19 height 45
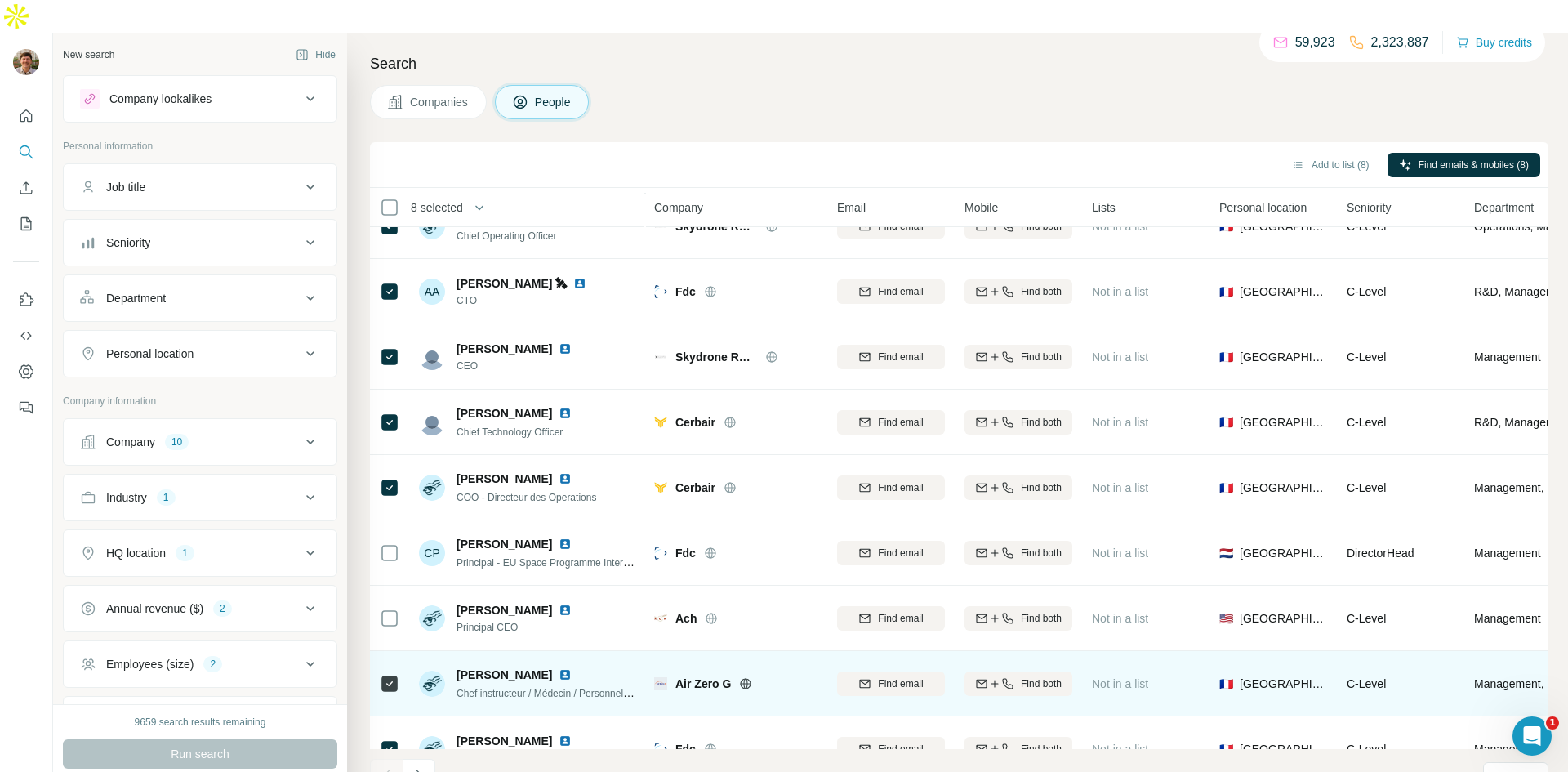
scroll to position [132, 0]
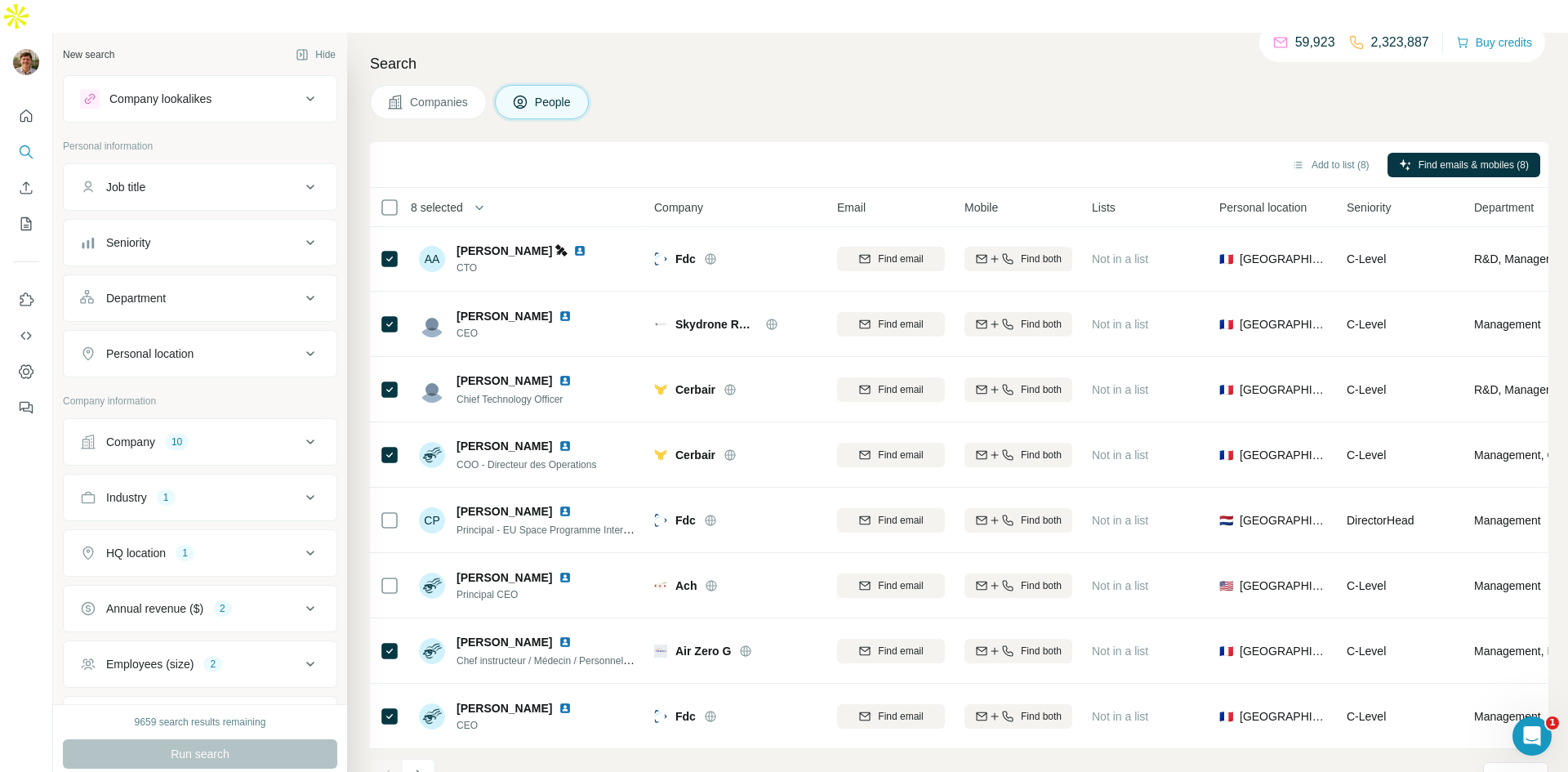
click at [398, 759] on div at bounding box center [386, 775] width 33 height 33
click at [405, 759] on button "Navigate to next page" at bounding box center [419, 775] width 33 height 33
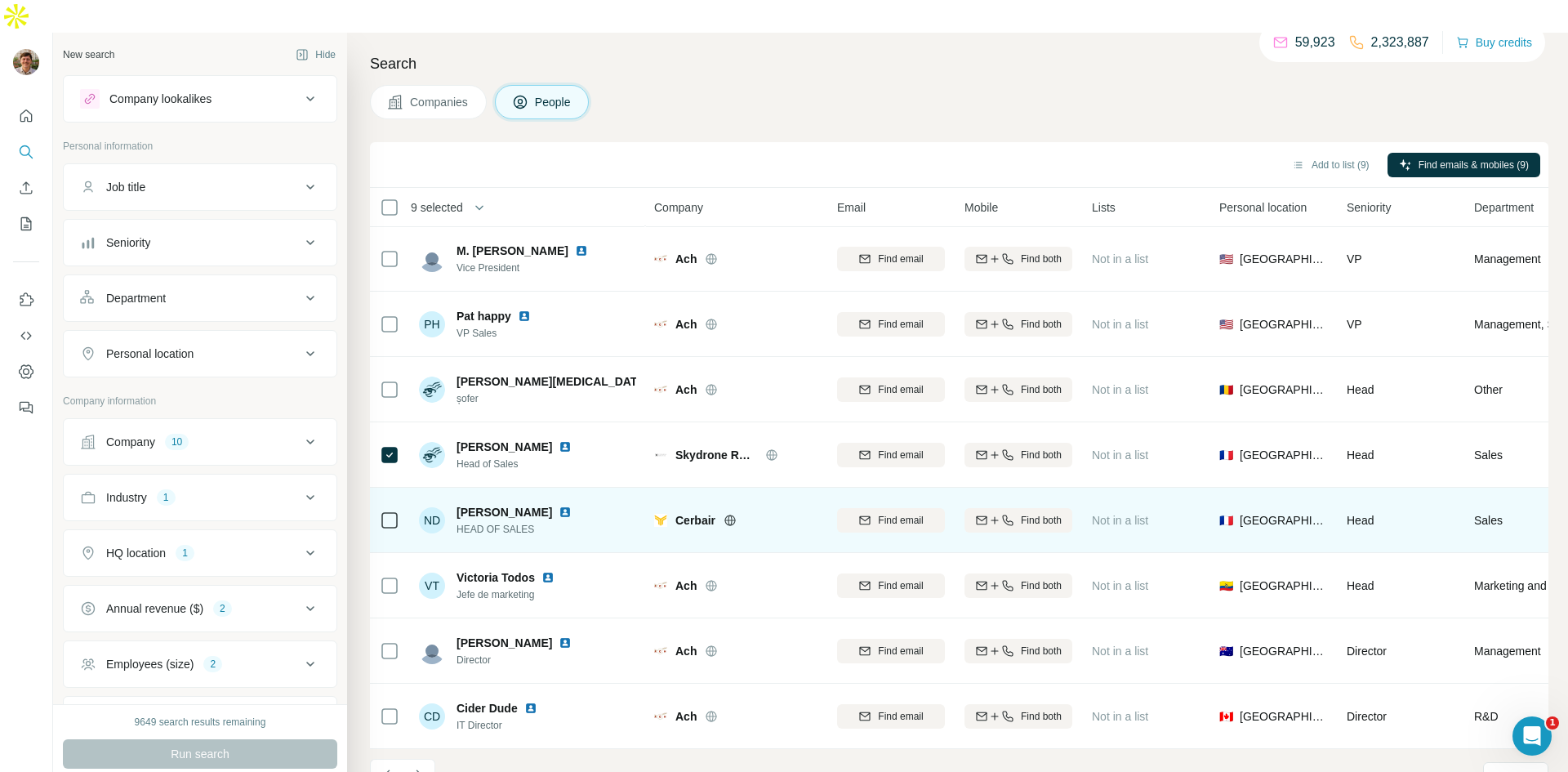
click at [378, 487] on td at bounding box center [389, 520] width 39 height 65
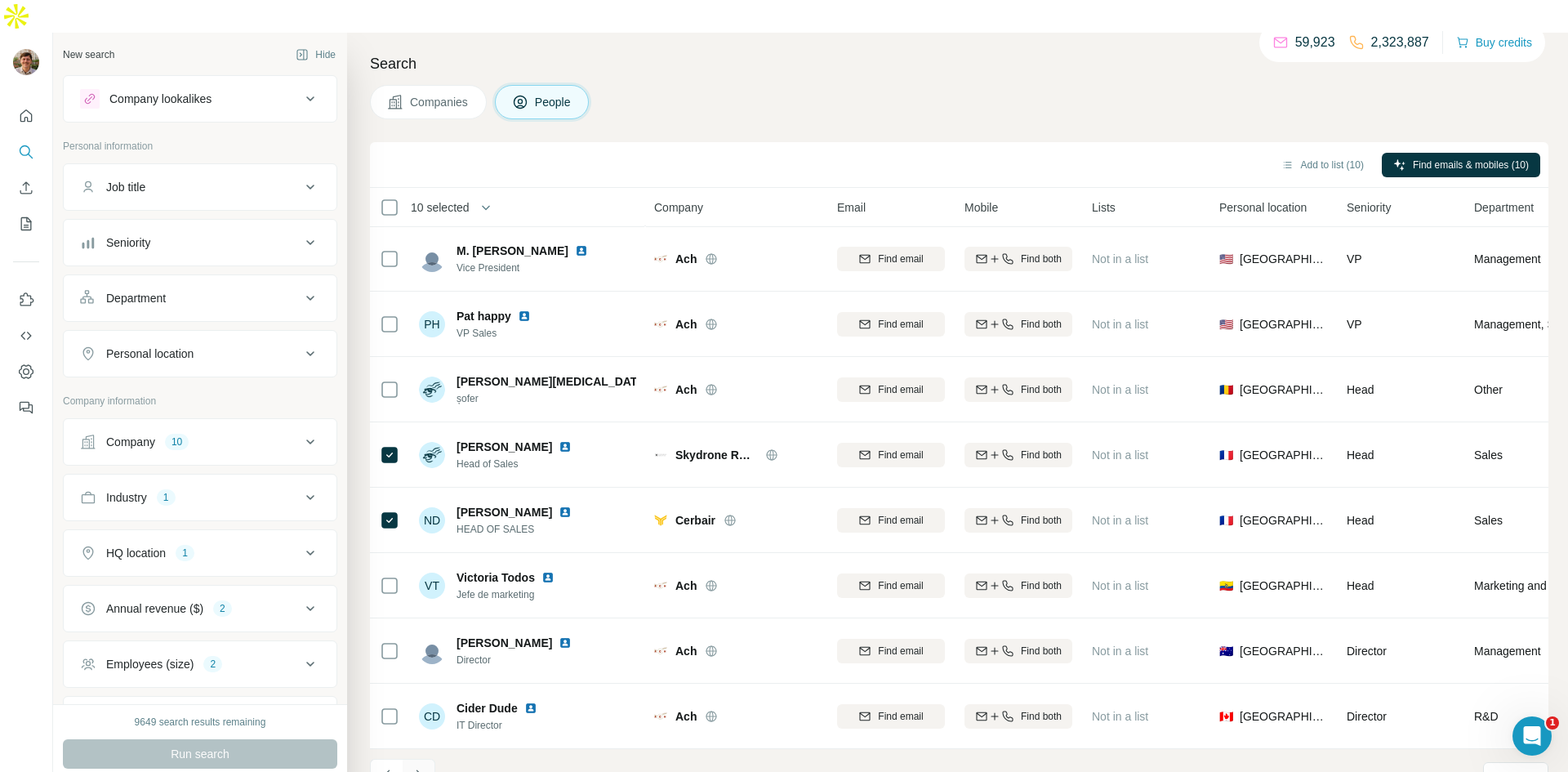
click at [425, 767] on icon "Navigate to next page" at bounding box center [418, 775] width 16 height 16
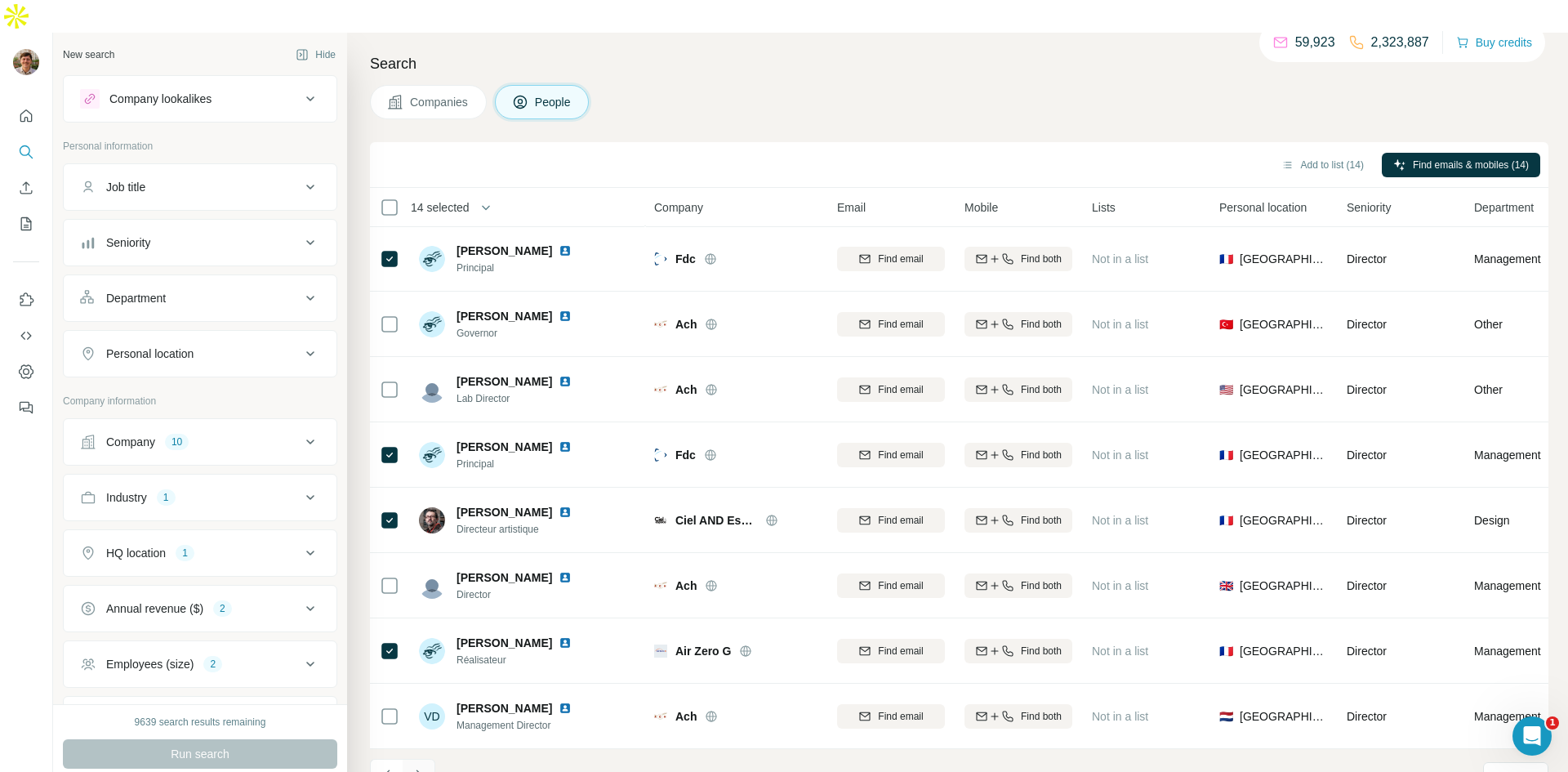
click at [426, 759] on button "Navigate to next page" at bounding box center [419, 775] width 33 height 33
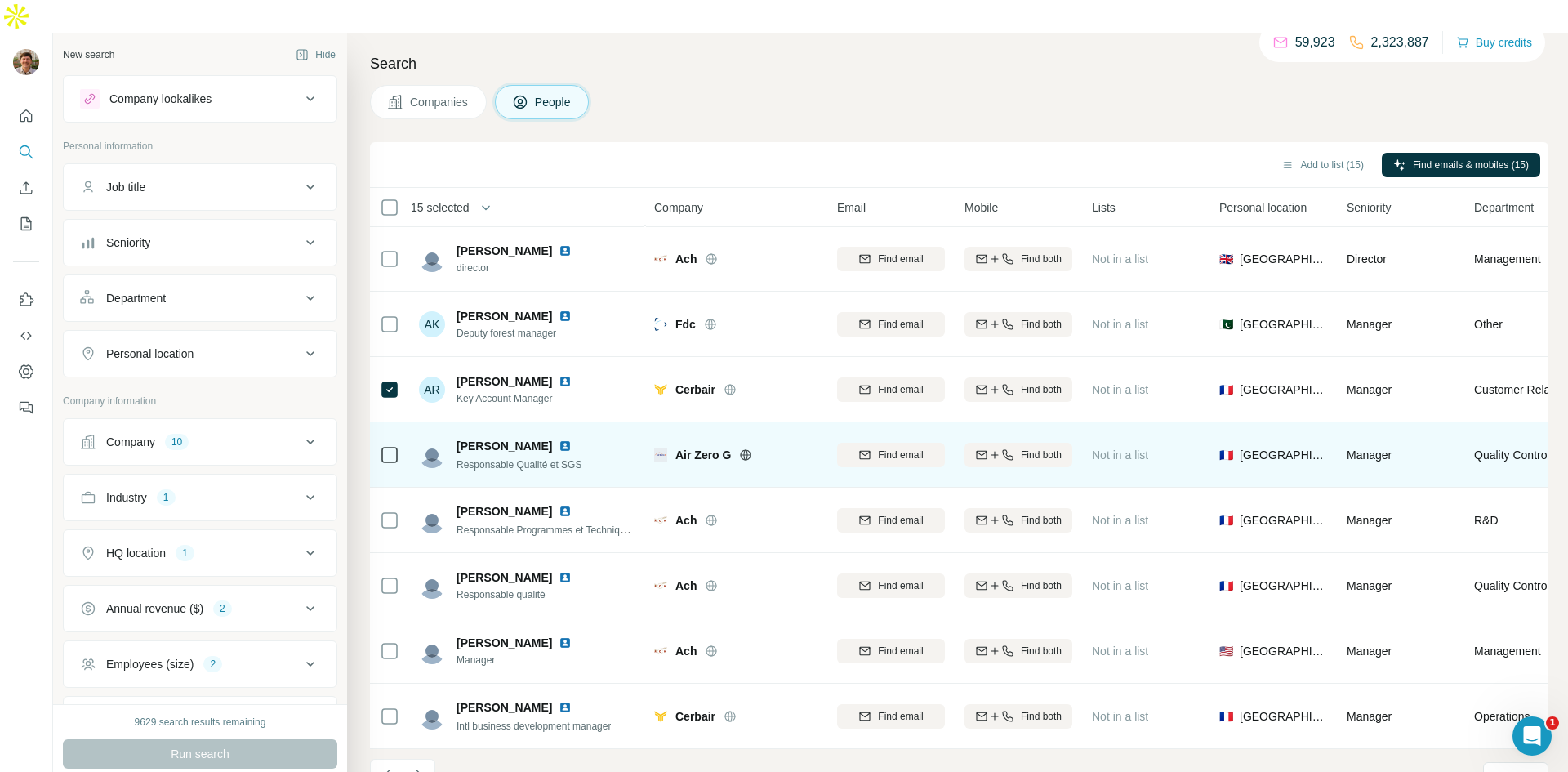
click at [378, 432] on td at bounding box center [389, 455] width 39 height 65
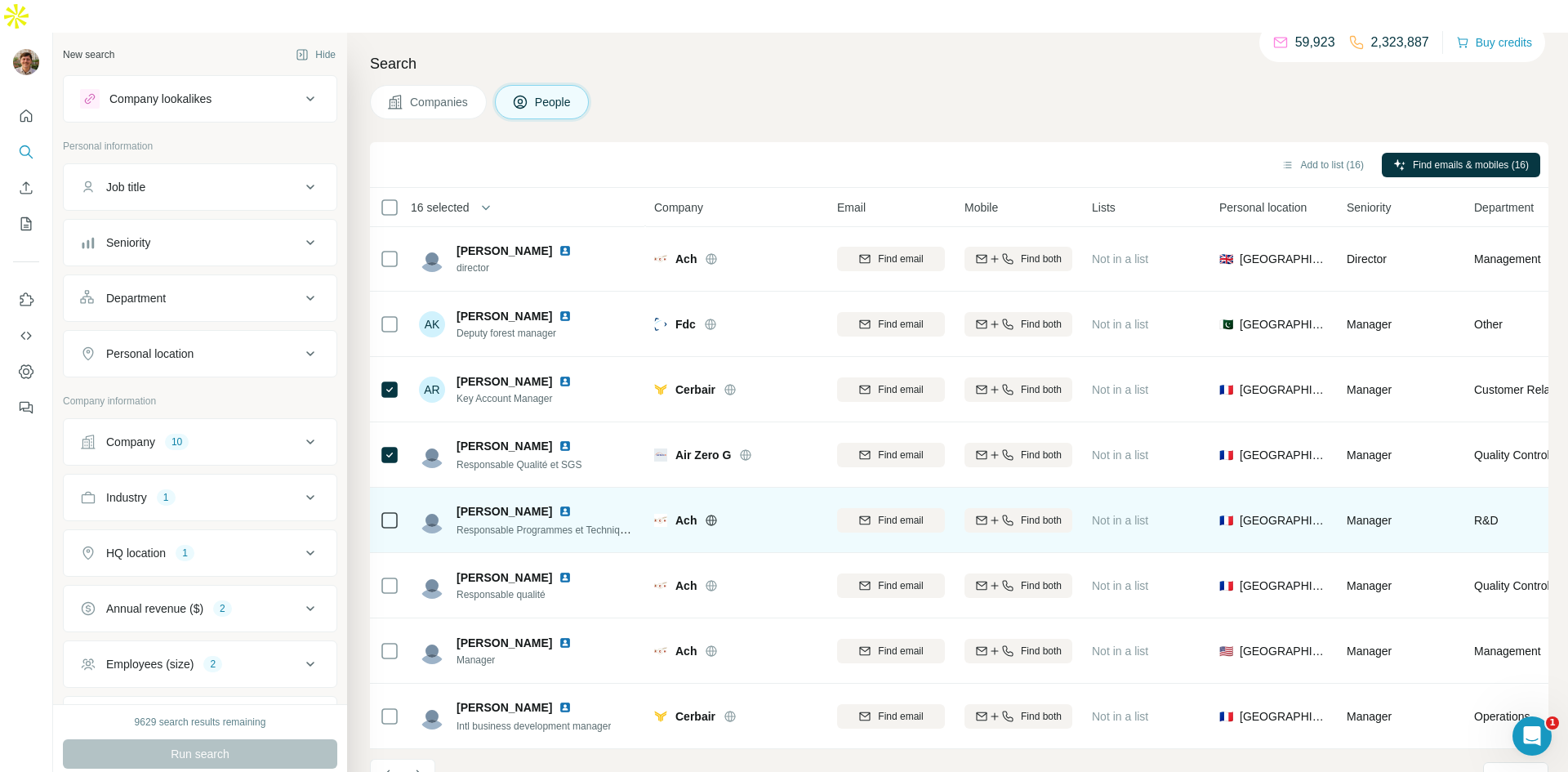
click at [399, 511] on icon at bounding box center [389, 520] width 19 height 19
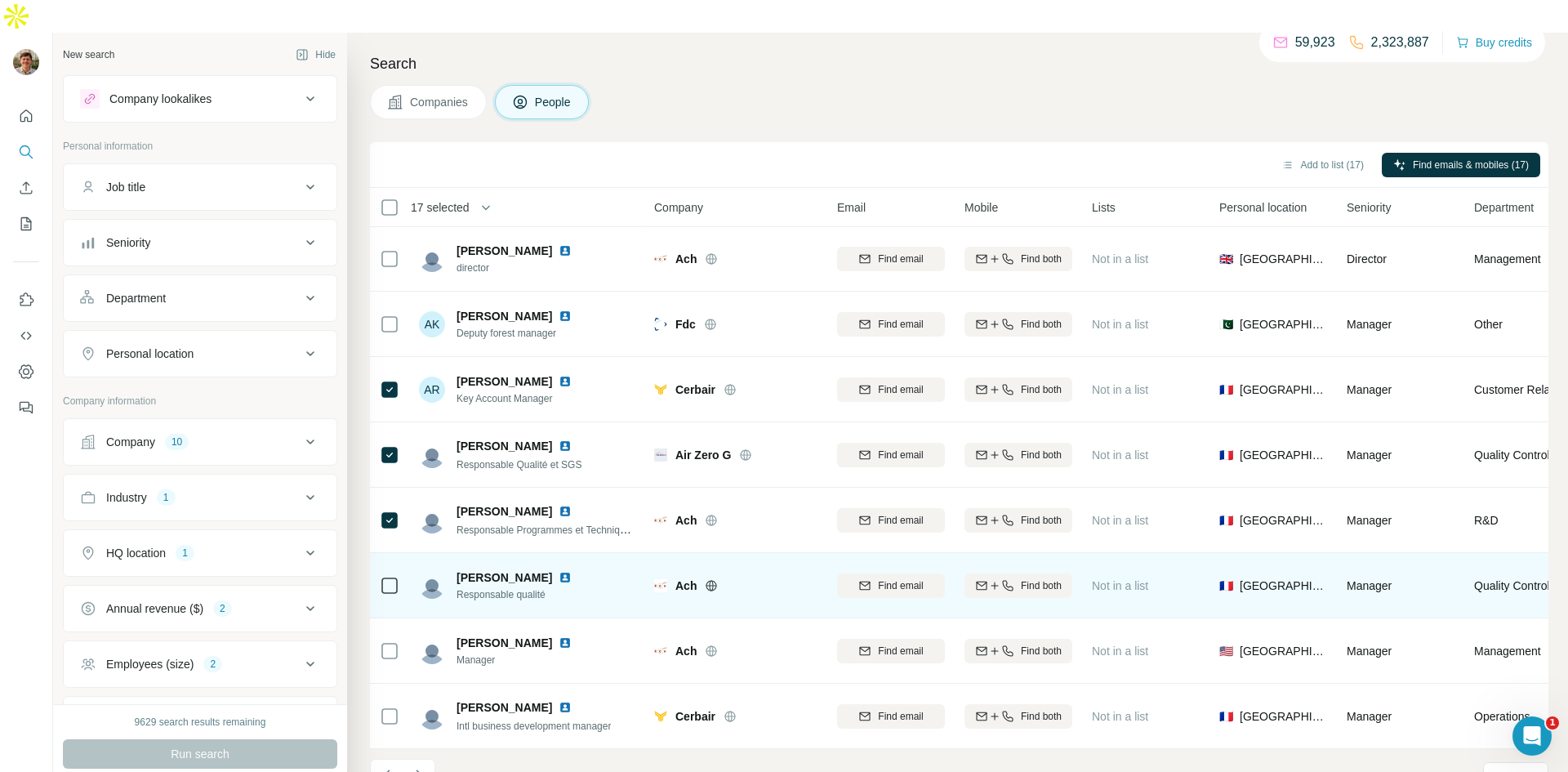
click at [389, 576] on icon at bounding box center [389, 585] width 19 height 19
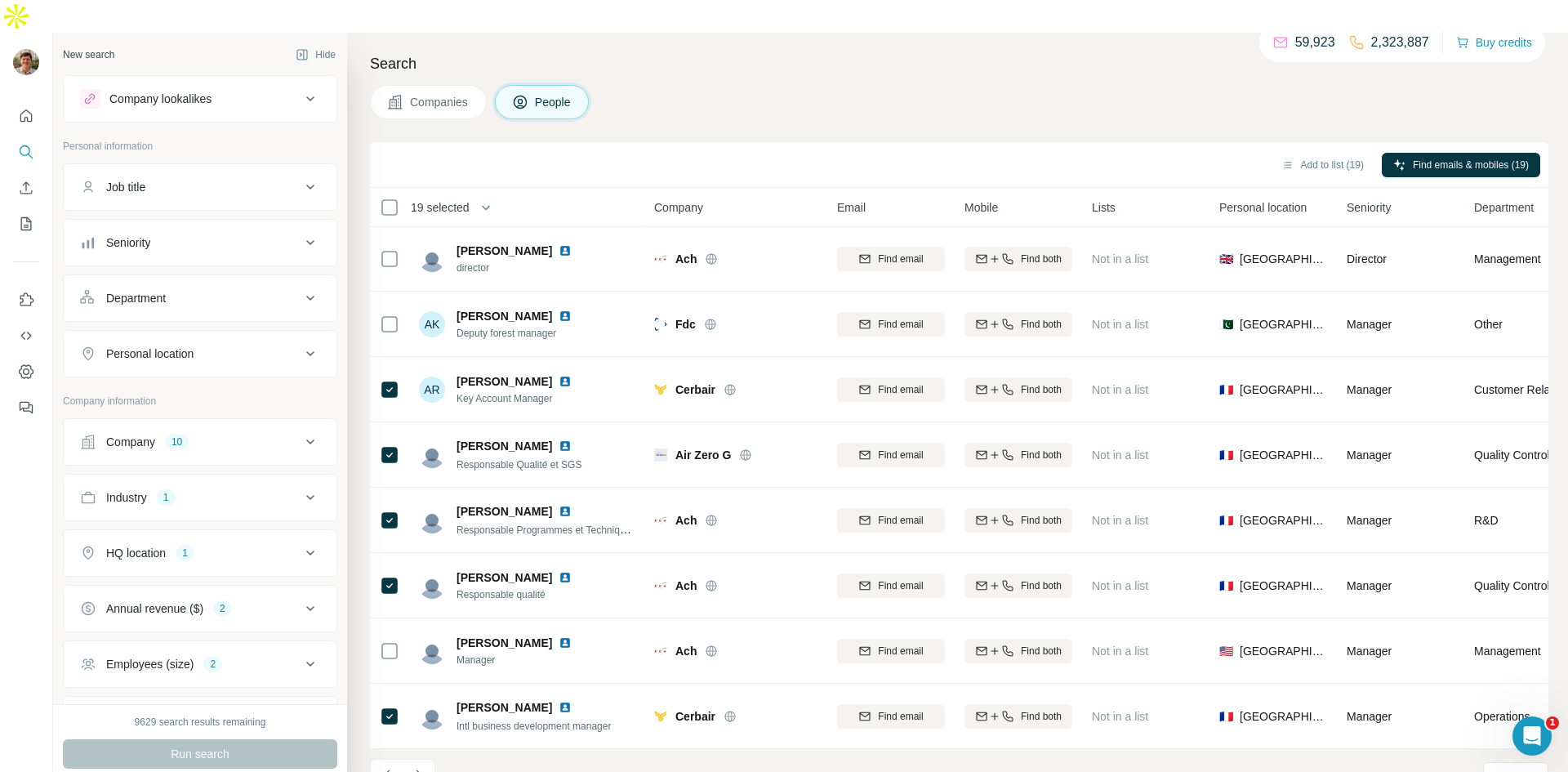
click at [415, 759] on button "Navigate to next page" at bounding box center [419, 775] width 33 height 33
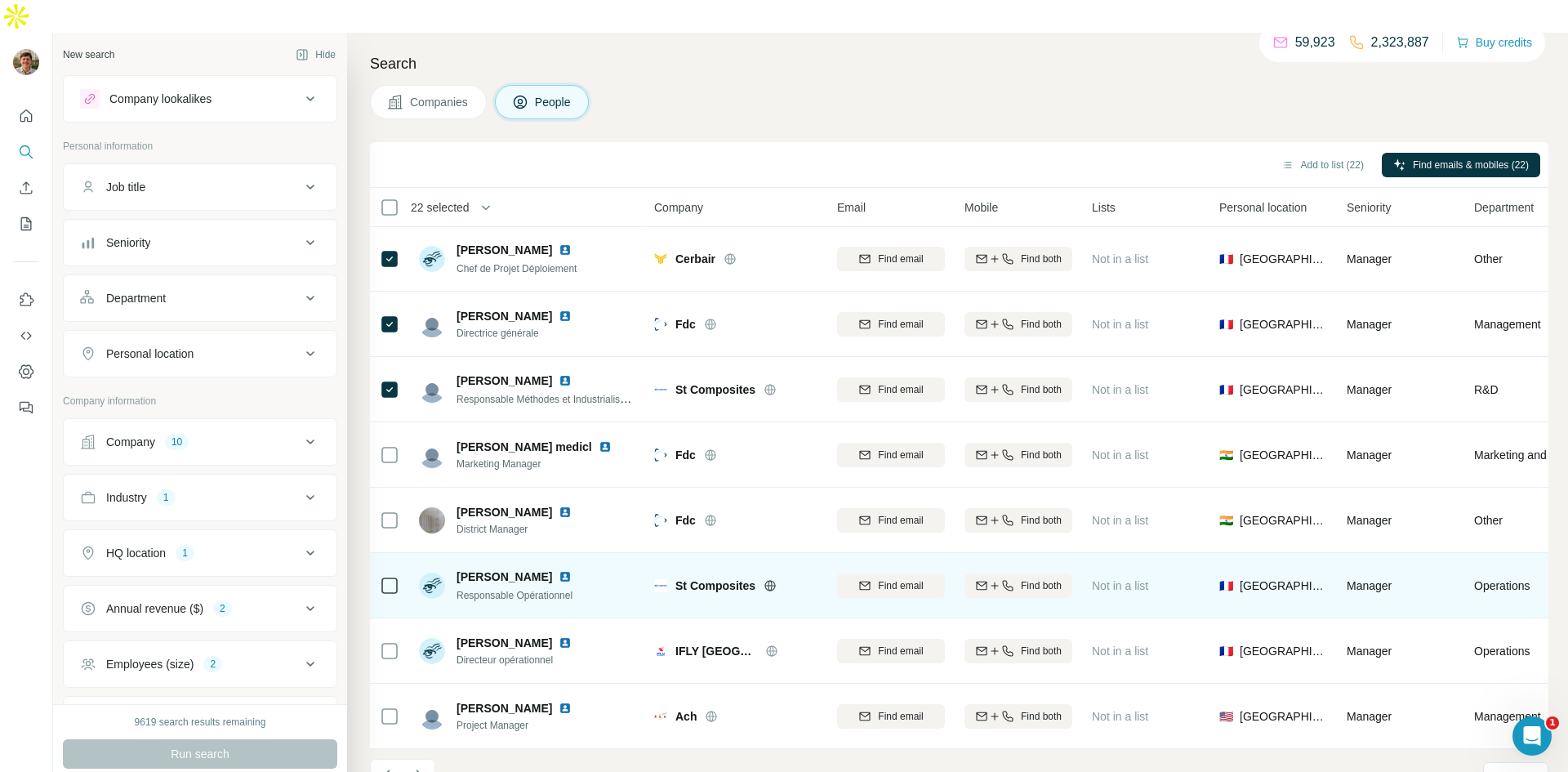
click at [381, 576] on icon at bounding box center [389, 585] width 19 height 19
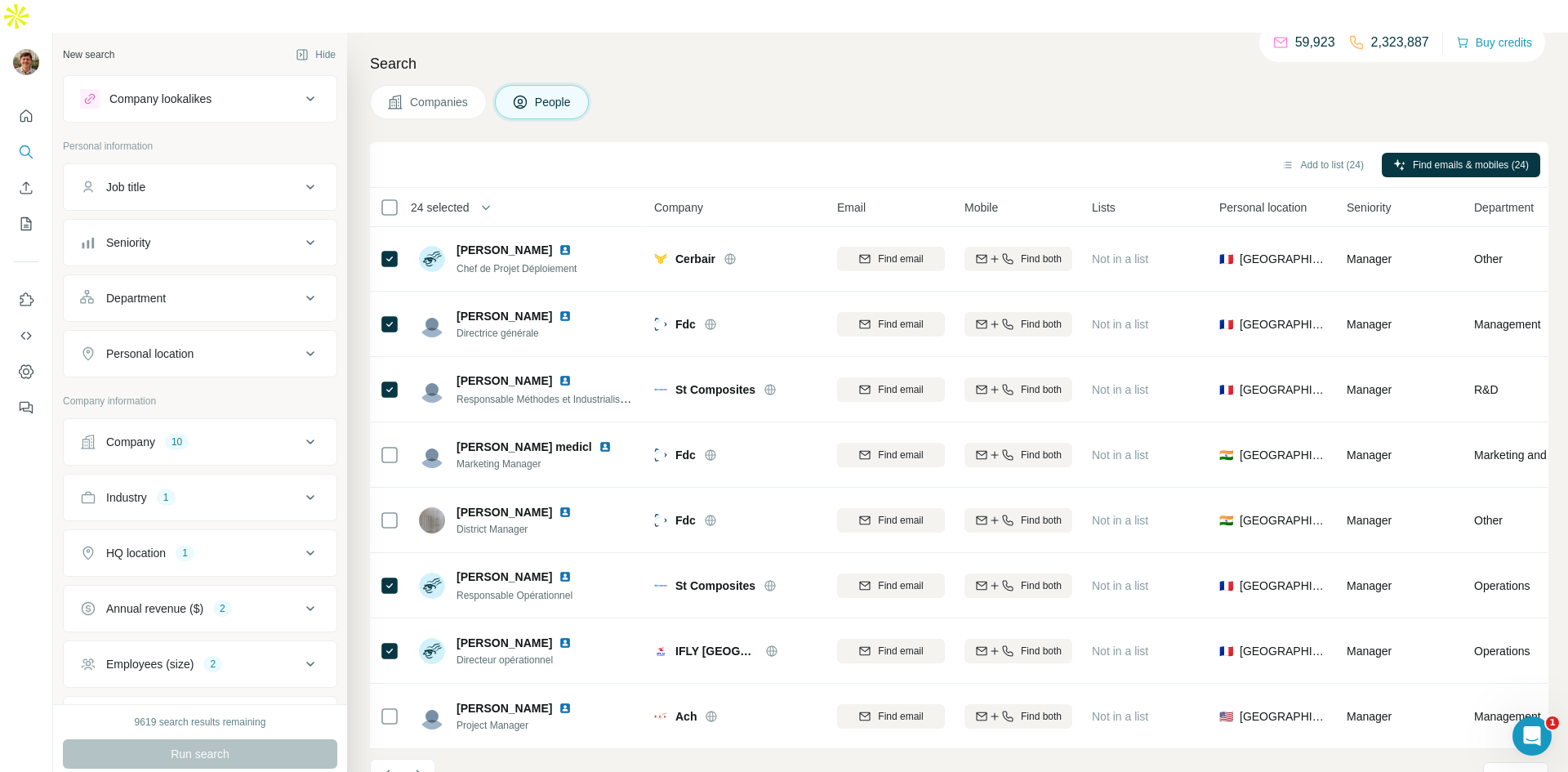
click at [414, 759] on button "Navigate to next page" at bounding box center [419, 775] width 33 height 33
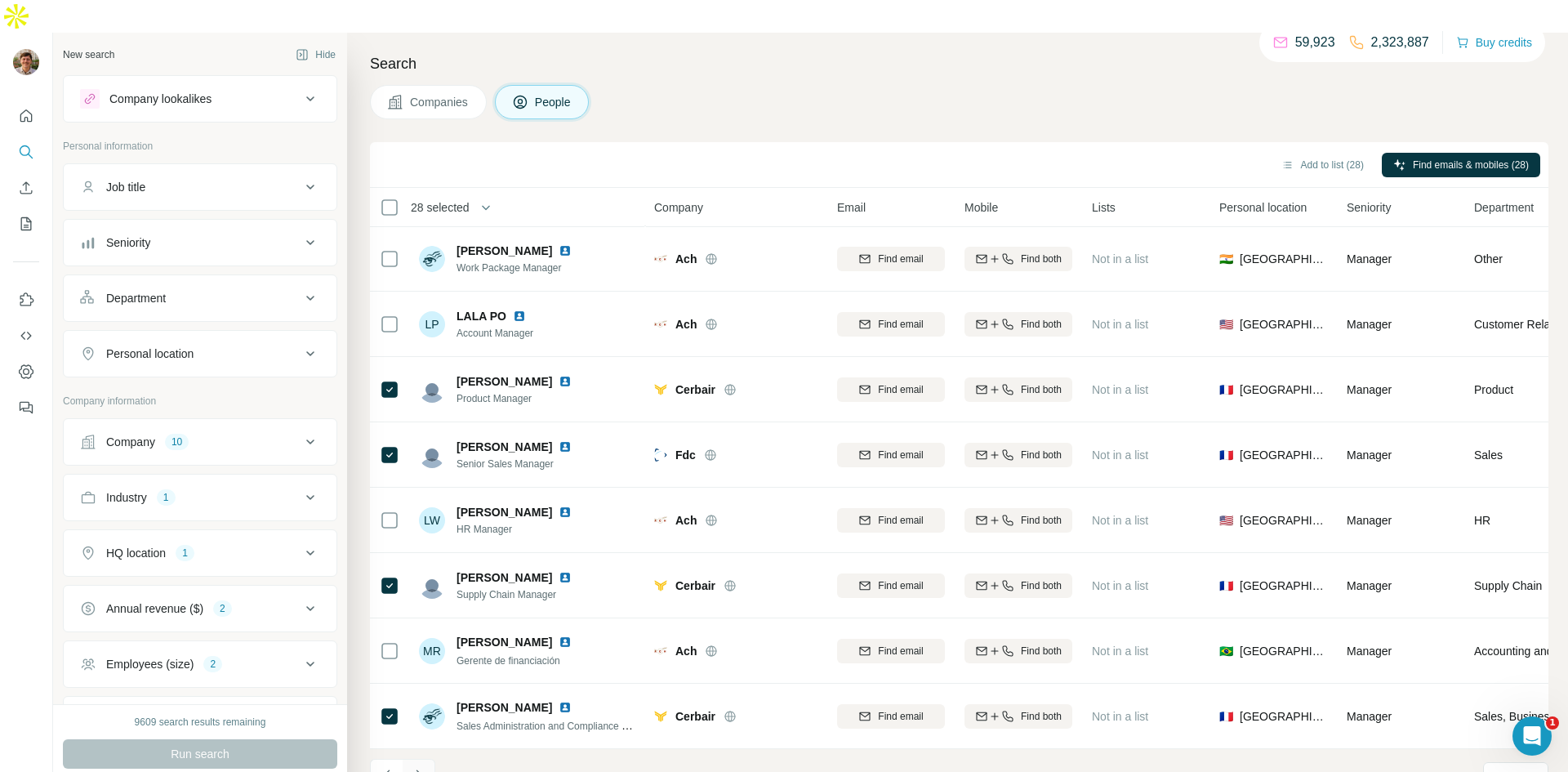
click at [416, 767] on icon "Navigate to next page" at bounding box center [418, 775] width 16 height 16
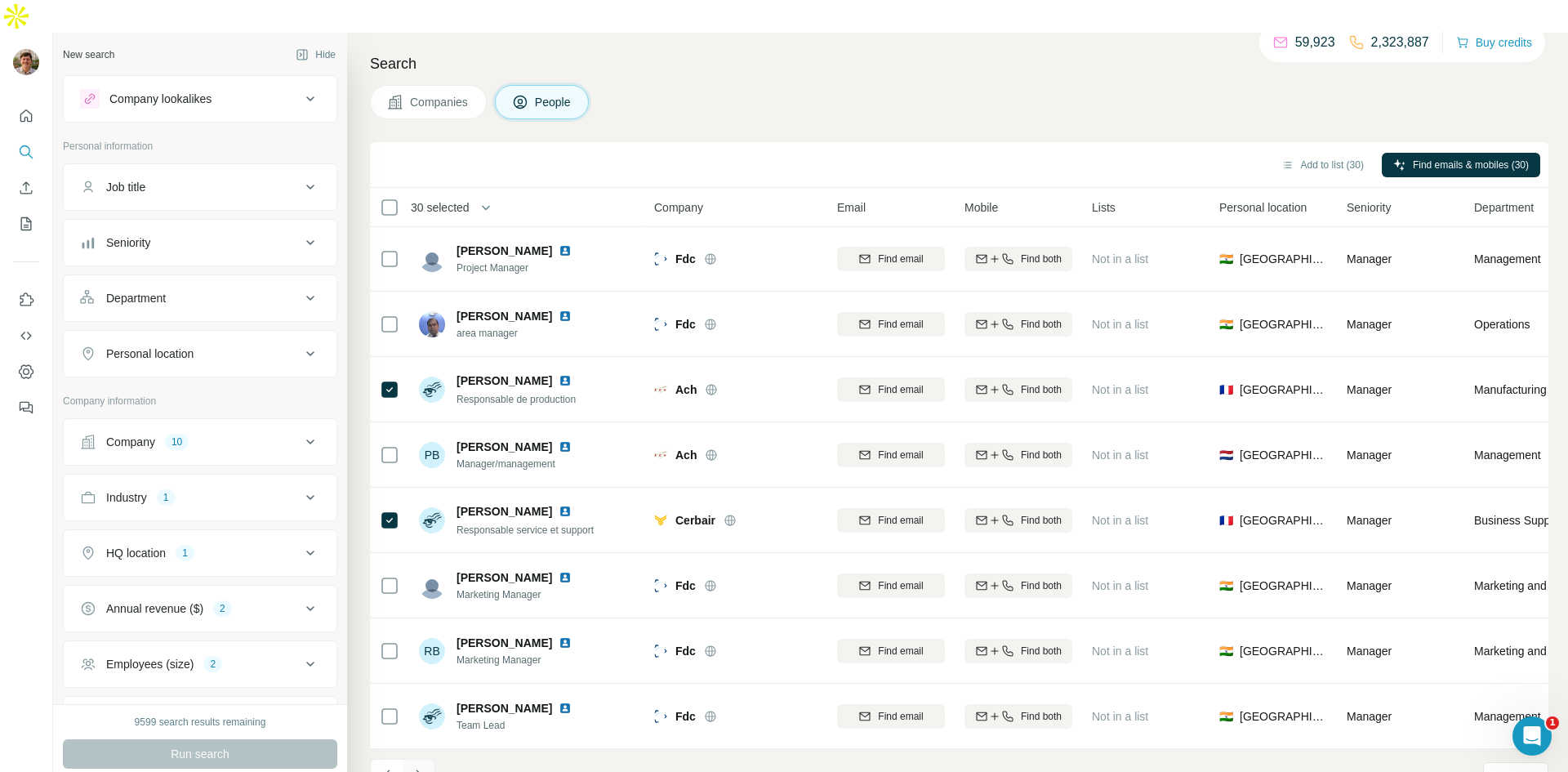
click at [419, 769] on icon "Navigate to next page" at bounding box center [418, 774] width 6 height 11
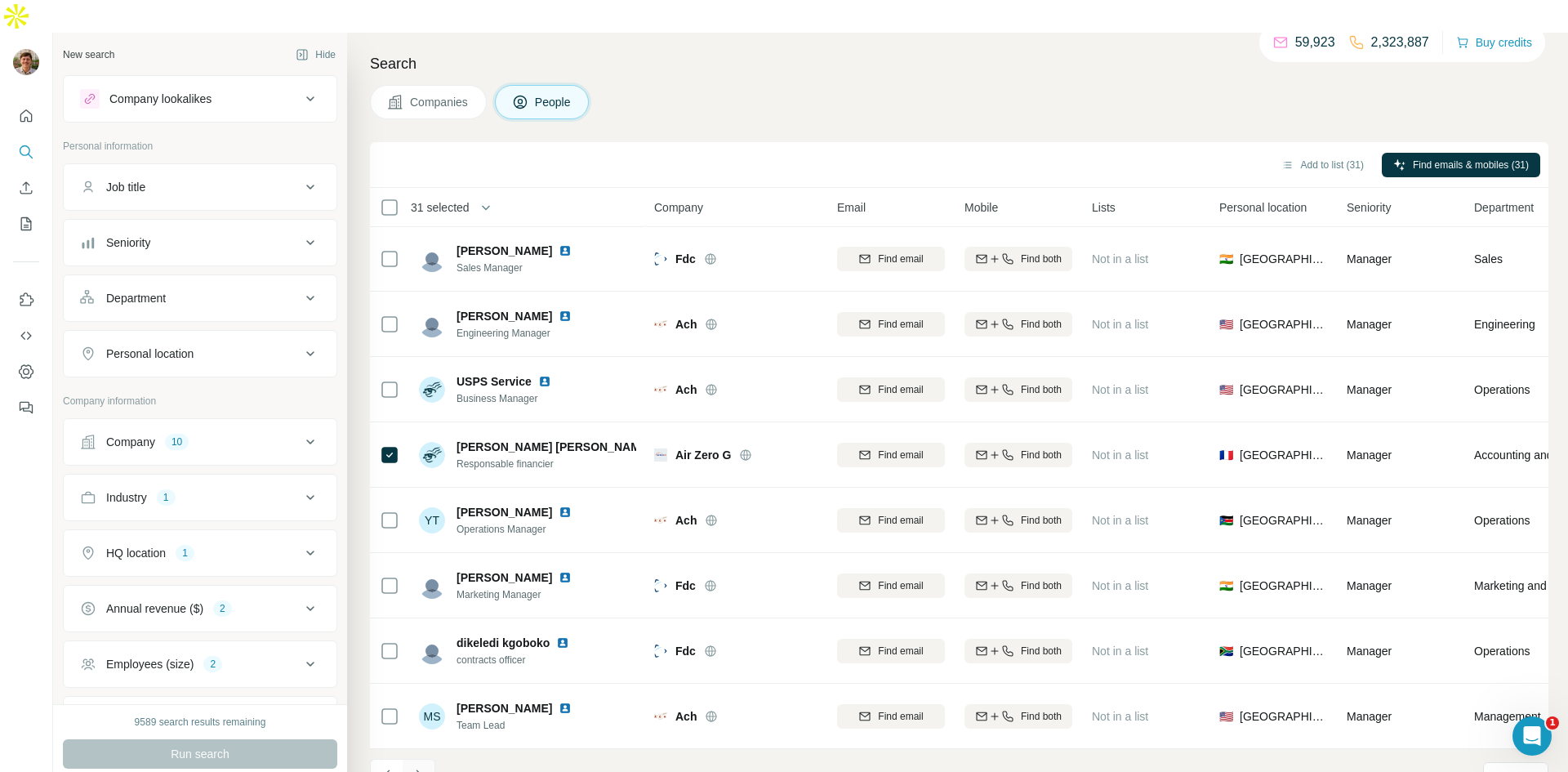
click at [422, 767] on icon "Navigate to next page" at bounding box center [418, 775] width 16 height 16
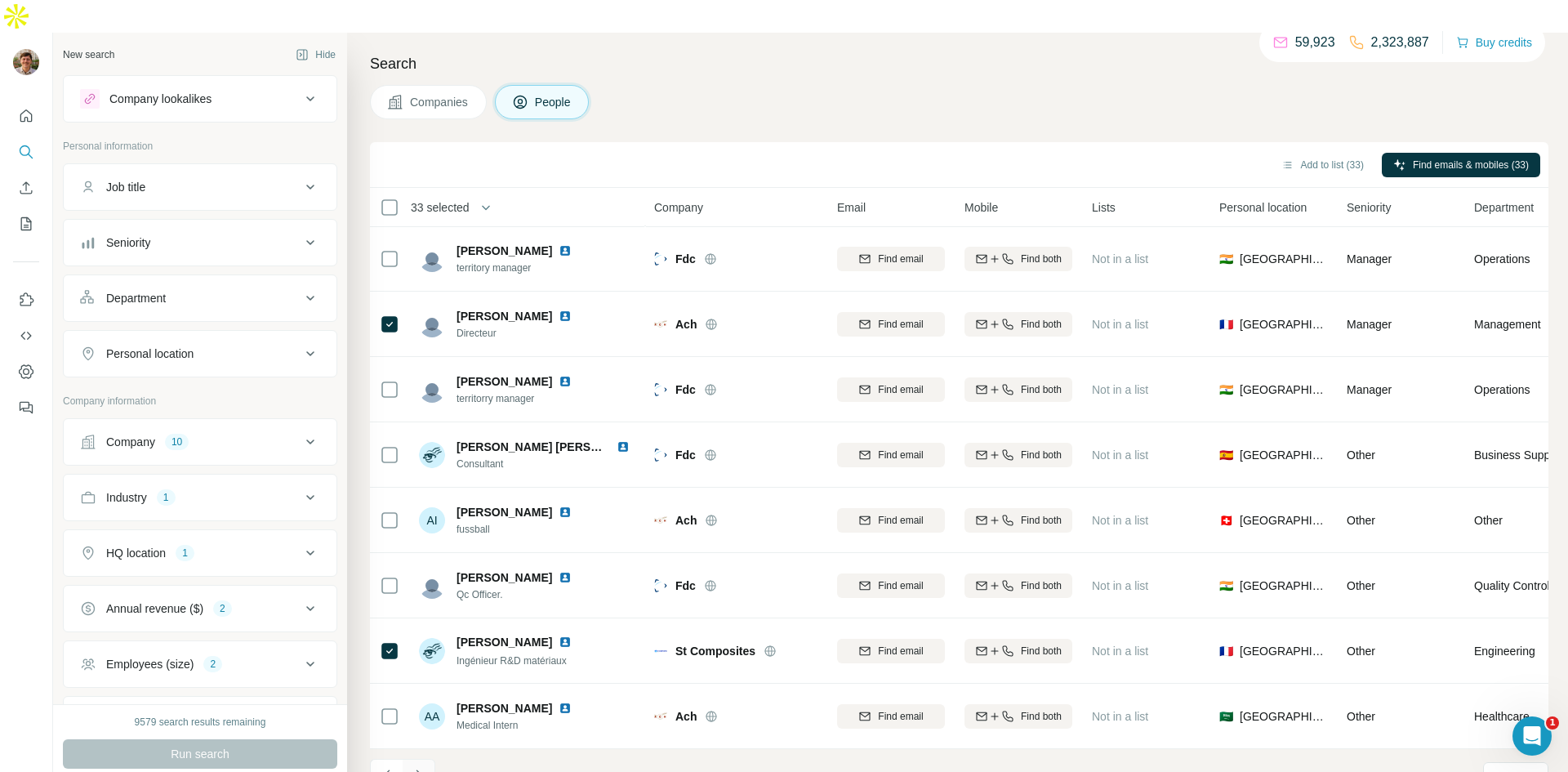
click at [423, 767] on icon "Navigate to next page" at bounding box center [418, 775] width 16 height 16
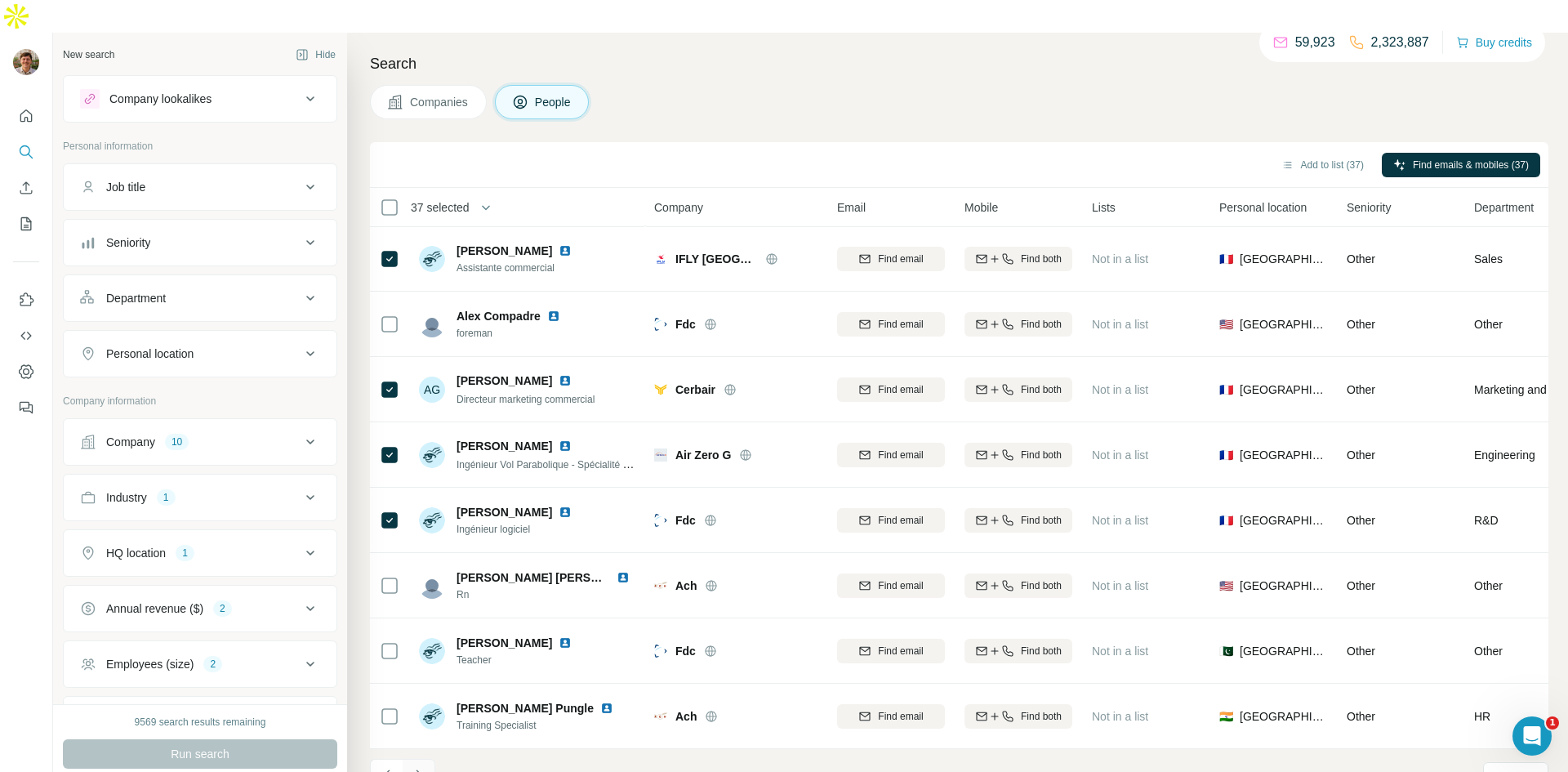
click at [426, 759] on button "Navigate to next page" at bounding box center [419, 775] width 33 height 33
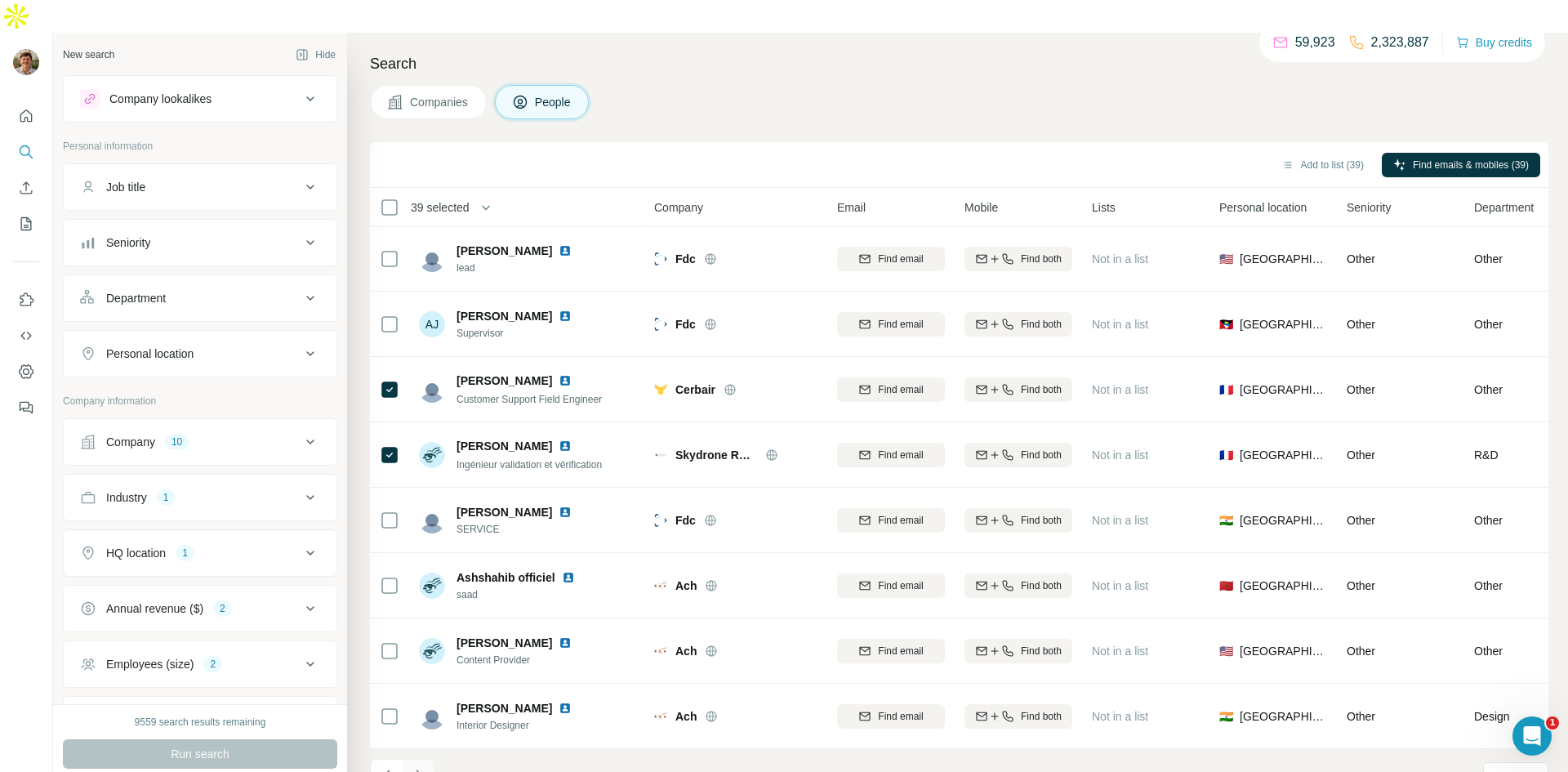
click at [407, 759] on button "Navigate to next page" at bounding box center [419, 775] width 33 height 33
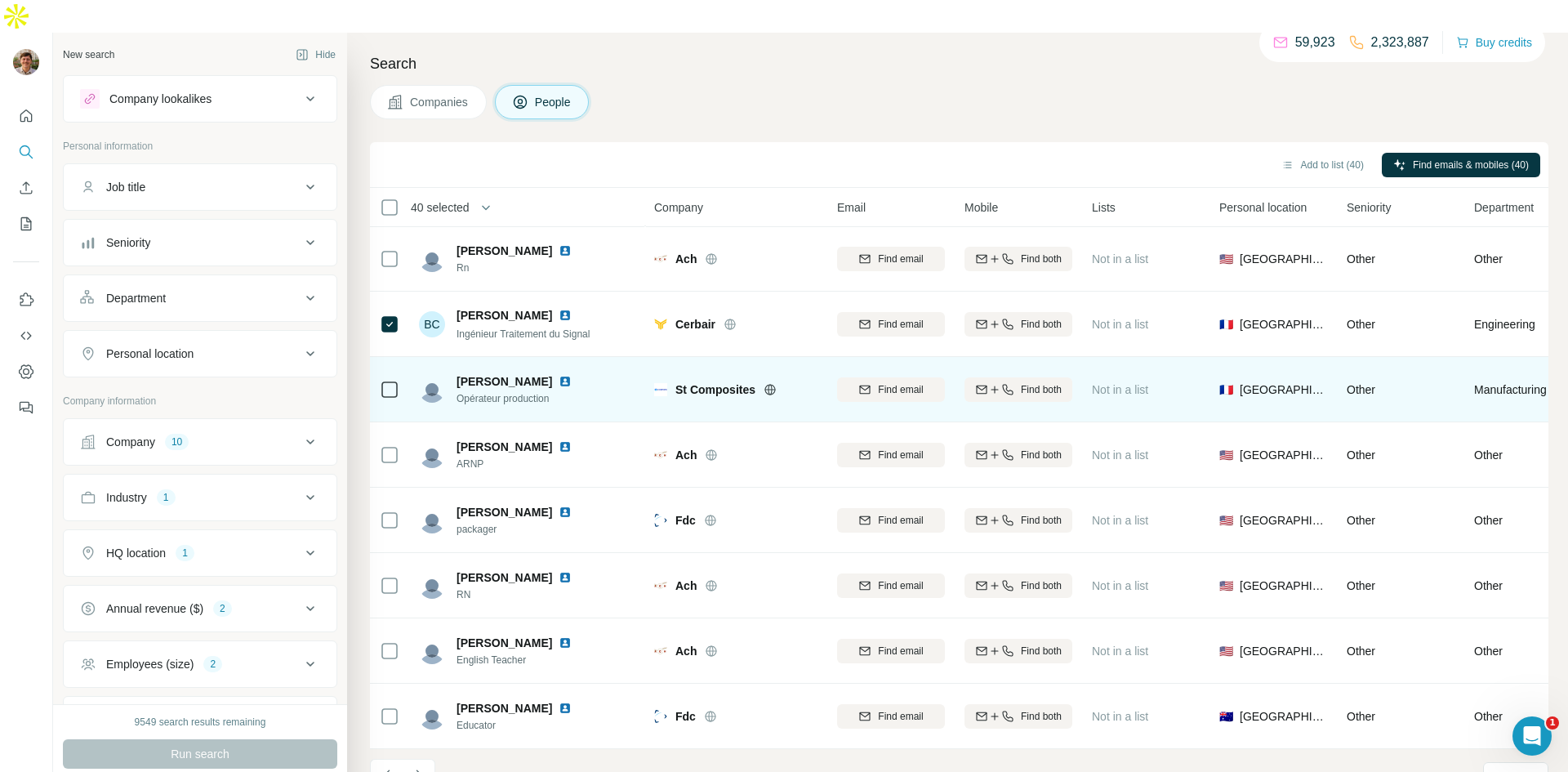
click at [398, 380] on icon at bounding box center [389, 389] width 19 height 19
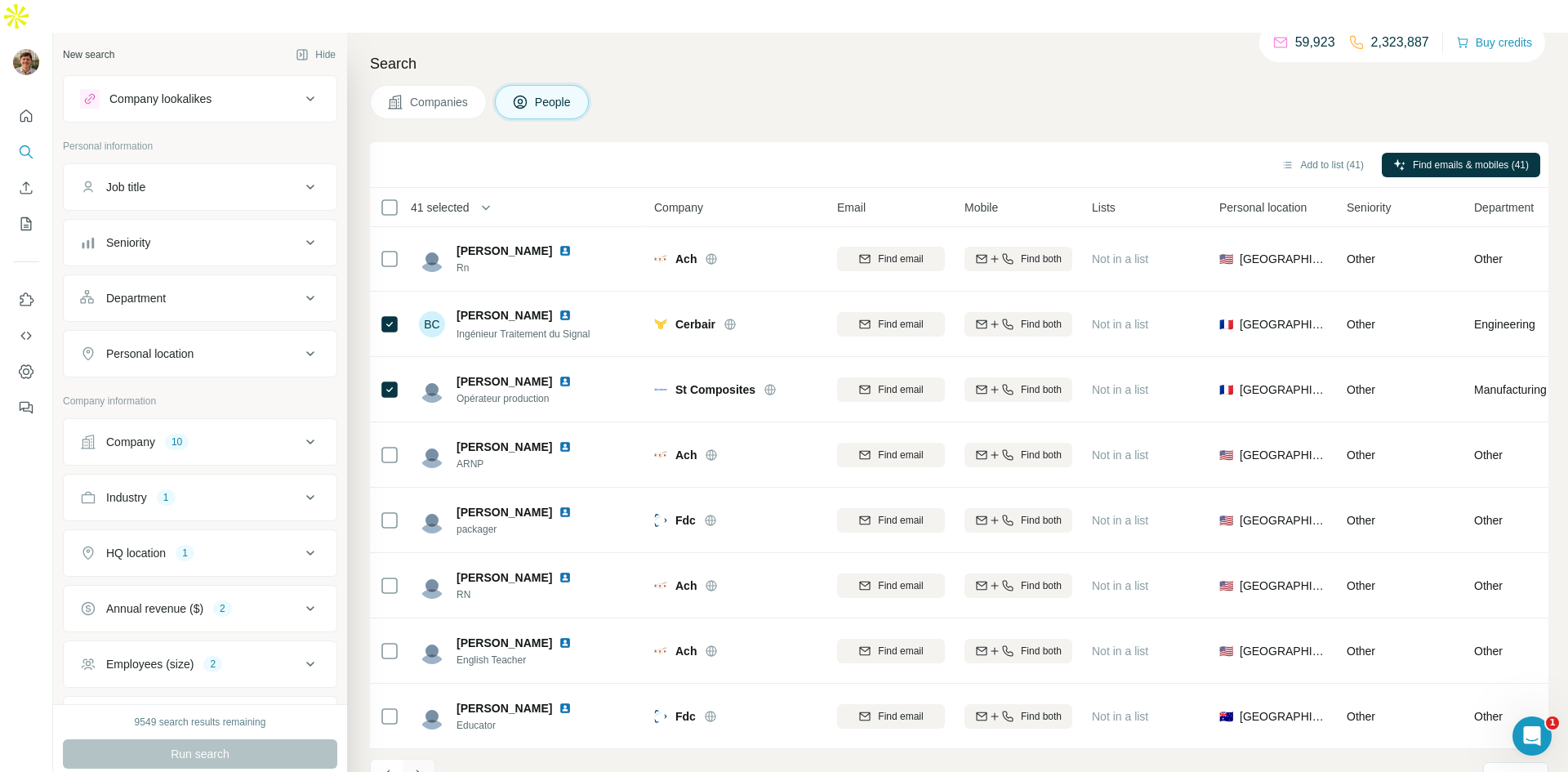
click at [411, 767] on icon "Navigate to next page" at bounding box center [418, 775] width 16 height 16
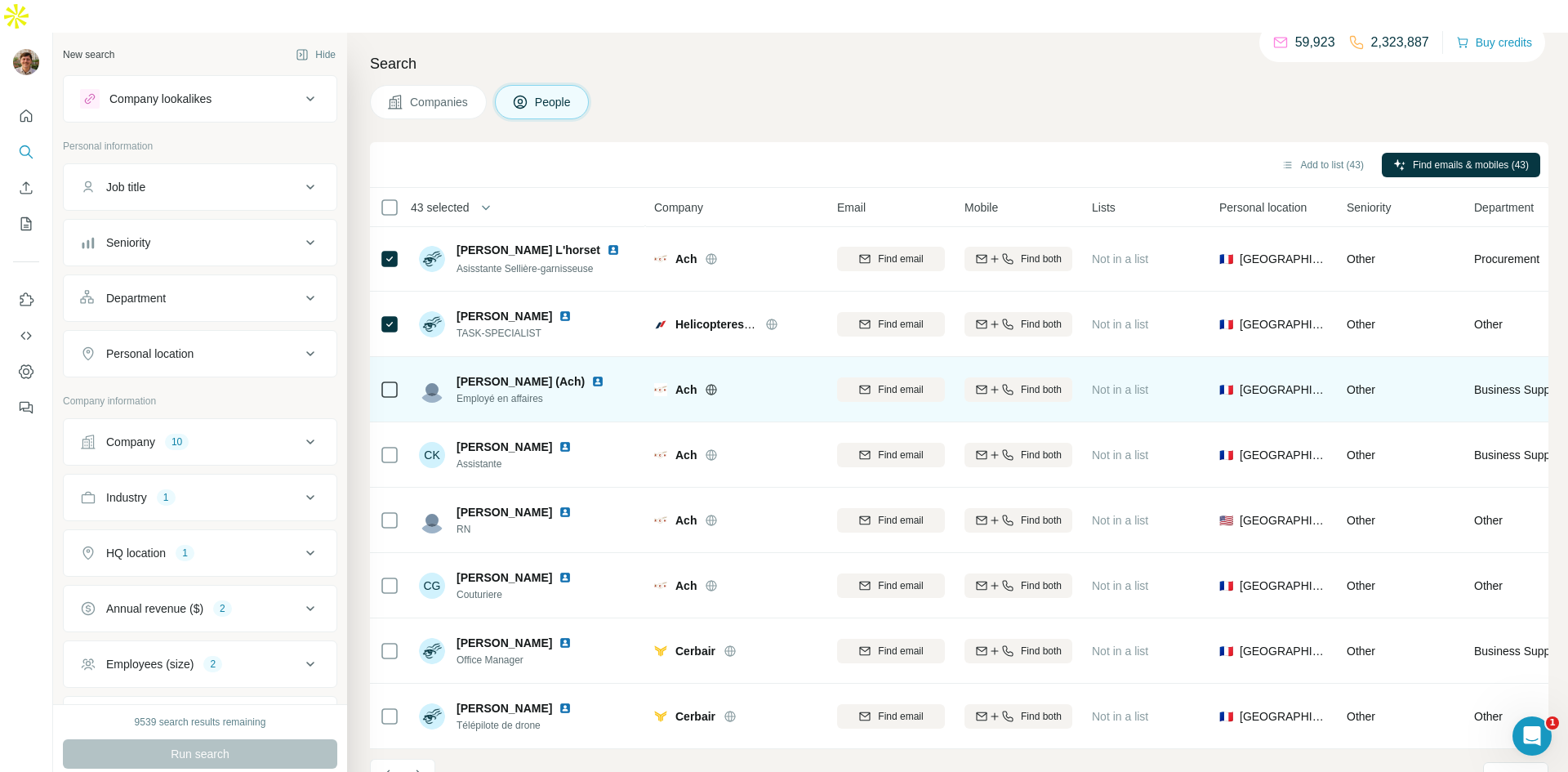
click at [398, 366] on div at bounding box center [389, 388] width 19 height 45
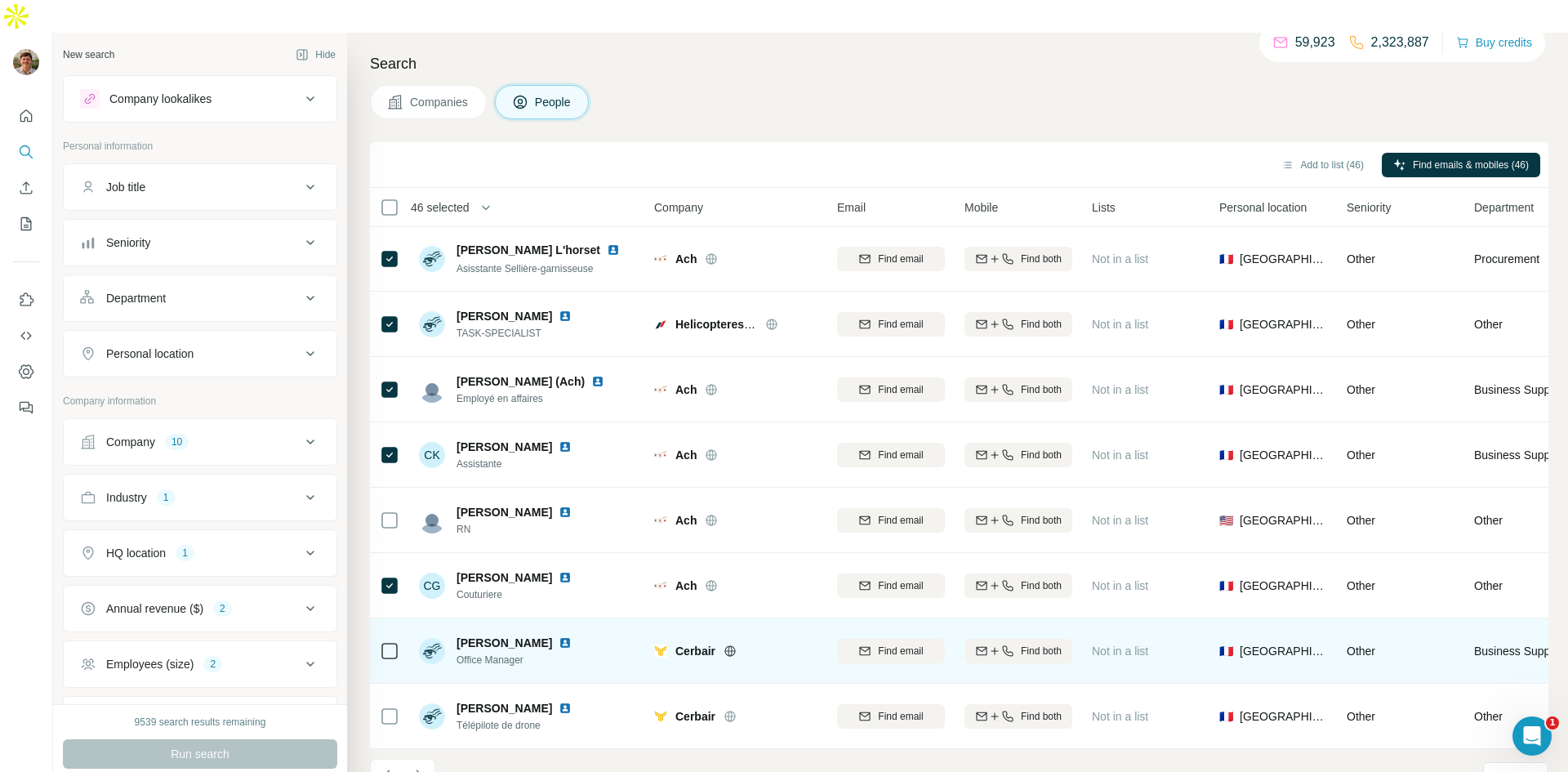
click at [380, 630] on div at bounding box center [389, 650] width 19 height 45
click at [383, 641] on div at bounding box center [389, 651] width 19 height 19
click at [393, 634] on div at bounding box center [389, 650] width 19 height 45
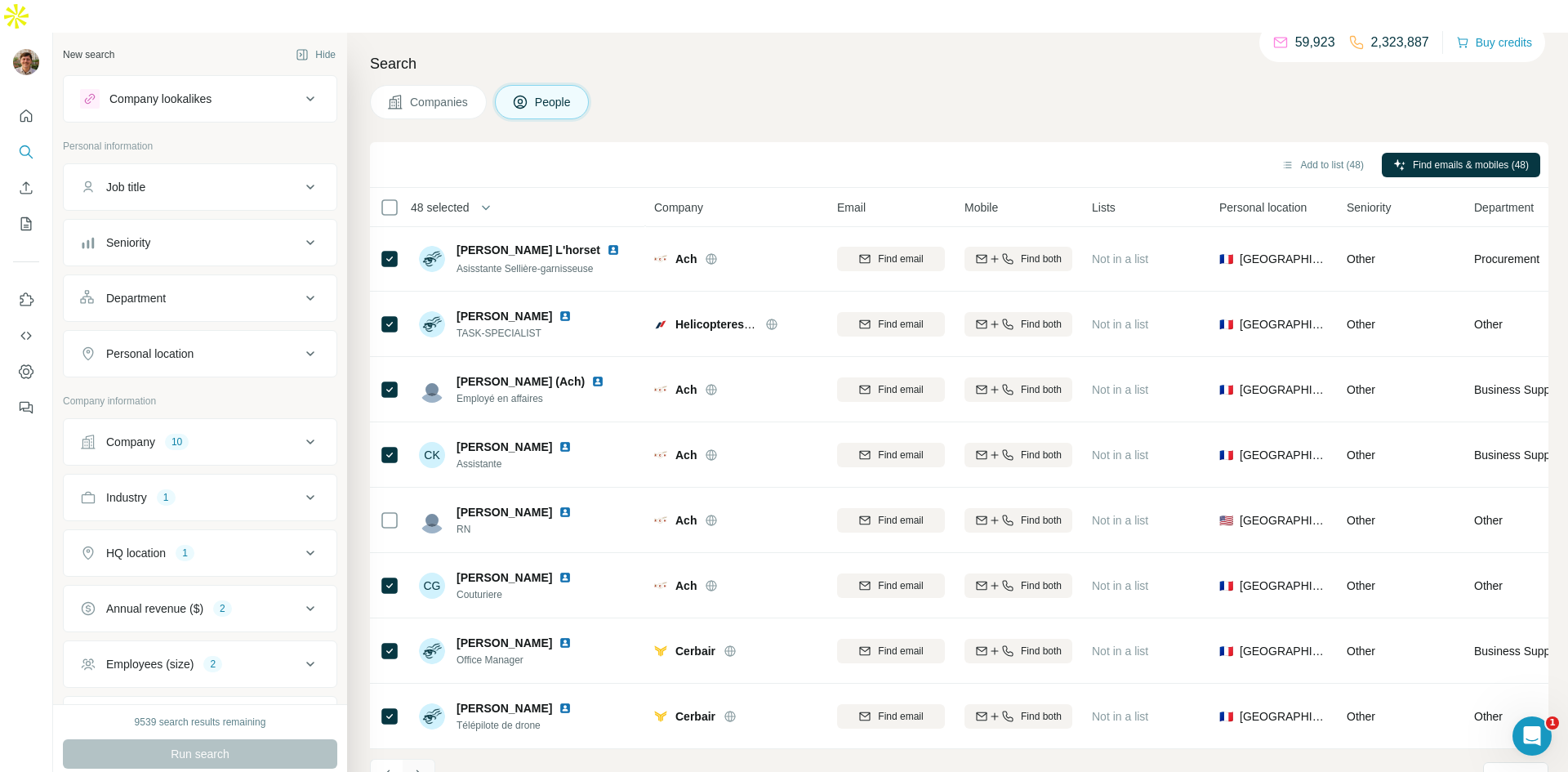
click at [415, 769] on icon "Navigate to next page" at bounding box center [418, 774] width 6 height 11
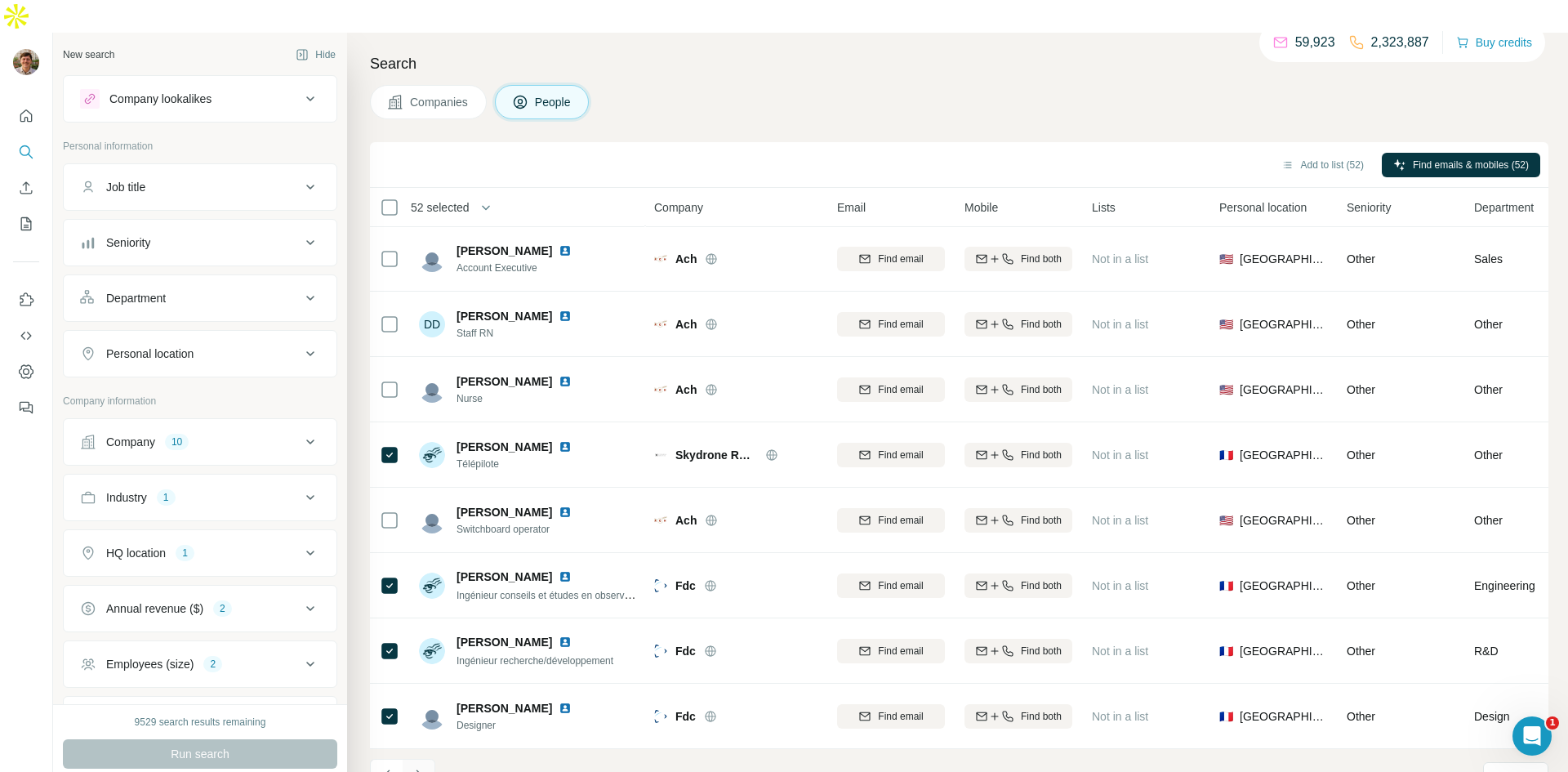
click at [419, 767] on icon "Navigate to next page" at bounding box center [418, 775] width 16 height 16
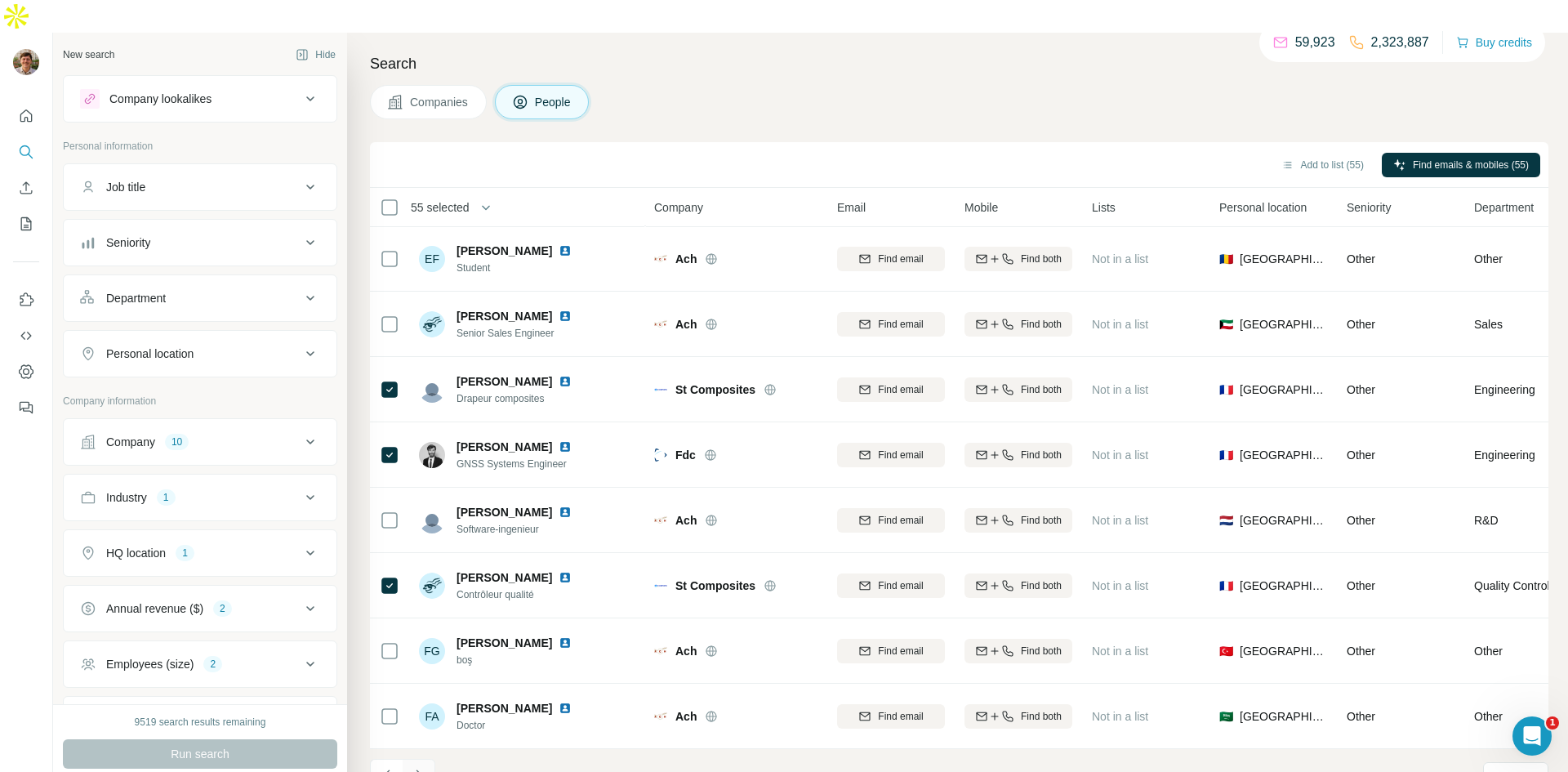
click at [413, 767] on icon "Navigate to next page" at bounding box center [418, 775] width 16 height 16
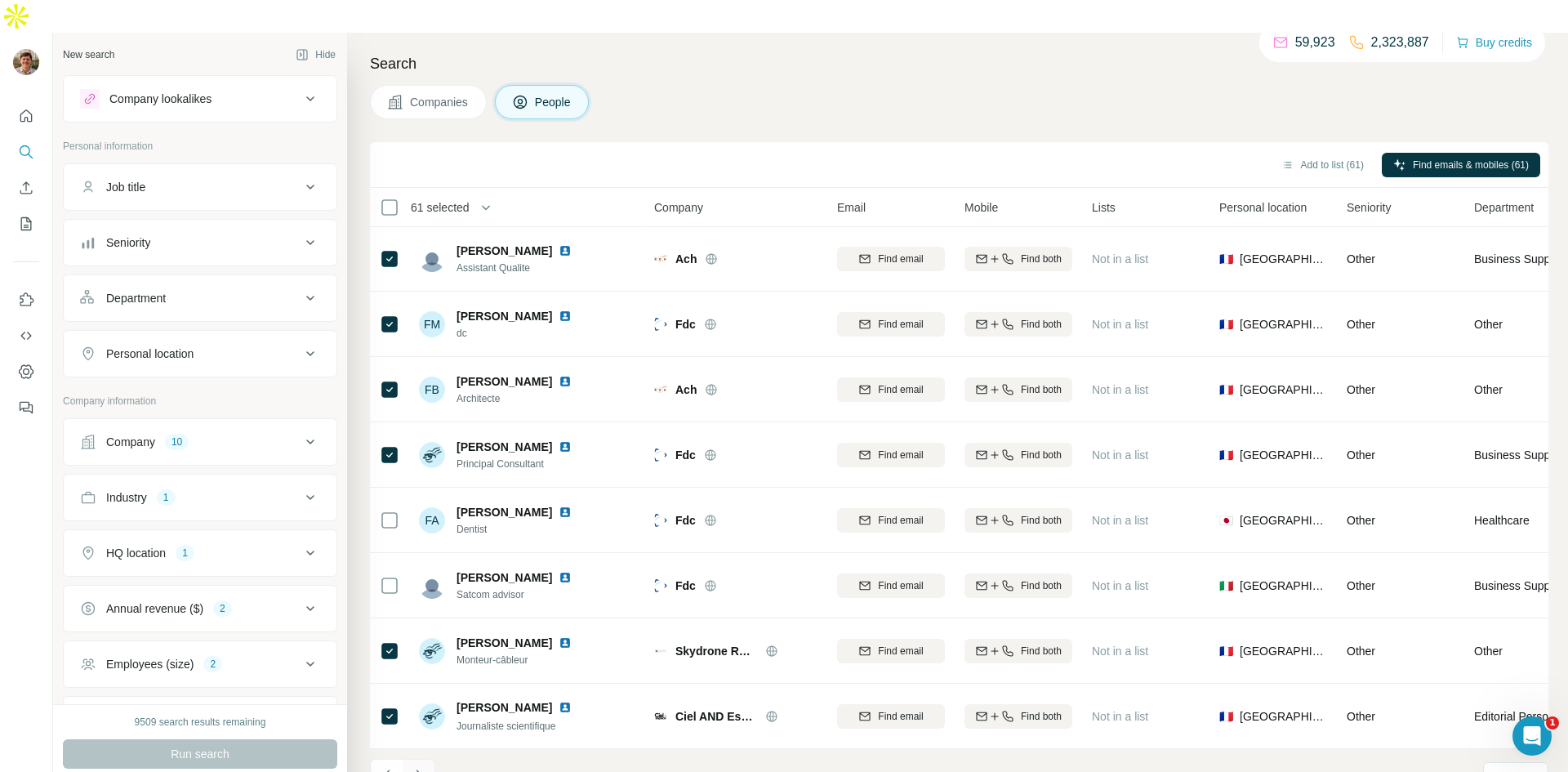
click at [421, 767] on icon "Navigate to next page" at bounding box center [418, 775] width 16 height 16
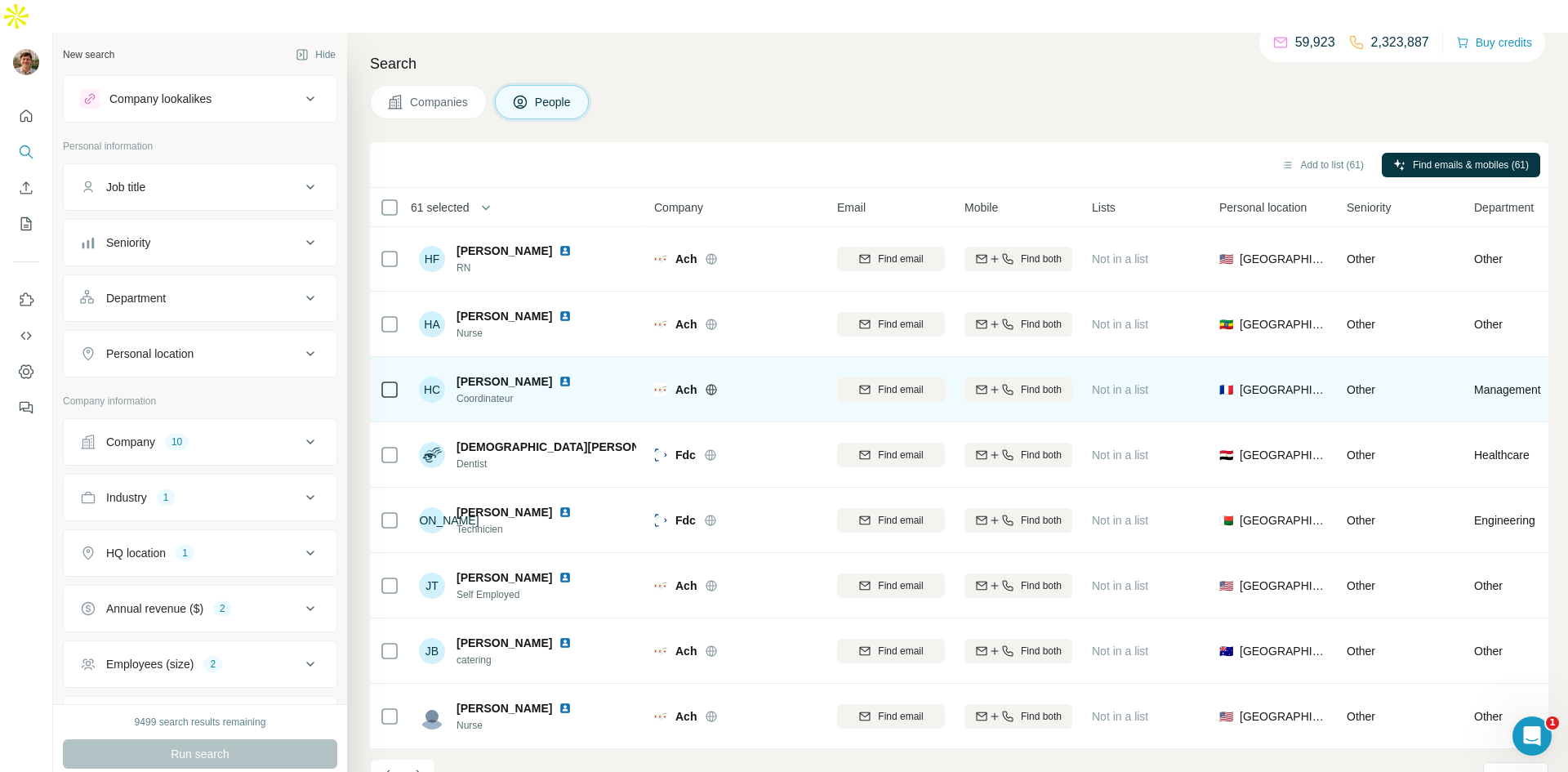
click at [399, 358] on td at bounding box center [389, 389] width 39 height 65
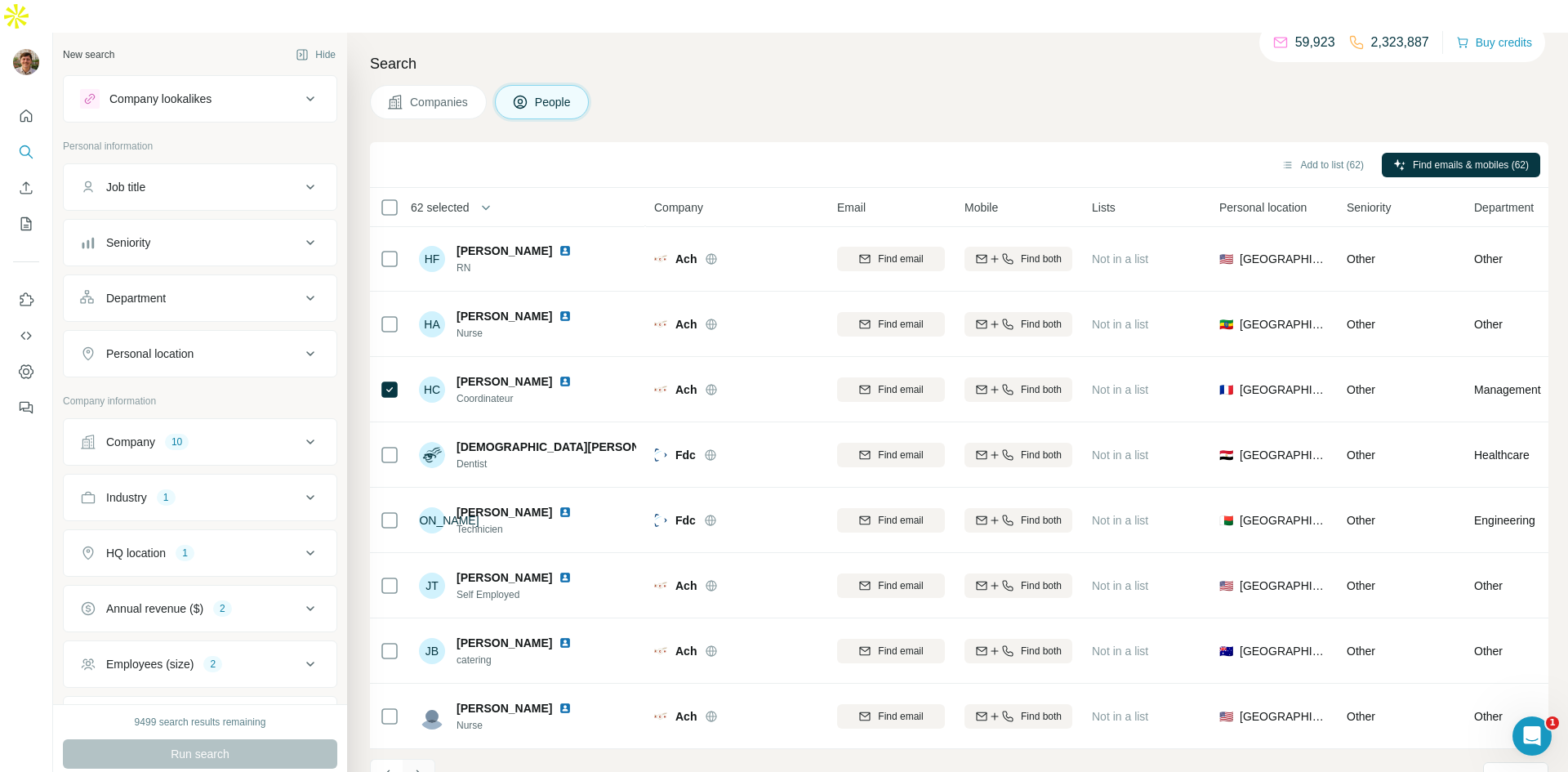
click at [405, 759] on button "Navigate to next page" at bounding box center [419, 775] width 33 height 33
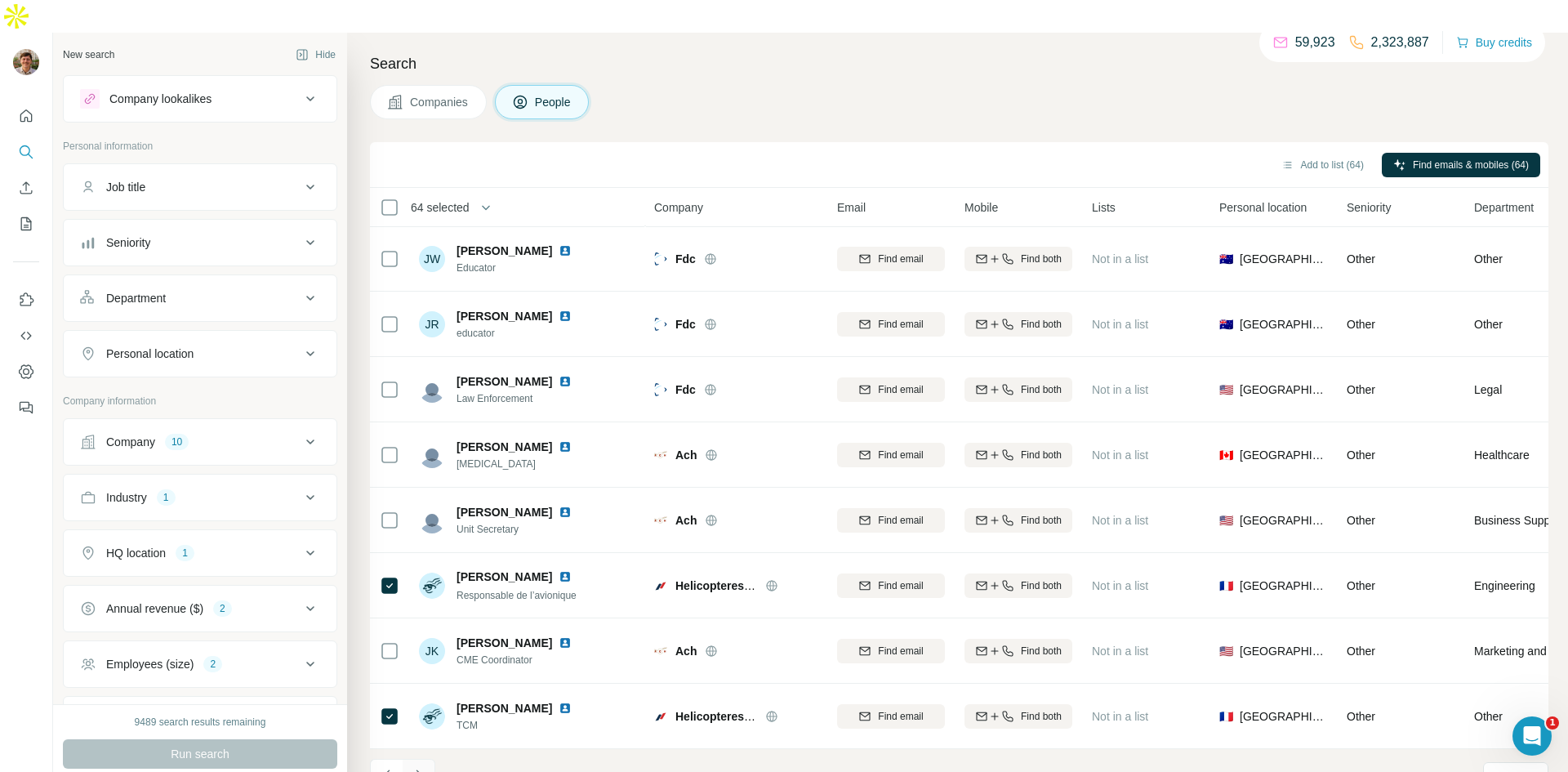
click at [407, 759] on button "Navigate to next page" at bounding box center [419, 775] width 33 height 33
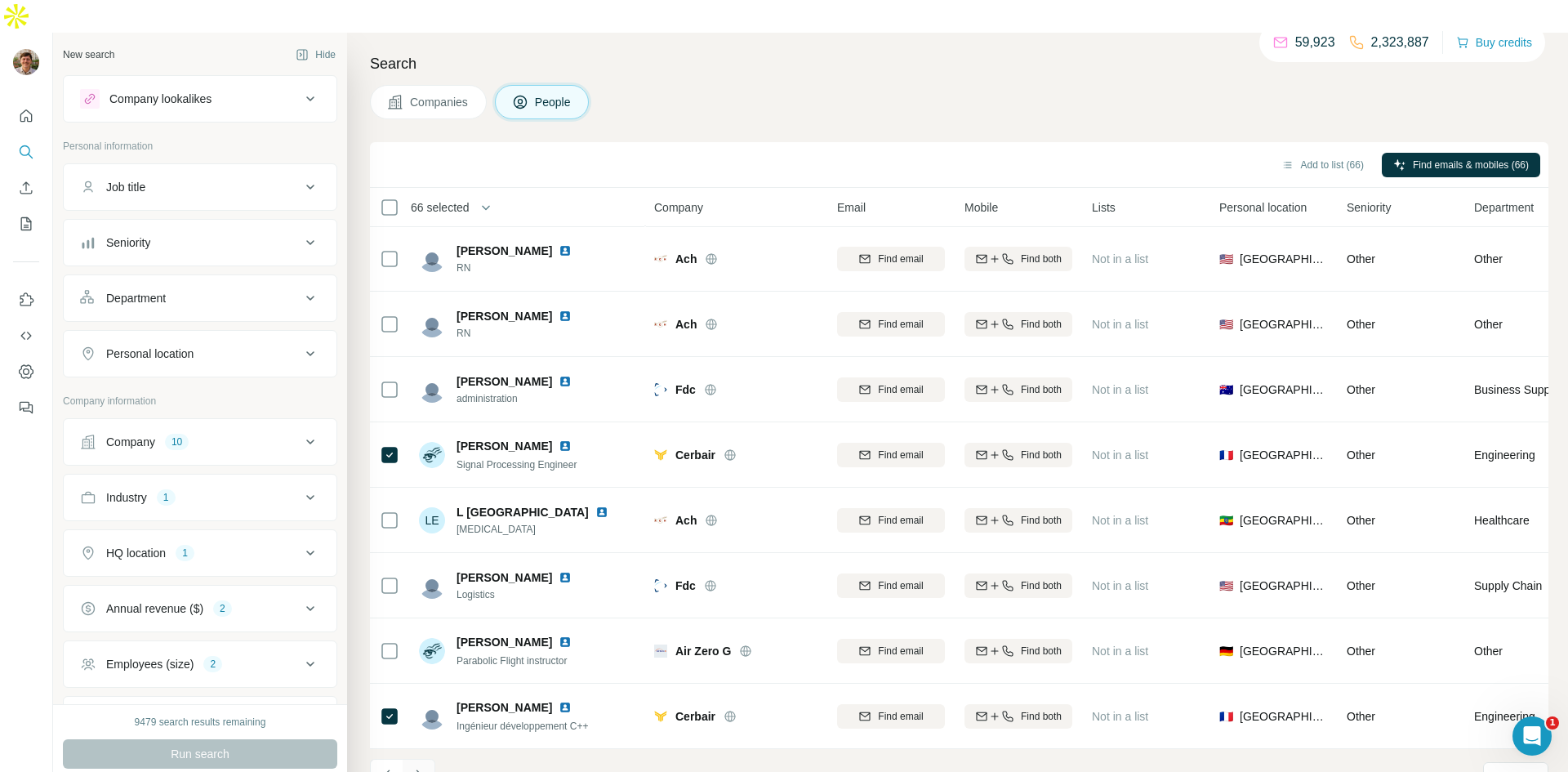
click at [426, 759] on button "Navigate to next page" at bounding box center [419, 775] width 33 height 33
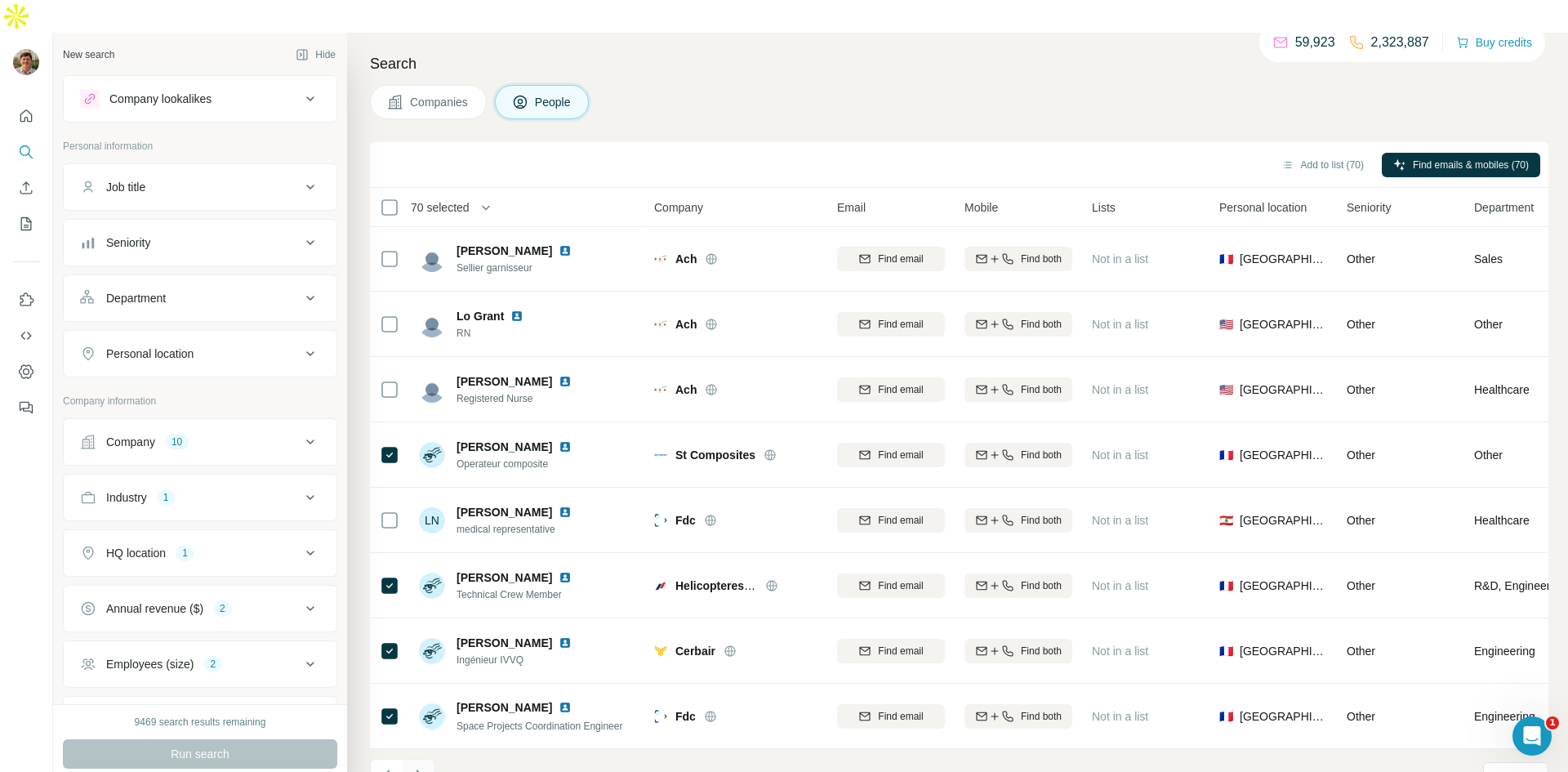
click at [419, 767] on icon "Navigate to next page" at bounding box center [418, 775] width 16 height 16
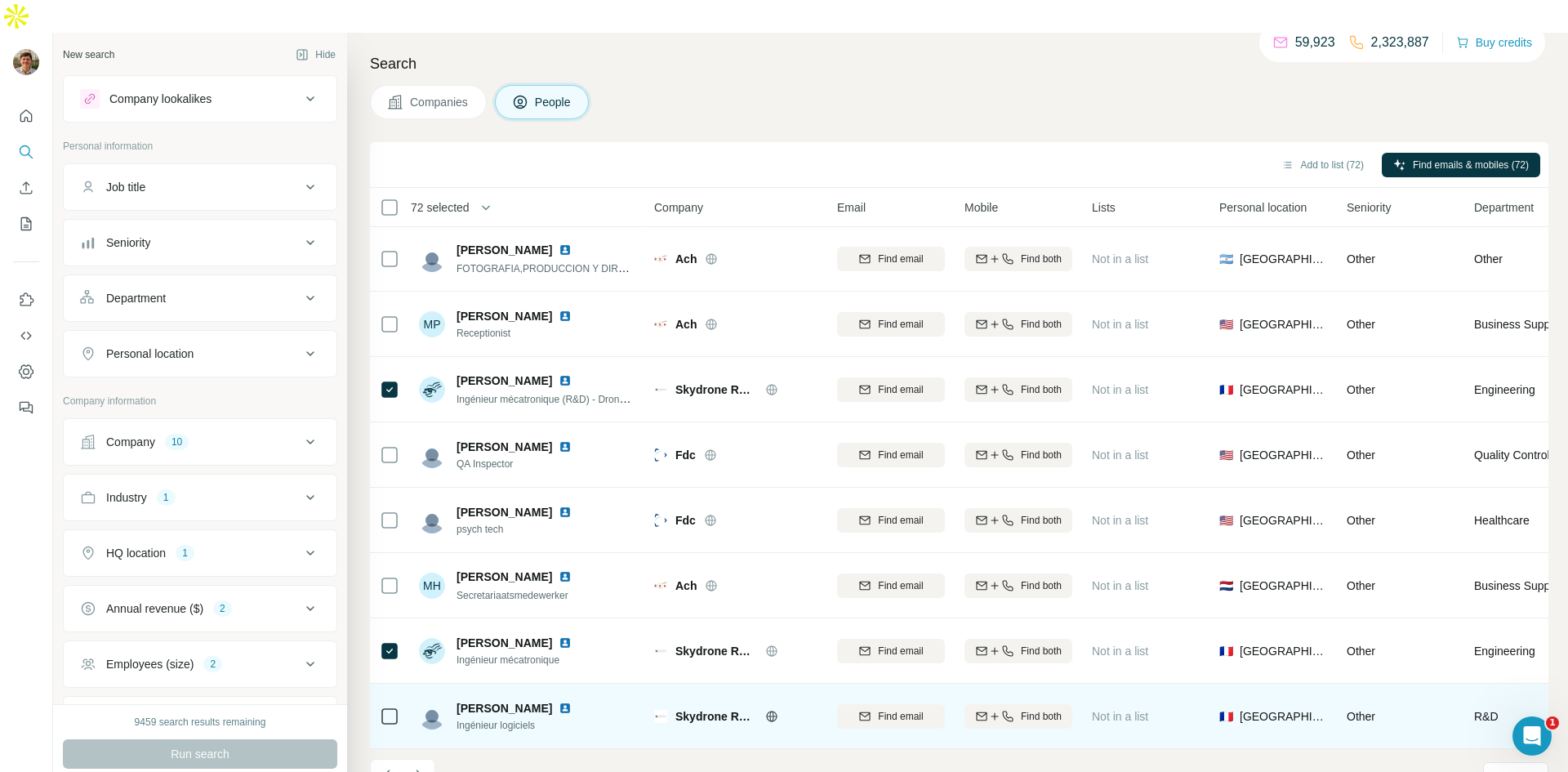
click at [395, 707] on div at bounding box center [389, 716] width 19 height 19
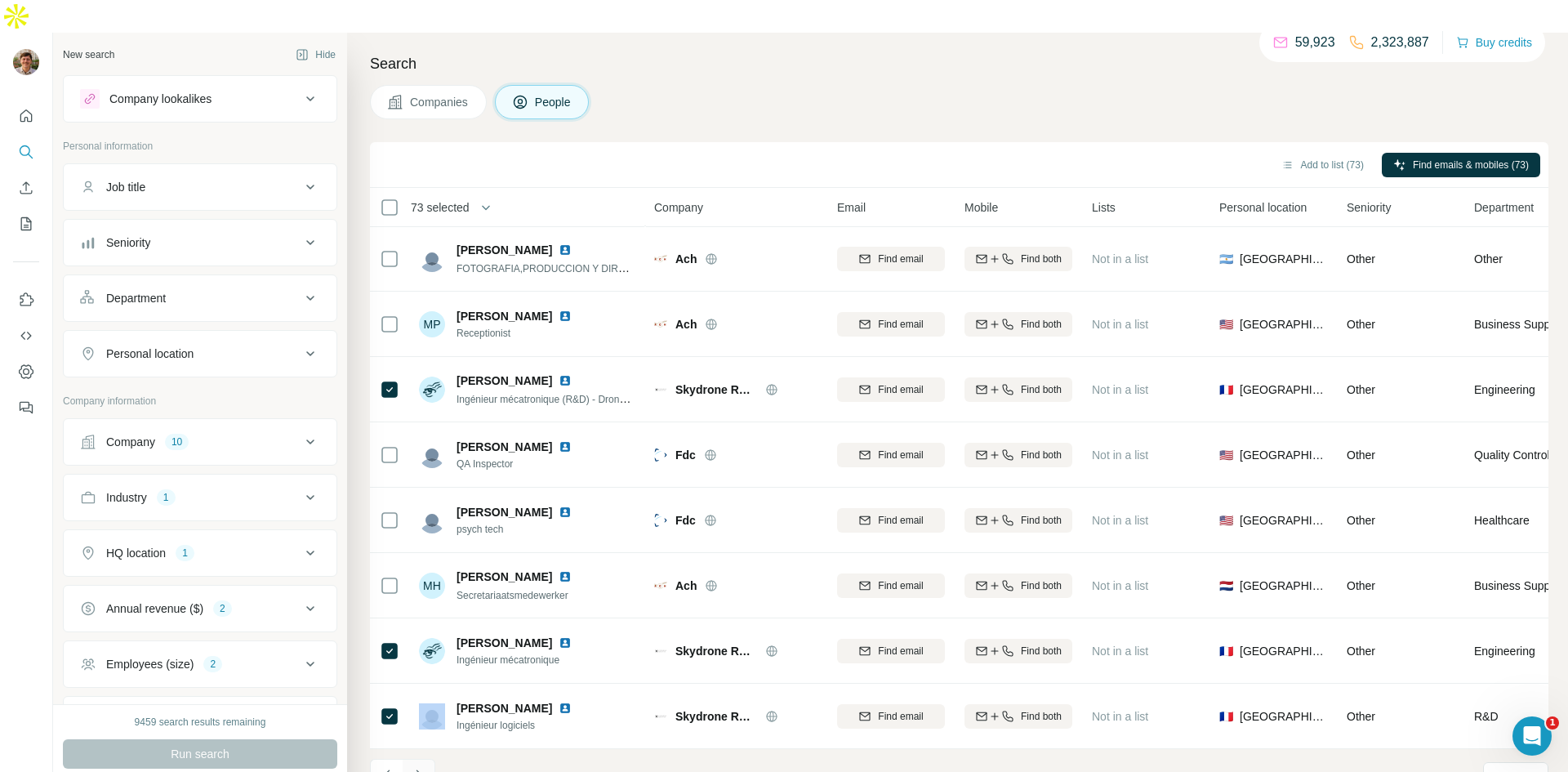
click at [411, 767] on icon "Navigate to next page" at bounding box center [418, 775] width 16 height 16
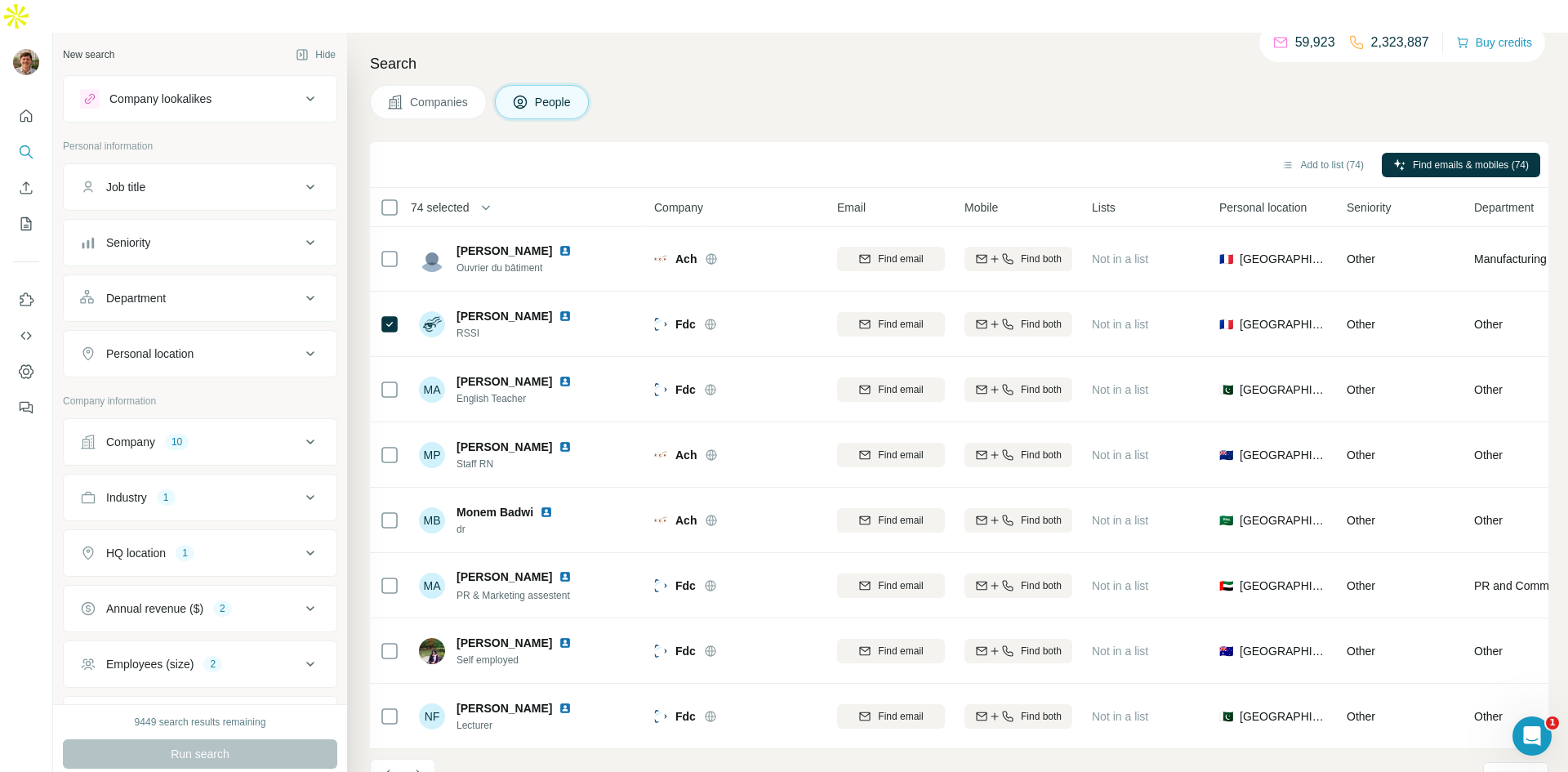
click at [426, 767] on icon "Navigate to next page" at bounding box center [418, 775] width 16 height 16
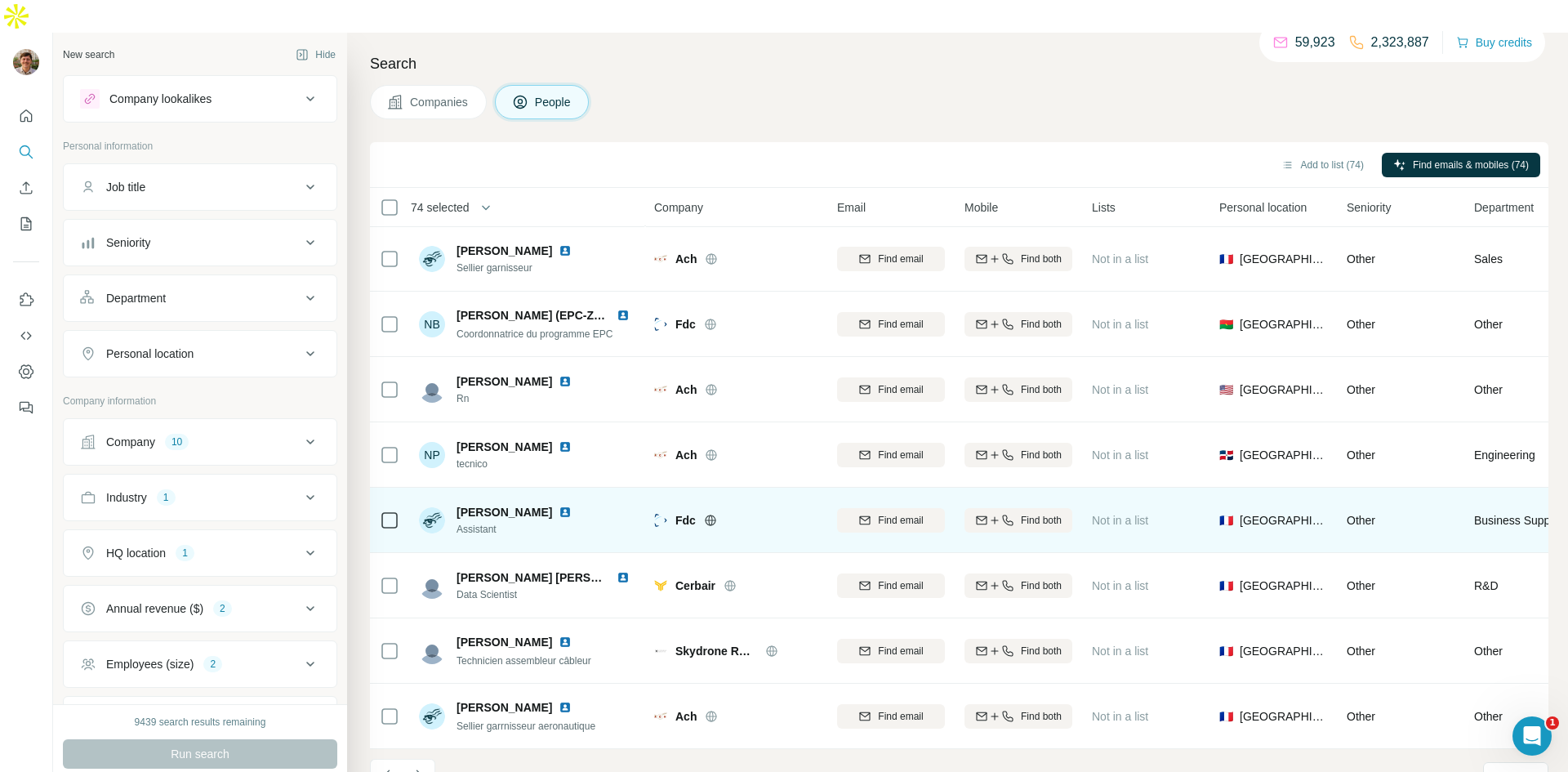
click at [410, 489] on td "Olga Flamion Kaminska Assistant" at bounding box center [528, 520] width 236 height 65
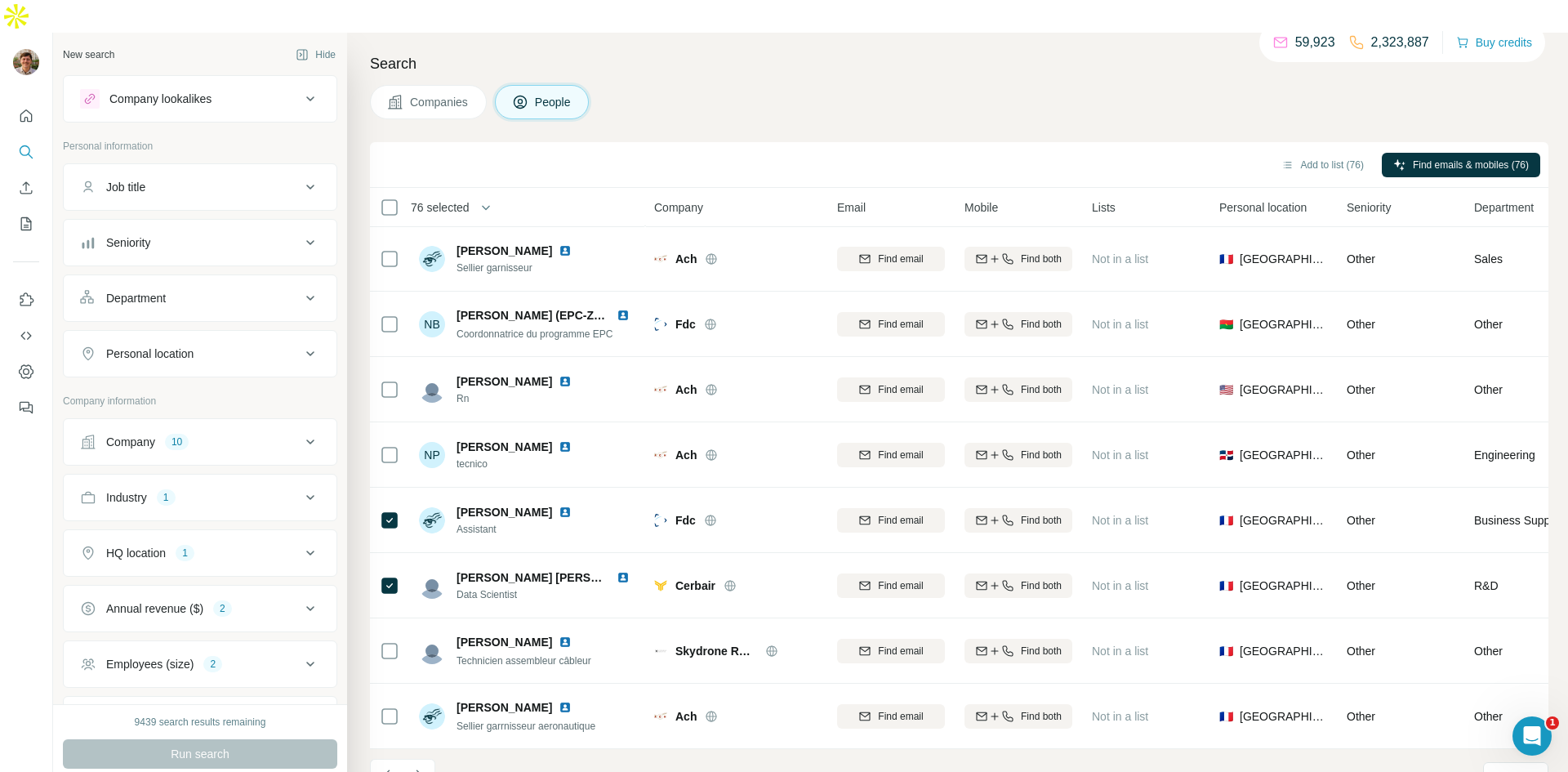
click at [420, 767] on icon "Navigate to next page" at bounding box center [418, 775] width 16 height 16
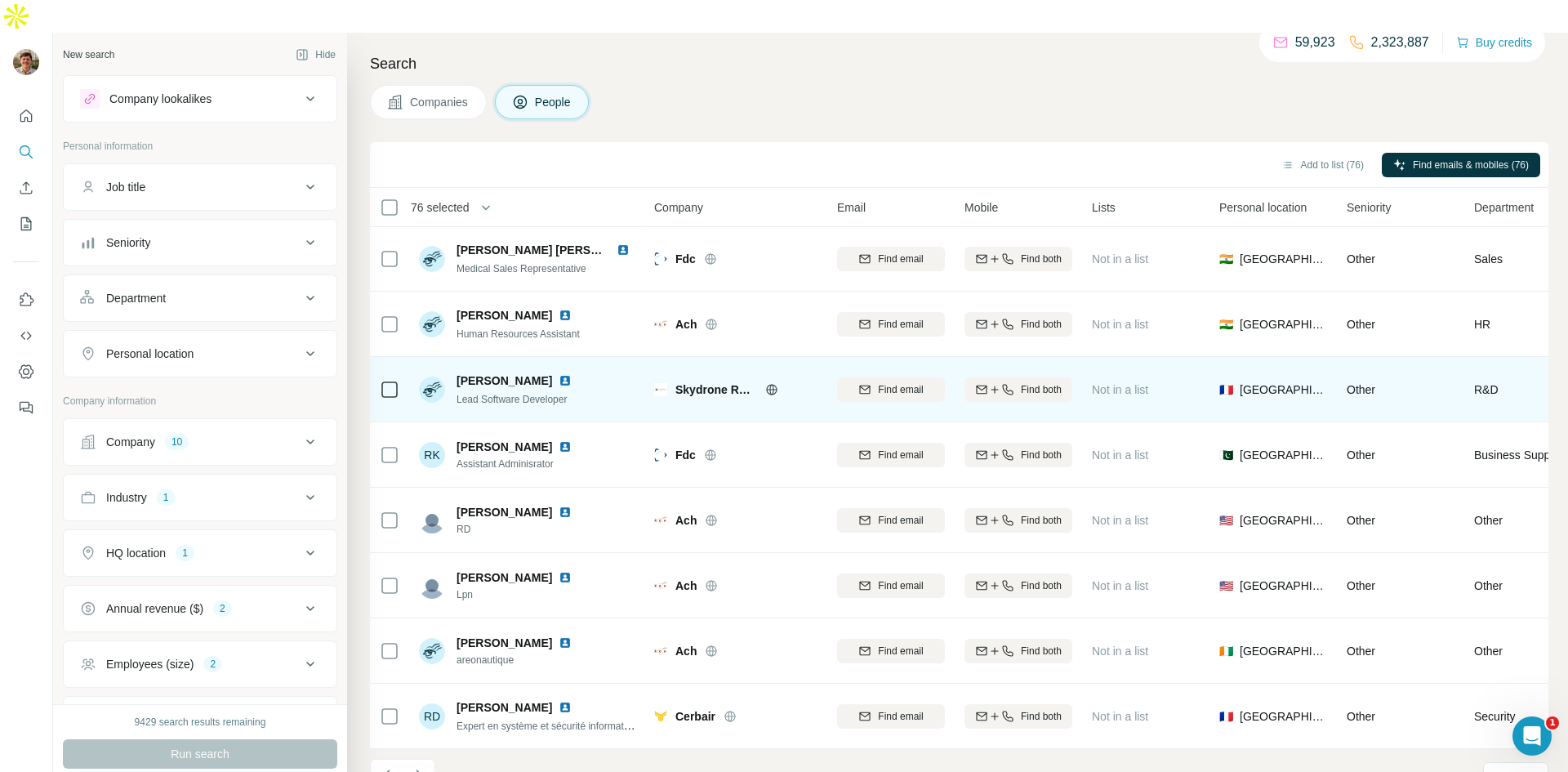
click at [389, 380] on icon at bounding box center [389, 389] width 19 height 19
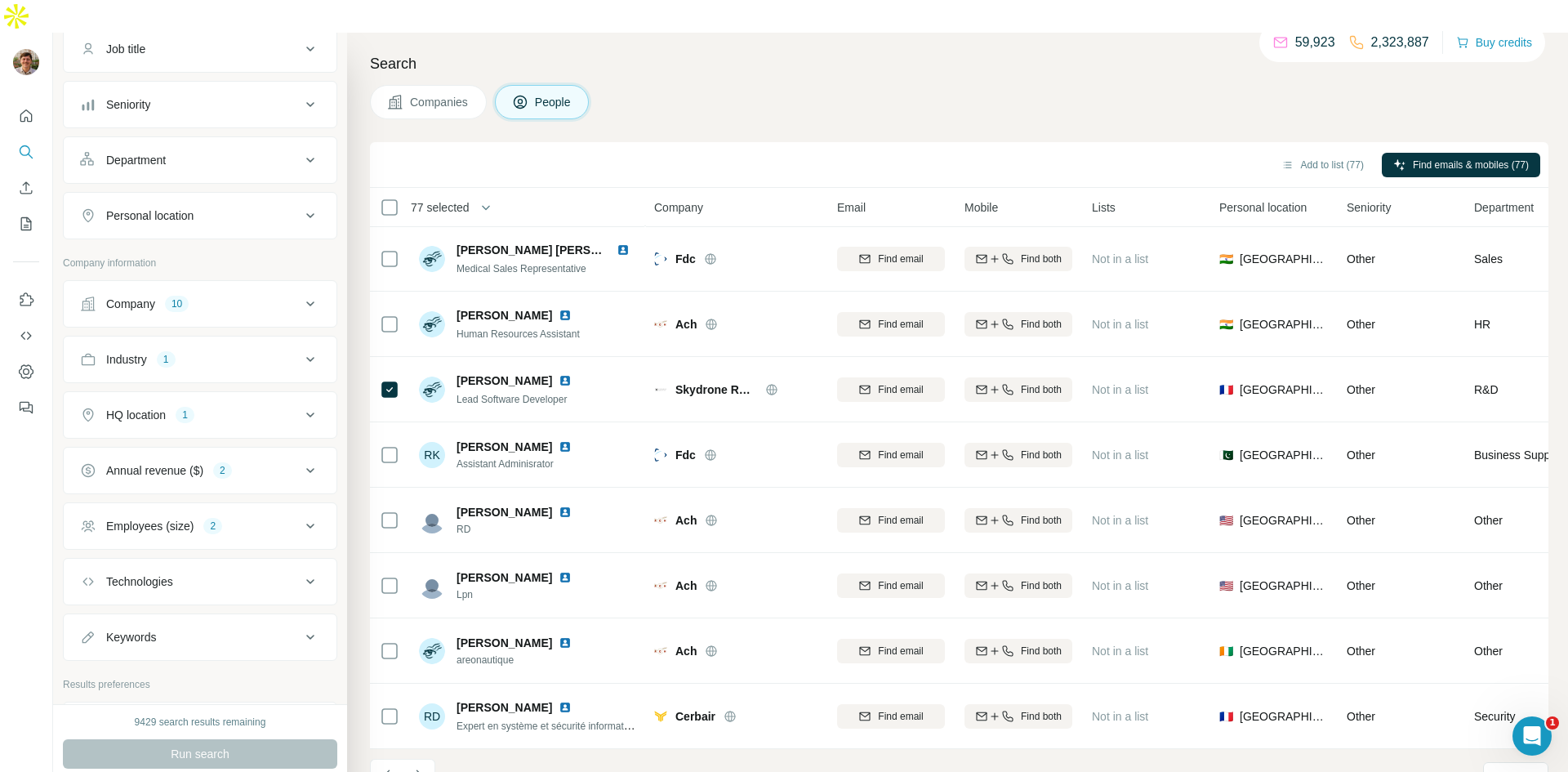
scroll to position [0, 0]
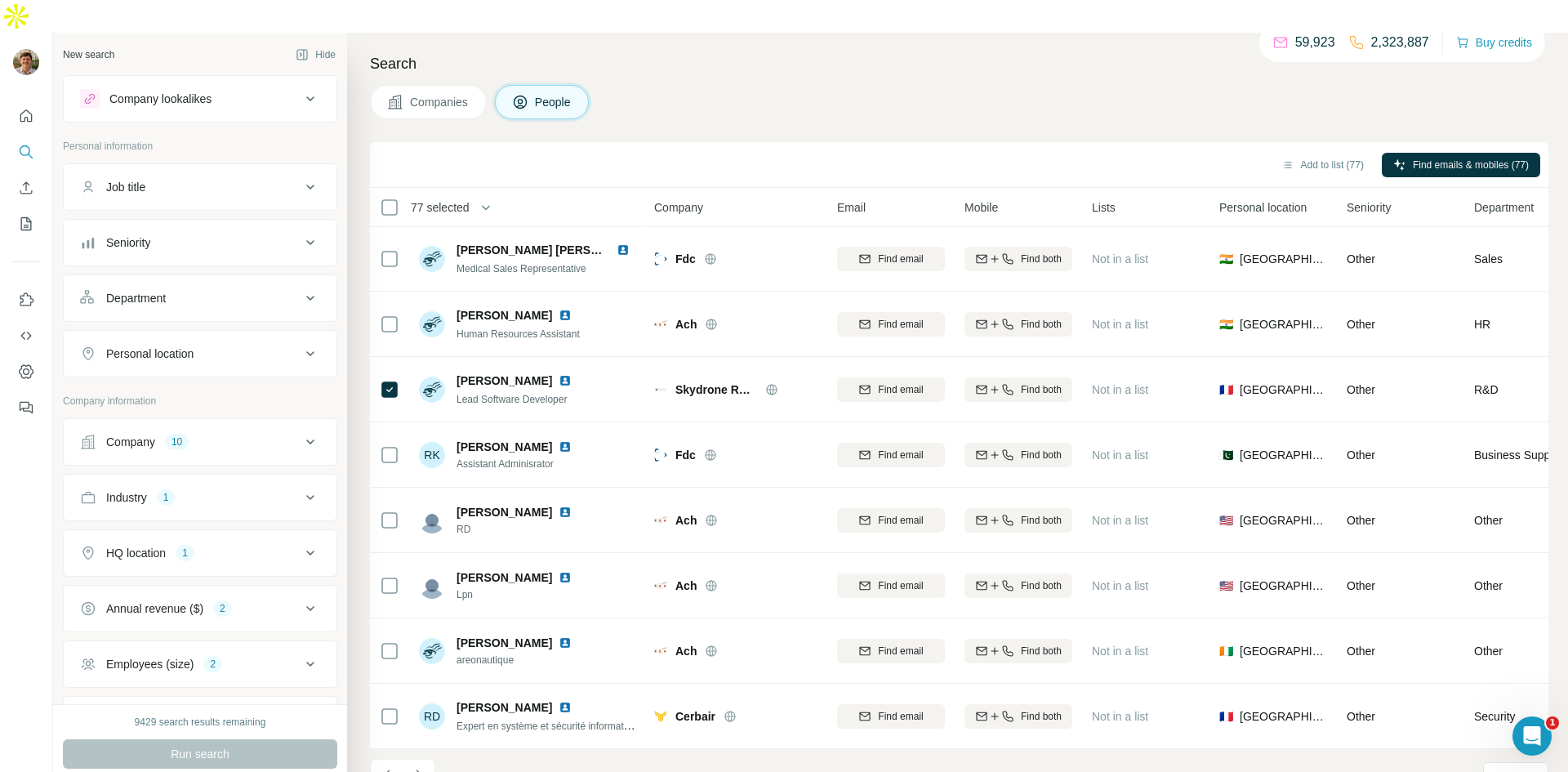
click at [317, 177] on icon at bounding box center [311, 187] width 19 height 19
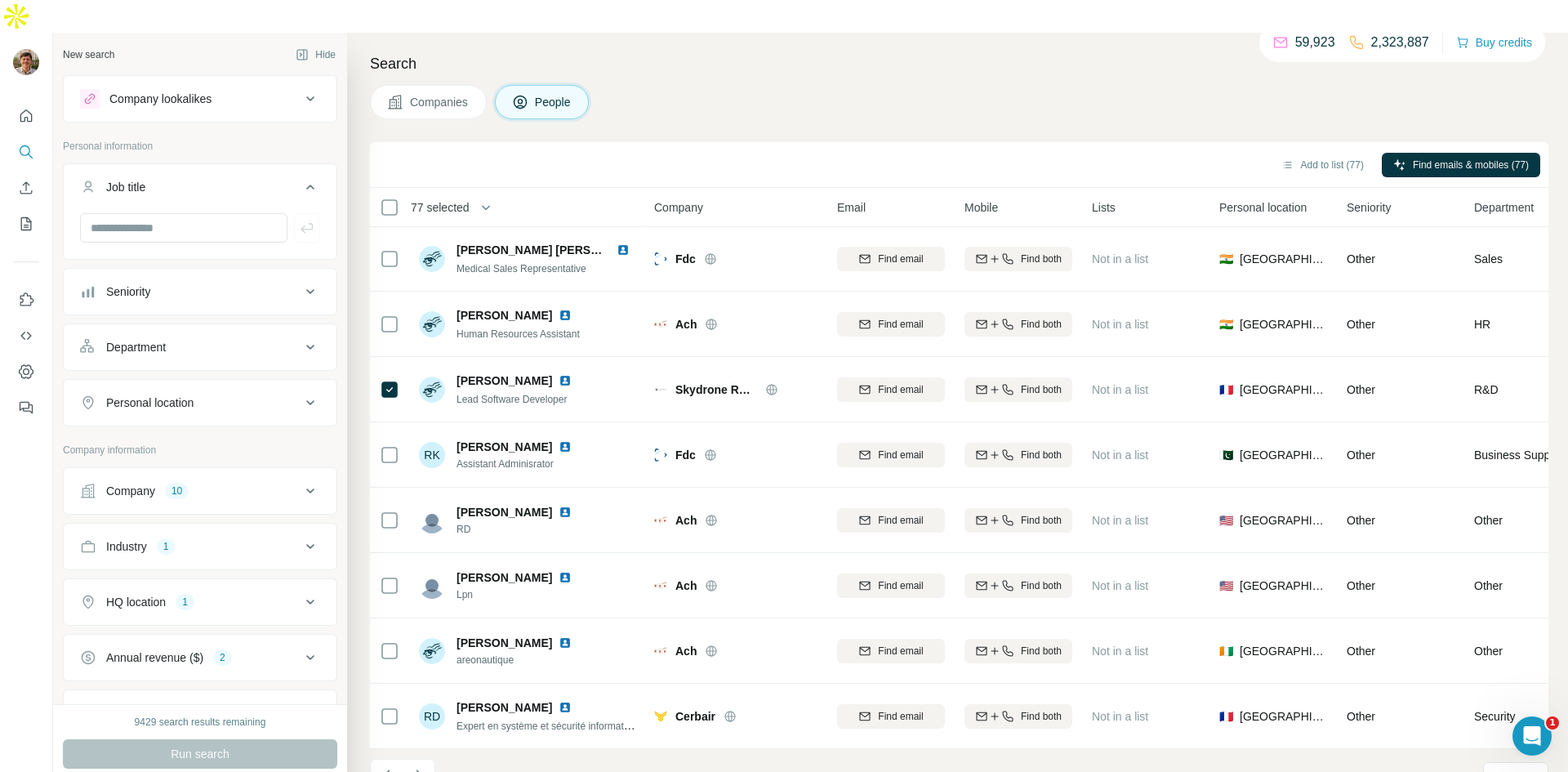
click at [283, 284] on div "Seniority" at bounding box center [189, 291] width 220 height 16
click at [90, 344] on div "Board Member C-Level Director Founder Head Manager Other Owner Partner VP" at bounding box center [200, 462] width 240 height 290
click at [91, 354] on icon at bounding box center [89, 363] width 19 height 19
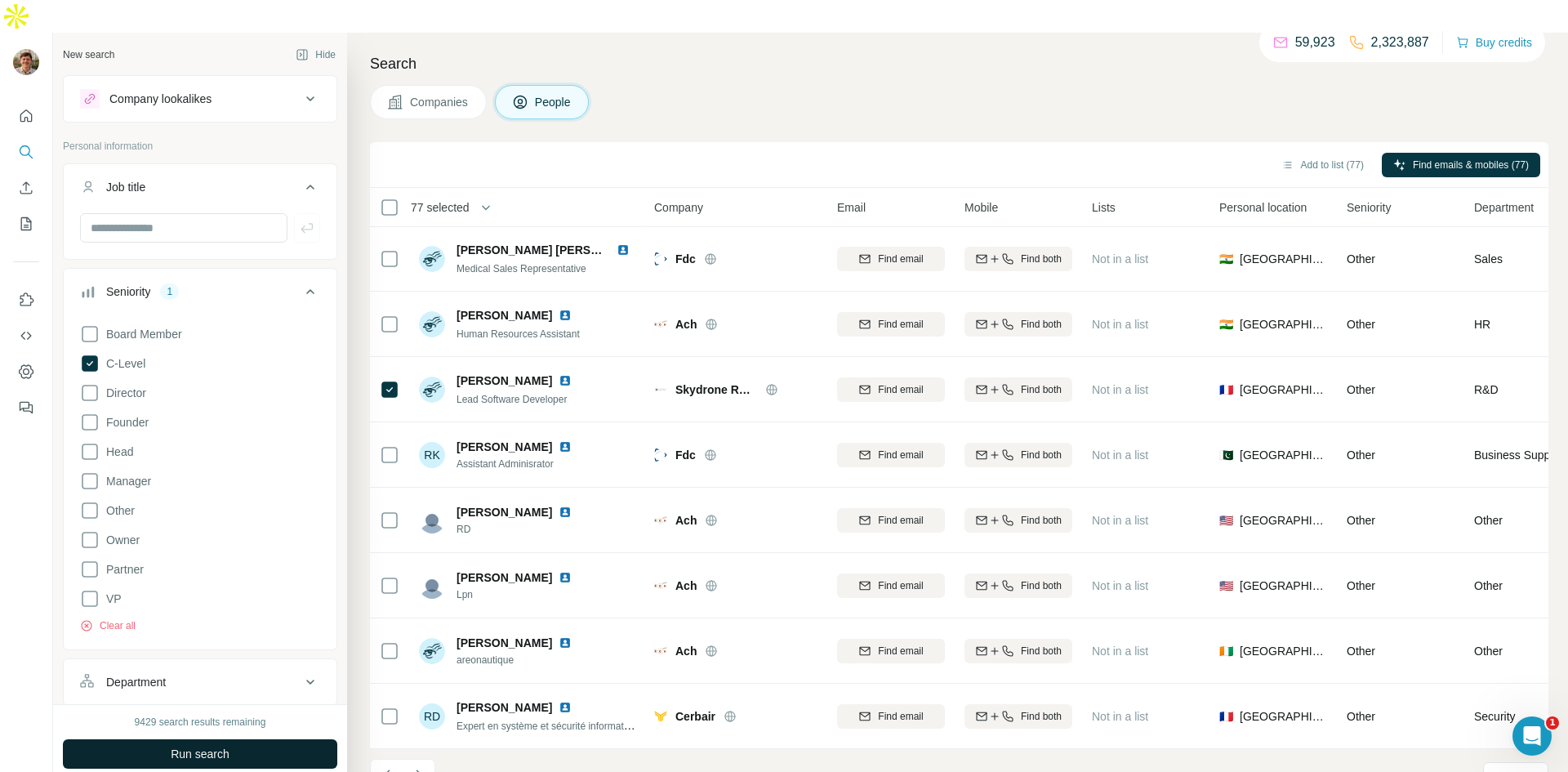
click at [235, 739] on button "Run search" at bounding box center [199, 754] width 274 height 30
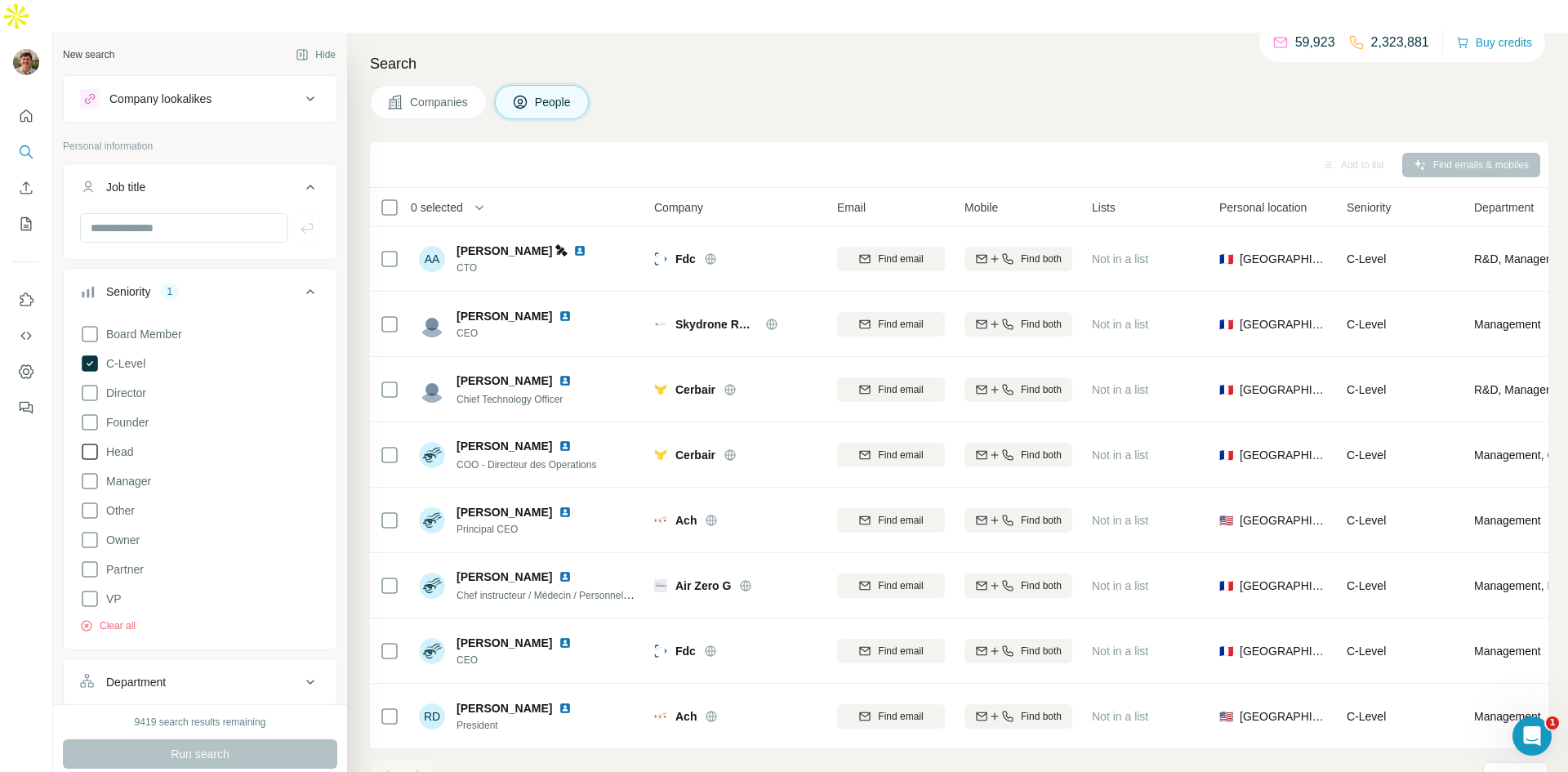
click at [89, 442] on icon at bounding box center [89, 452] width 19 height 19
click at [86, 471] on icon at bounding box center [89, 481] width 19 height 19
click at [88, 530] on icon at bounding box center [89, 539] width 19 height 19
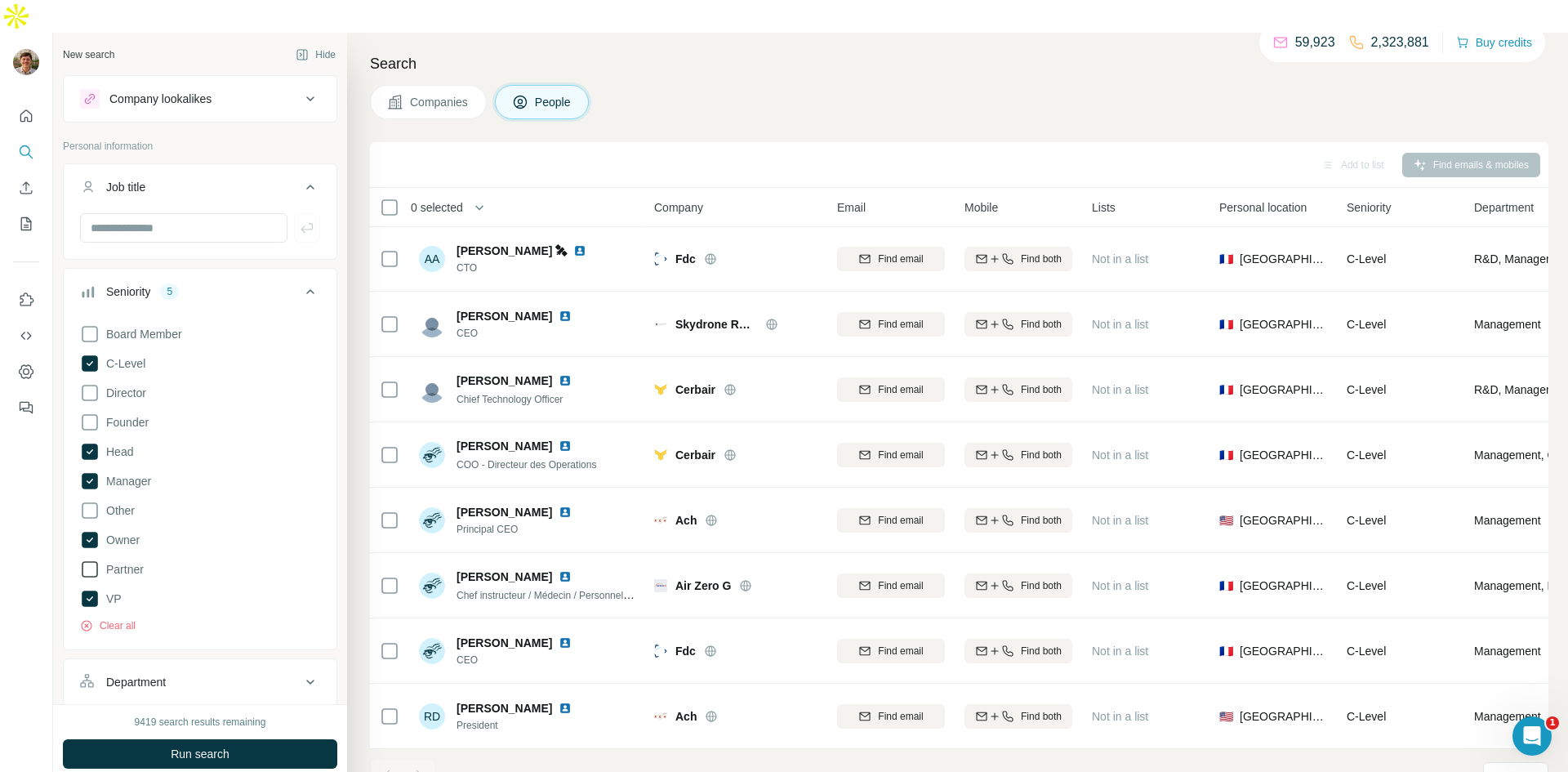
click at [94, 560] on icon at bounding box center [89, 569] width 19 height 19
click at [94, 561] on icon at bounding box center [89, 569] width 16 height 16
click at [95, 383] on icon at bounding box center [89, 392] width 19 height 19
click at [90, 443] on icon at bounding box center [89, 451] width 16 height 16
click at [90, 414] on icon at bounding box center [89, 422] width 16 height 16
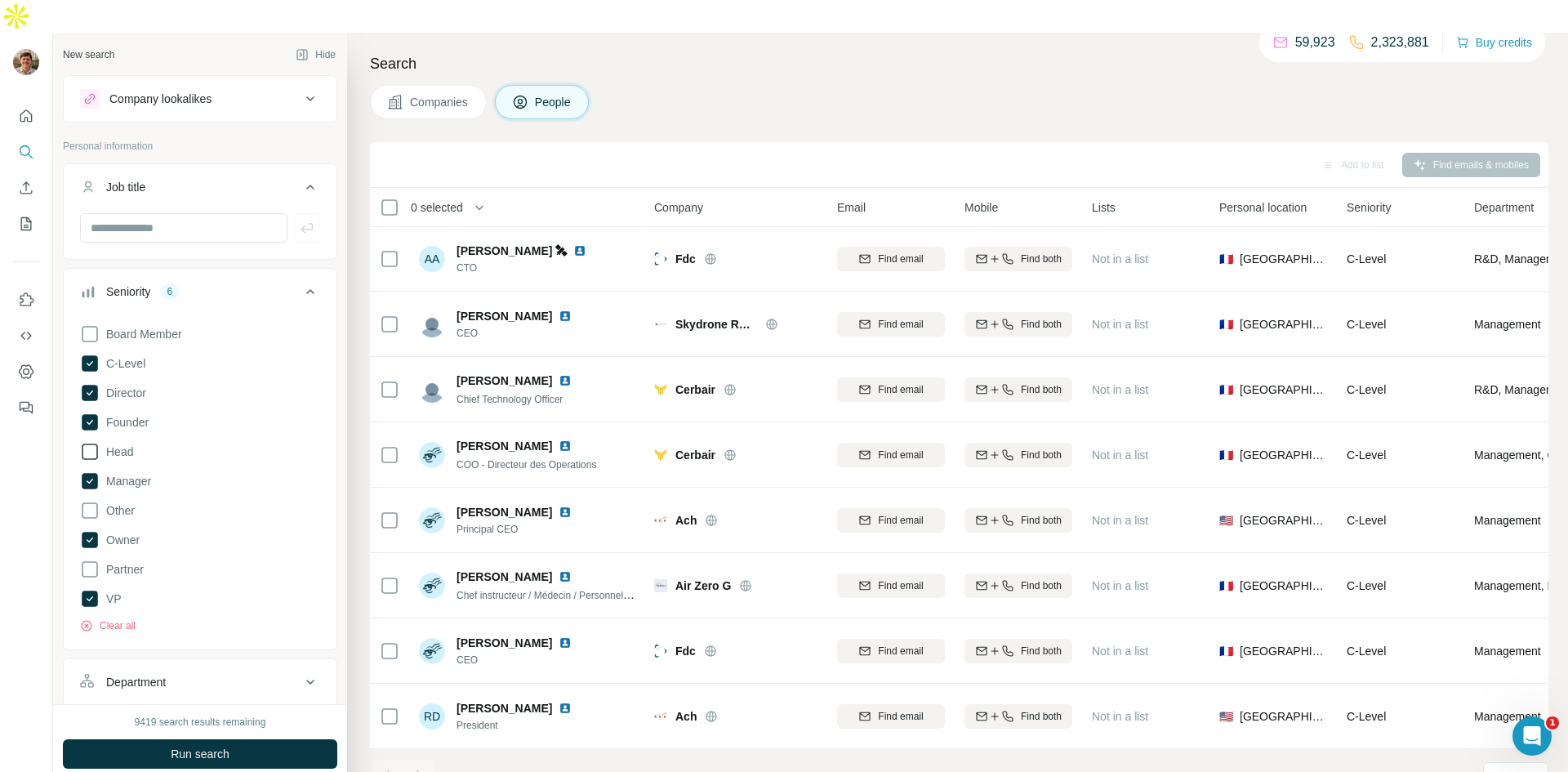
click at [89, 442] on icon at bounding box center [89, 452] width 19 height 19
click at [85, 324] on icon at bounding box center [89, 334] width 19 height 19
click at [196, 746] on span "Run search" at bounding box center [200, 754] width 59 height 16
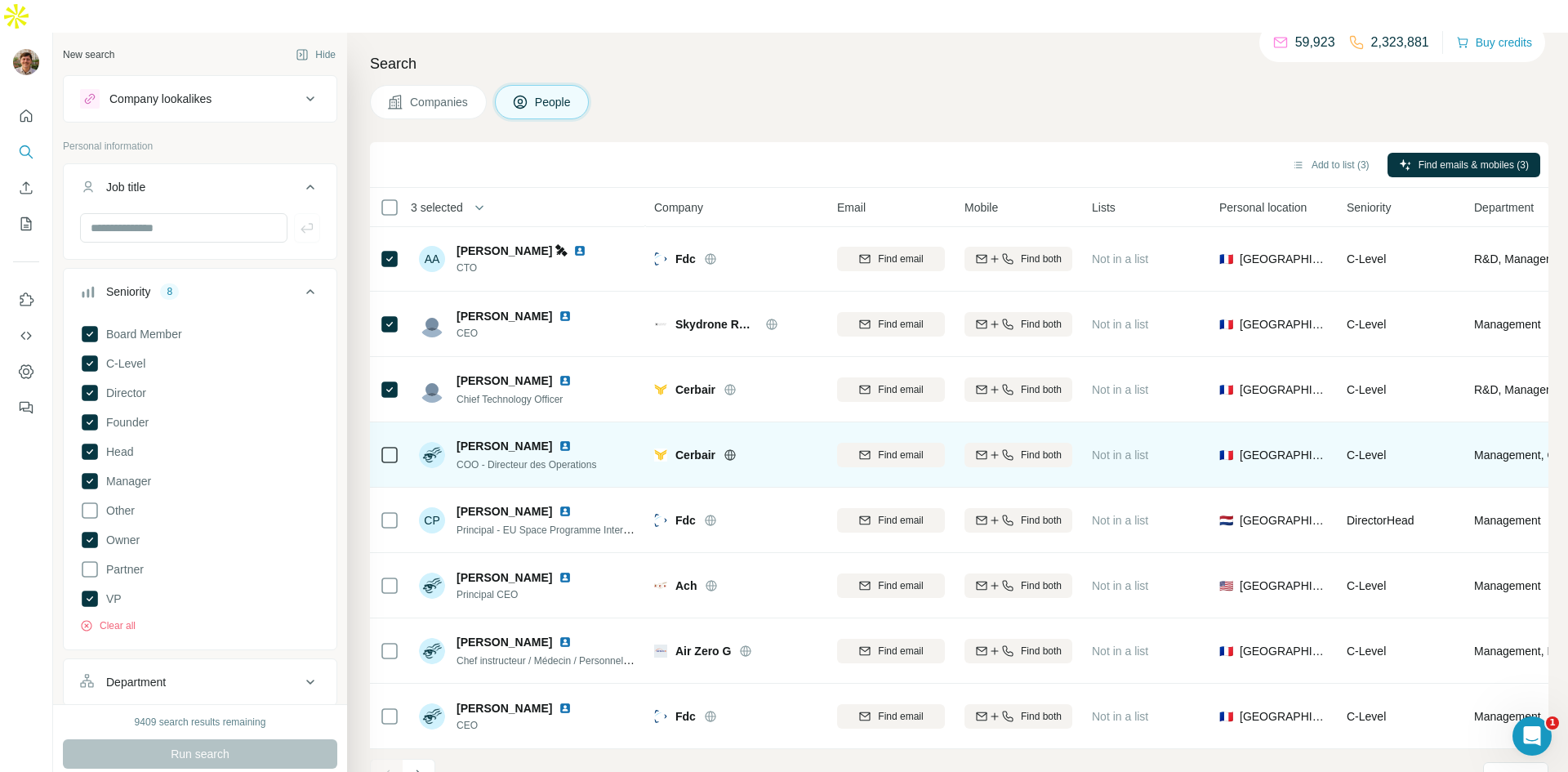
click at [391, 436] on div at bounding box center [389, 454] width 19 height 45
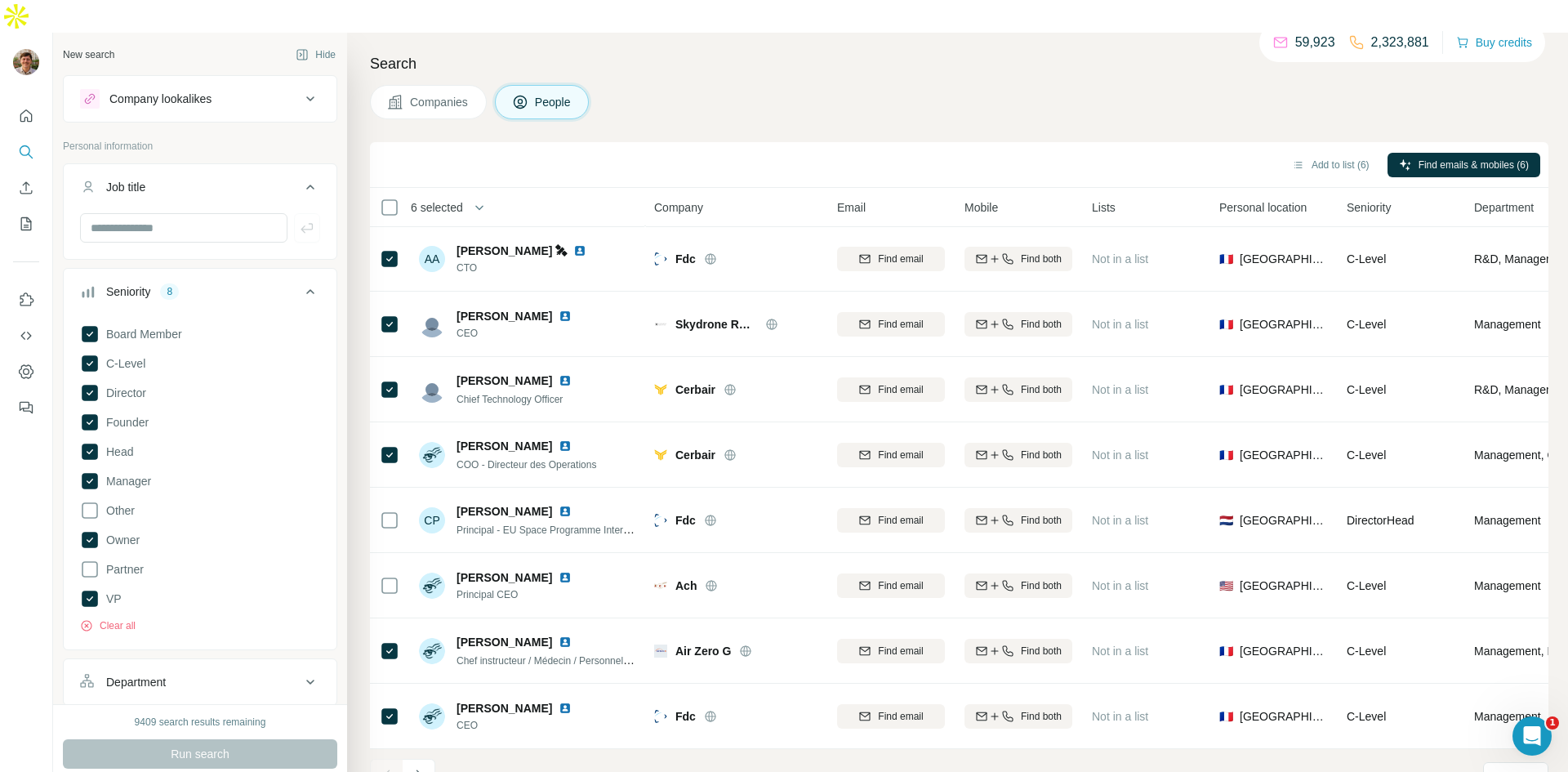
click at [404, 759] on button "Navigate to next page" at bounding box center [419, 775] width 33 height 33
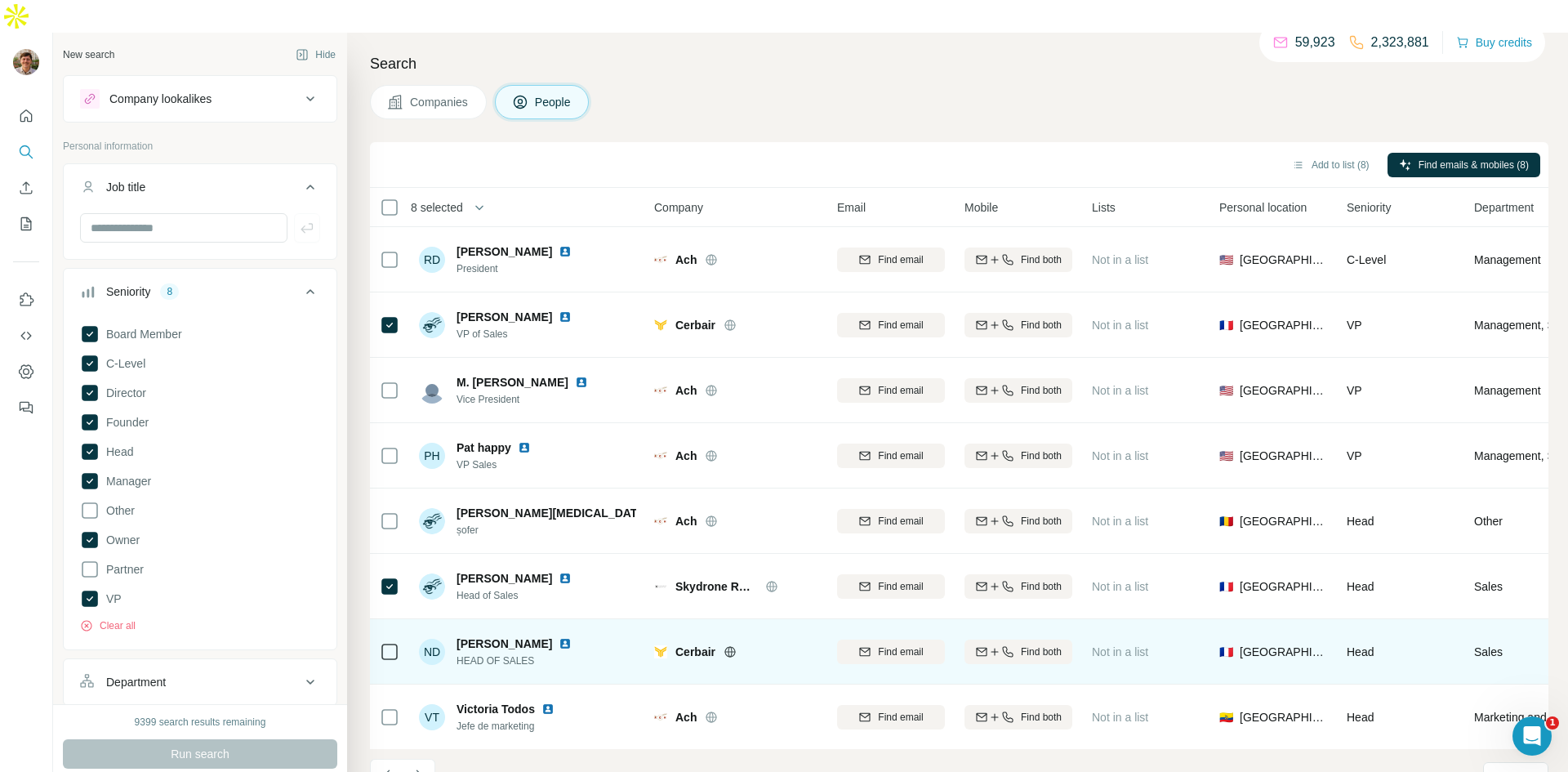
click at [377, 621] on td at bounding box center [389, 652] width 39 height 65
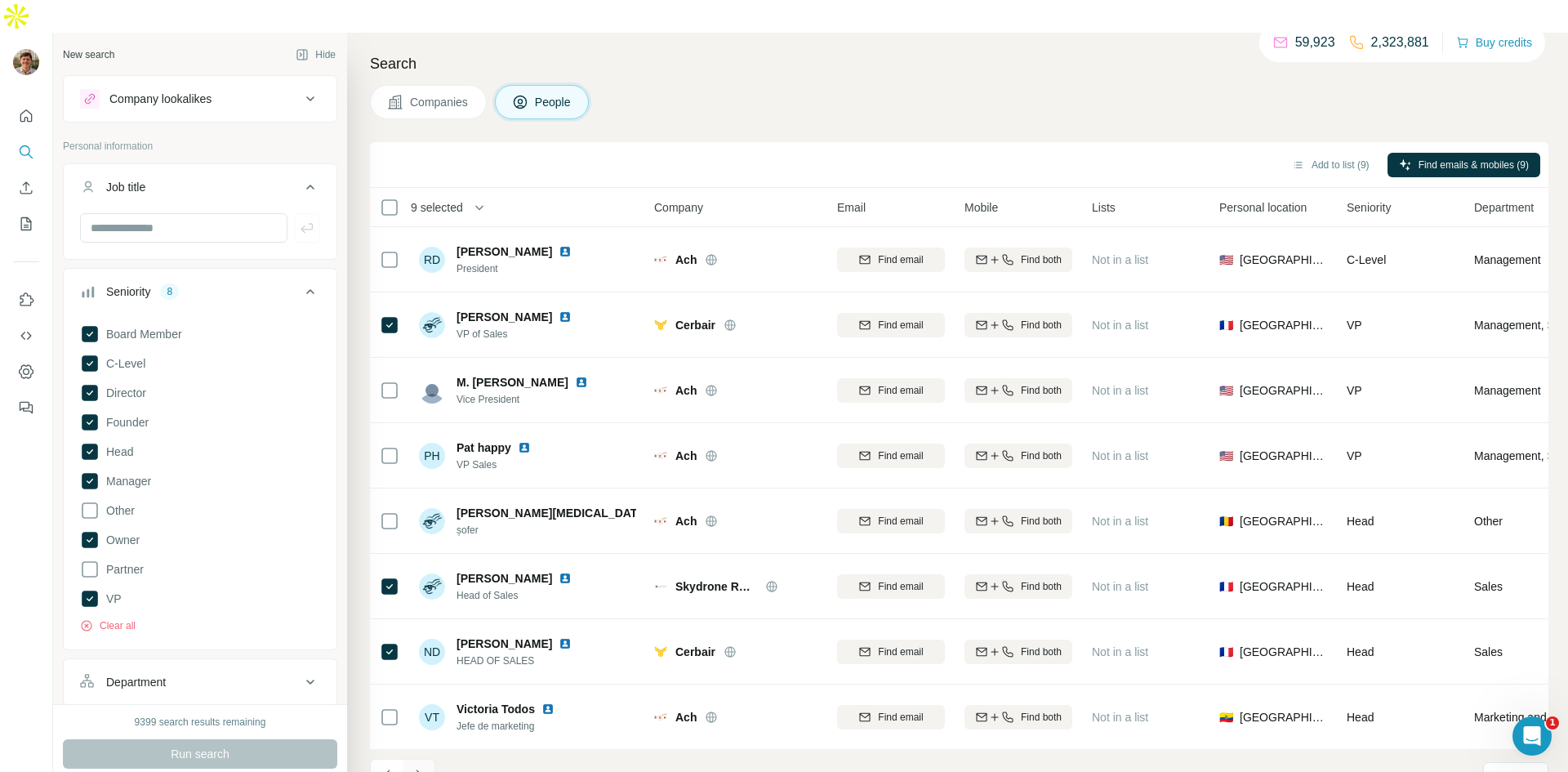
click at [412, 767] on icon "Navigate to next page" at bounding box center [418, 775] width 16 height 16
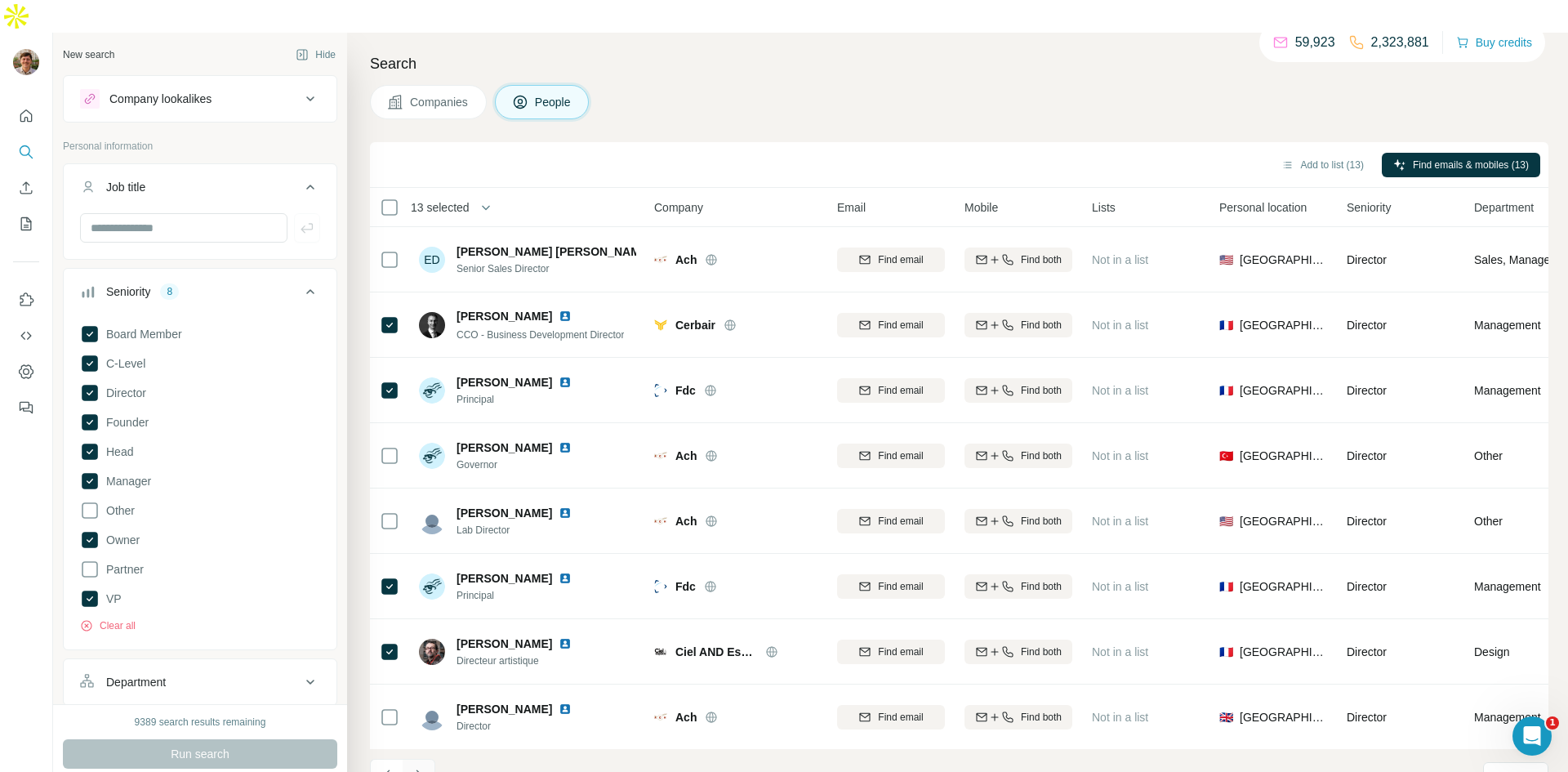
click at [416, 767] on icon "Navigate to next page" at bounding box center [418, 775] width 16 height 16
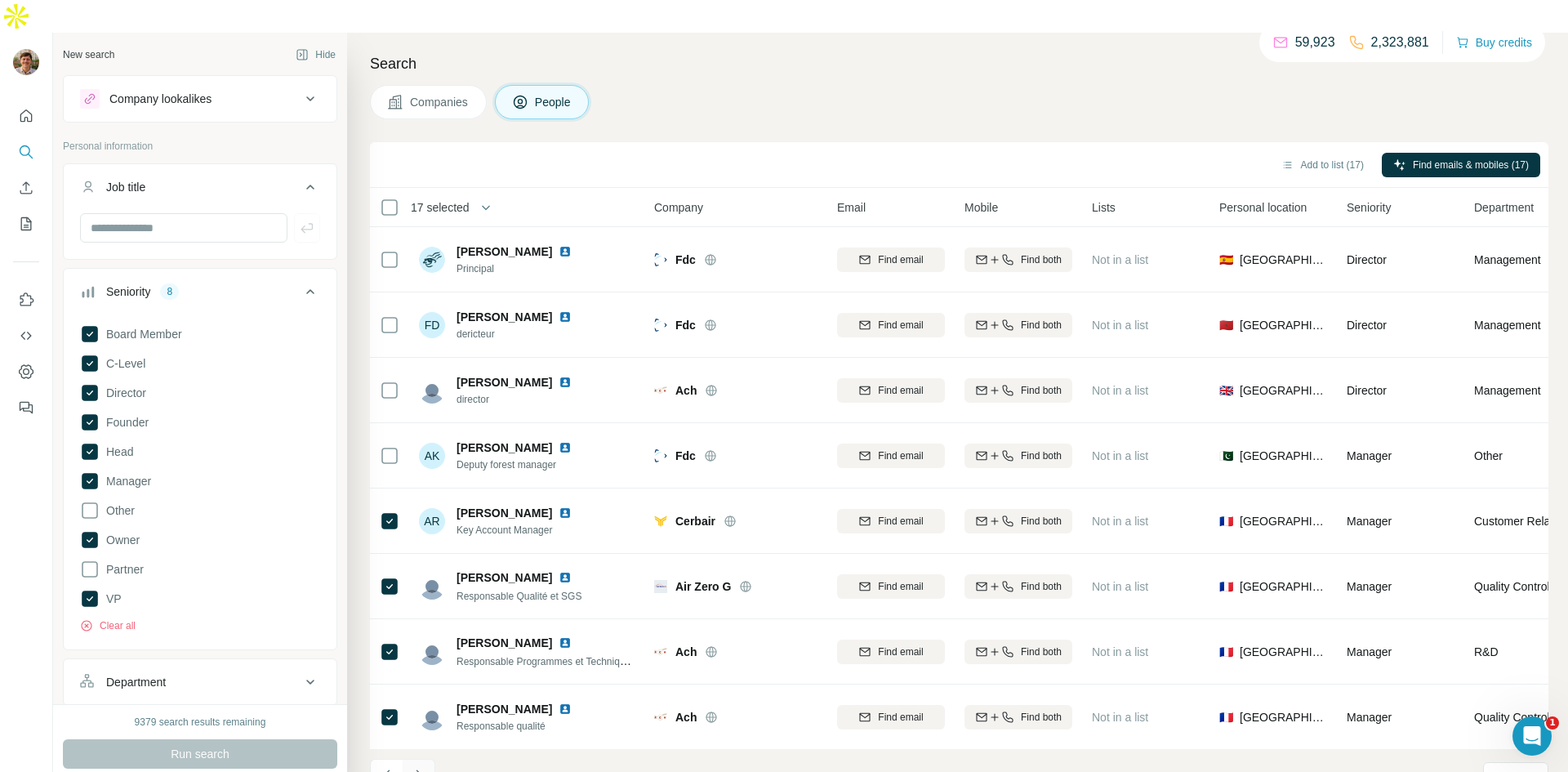
click at [408, 759] on button "Navigate to next page" at bounding box center [419, 775] width 33 height 33
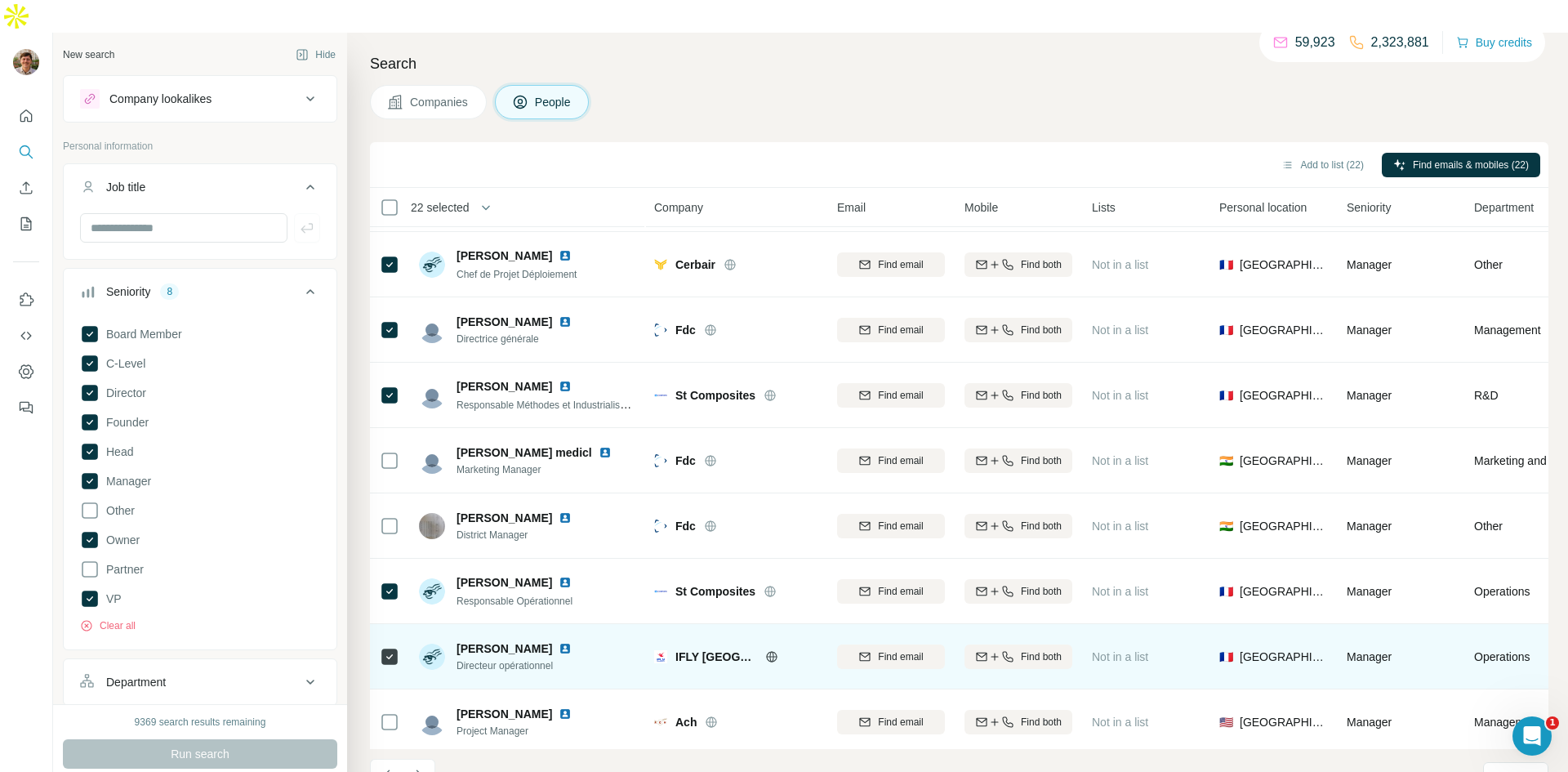
scroll to position [132, 0]
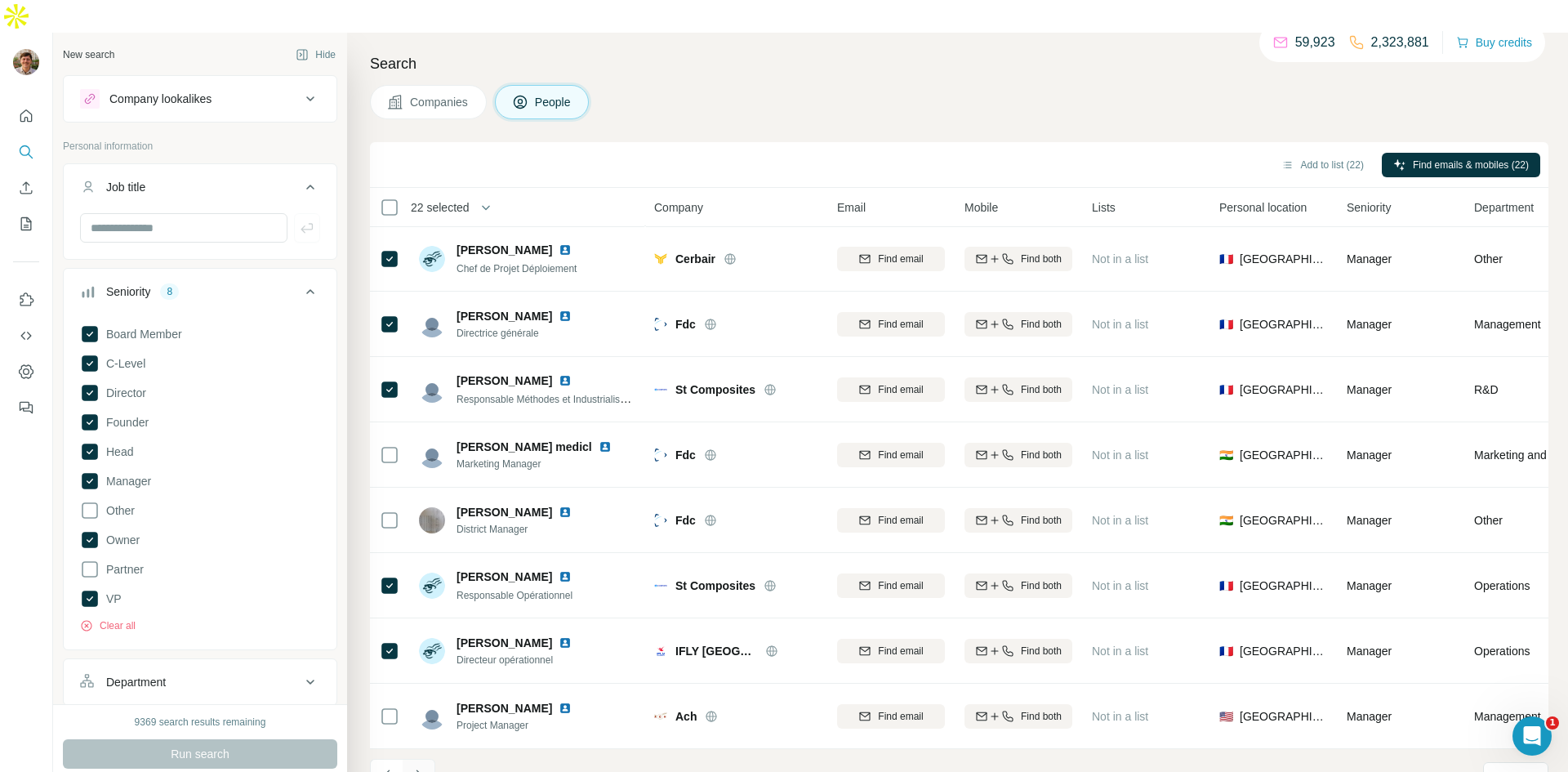
click at [417, 767] on icon "Navigate to next page" at bounding box center [418, 775] width 16 height 16
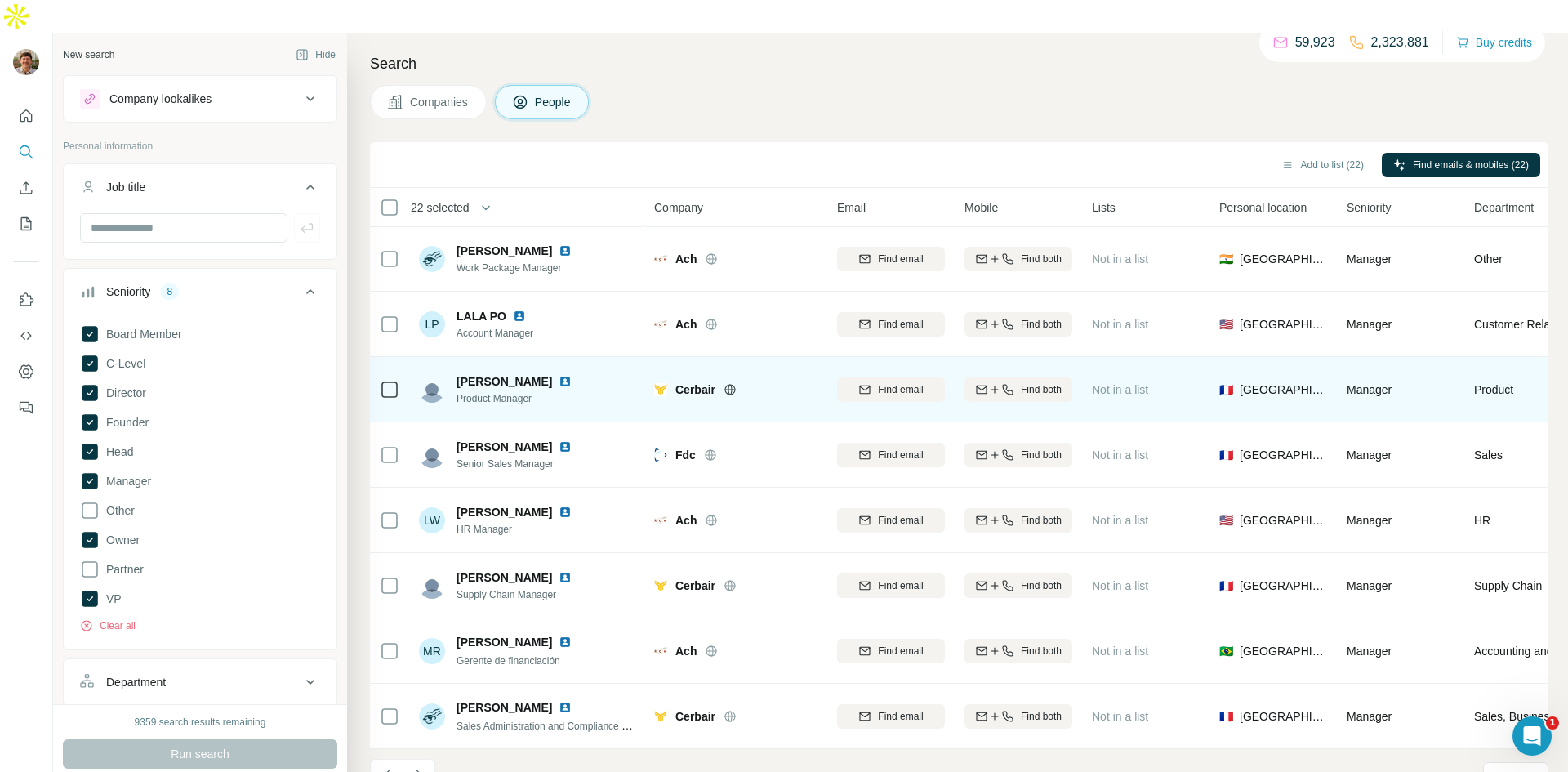
click at [400, 357] on td at bounding box center [389, 389] width 39 height 65
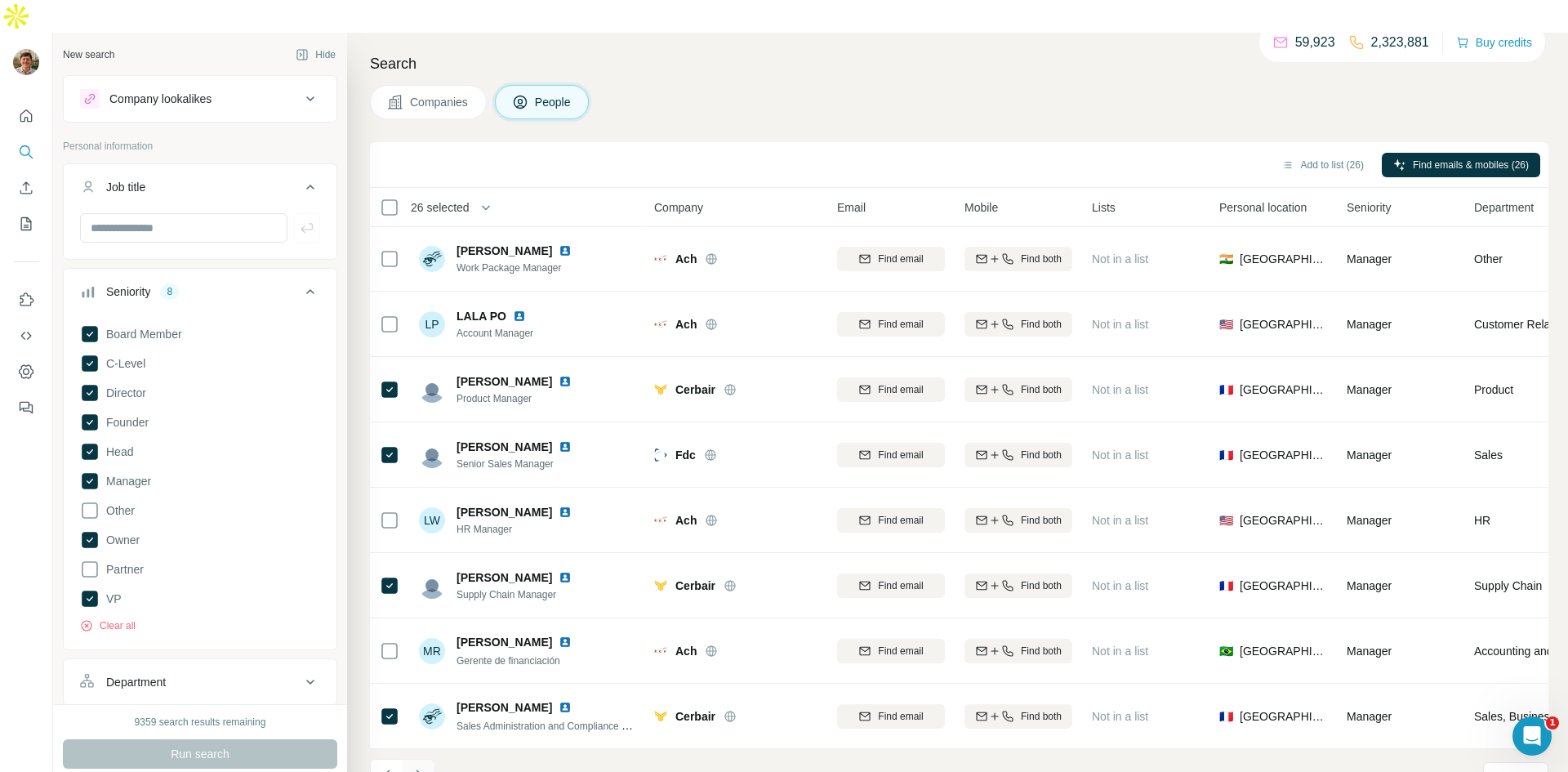
click at [415, 767] on icon "Navigate to next page" at bounding box center [418, 775] width 16 height 16
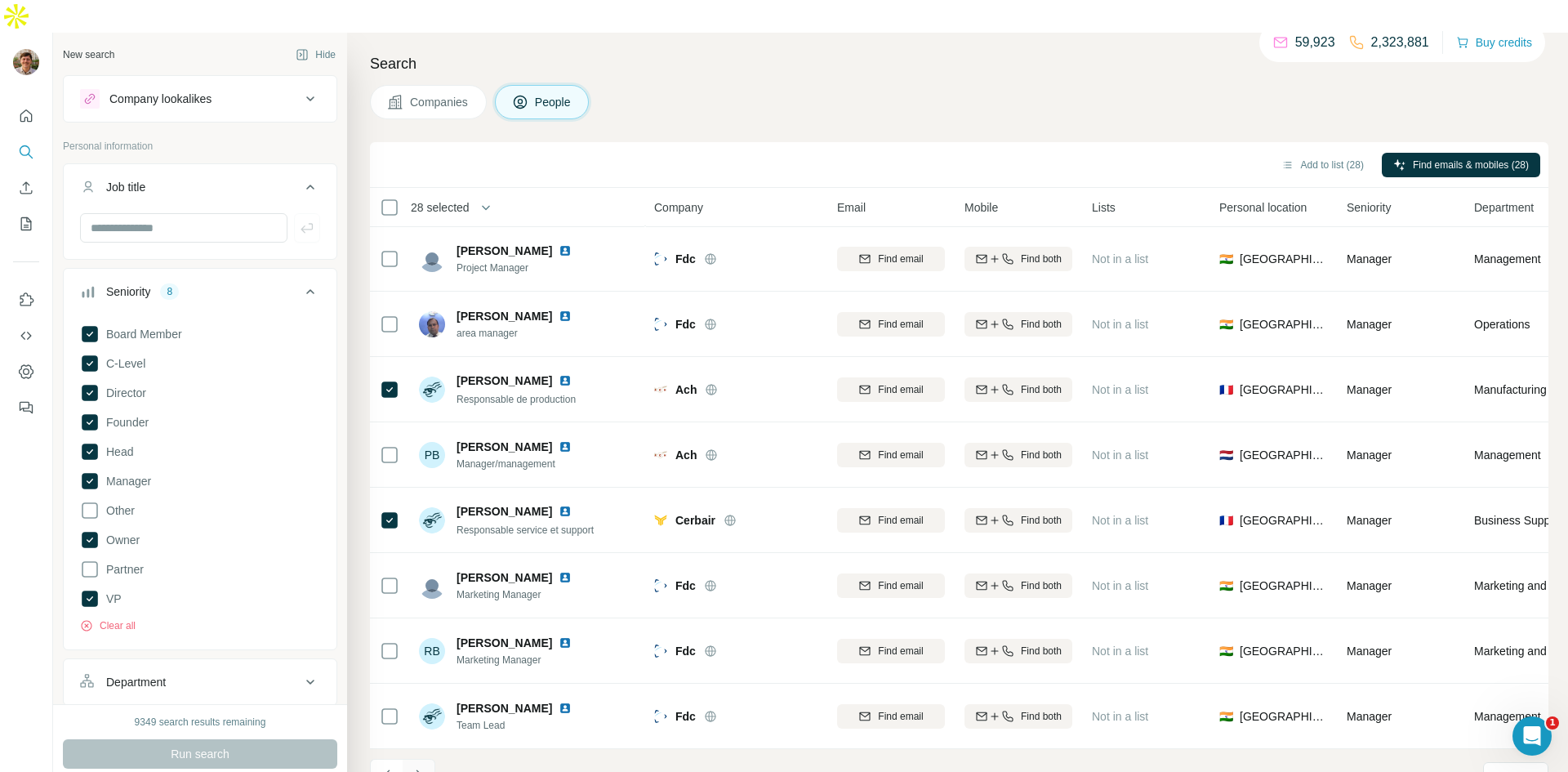
click at [423, 767] on icon "Navigate to next page" at bounding box center [418, 775] width 16 height 16
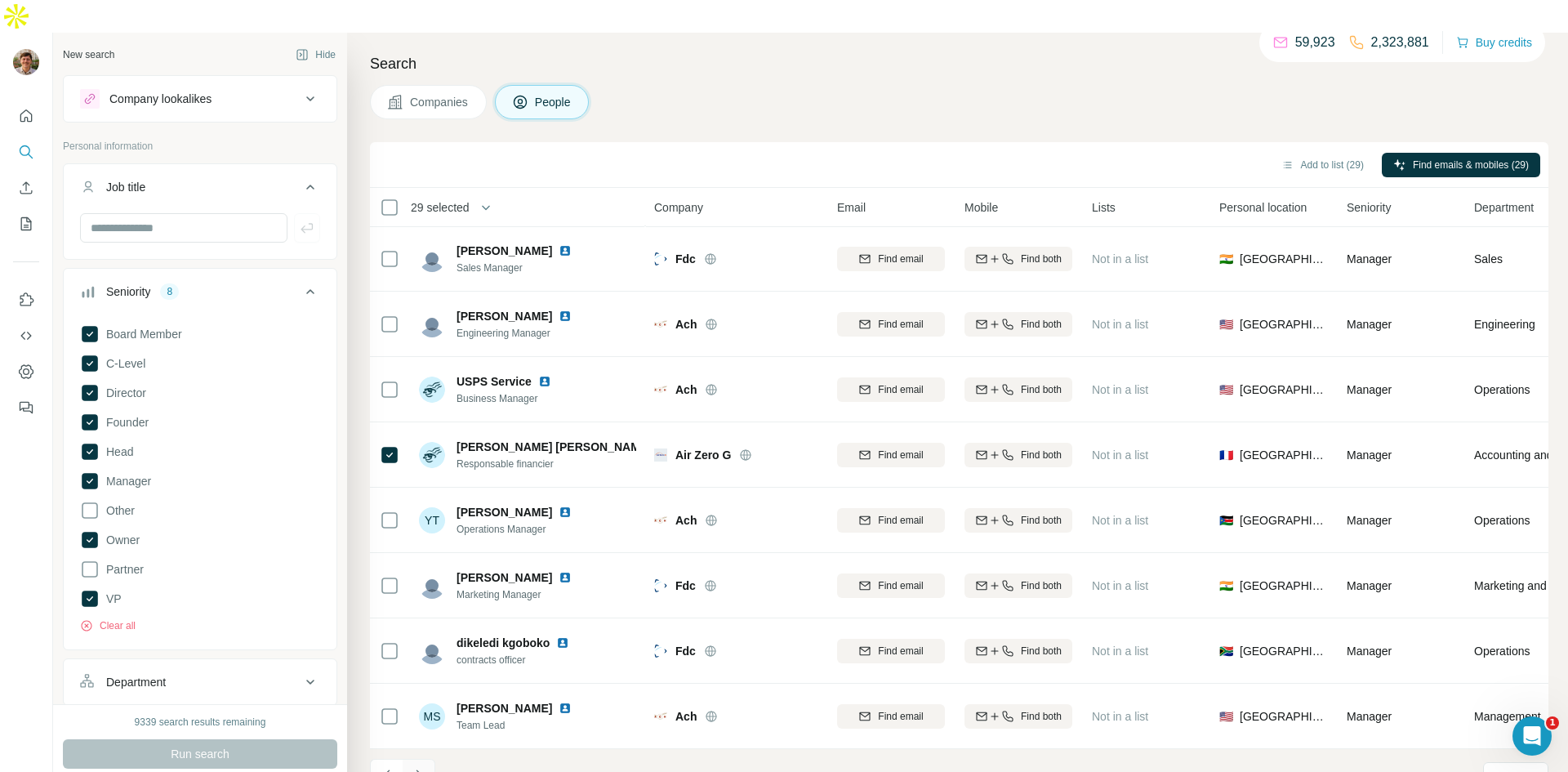
click at [419, 767] on icon "Navigate to next page" at bounding box center [418, 775] width 16 height 16
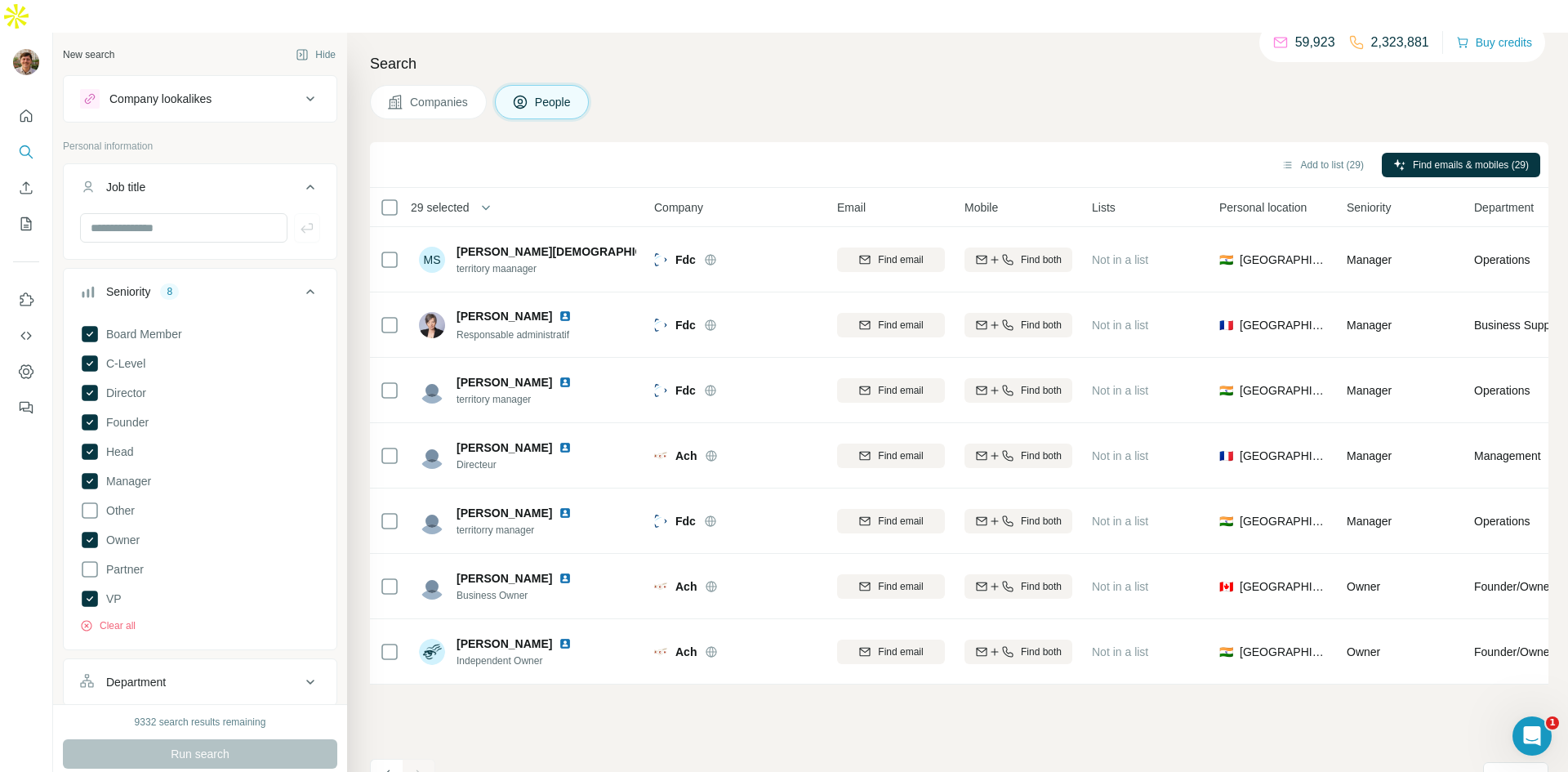
scroll to position [0, 0]
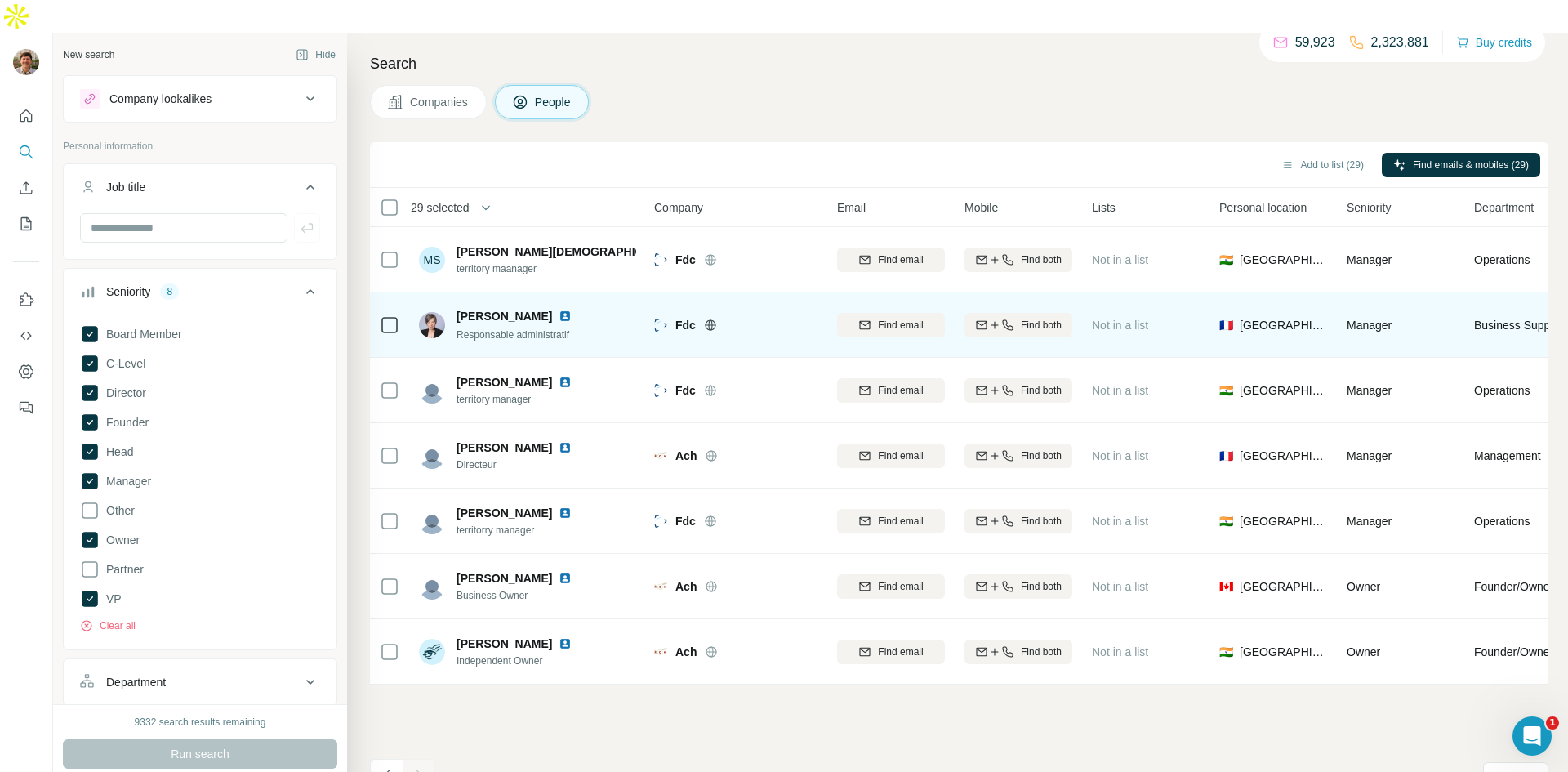
click at [405, 296] on td at bounding box center [389, 325] width 39 height 65
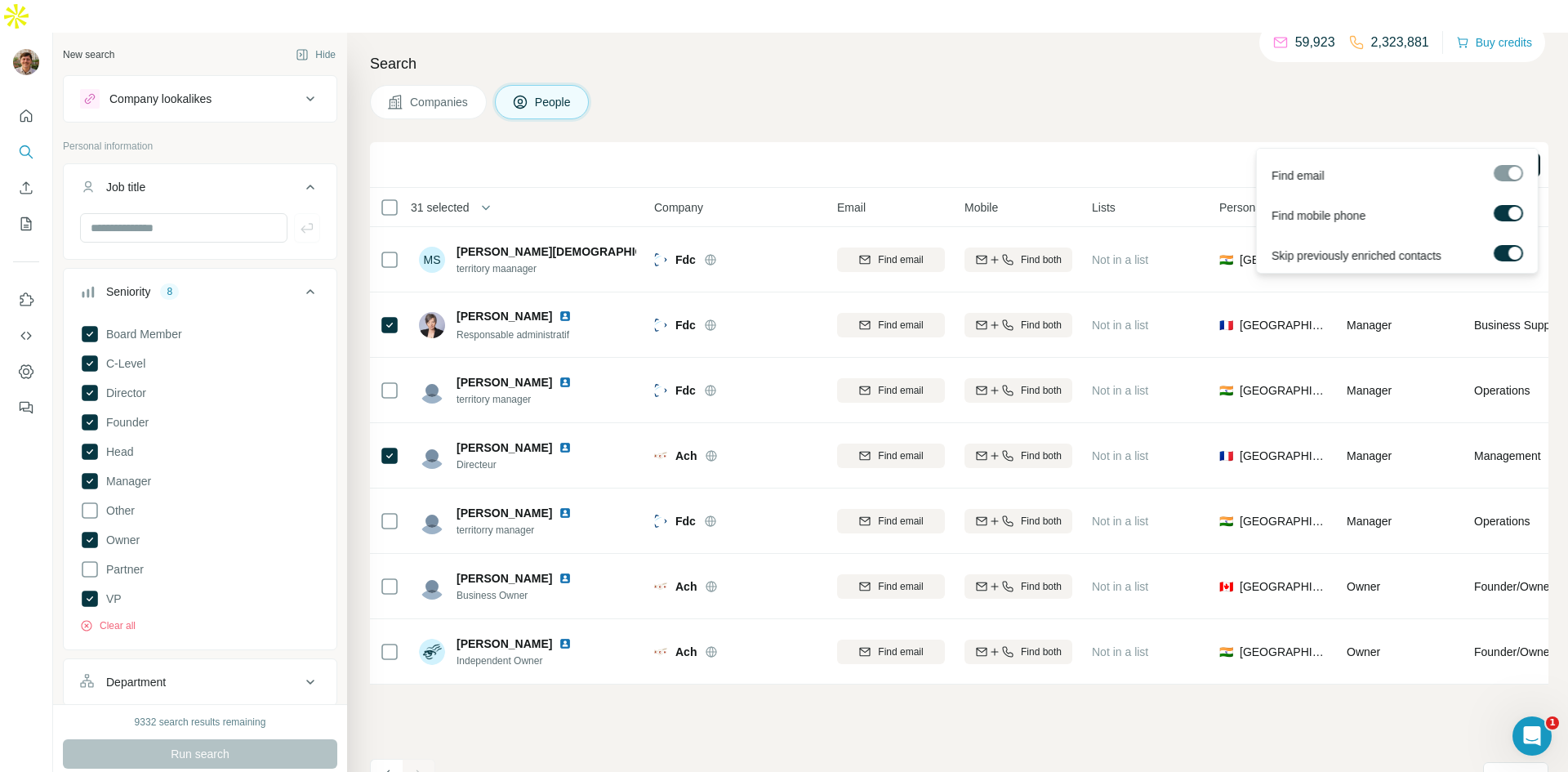
click at [1480, 158] on span "Find emails & mobiles (31)" at bounding box center [1471, 164] width 116 height 14
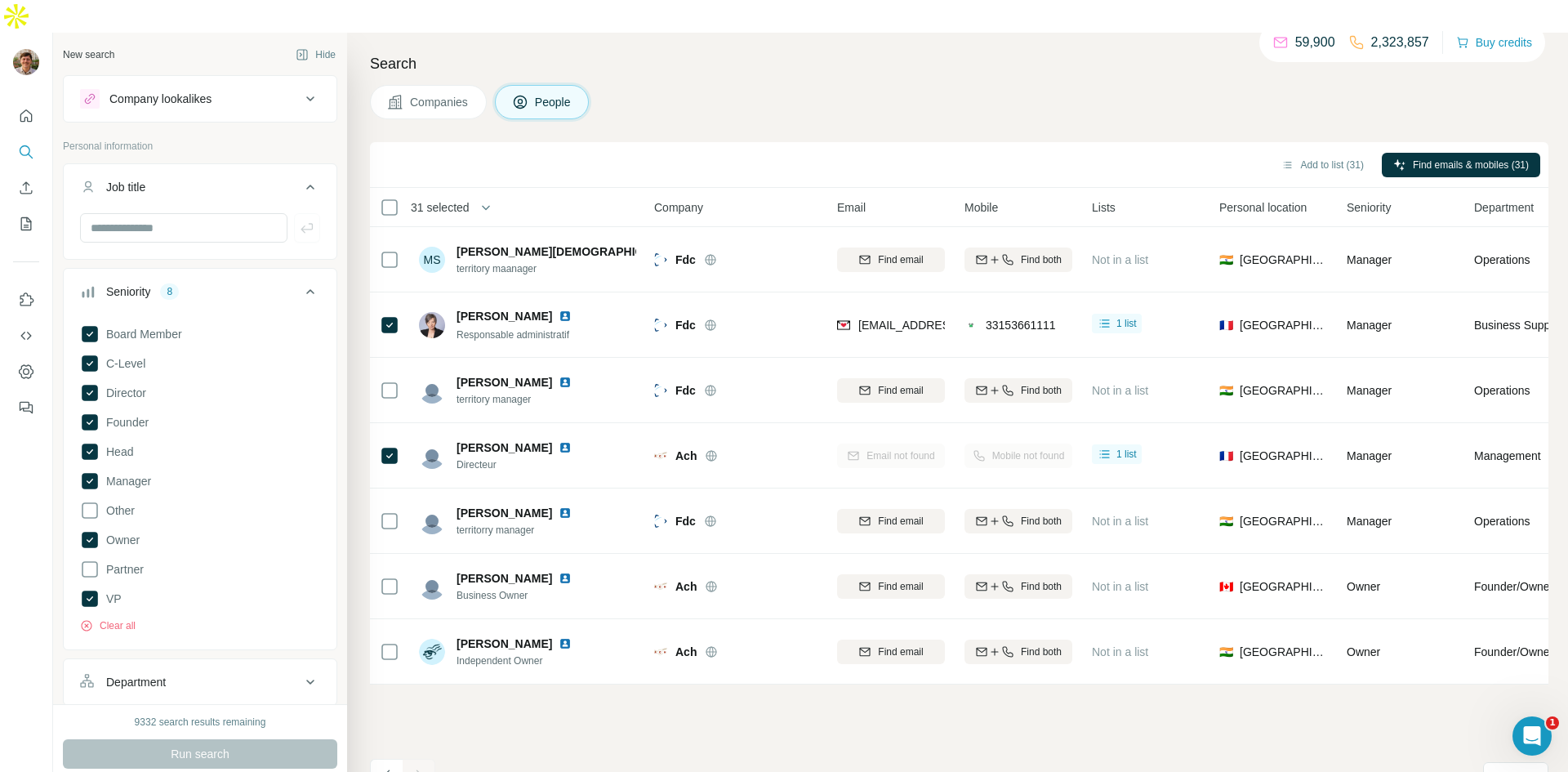
click at [28, 217] on icon "My lists" at bounding box center [28, 222] width 8 height 11
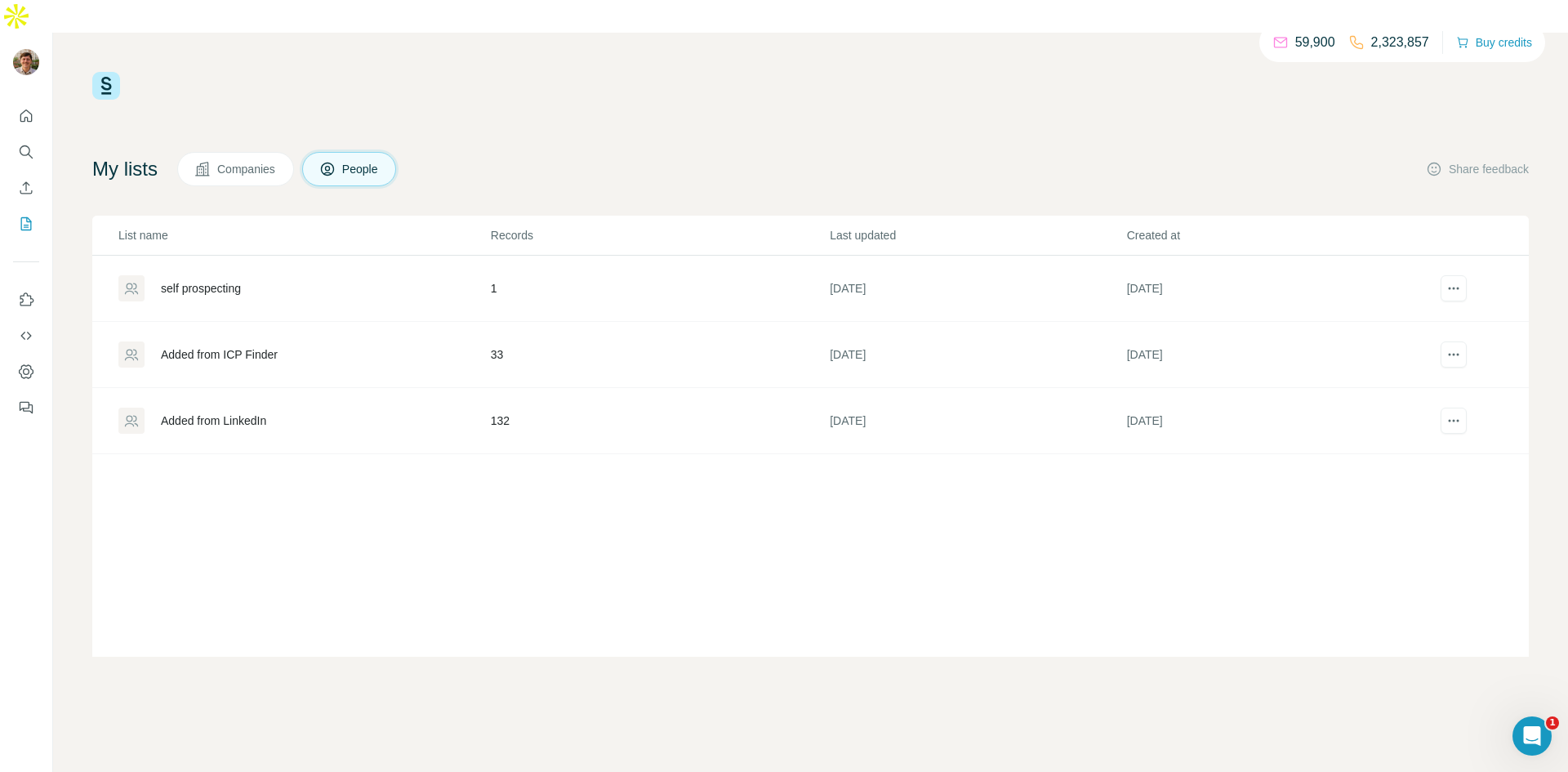
click at [247, 346] on div "Added from ICP Finder" at bounding box center [218, 354] width 116 height 16
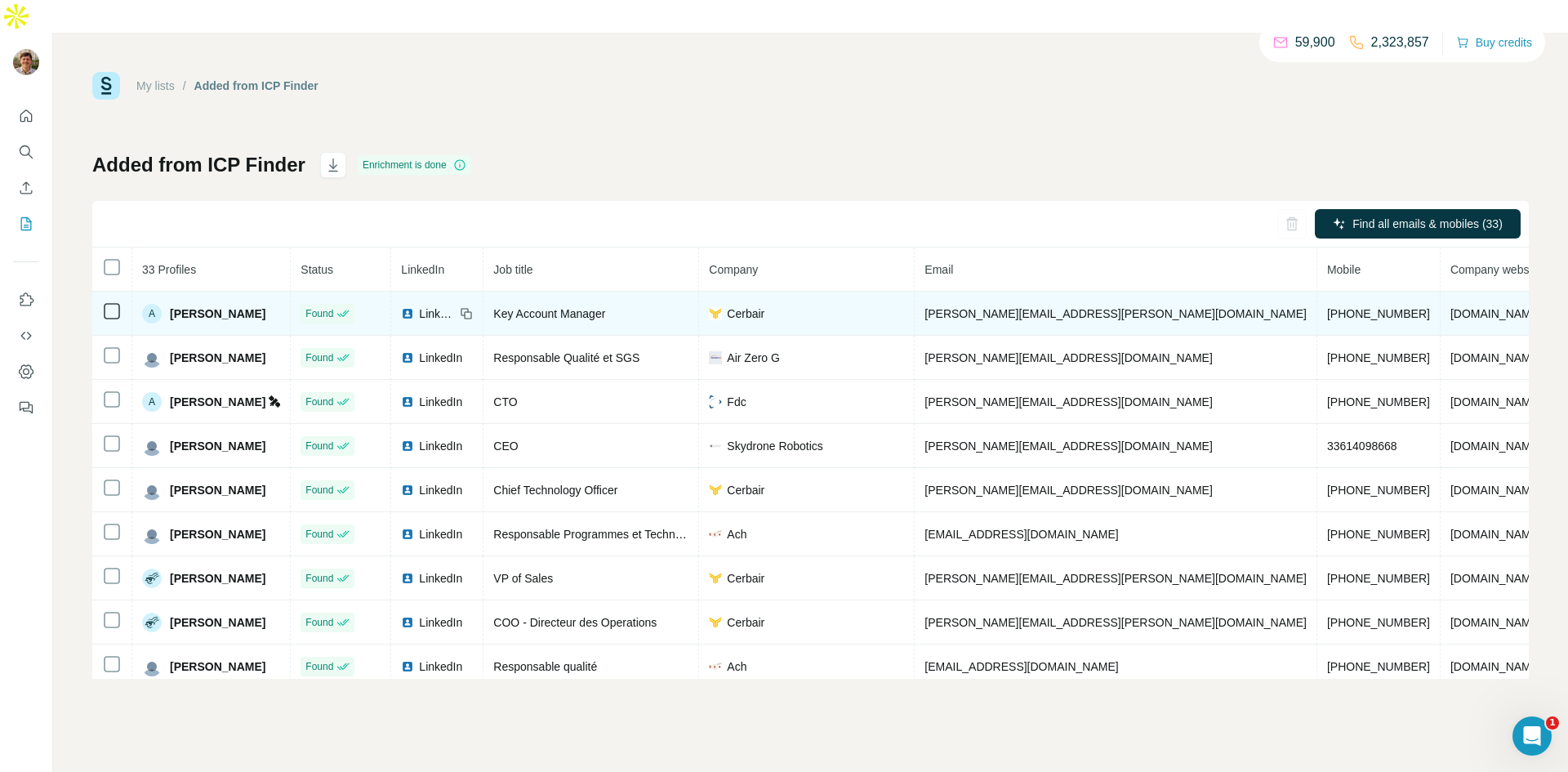
click at [741, 306] on span "Cerbair" at bounding box center [745, 313] width 37 height 16
click at [743, 306] on span "Cerbair" at bounding box center [745, 313] width 37 height 16
click at [412, 307] on img at bounding box center [408, 313] width 13 height 13
